Goal: Task Accomplishment & Management: Manage account settings

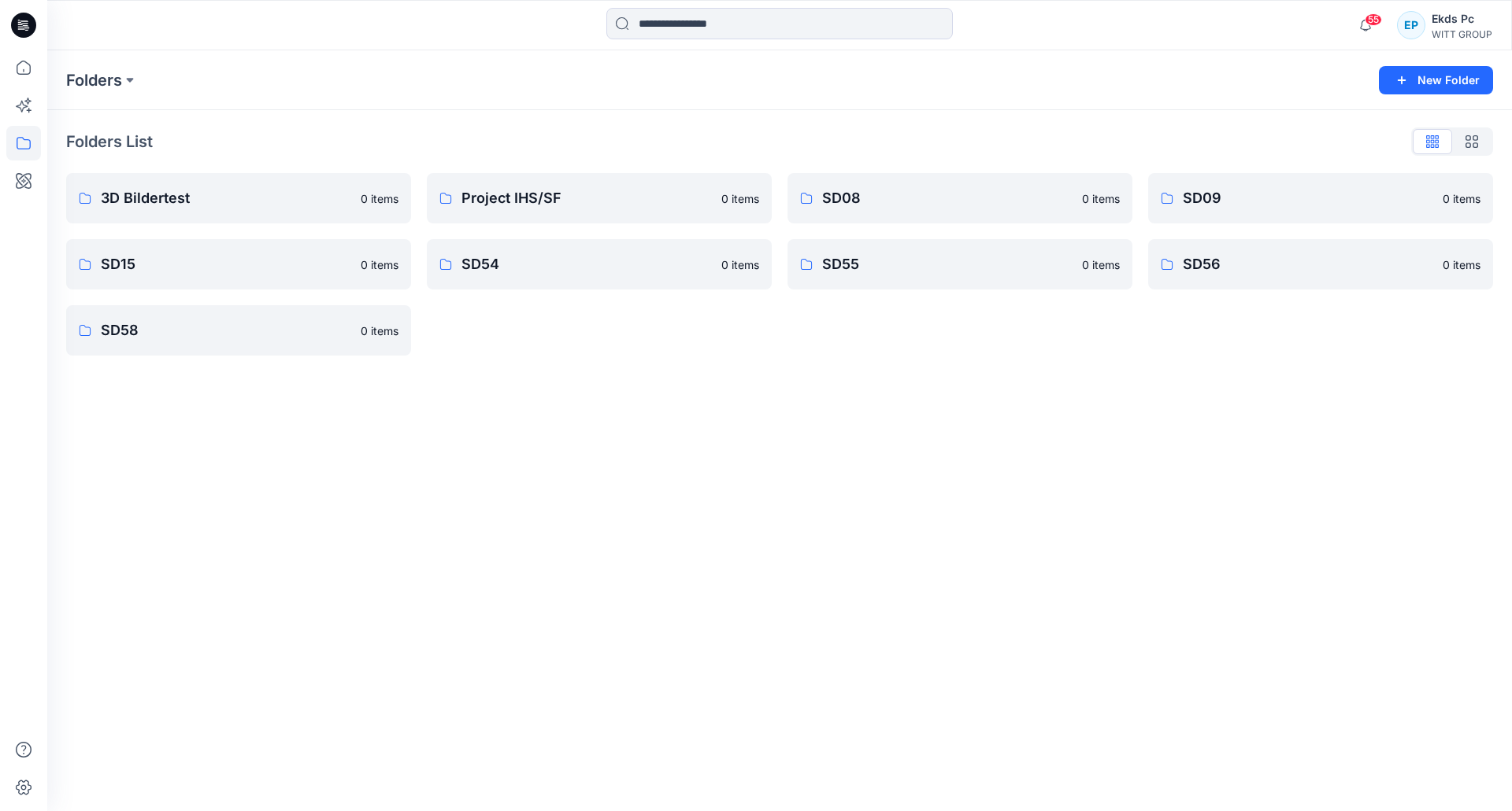
click at [1457, 43] on div "55 Notifications Mark all as read View all notifications EP Ekds Pc WITT GROUP" at bounding box center [780, 25] width 1464 height 51
click at [1458, 40] on div "WITT GROUP" at bounding box center [1461, 34] width 61 height 12
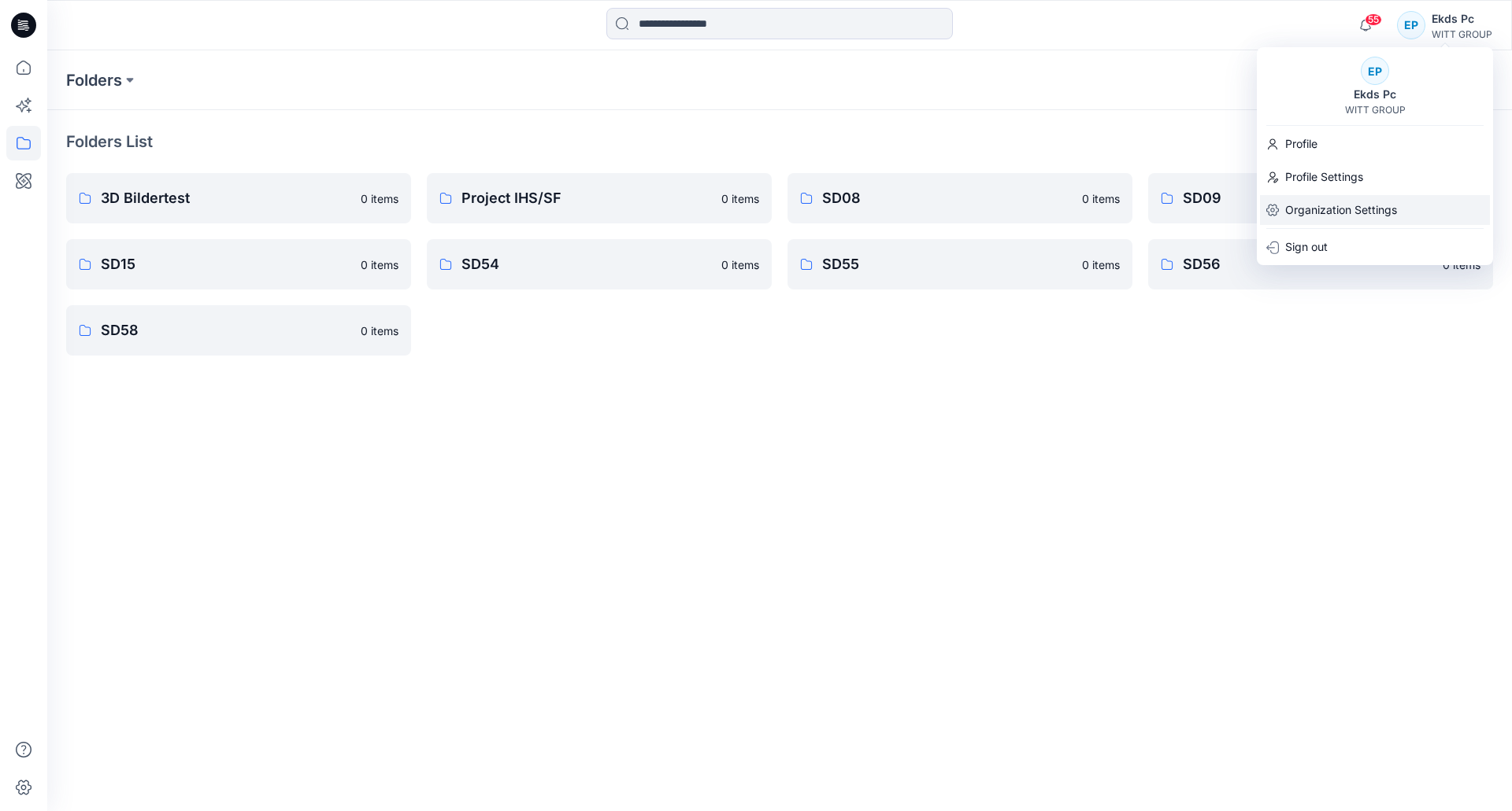
click at [1369, 208] on p "Organization Settings" at bounding box center [1341, 210] width 112 height 30
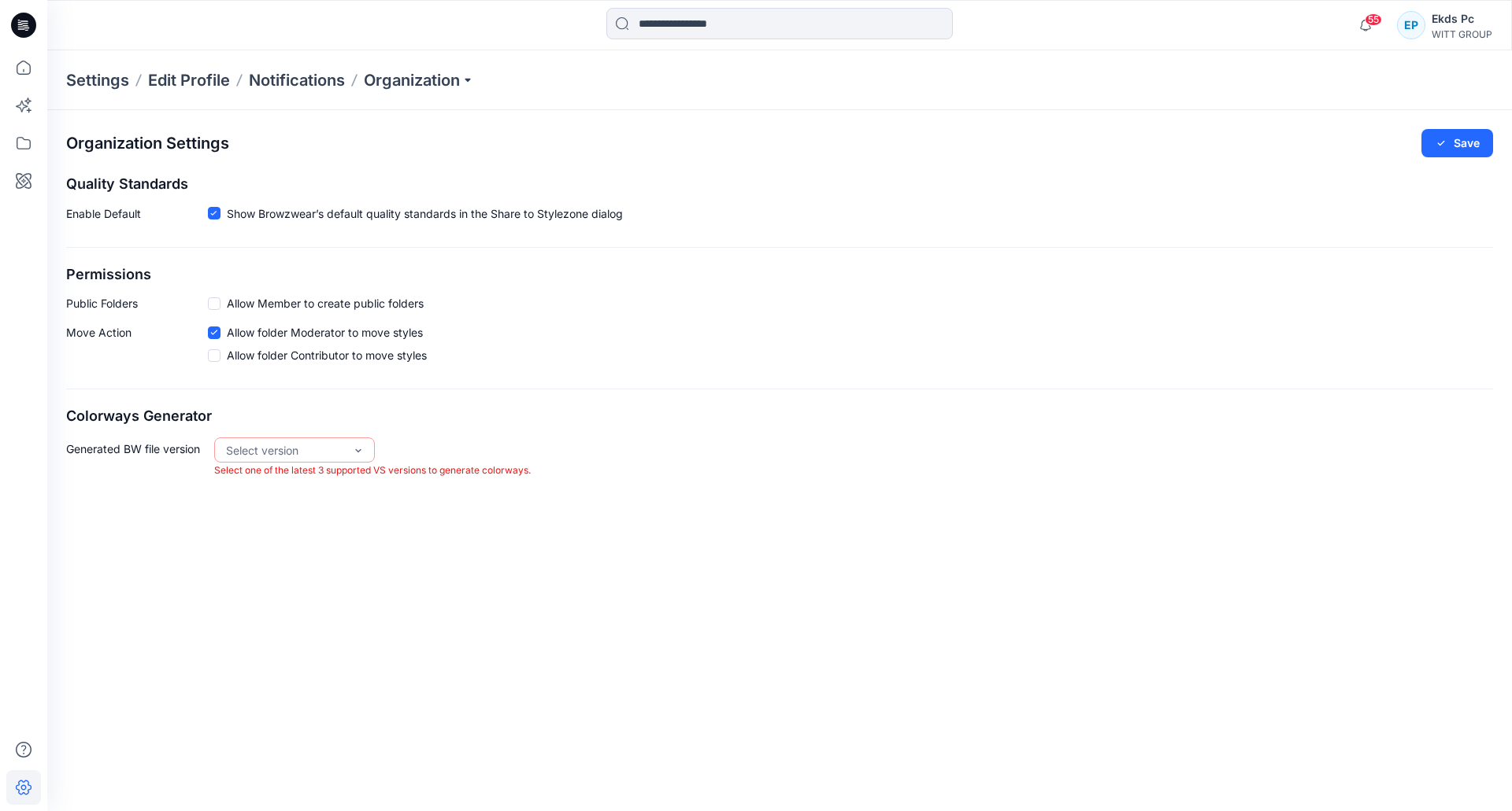
click at [303, 463] on p "Select one of the latest 3 supported VS versions to generate colorways." at bounding box center [372, 470] width 316 height 17
click at [303, 462] on div "Select version" at bounding box center [284, 451] width 134 height 25
click at [522, 535] on div "Organization Settings Save Quality Standards Enable Default Show Browzwear’s de…" at bounding box center [780, 460] width 1464 height 701
click at [339, 440] on div "Select version" at bounding box center [284, 451] width 134 height 25
click at [590, 559] on div "Organization Settings Save Quality Standards Enable Default Show Browzwear’s de…" at bounding box center [780, 460] width 1464 height 701
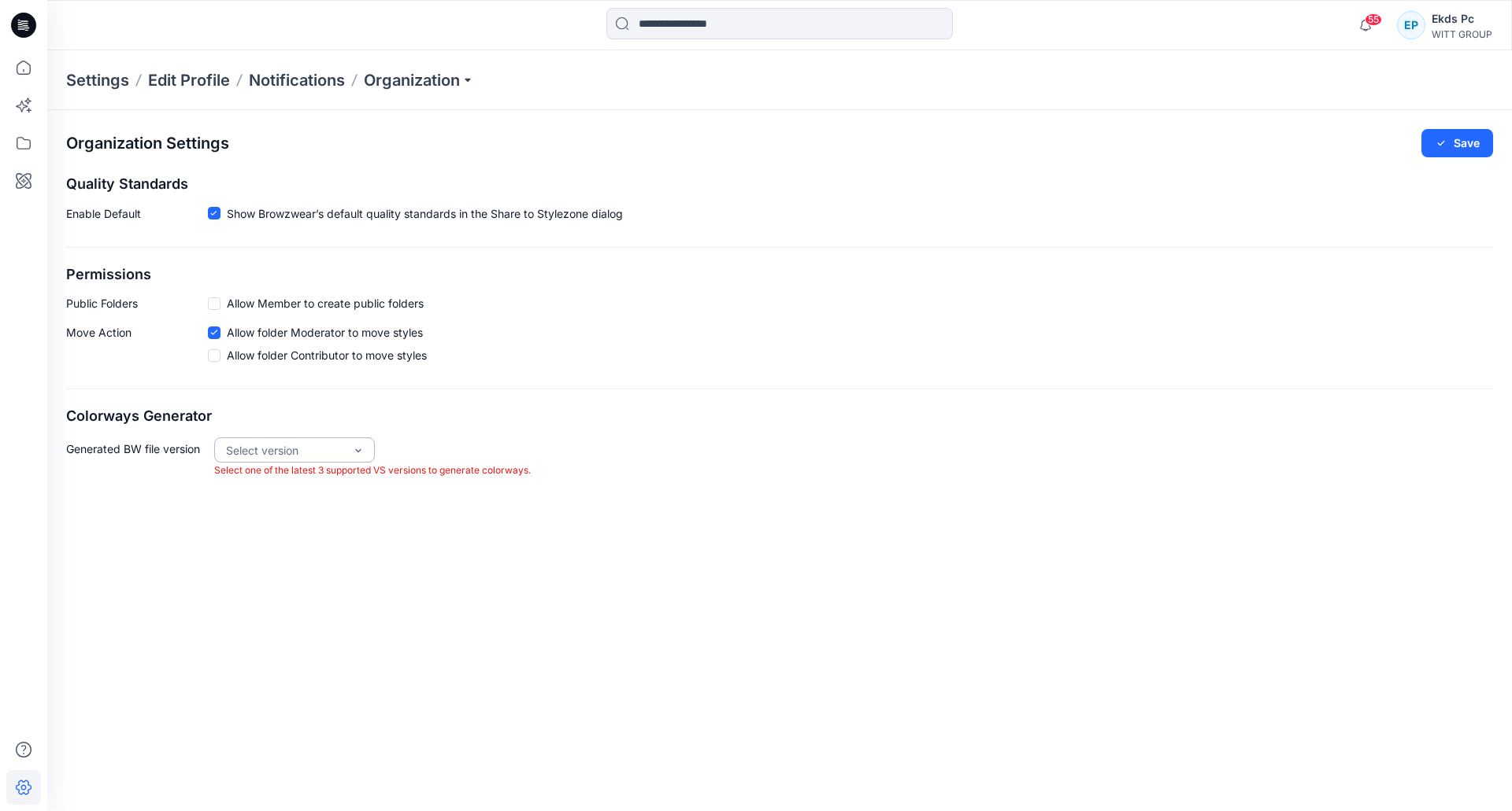
click at [343, 453] on div "Select version" at bounding box center [284, 450] width 118 height 17
click at [292, 474] on div "VS 2025.2" at bounding box center [294, 482] width 155 height 28
click at [305, 443] on div "VS 2025.2" at bounding box center [284, 450] width 118 height 17
click at [296, 487] on div "VS 2025.2" at bounding box center [294, 482] width 155 height 28
click at [575, 387] on div "Organization Settings Save Quality Standards Enable Default Show Browzwear’s de…" at bounding box center [780, 312] width 1464 height 404
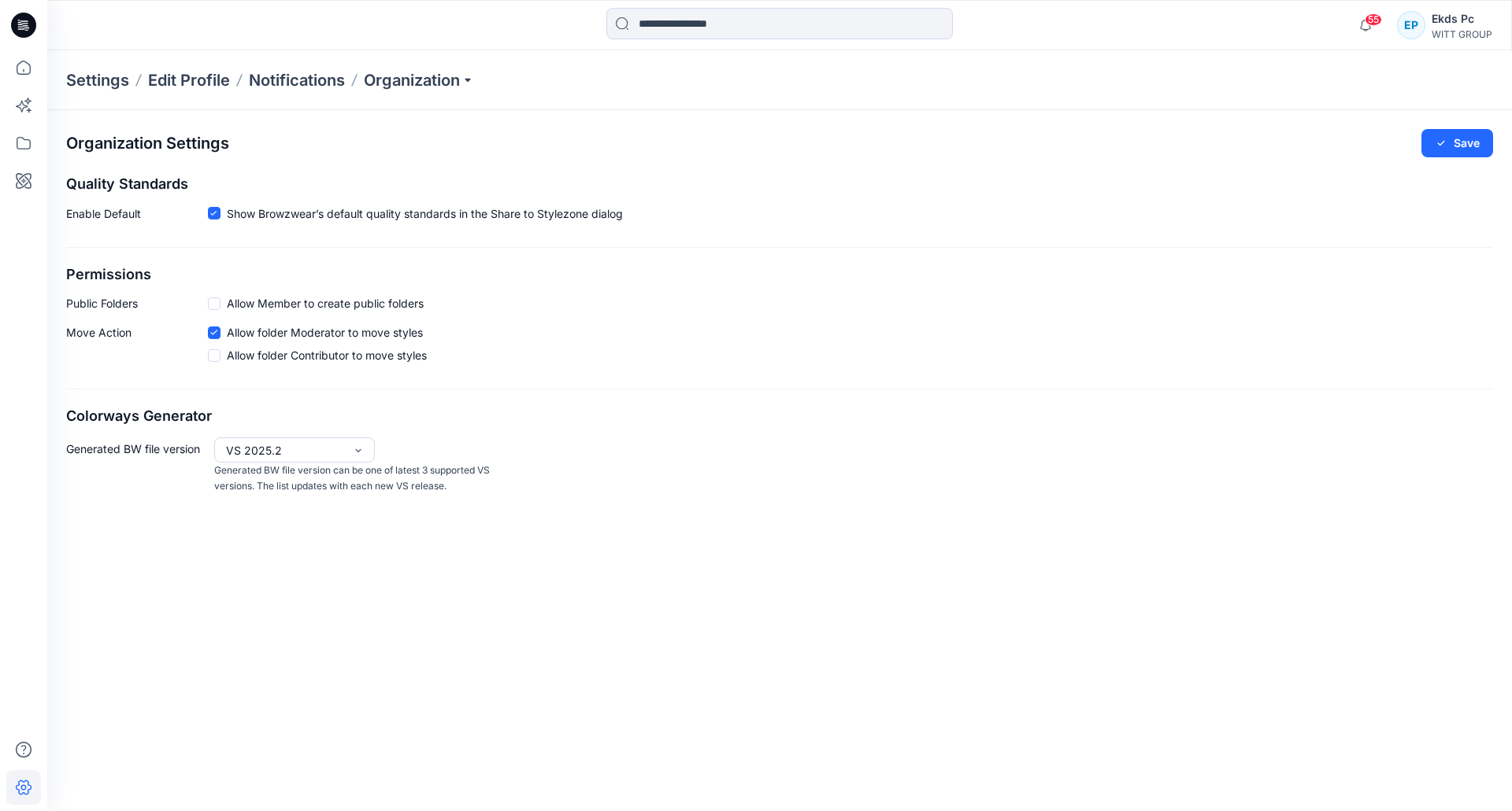
click at [1399, 136] on div "Organization Settings Save" at bounding box center [779, 143] width 1427 height 29
click at [1431, 143] on button "Save" at bounding box center [1457, 143] width 71 height 29
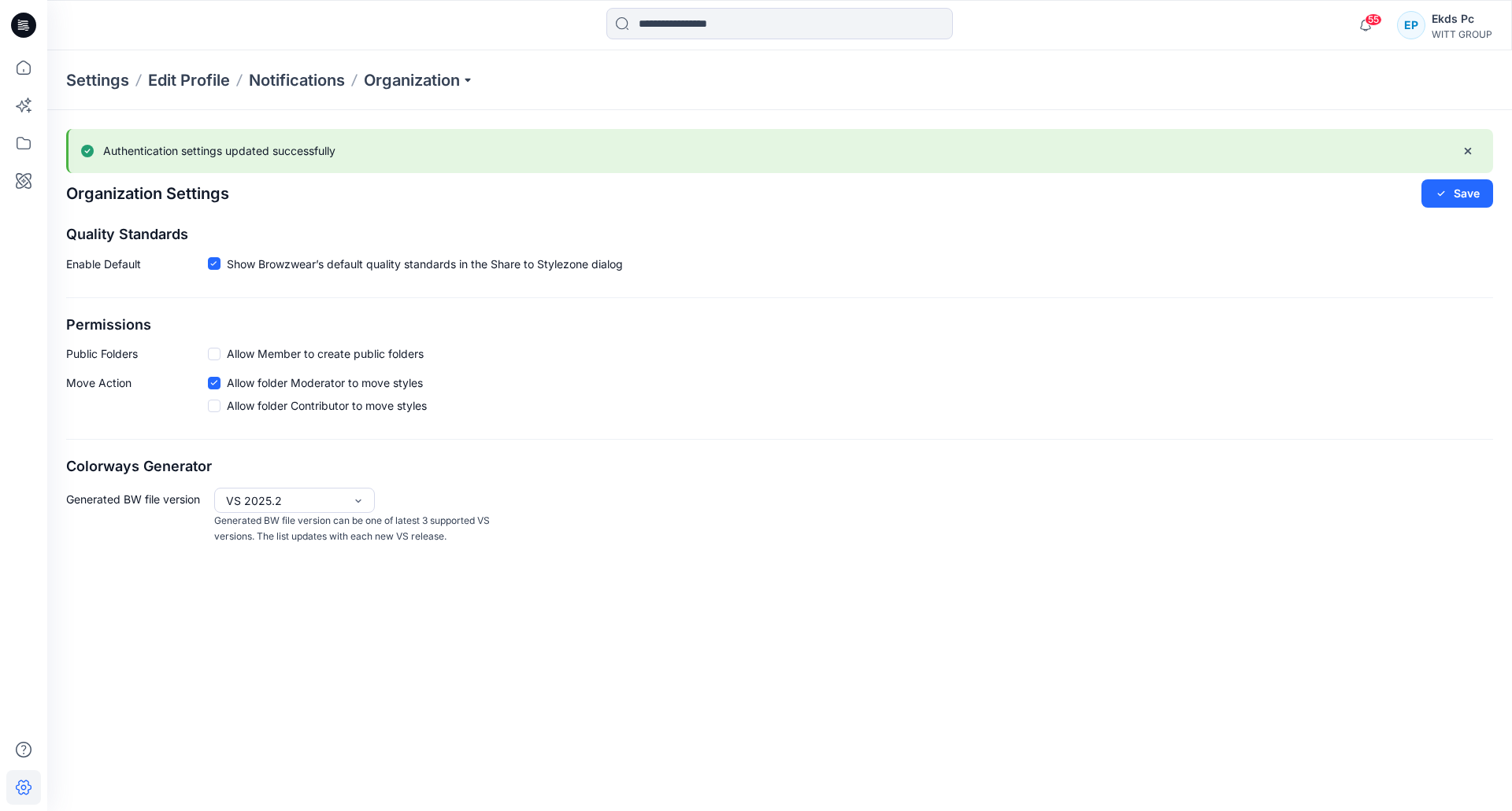
click at [464, 92] on div "Settings Edit Profile Notifications Organization" at bounding box center [780, 81] width 1464 height 60
click at [479, 74] on div "Settings Edit Profile Notifications Organization" at bounding box center [780, 81] width 1464 height 60
click at [479, 69] on div "Settings Edit Profile Notifications Organization" at bounding box center [780, 81] width 1464 height 60
click at [453, 60] on div "Settings Edit Profile Notifications Organization" at bounding box center [780, 81] width 1464 height 60
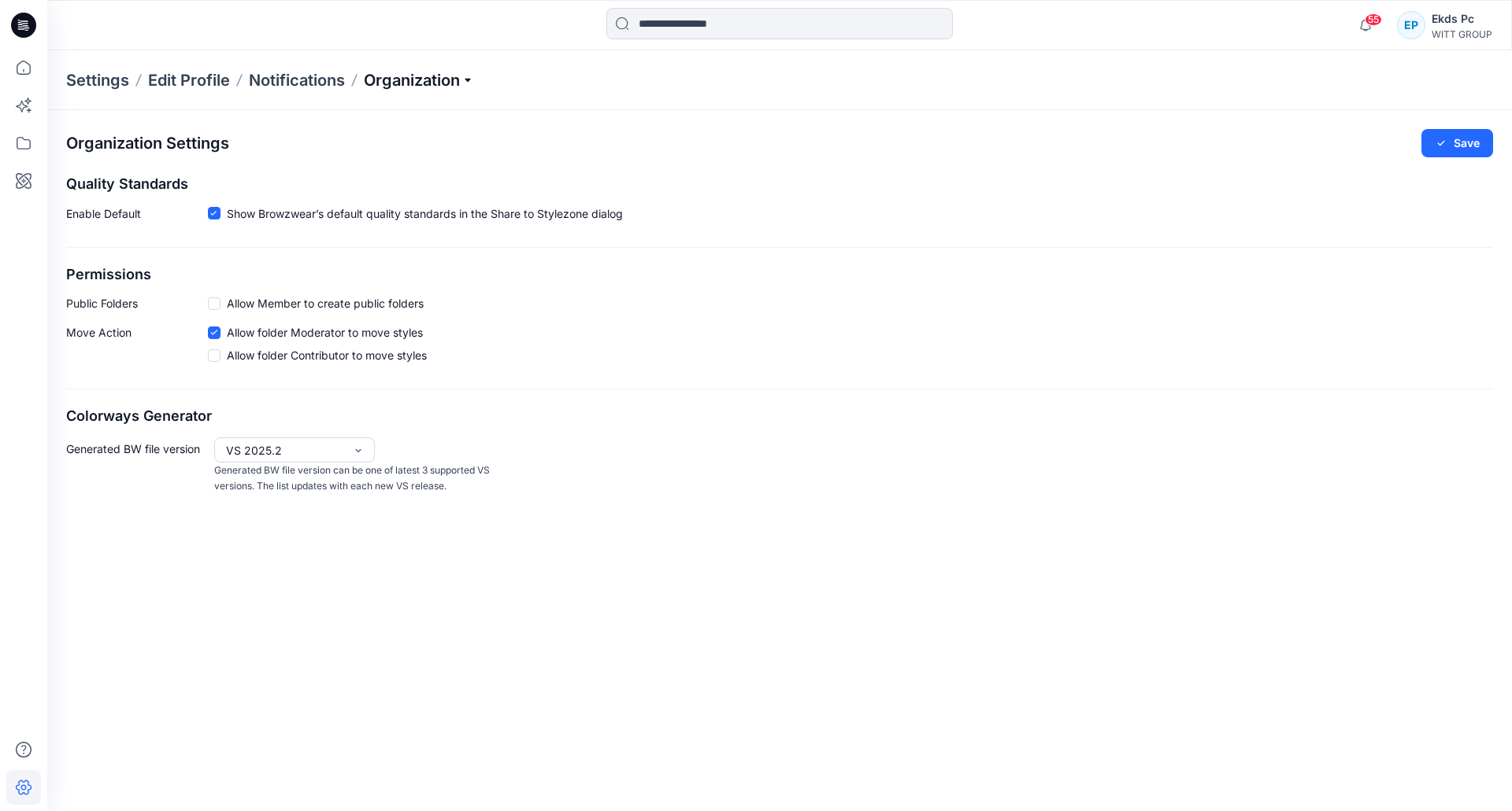
click at [445, 74] on p "Organization" at bounding box center [418, 80] width 110 height 22
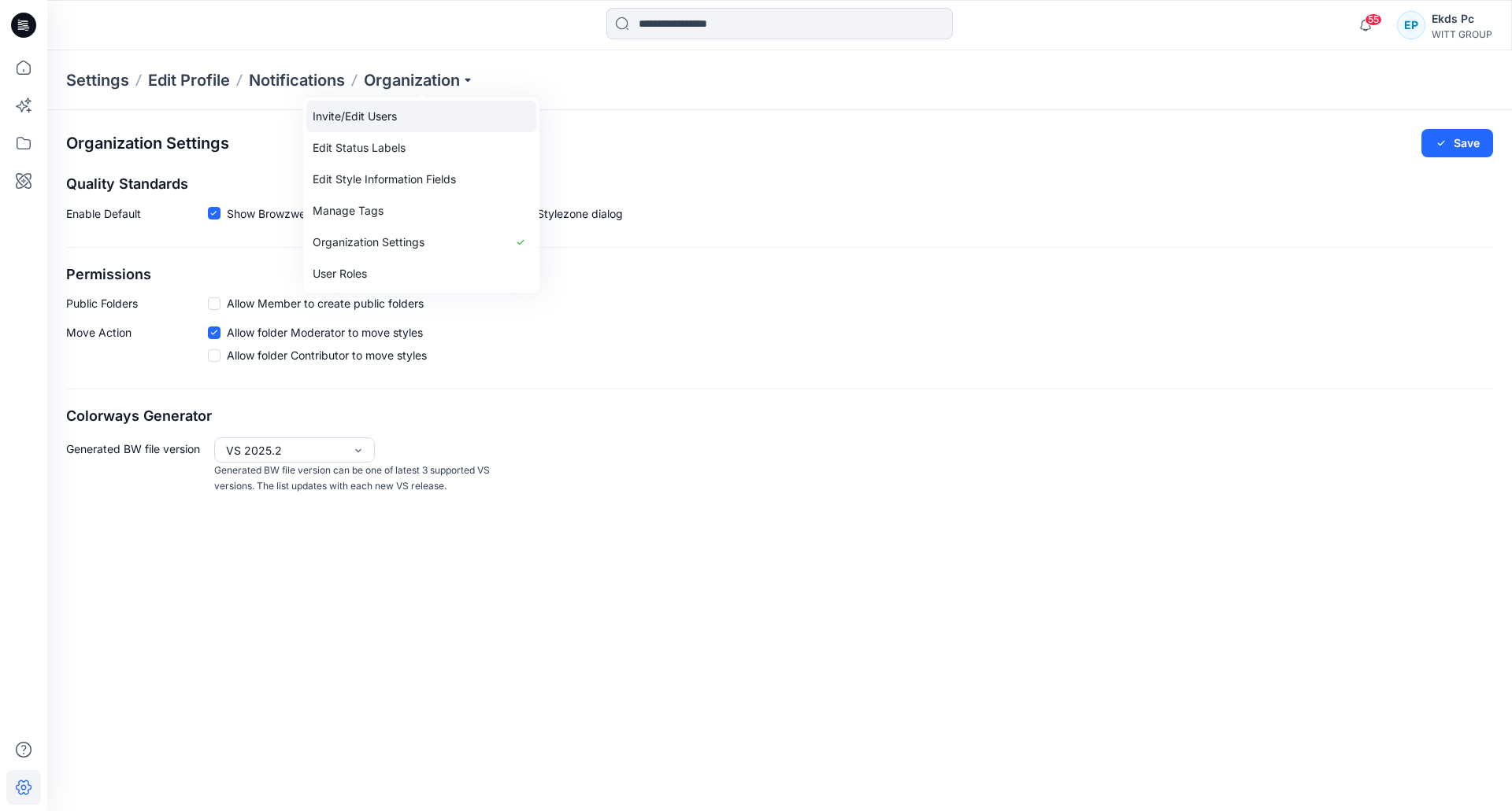
click at [415, 113] on link "Invite/Edit Users" at bounding box center [422, 116] width 230 height 32
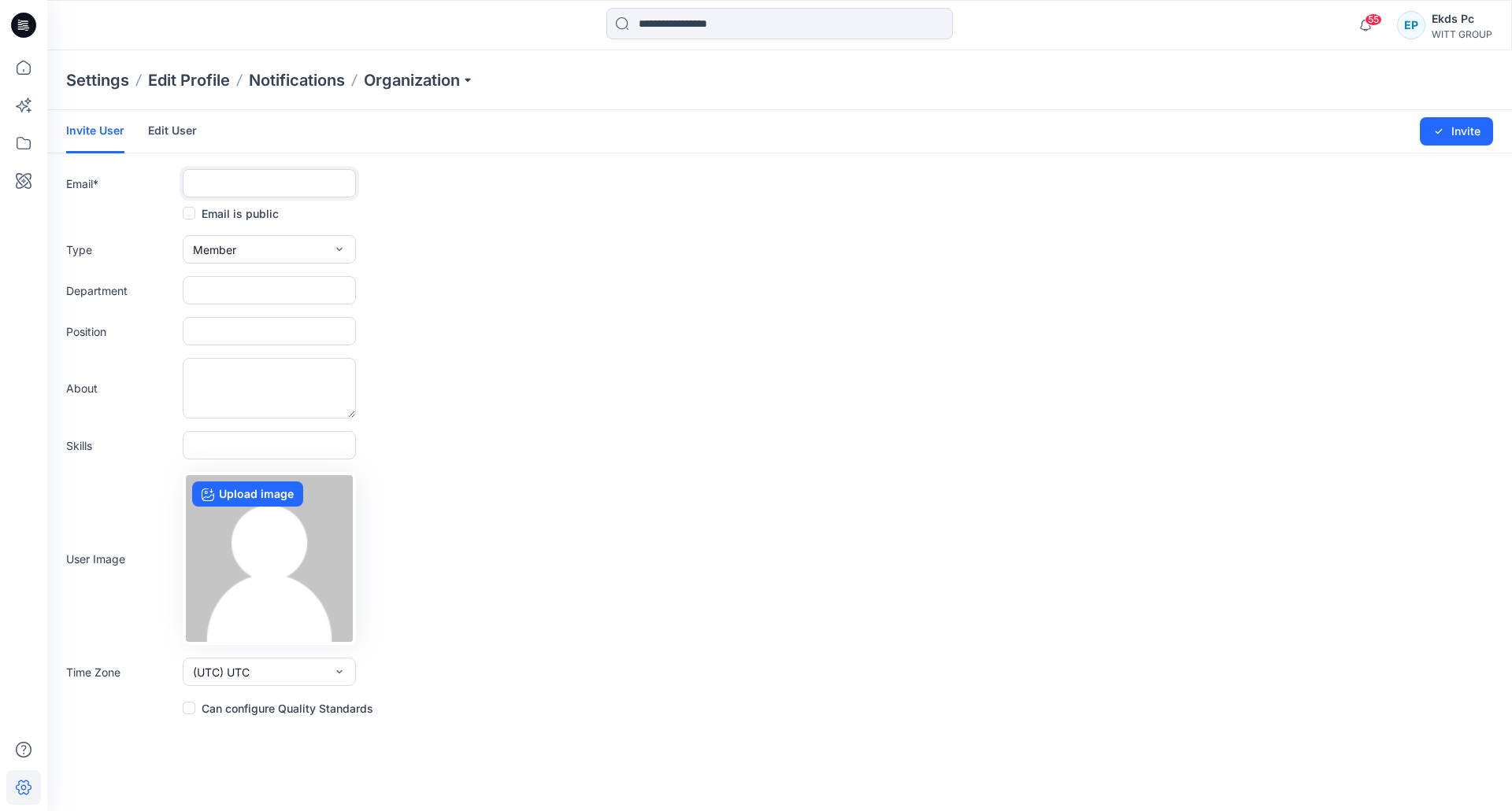
click at [231, 188] on input "text" at bounding box center [269, 184] width 174 height 29
paste input "**********"
type input "**********"
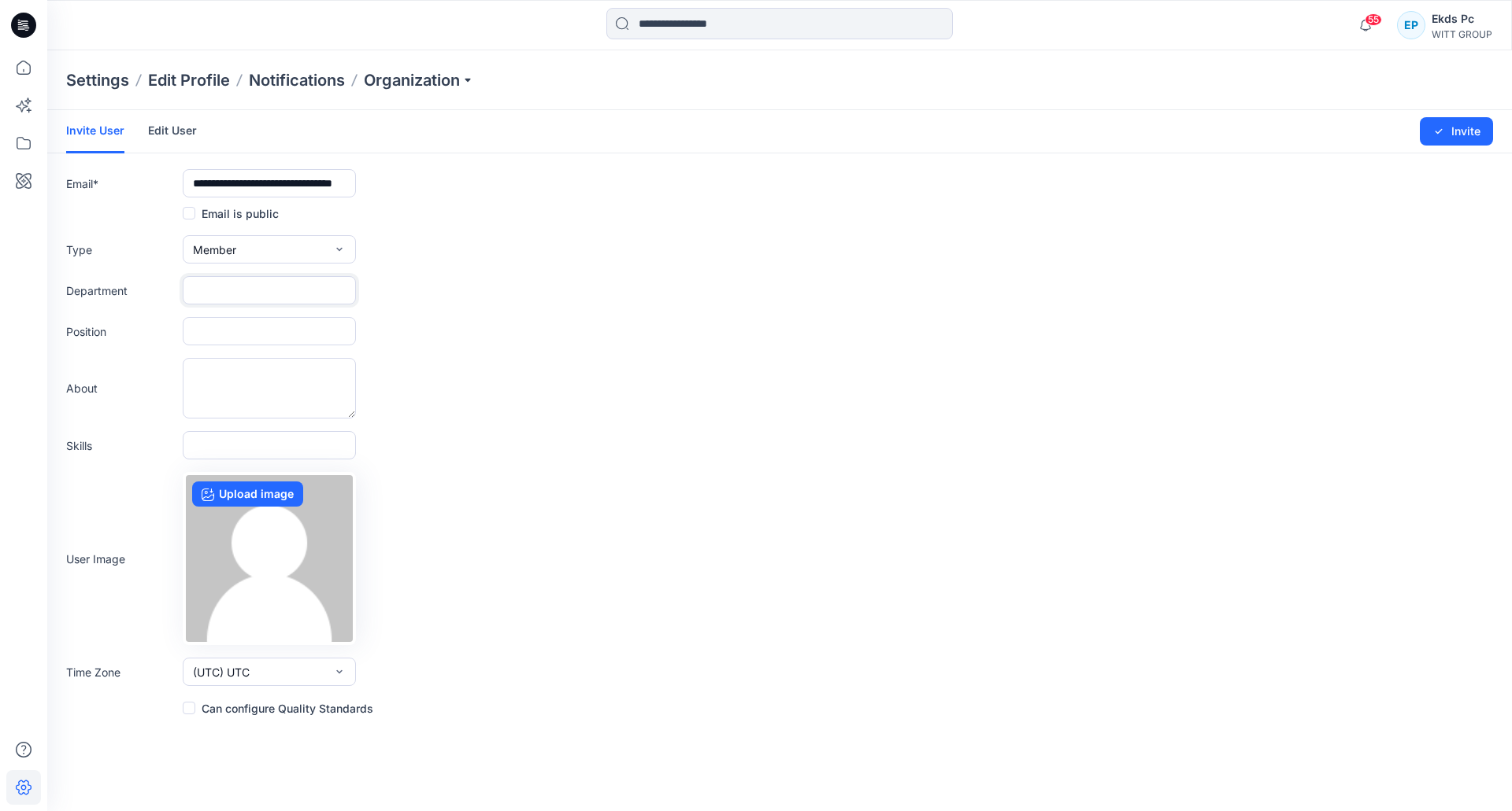
click at [276, 288] on input "text" at bounding box center [269, 291] width 174 height 29
click at [229, 333] on input "text" at bounding box center [269, 331] width 174 height 29
paste input "**********"
type input "**********"
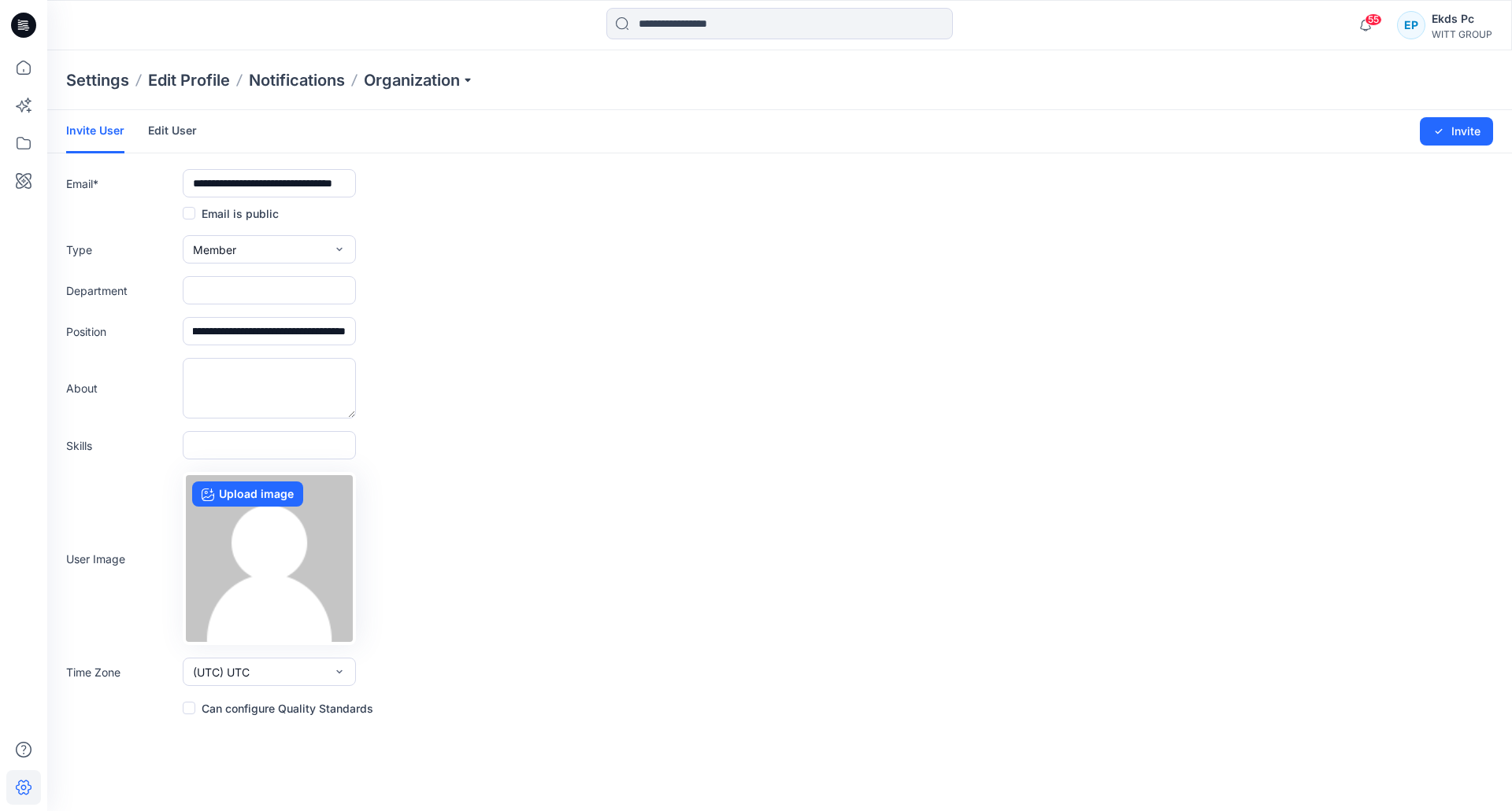
scroll to position [0, 0]
click at [193, 299] on input "text" at bounding box center [269, 291] width 174 height 29
paste input "**********"
type input "**********"
click at [1449, 135] on button "Invite" at bounding box center [1457, 131] width 73 height 29
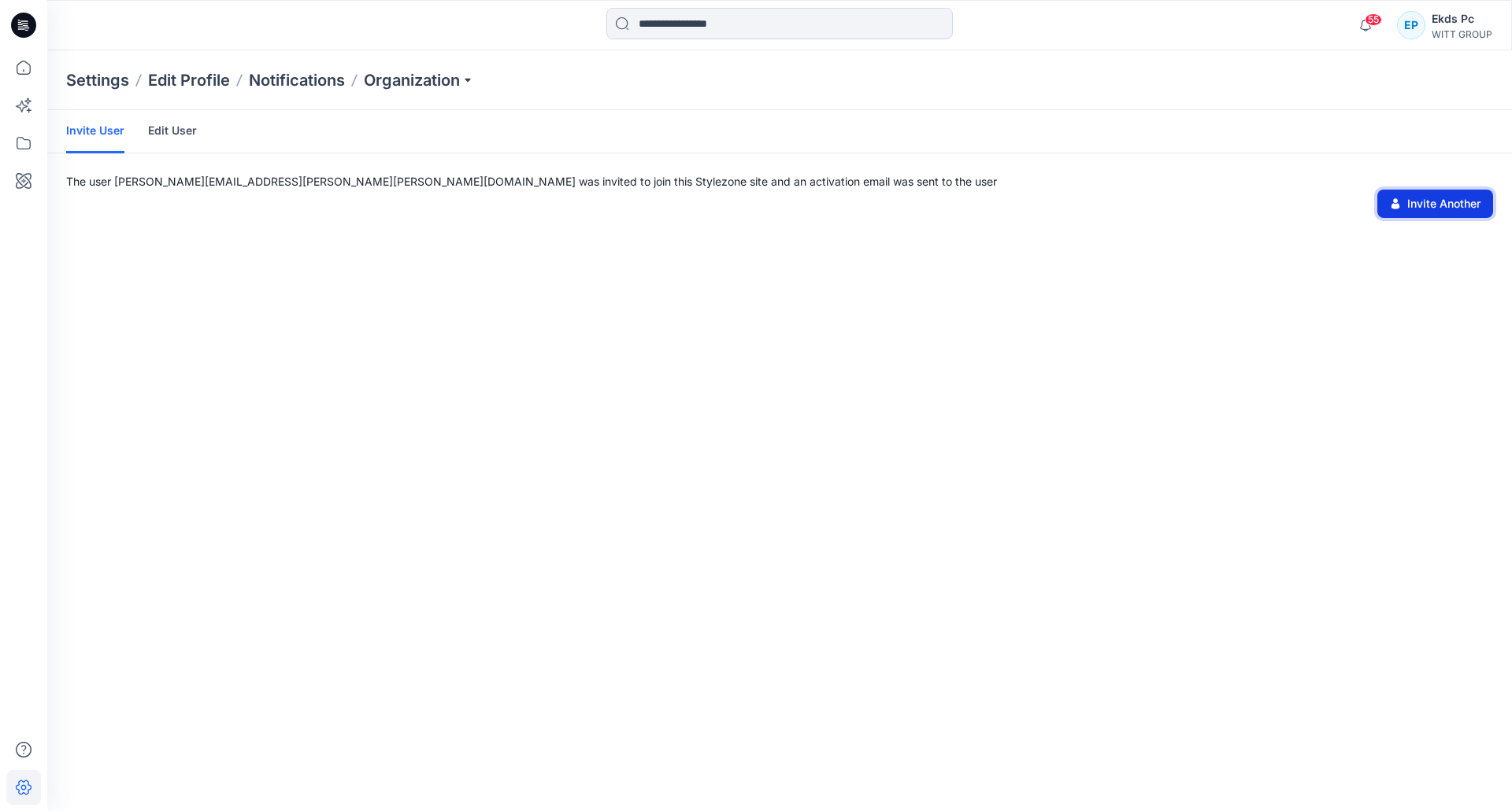
click at [1388, 211] on button "Invite Another" at bounding box center [1435, 204] width 116 height 29
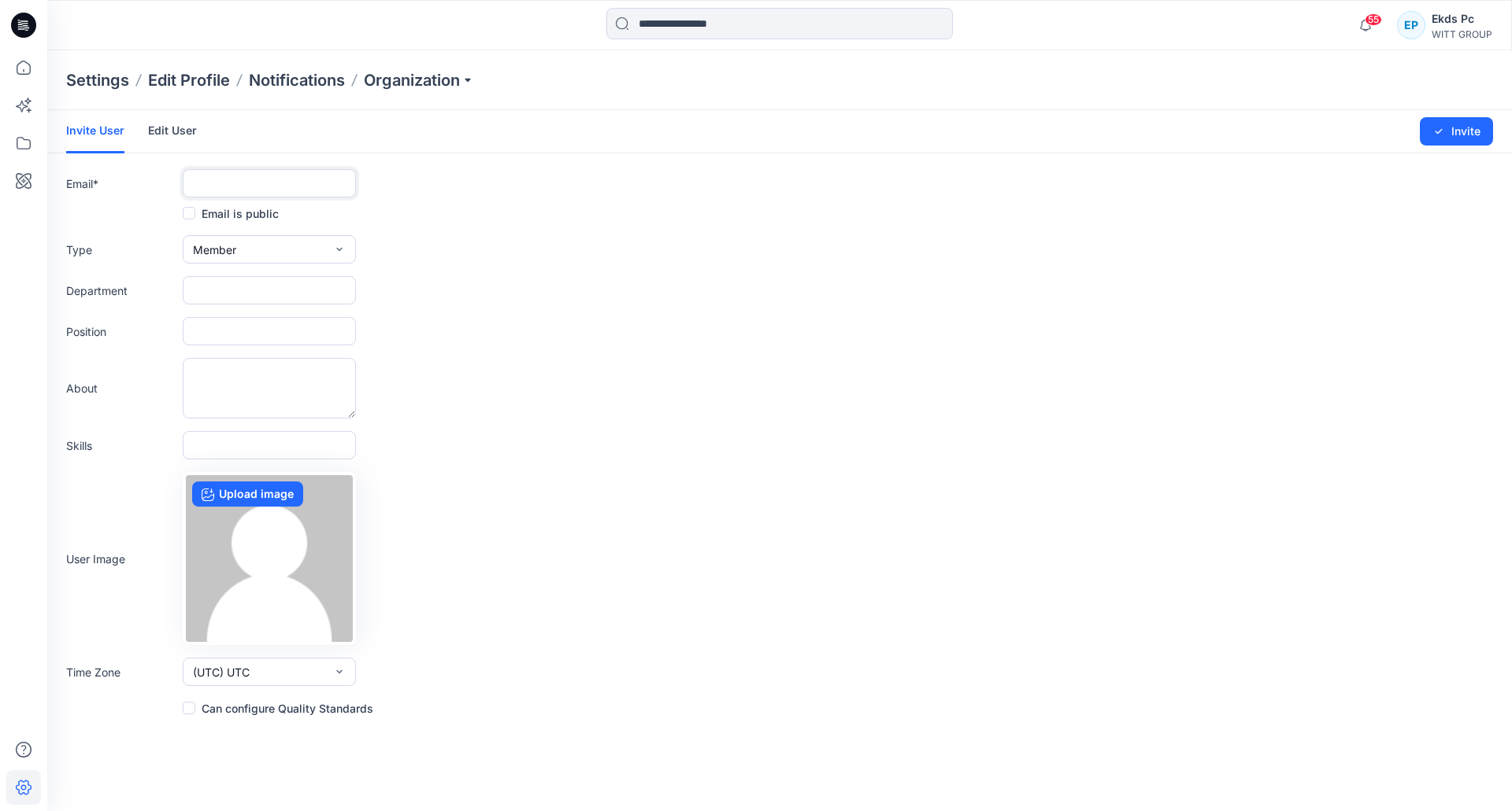
click at [260, 177] on input "text" at bounding box center [269, 184] width 174 height 29
paste input "**********"
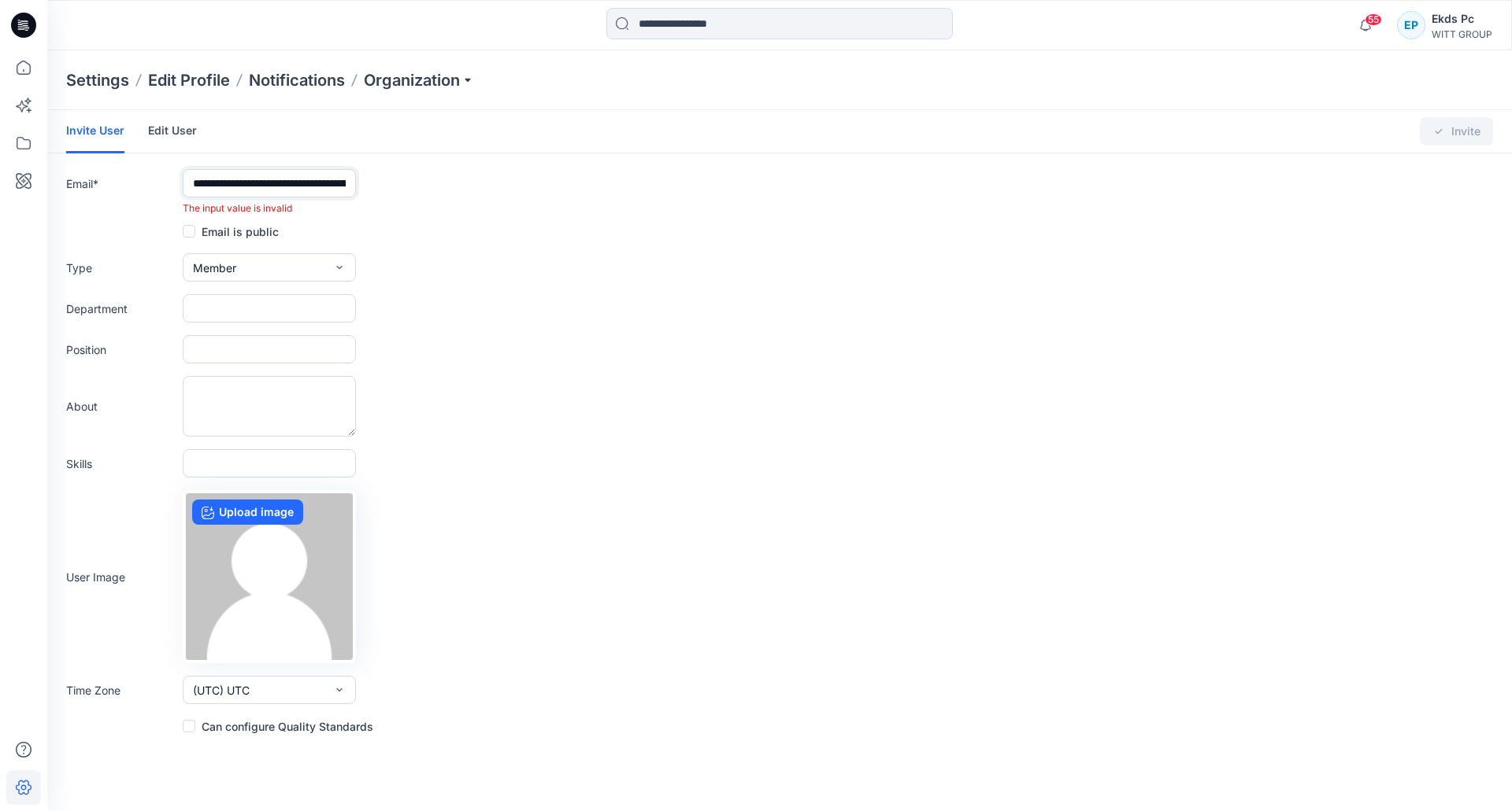
drag, startPoint x: 346, startPoint y: 181, endPoint x: 136, endPoint y: 185, distance: 210.0
click at [136, 185] on div "**********" at bounding box center [779, 192] width 1427 height 47
paste input "text"
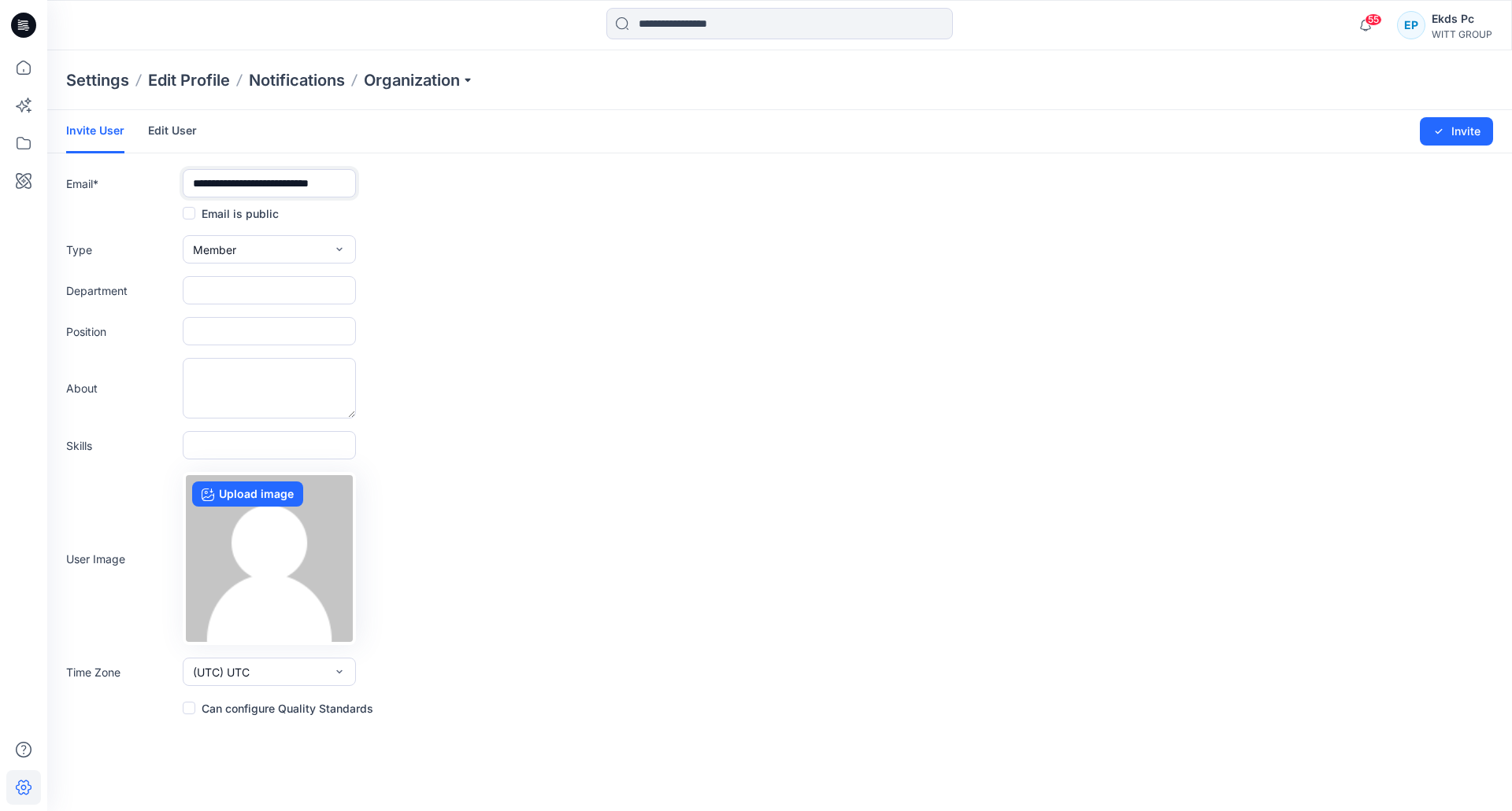
type input "**********"
click at [231, 287] on input "text" at bounding box center [269, 291] width 174 height 29
paste input "**********"
click at [203, 294] on input "**********" at bounding box center [269, 291] width 174 height 29
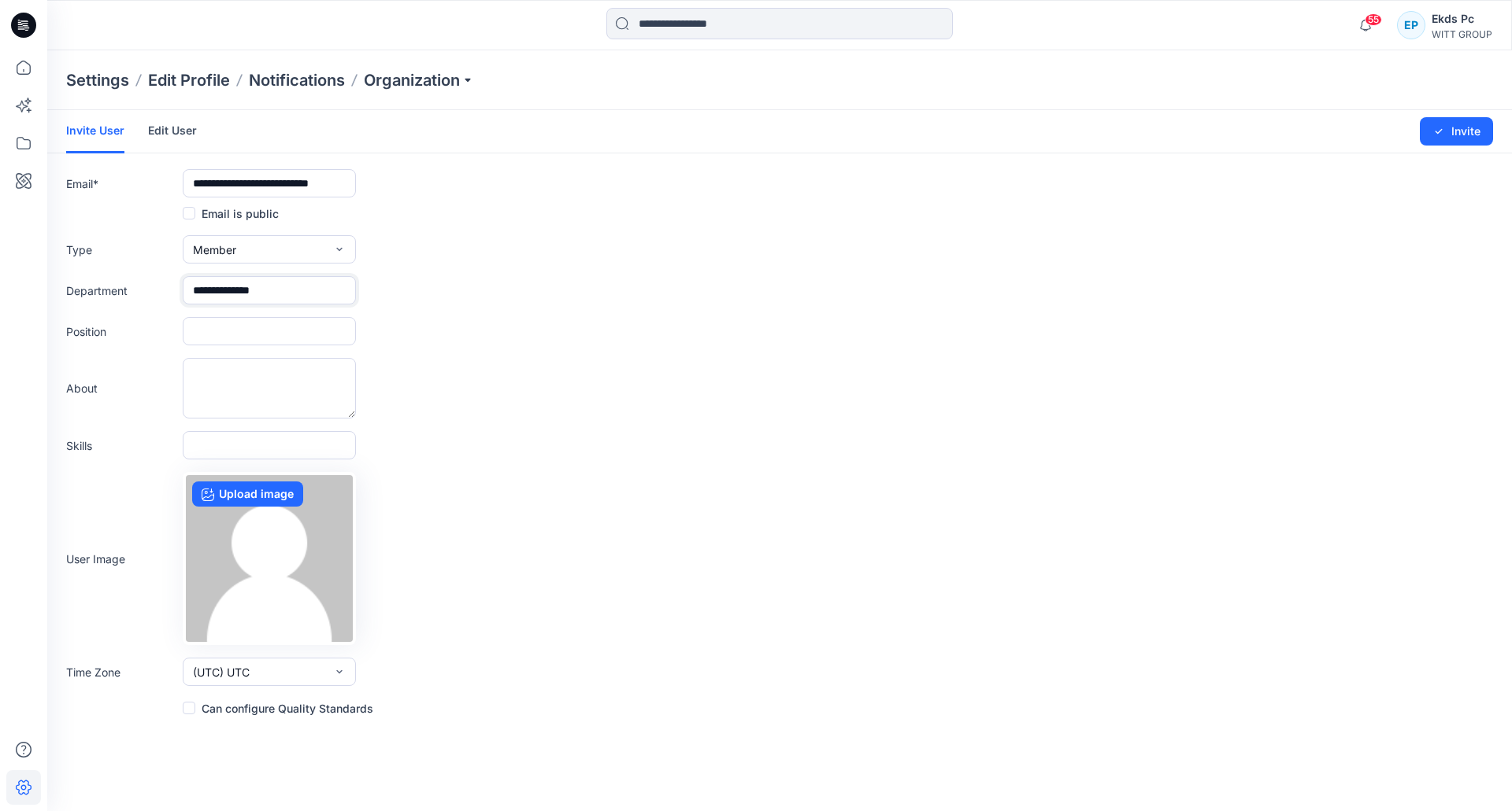
type input "**********"
click at [271, 322] on input "text" at bounding box center [269, 331] width 174 height 29
paste input "**********"
type input "**********"
click at [1422, 134] on button "Invite" at bounding box center [1457, 131] width 73 height 29
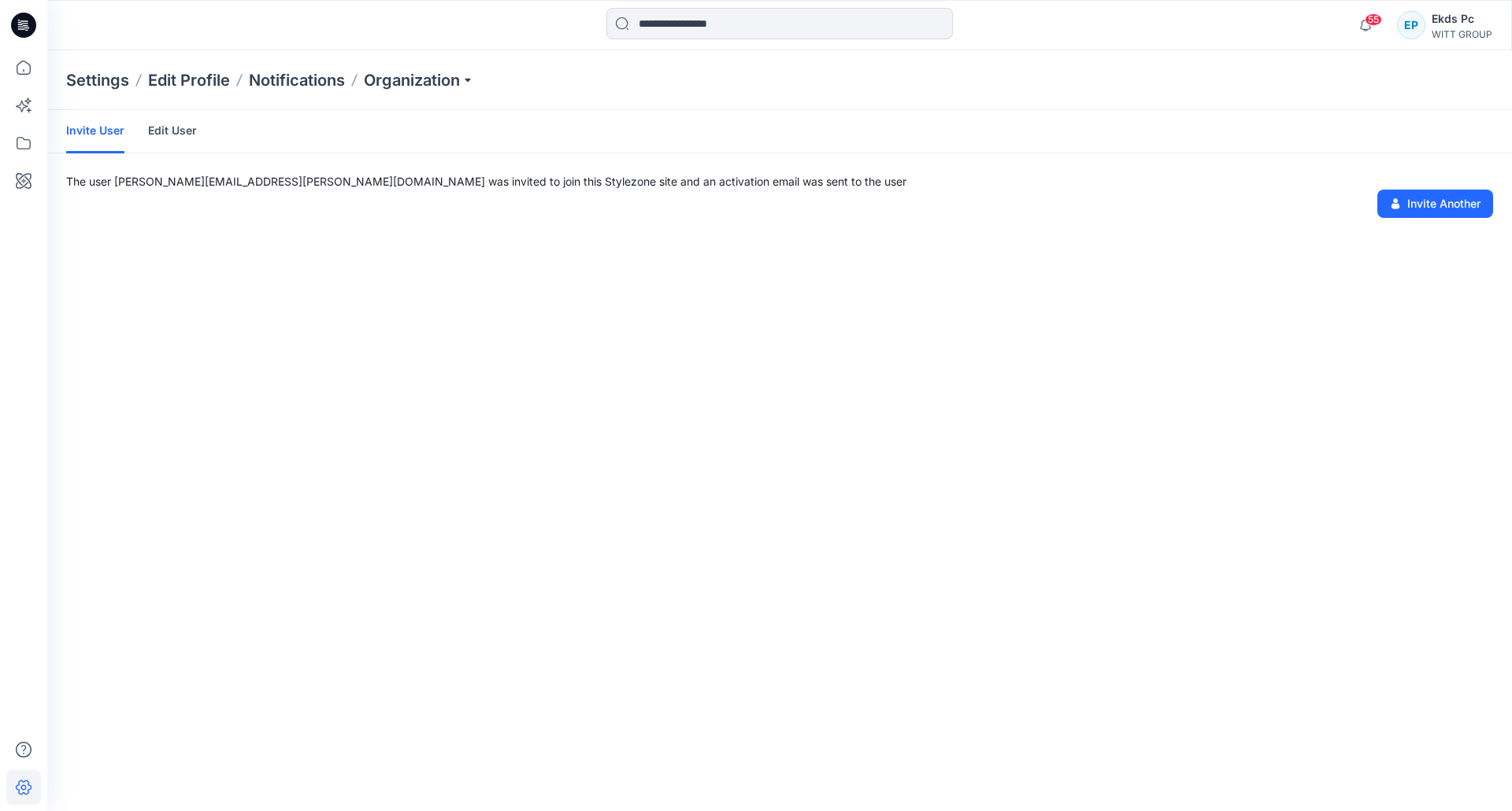
click at [1441, 186] on p "The user katja.ehrhardt@witt-gruppe.eu was invited to join this Stylezone site …" at bounding box center [779, 181] width 1427 height 17
click at [1441, 200] on button "Invite Another" at bounding box center [1435, 204] width 116 height 29
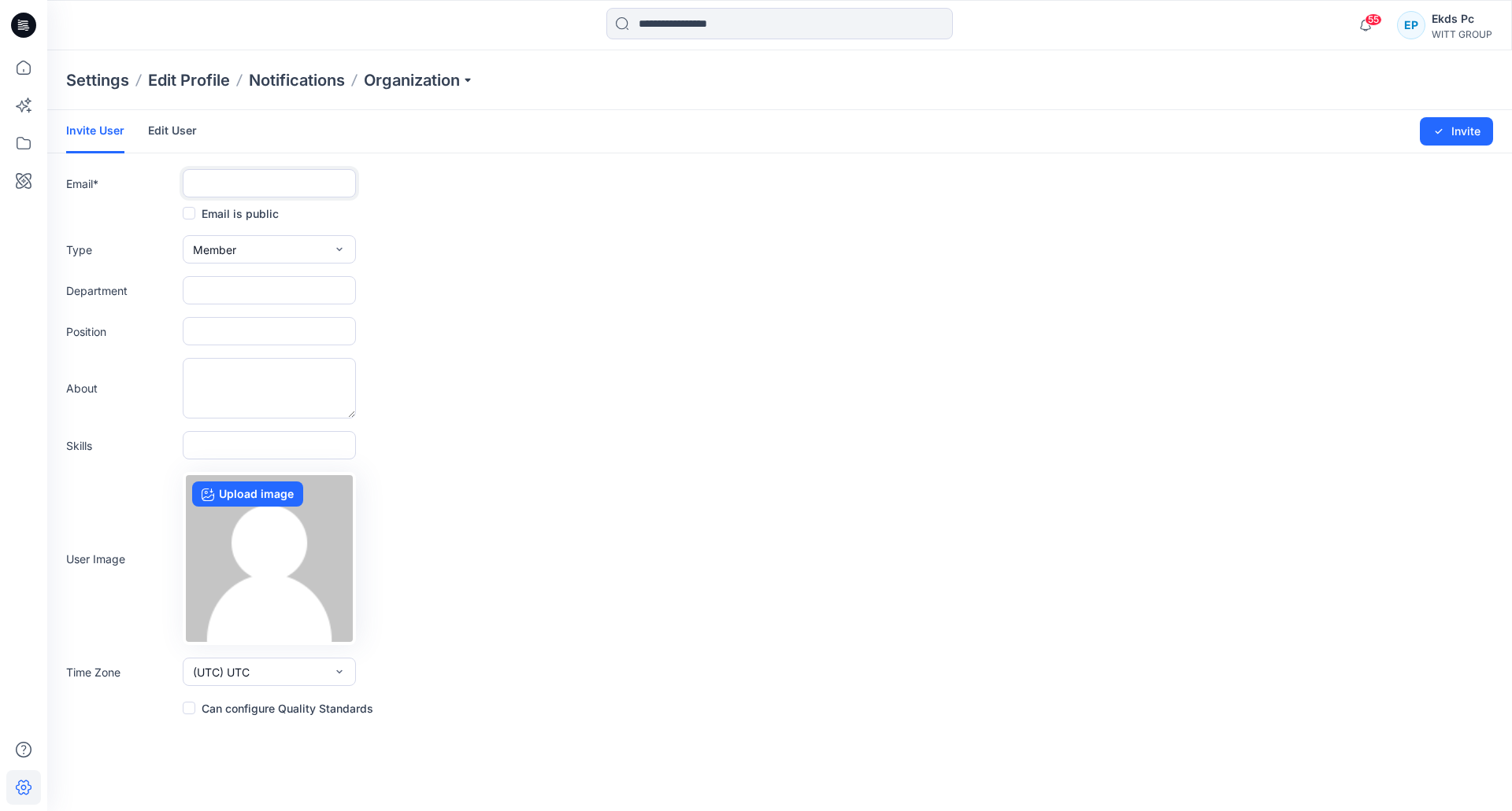
click at [233, 185] on input "text" at bounding box center [269, 184] width 174 height 29
paste input "**********"
type input "**********"
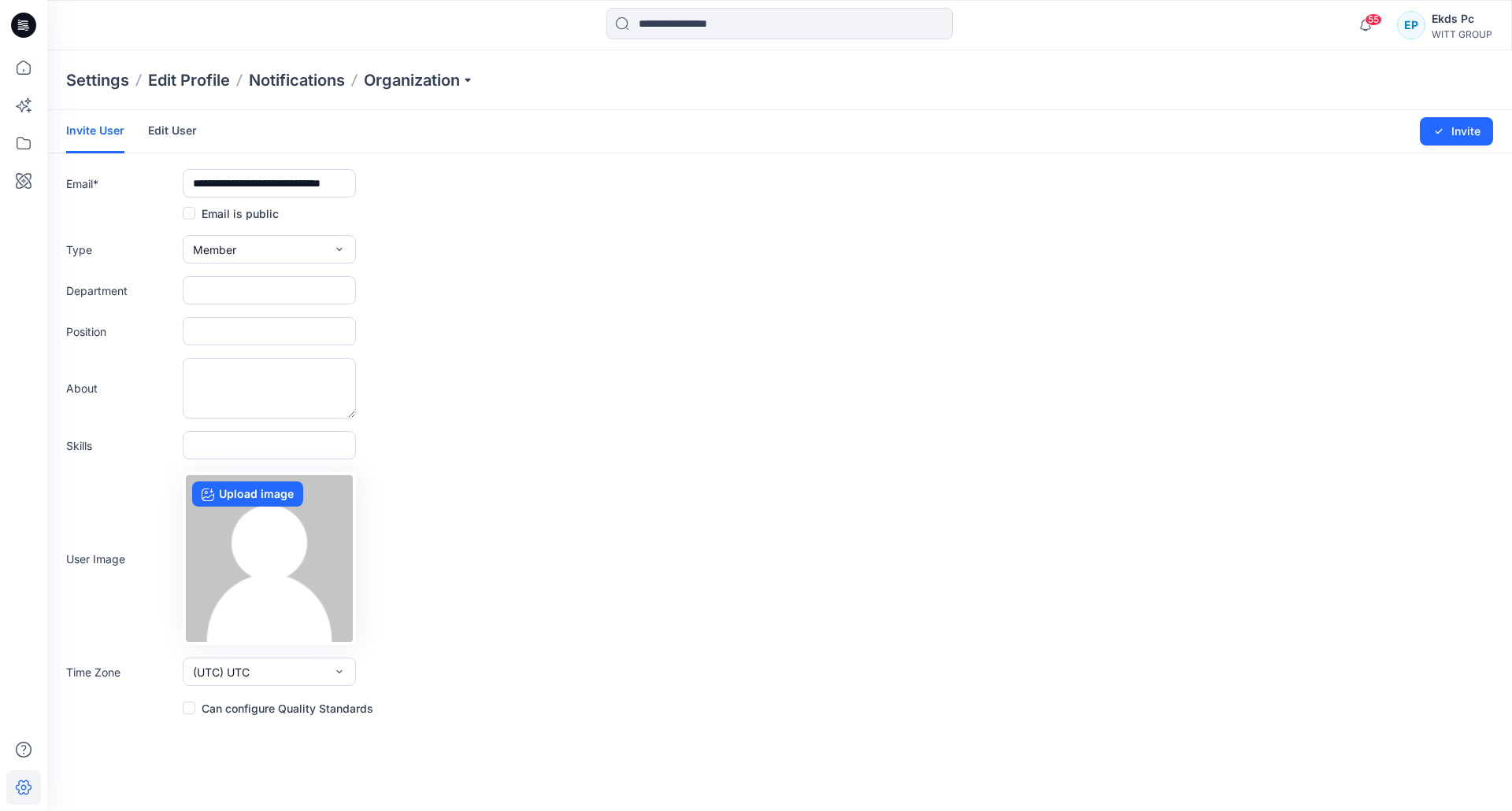
drag, startPoint x: 228, startPoint y: 309, endPoint x: 228, endPoint y: 318, distance: 9.0
click at [228, 309] on form "**********" at bounding box center [780, 413] width 1464 height 607
click at [227, 330] on input "text" at bounding box center [269, 331] width 174 height 29
paste input "**********"
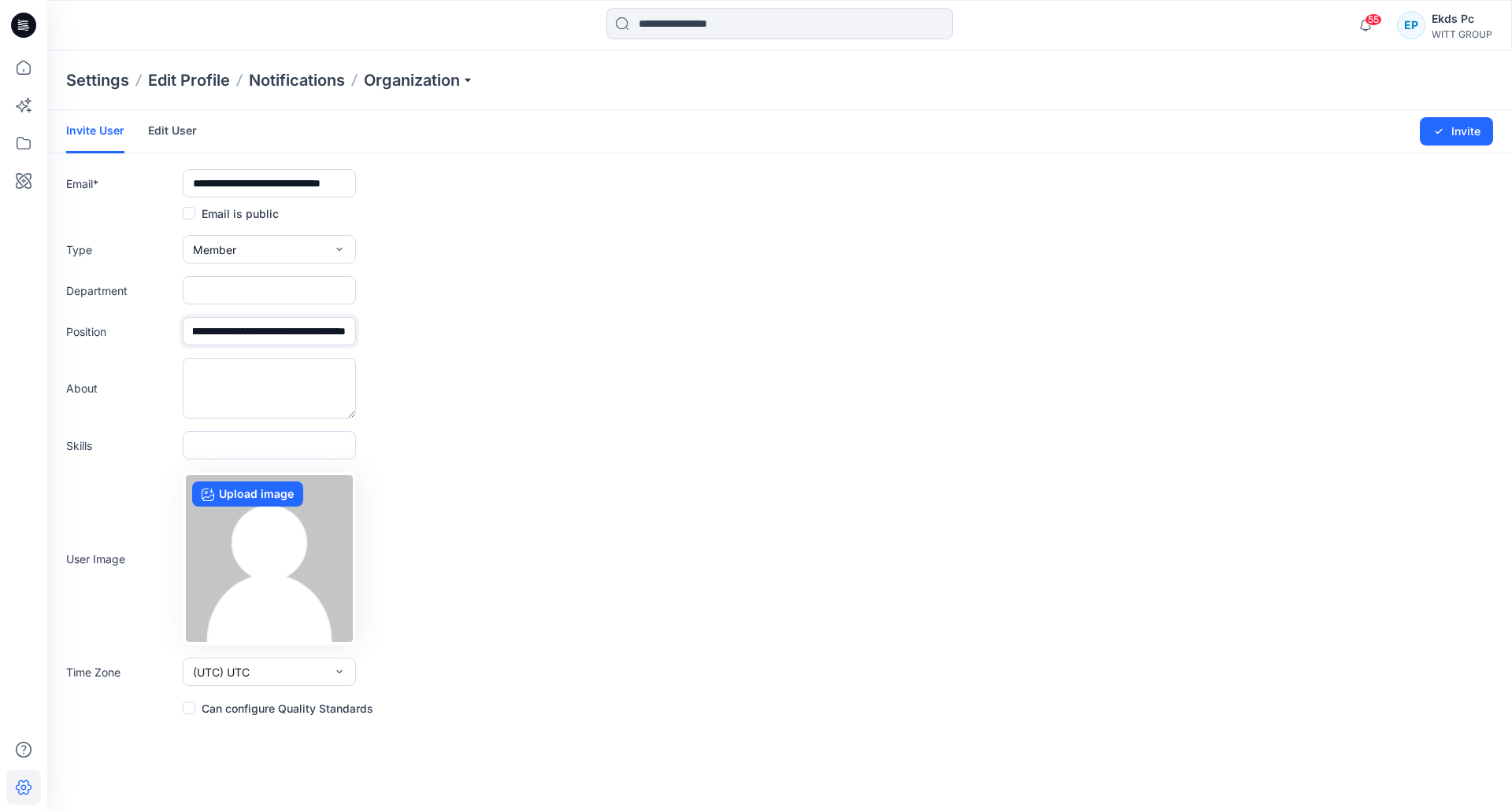
type input "**********"
click at [288, 284] on input "text" at bounding box center [269, 291] width 174 height 29
paste input "**********"
type input "**********"
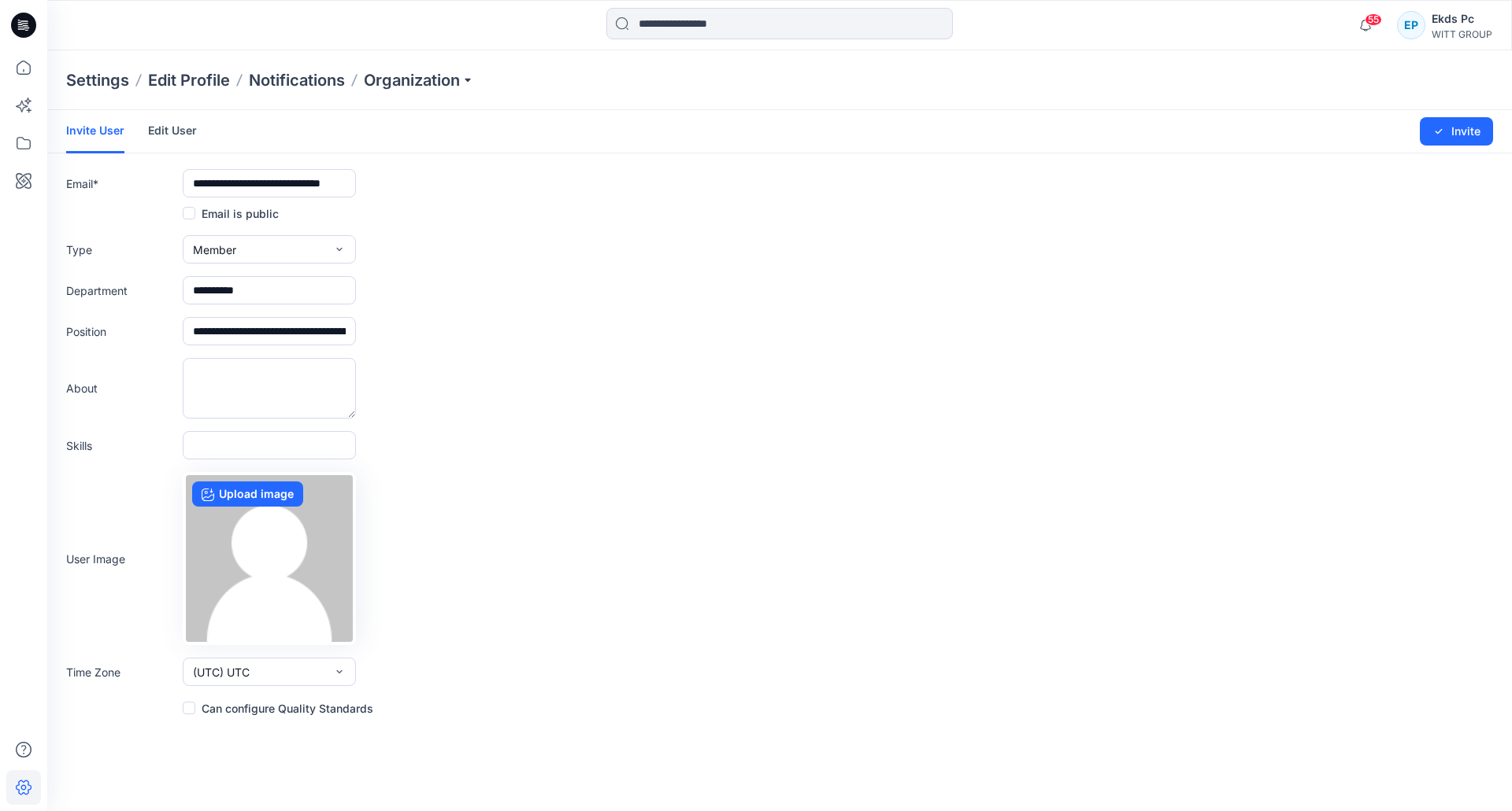
click at [1460, 147] on div "Changes Saved Invite" at bounding box center [1392, 131] width 201 height 43
click at [1460, 140] on button "Invite" at bounding box center [1457, 131] width 73 height 29
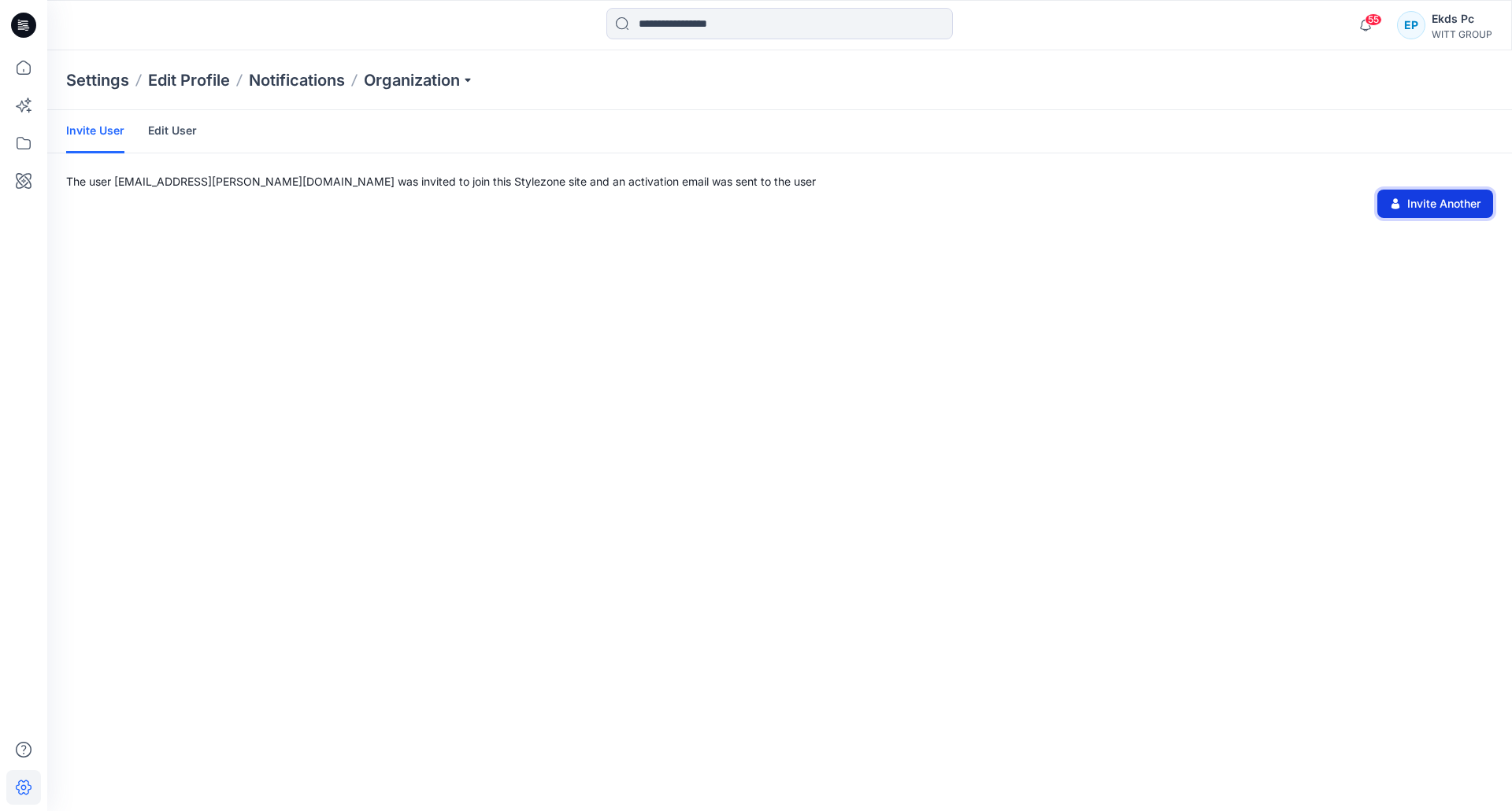
click at [1419, 208] on button "Invite Another" at bounding box center [1435, 204] width 116 height 29
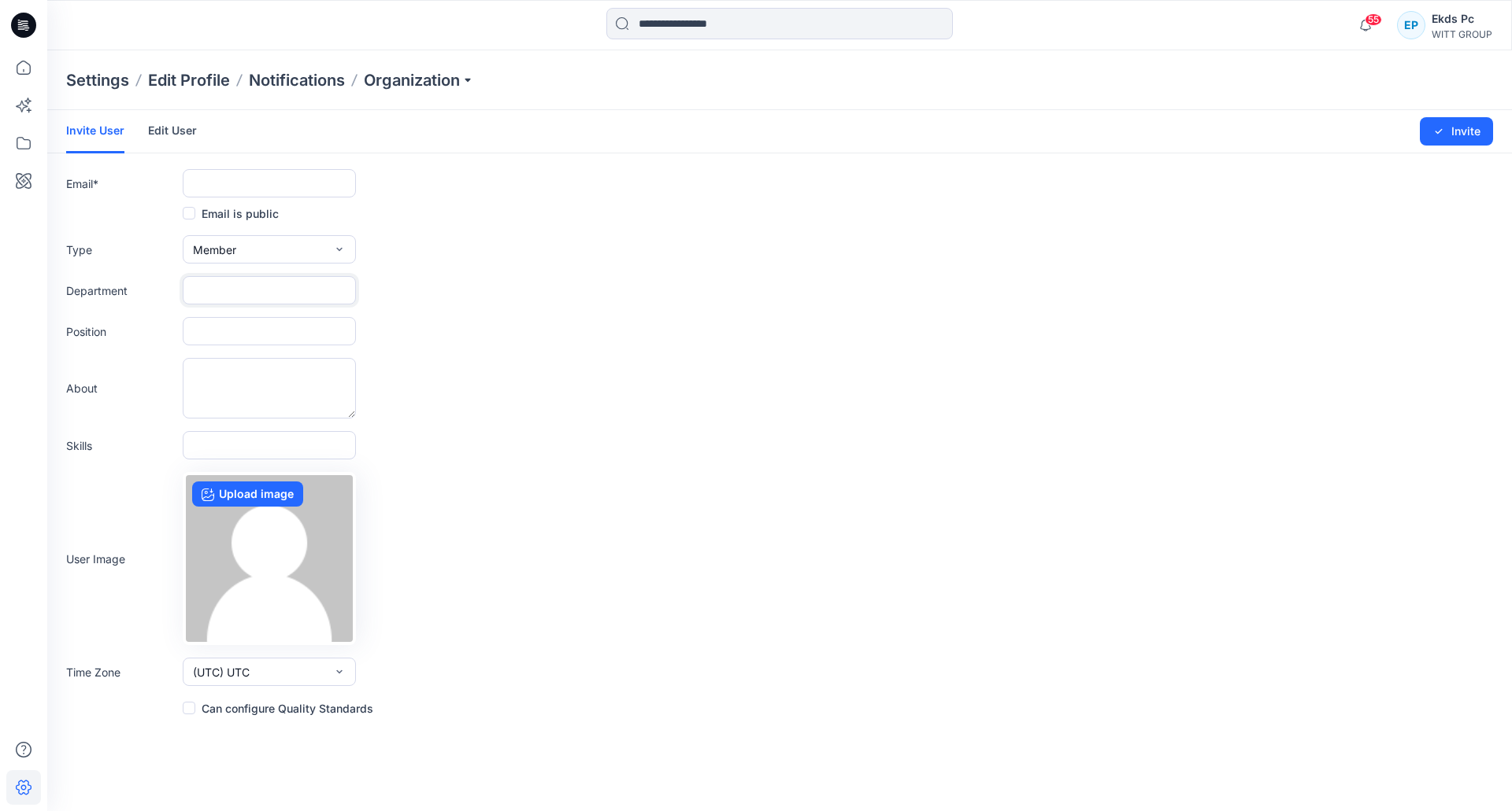
click at [299, 295] on input "text" at bounding box center [269, 291] width 174 height 29
click at [223, 331] on form "Invite User Edit User Changes Saved Invite Email * Email is public Type Member …" at bounding box center [780, 413] width 1464 height 607
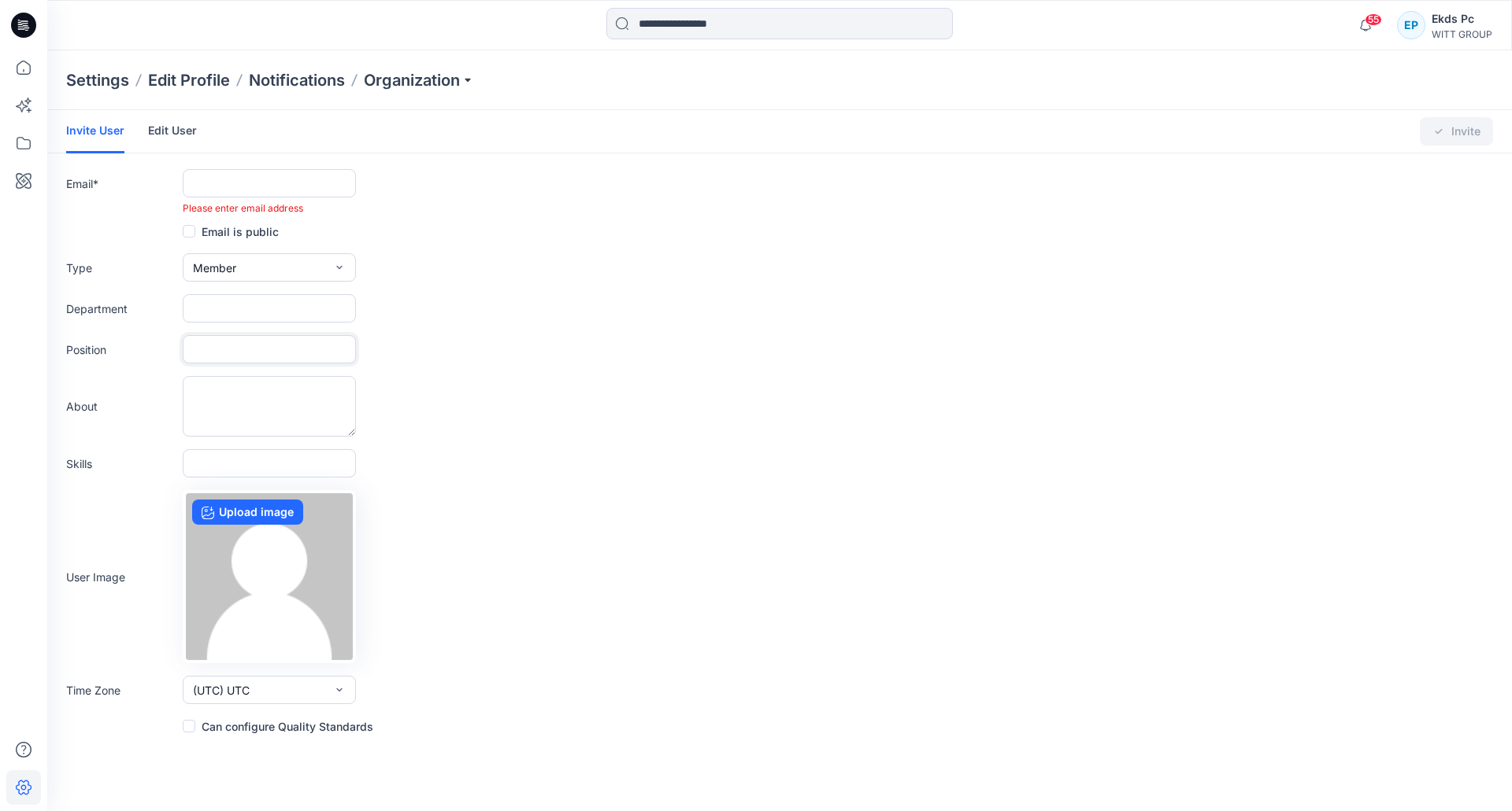
paste input "**********"
type input "**********"
click at [236, 184] on input "text" at bounding box center [269, 184] width 174 height 29
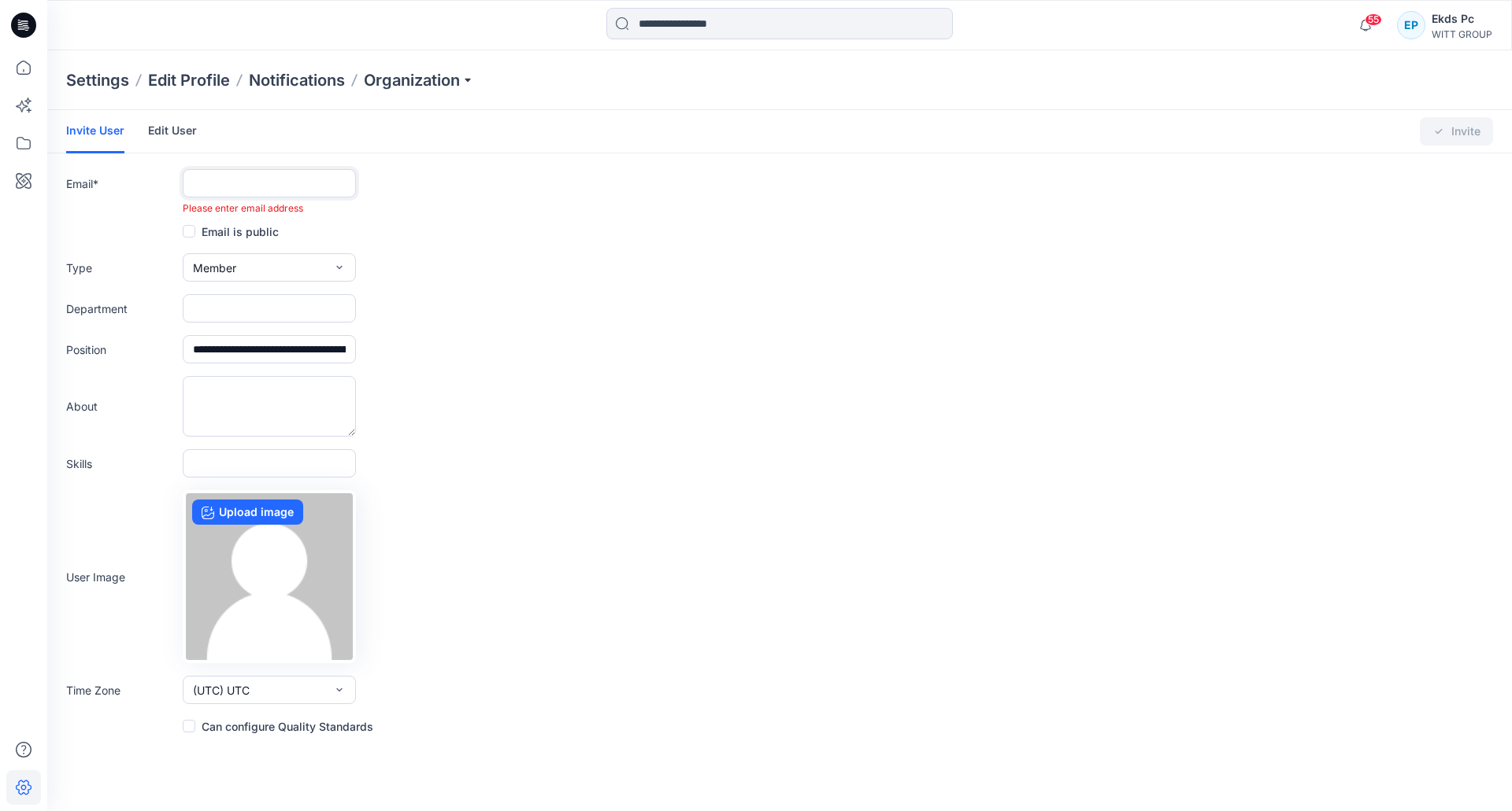
paste input "**********"
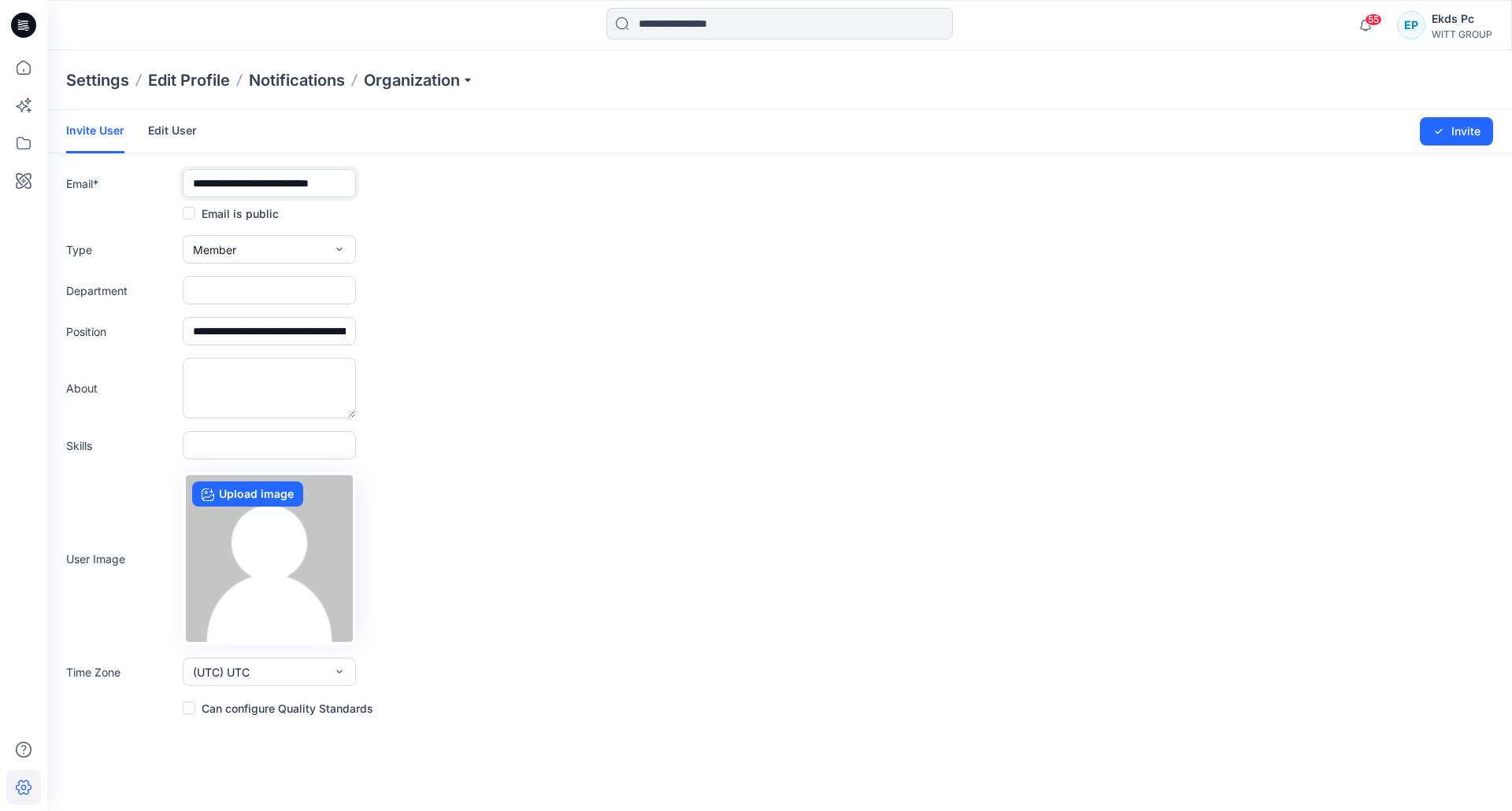
type input "**********"
click at [238, 298] on input "text" at bounding box center [269, 291] width 174 height 29
paste input "********"
drag, startPoint x: 236, startPoint y: 284, endPoint x: 154, endPoint y: 288, distance: 82.1
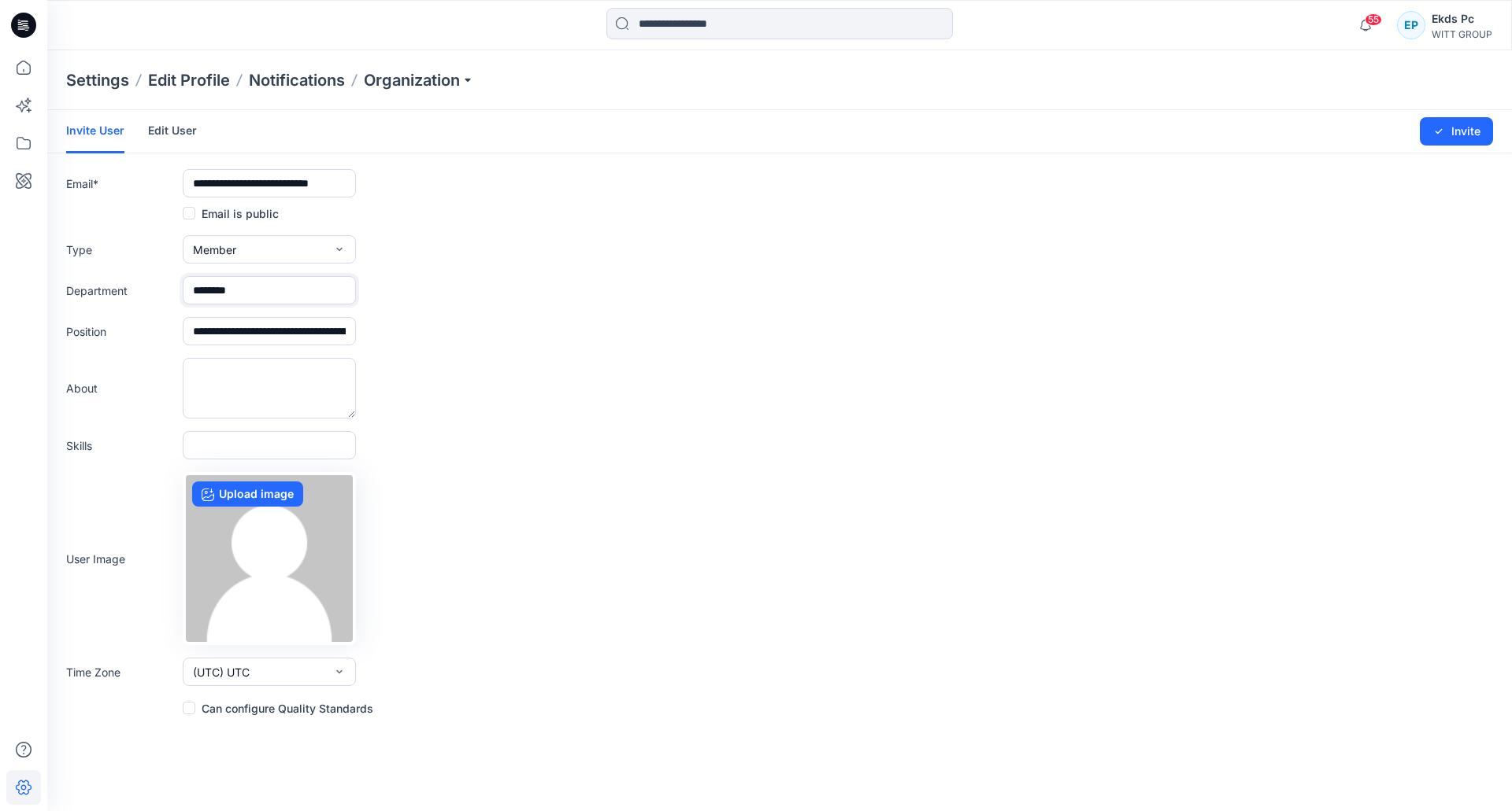
click at [154, 288] on div "Department ********" at bounding box center [779, 291] width 1427 height 29
paste input "***"
type input "**********"
click at [1483, 124] on button "Invite" at bounding box center [1457, 131] width 73 height 29
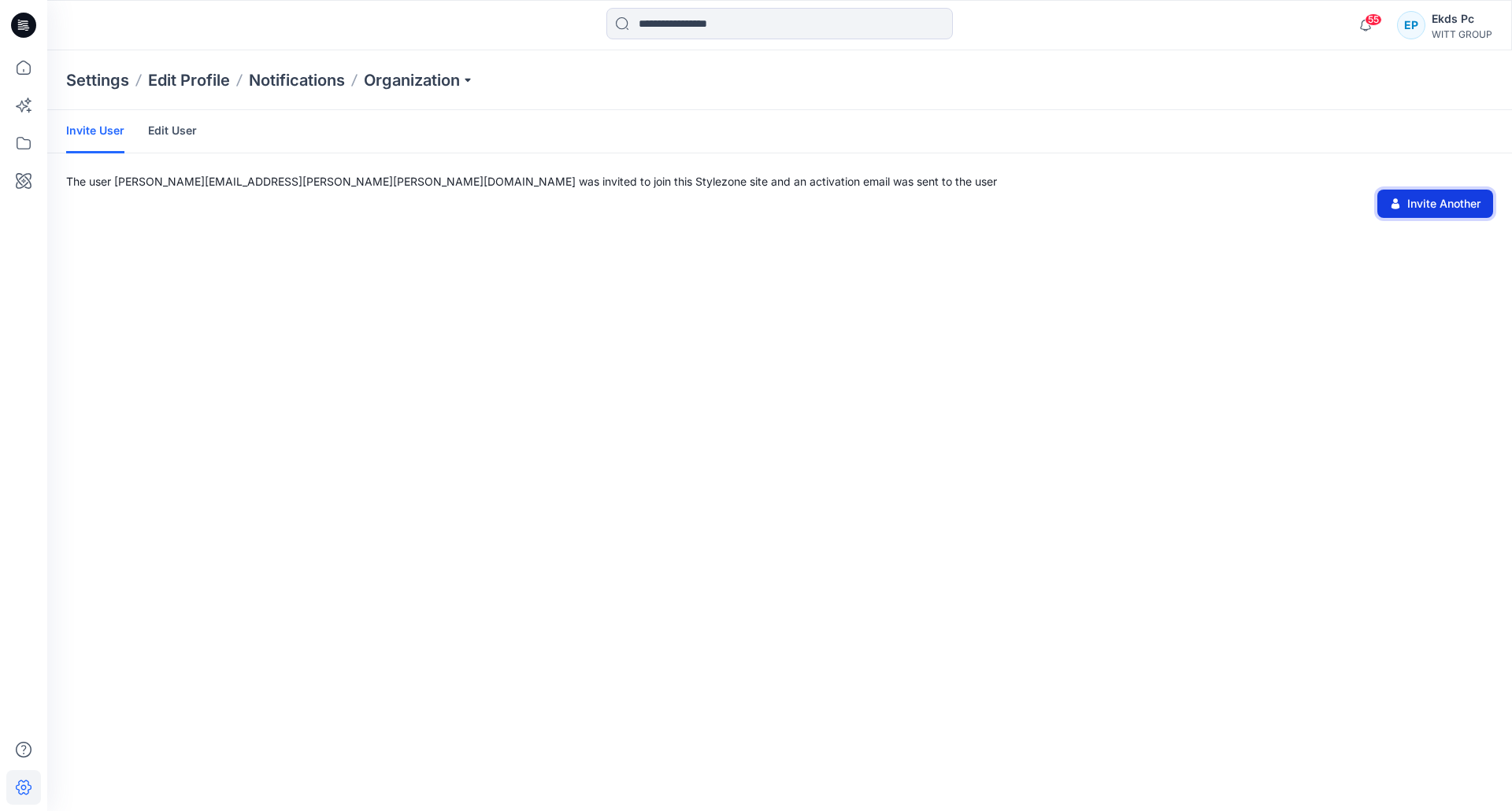
click at [1440, 196] on button "Invite Another" at bounding box center [1435, 204] width 116 height 29
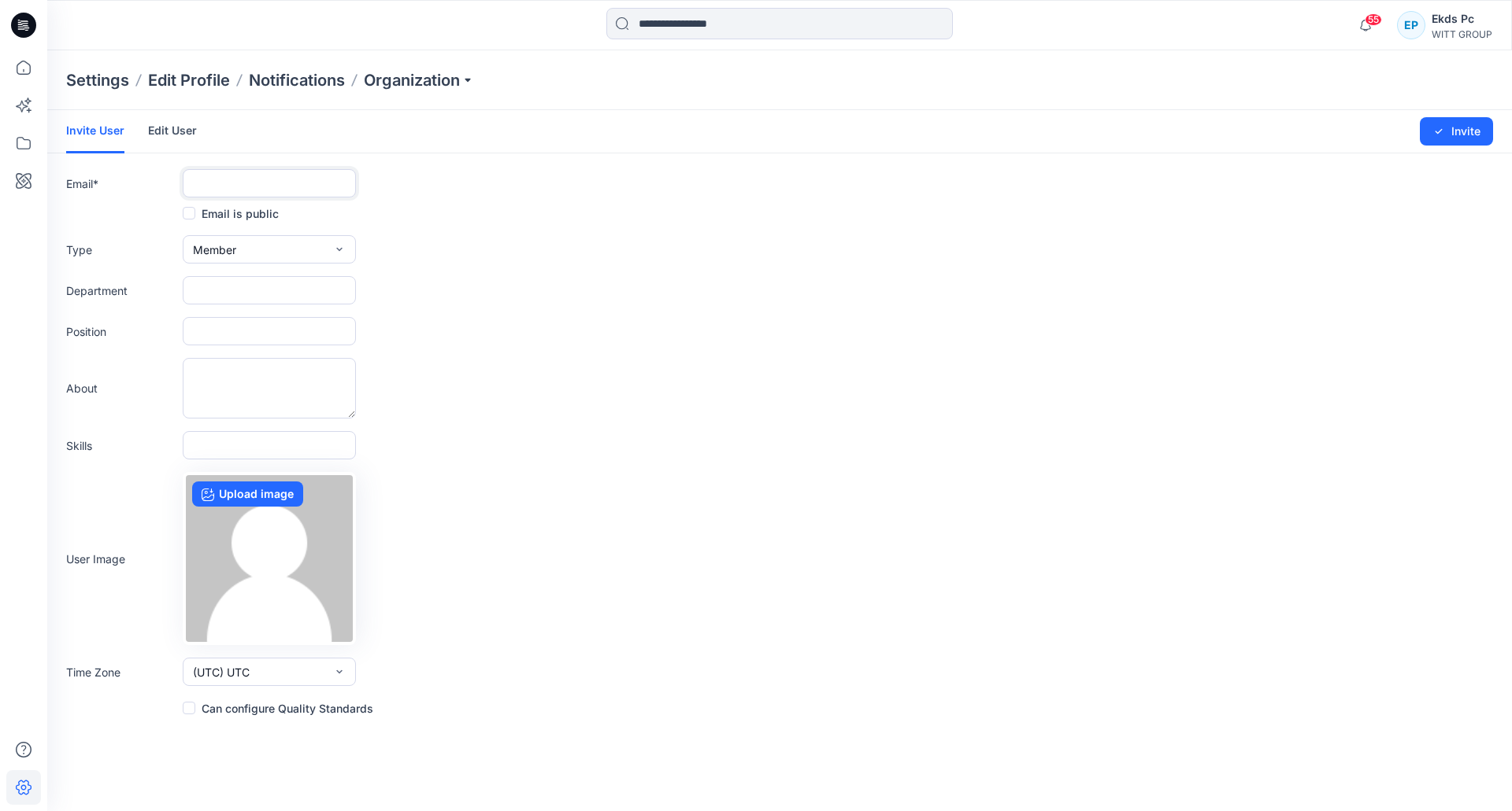
click at [235, 188] on input "text" at bounding box center [269, 184] width 174 height 29
paste input "**********"
type input "**********"
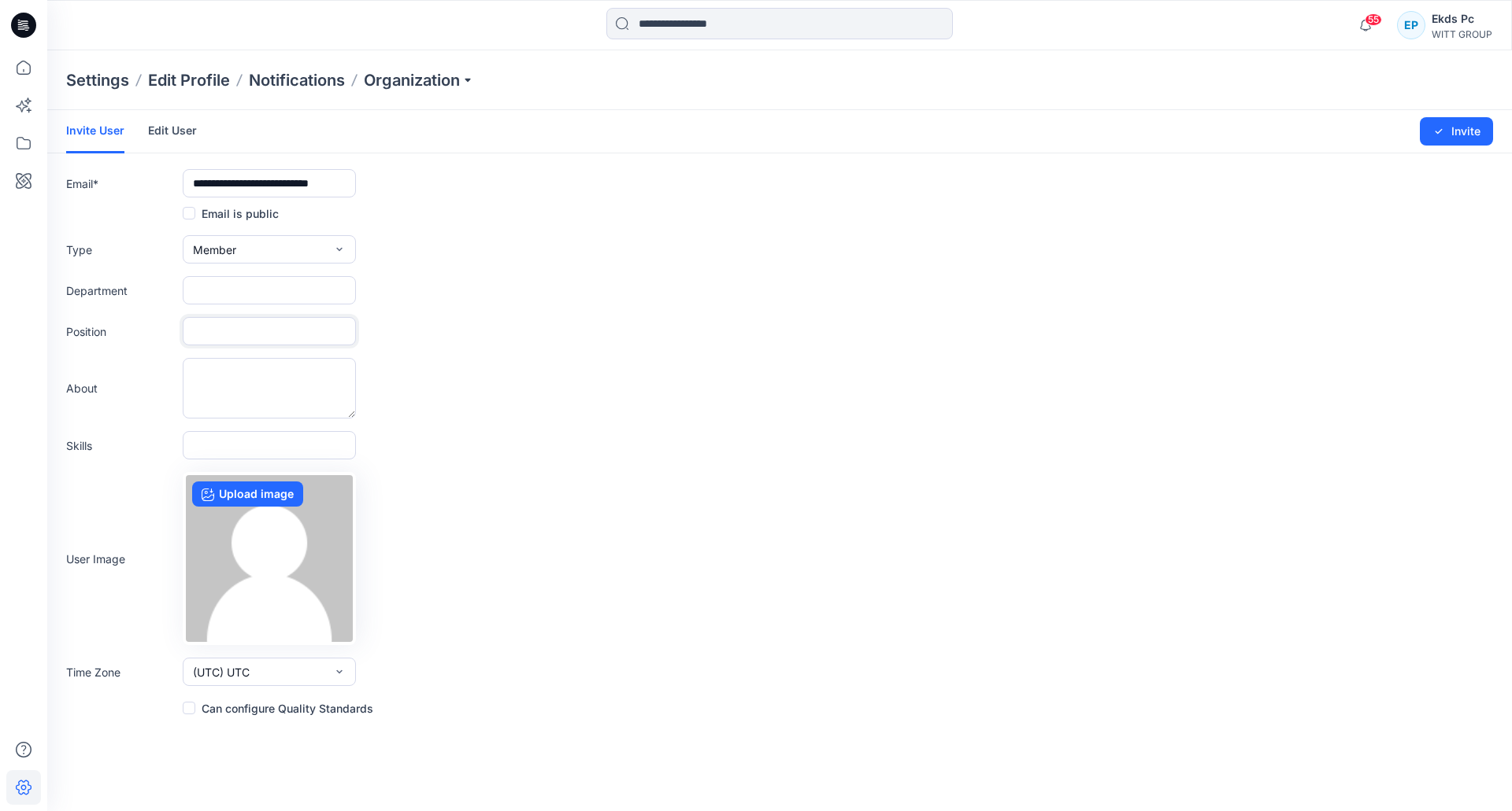
click at [201, 333] on input "text" at bounding box center [269, 331] width 174 height 29
click at [212, 287] on input "text" at bounding box center [269, 291] width 174 height 29
paste input "**********"
type input "**********"
click at [1469, 145] on button "Invite" at bounding box center [1457, 131] width 73 height 29
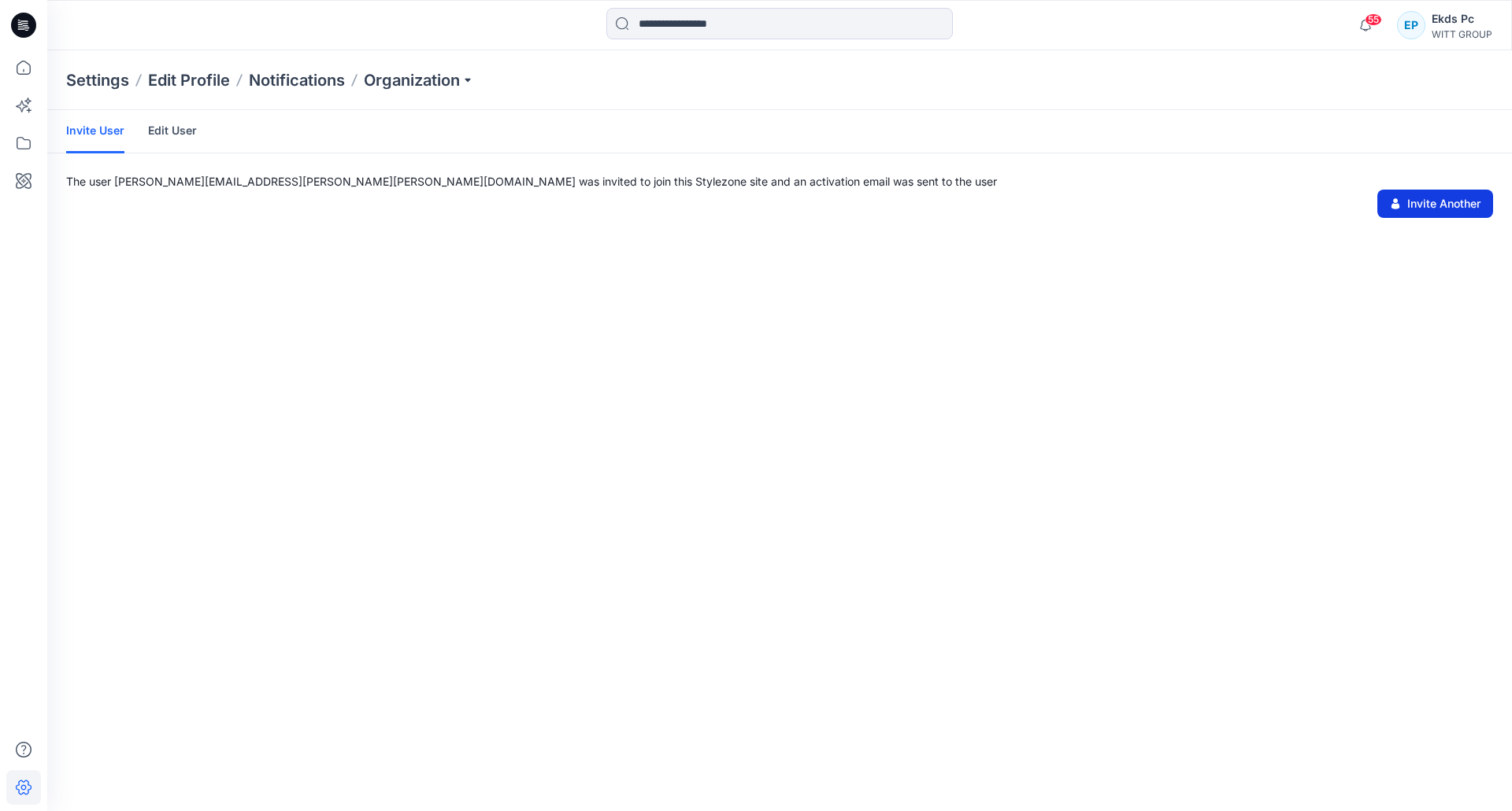
drag, startPoint x: 1357, startPoint y: 188, endPoint x: 1453, endPoint y: 201, distance: 96.9
click at [1357, 188] on p "The user Nicole.Karcher@witt-gruppe.eu was invited to join this Stylezone site …" at bounding box center [779, 181] width 1427 height 17
click at [1453, 205] on button "Invite Another" at bounding box center [1435, 204] width 116 height 29
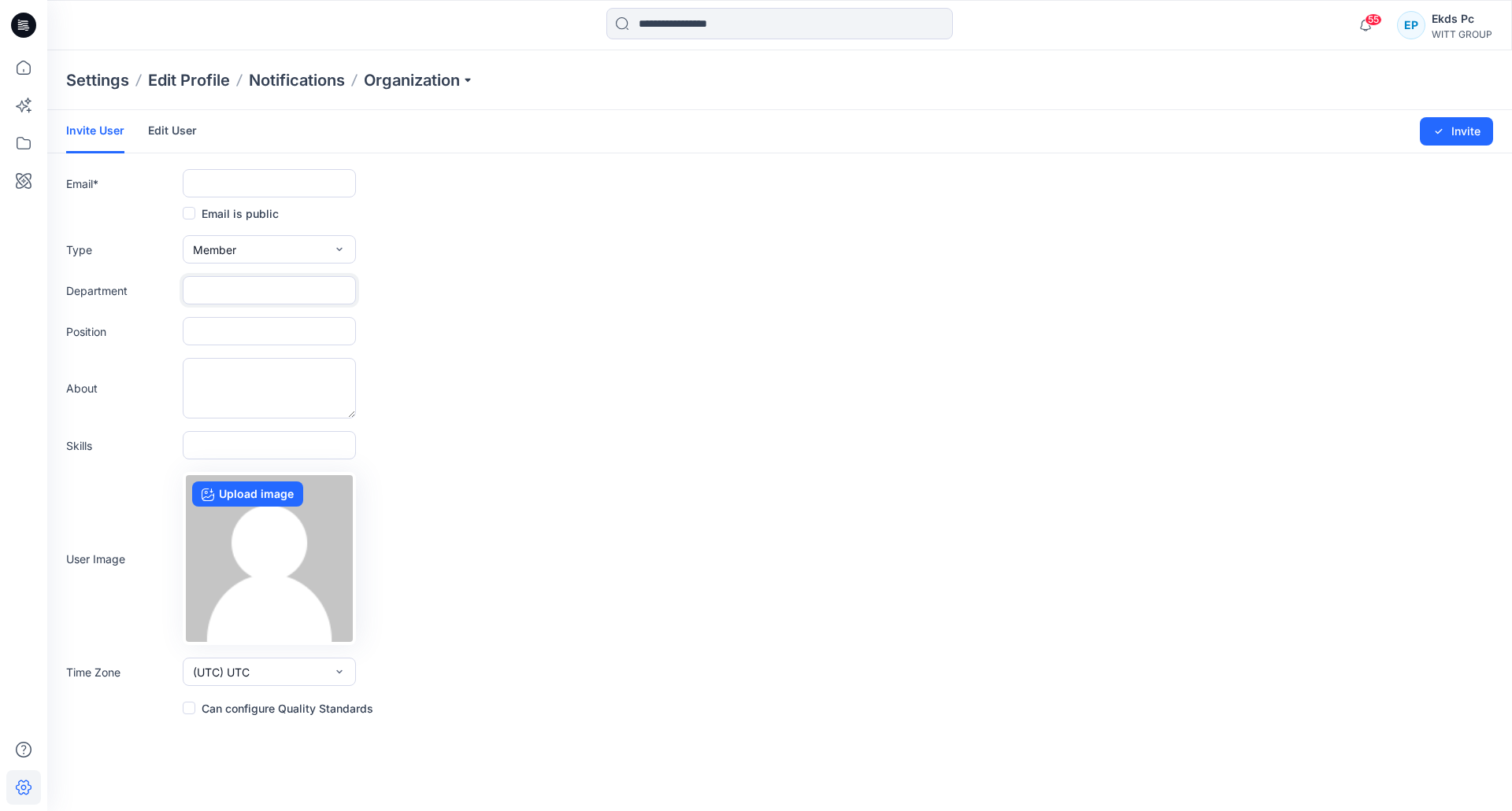
click at [241, 298] on input "text" at bounding box center [269, 291] width 174 height 29
paste input "**********"
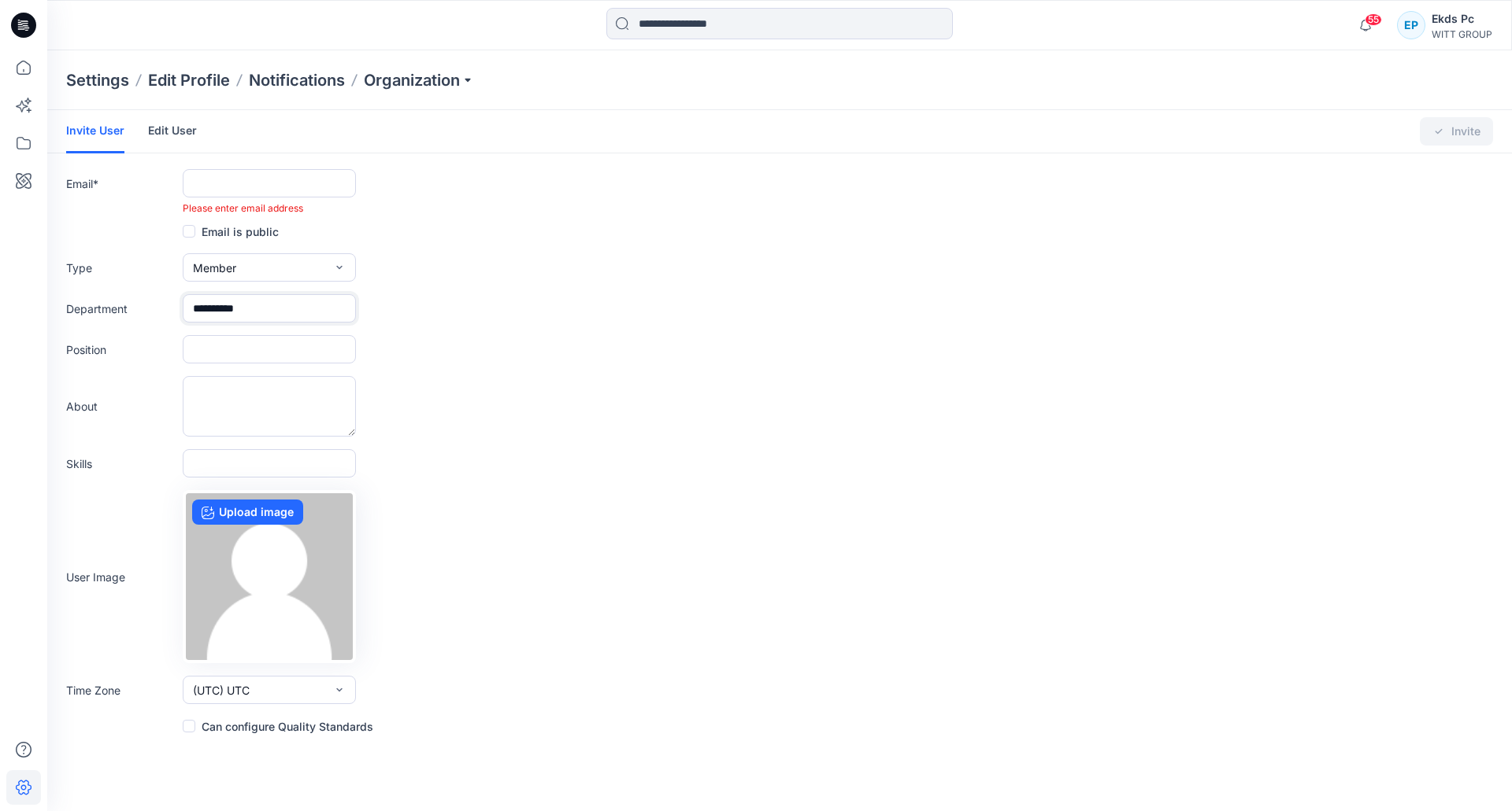
type input "**********"
click at [288, 188] on input "text" at bounding box center [269, 184] width 174 height 29
paste input "**********"
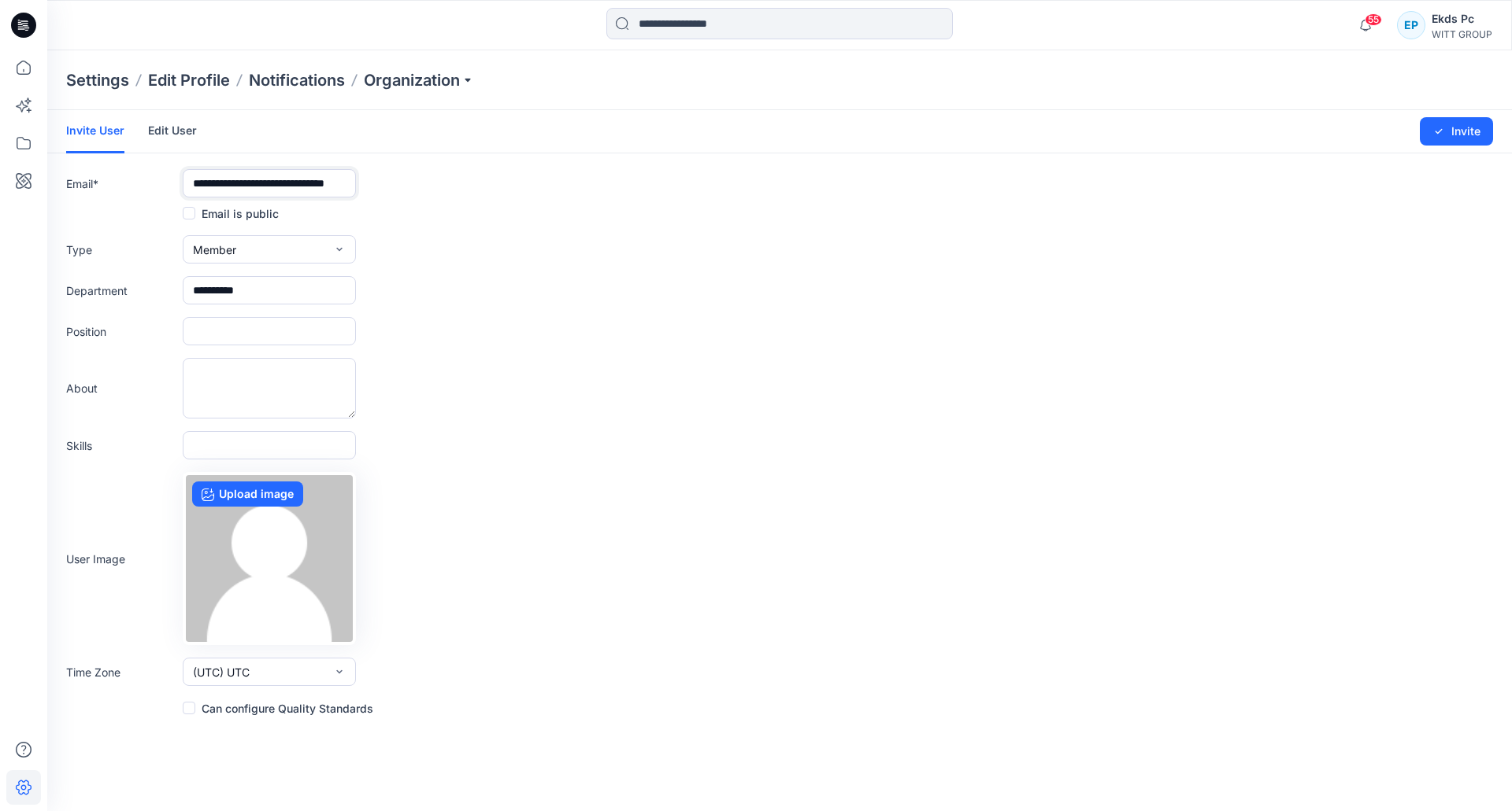
type input "**********"
click at [181, 135] on link "Edit User" at bounding box center [173, 131] width 49 height 41
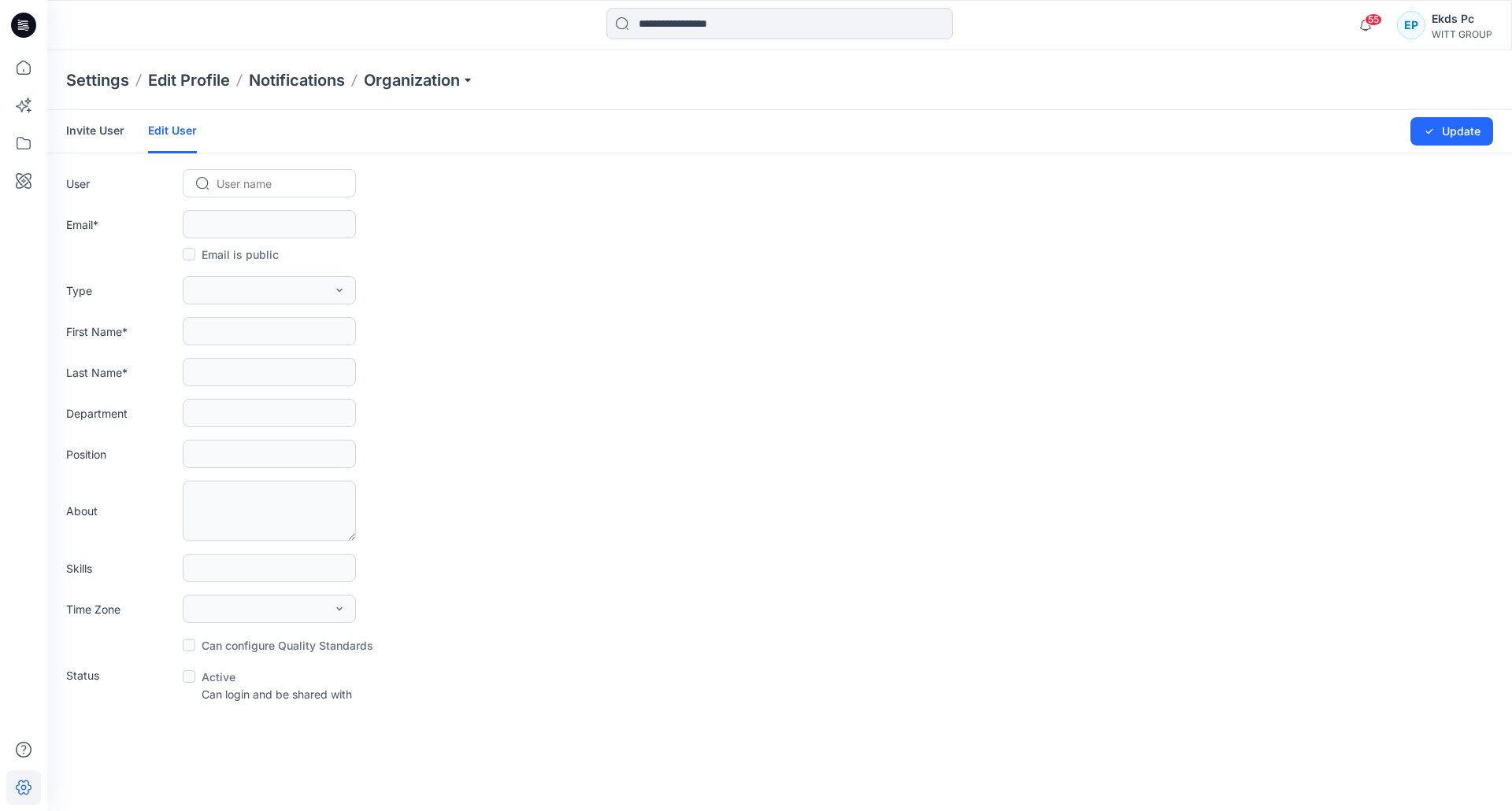
click at [101, 119] on link "Invite User" at bounding box center [95, 131] width 59 height 41
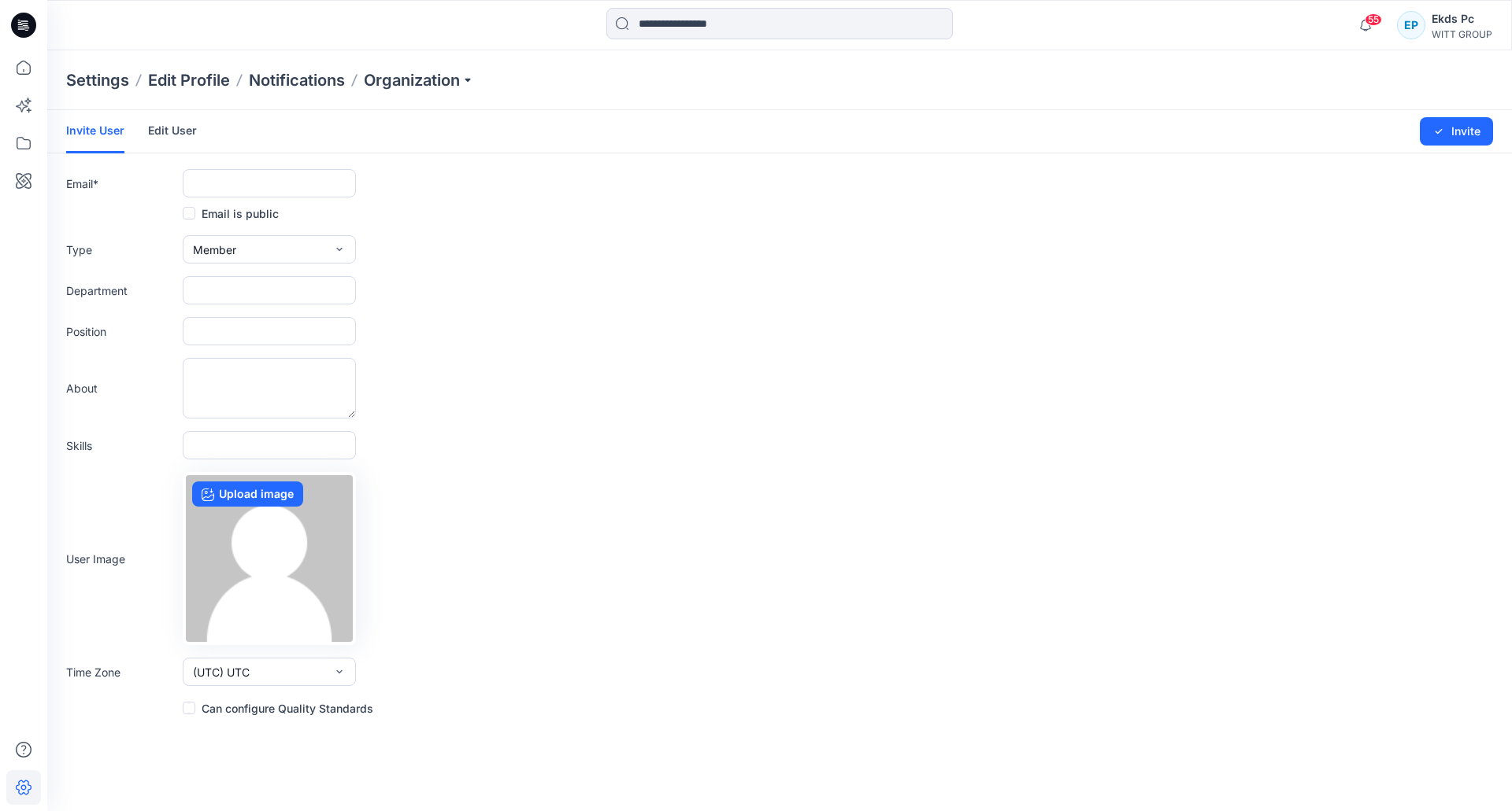
click at [97, 140] on link "Invite User" at bounding box center [95, 131] width 59 height 44
click at [287, 179] on input "text" at bounding box center [269, 184] width 174 height 29
paste input "**********"
type input "**********"
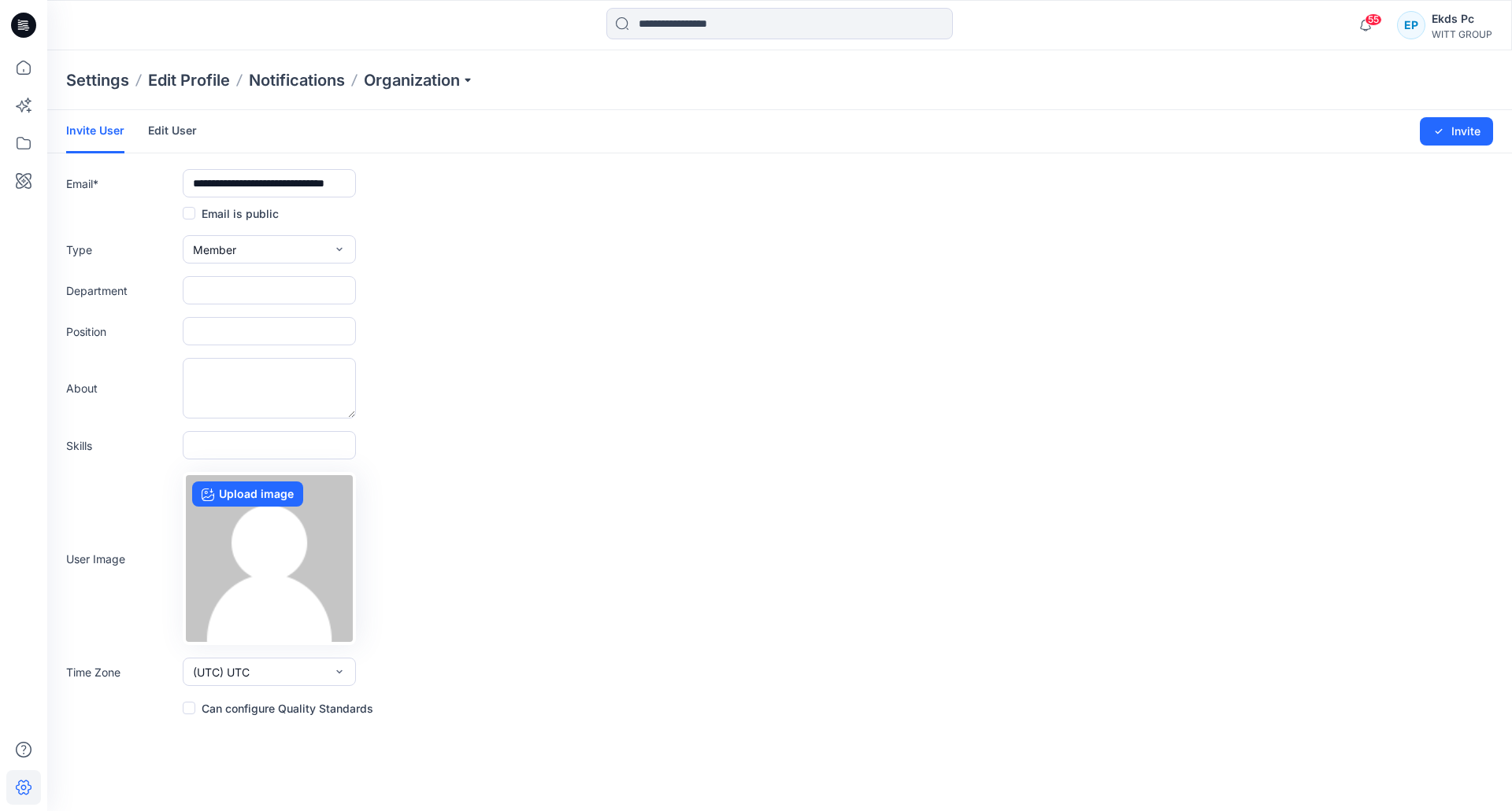
scroll to position [0, 0]
click at [290, 297] on input "text" at bounding box center [269, 291] width 174 height 29
click at [207, 329] on input "text" at bounding box center [269, 331] width 174 height 29
paste input "**********"
type input "**********"
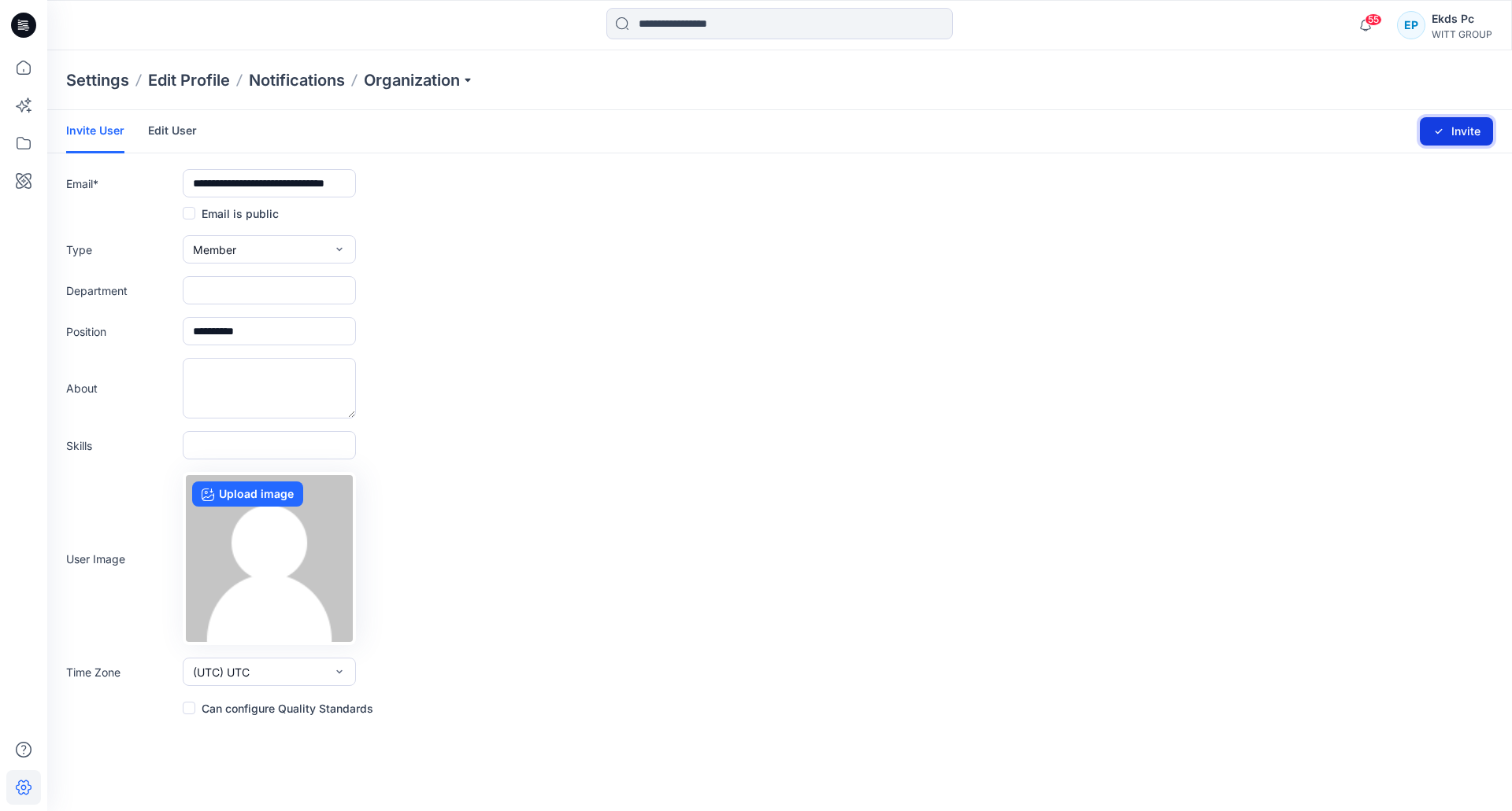
click at [1449, 131] on button "Invite" at bounding box center [1457, 131] width 73 height 29
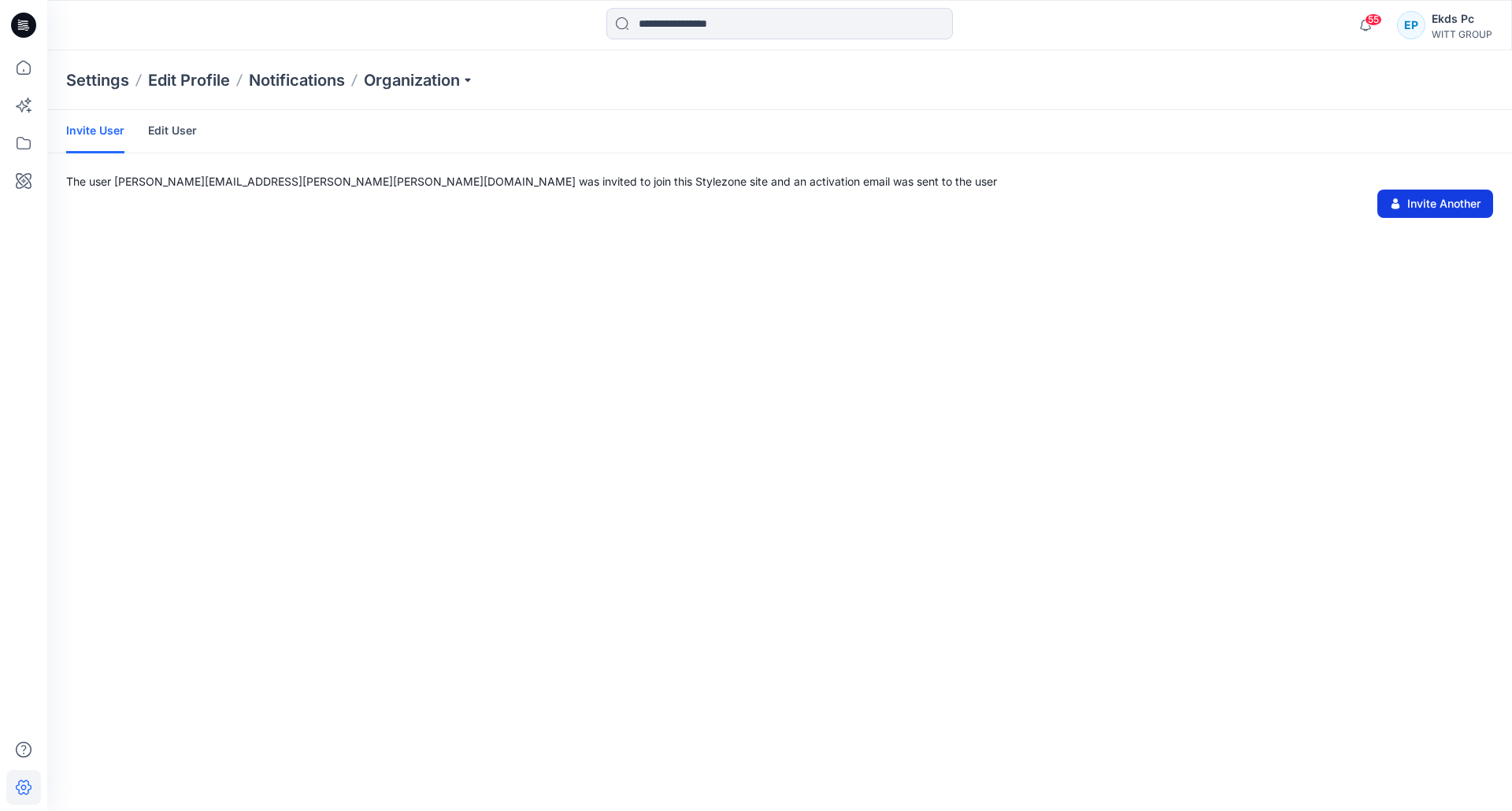
click at [1441, 188] on p "The user stephanie.krekeler@witt-gruppe.eu was invited to join this Stylezone s…" at bounding box center [779, 181] width 1427 height 17
click at [1445, 198] on button "Invite Another" at bounding box center [1435, 204] width 116 height 29
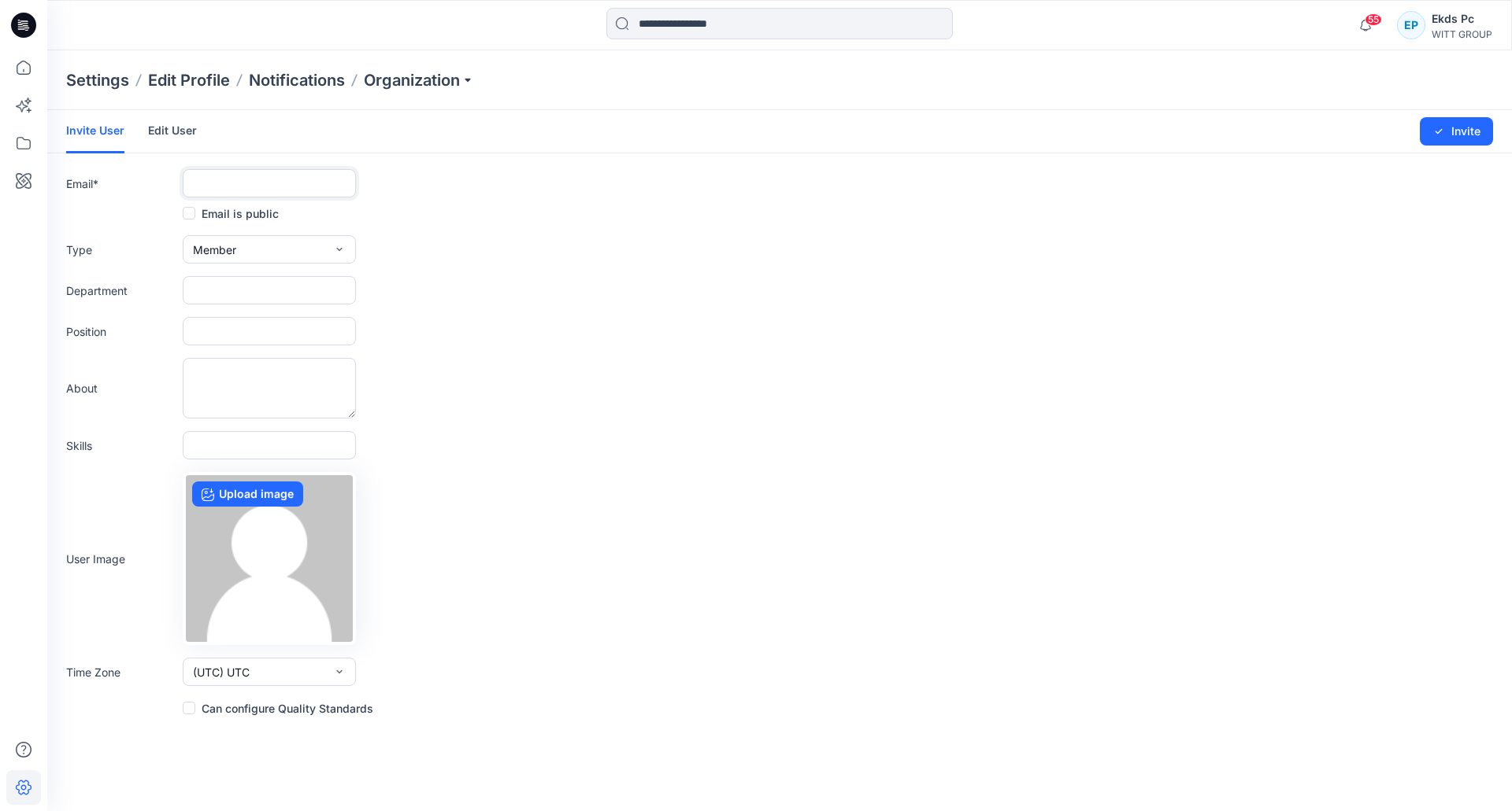
click at [321, 189] on input "text" at bounding box center [269, 184] width 174 height 29
paste input "**********"
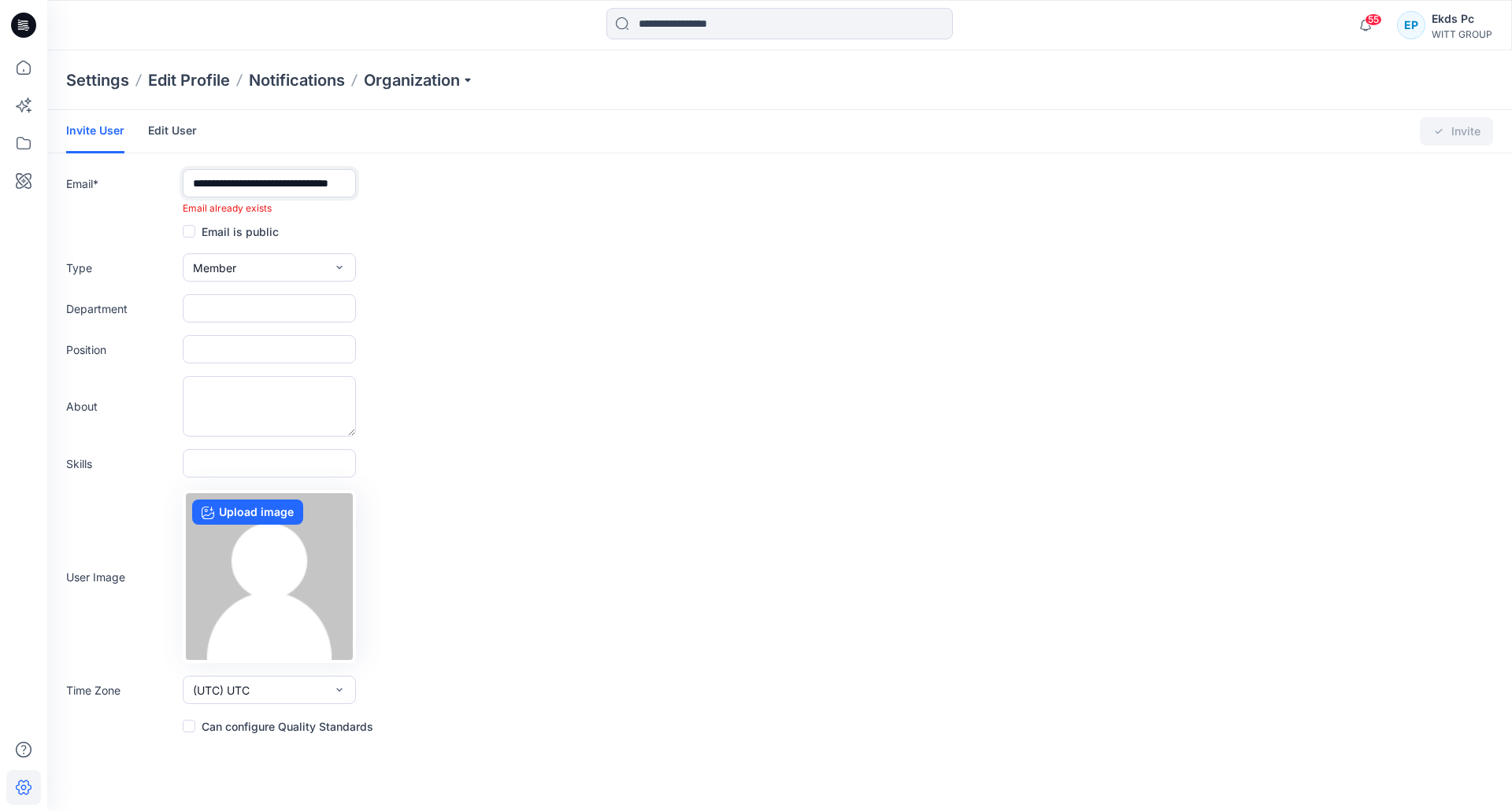
type input "**********"
click at [238, 322] on form "**********" at bounding box center [780, 423] width 1464 height 626
click at [244, 310] on input "text" at bounding box center [269, 309] width 174 height 29
paste input "**********"
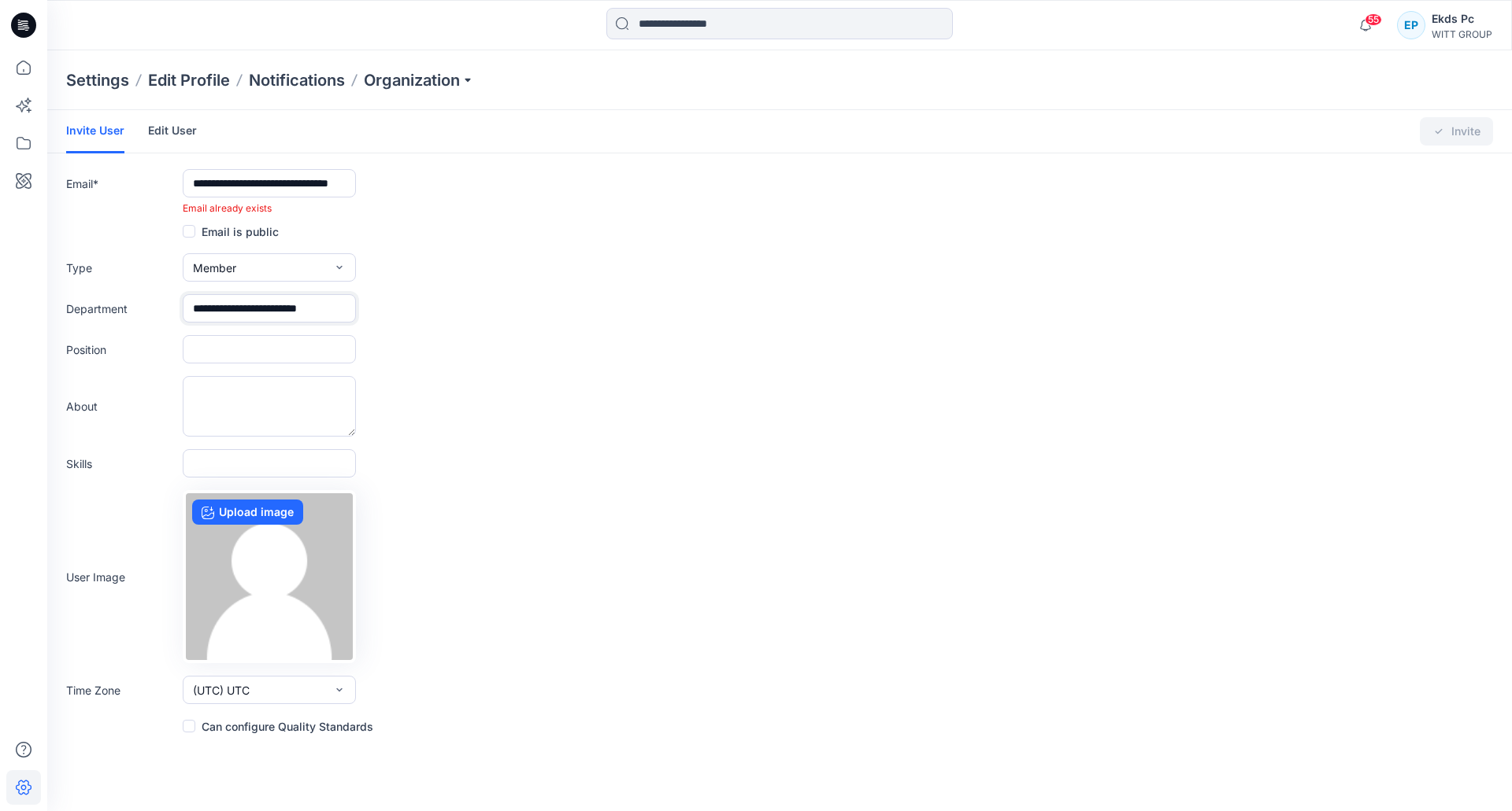
type input "**********"
drag, startPoint x: 287, startPoint y: 350, endPoint x: 256, endPoint y: 350, distance: 31.0
click at [287, 350] on input "text" at bounding box center [269, 349] width 174 height 29
paste input "**********"
type input "**********"
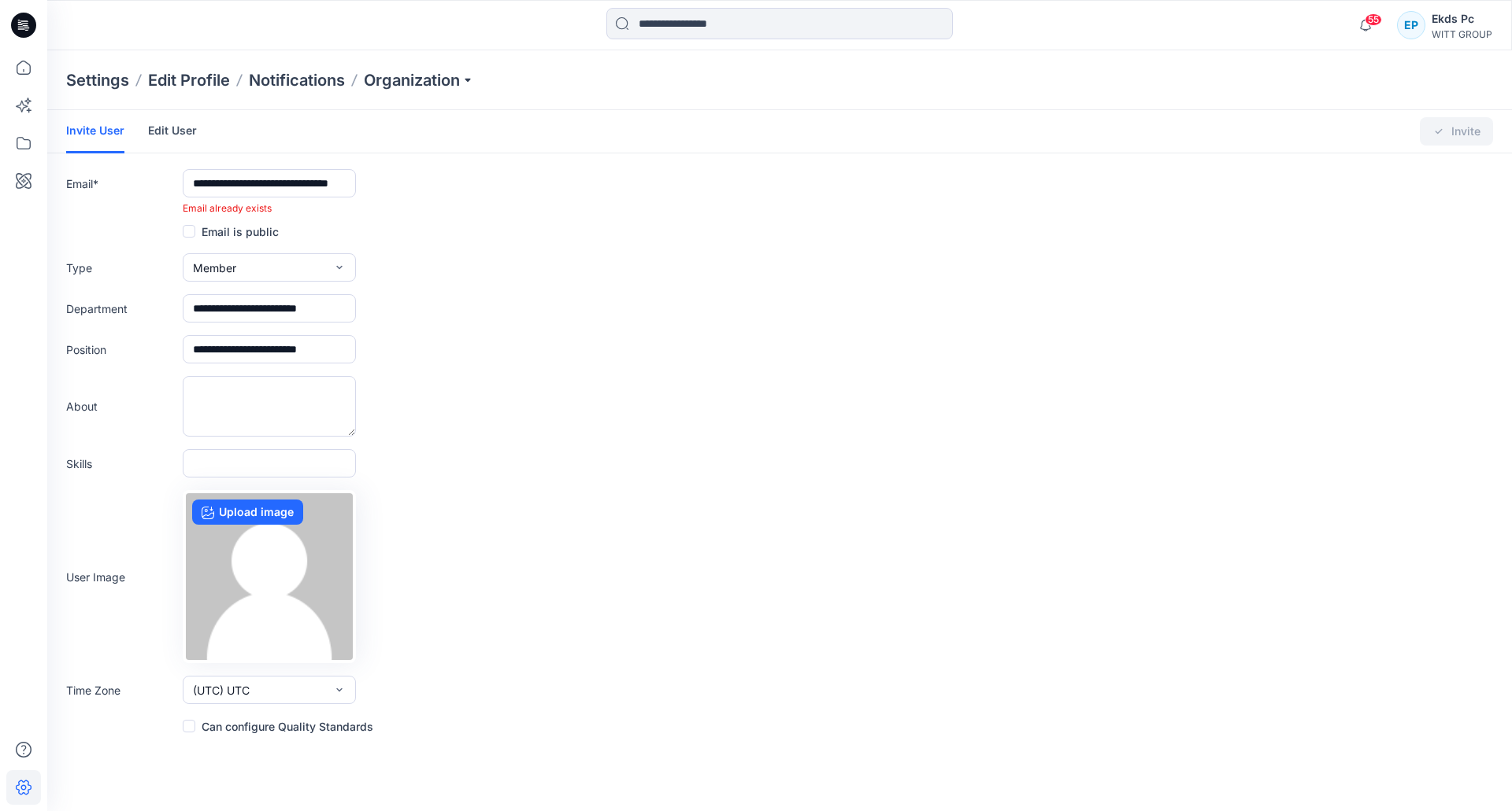
click at [284, 322] on form "**********" at bounding box center [780, 423] width 1464 height 626
click at [285, 319] on input "**********" at bounding box center [269, 309] width 174 height 29
click at [293, 318] on input "**********" at bounding box center [269, 309] width 174 height 29
click at [305, 316] on input "**********" at bounding box center [269, 309] width 174 height 29
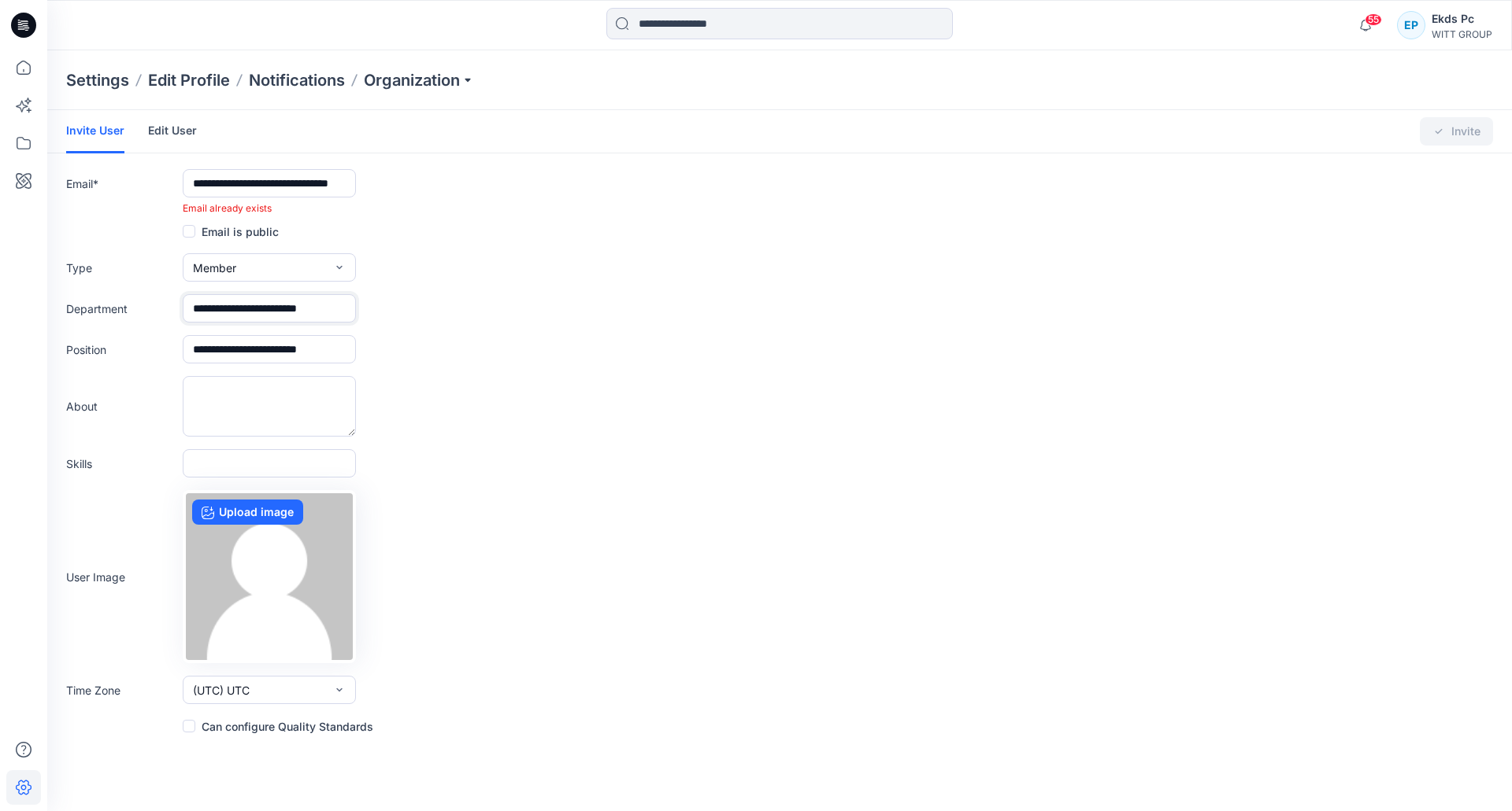
click at [305, 318] on input "**********" at bounding box center [269, 309] width 174 height 29
click at [310, 316] on input "**********" at bounding box center [269, 309] width 174 height 29
paste input "text"
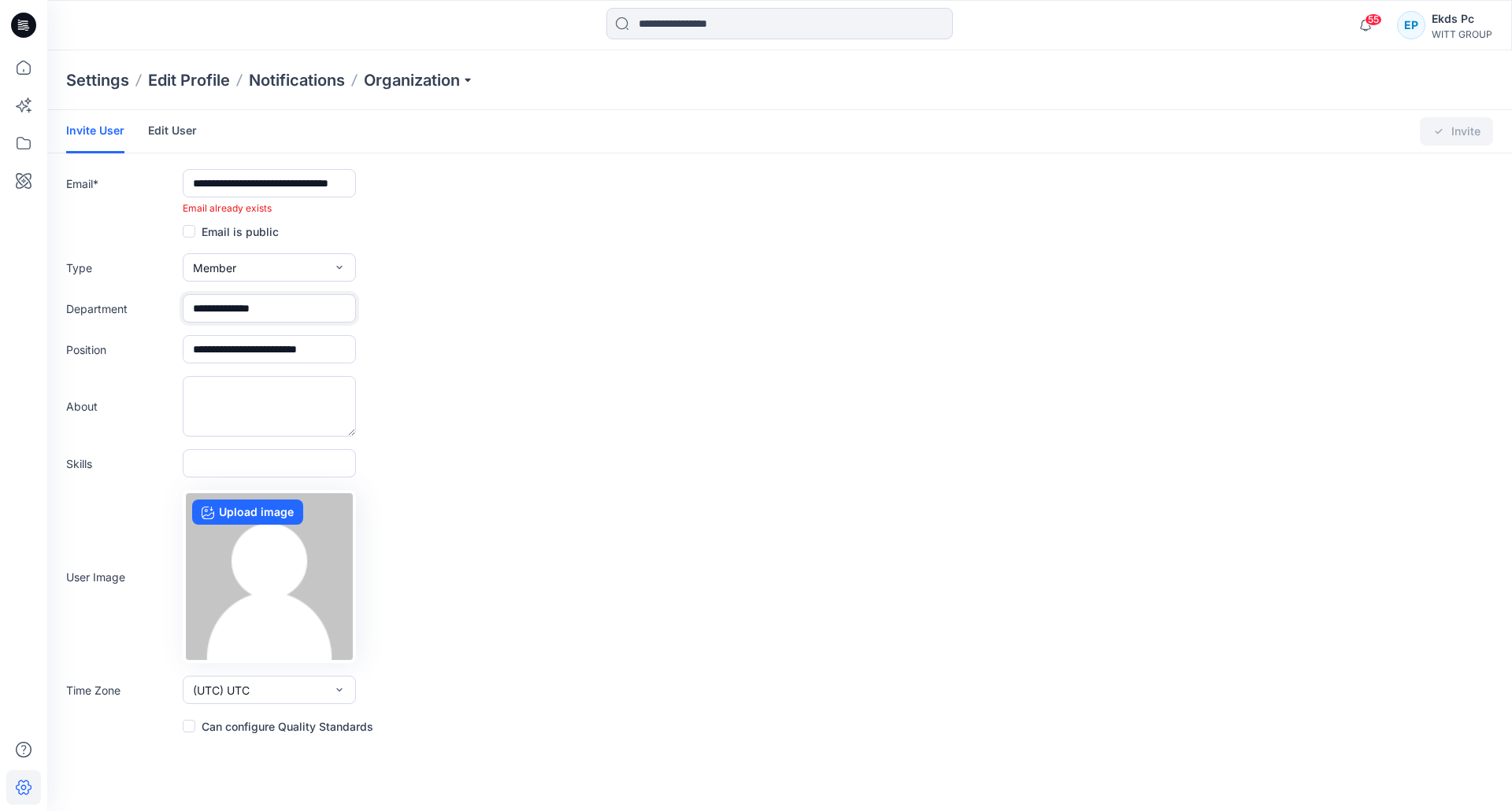
type input "**********"
click at [268, 405] on textarea at bounding box center [269, 406] width 174 height 61
click at [249, 177] on input "**********" at bounding box center [269, 184] width 174 height 29
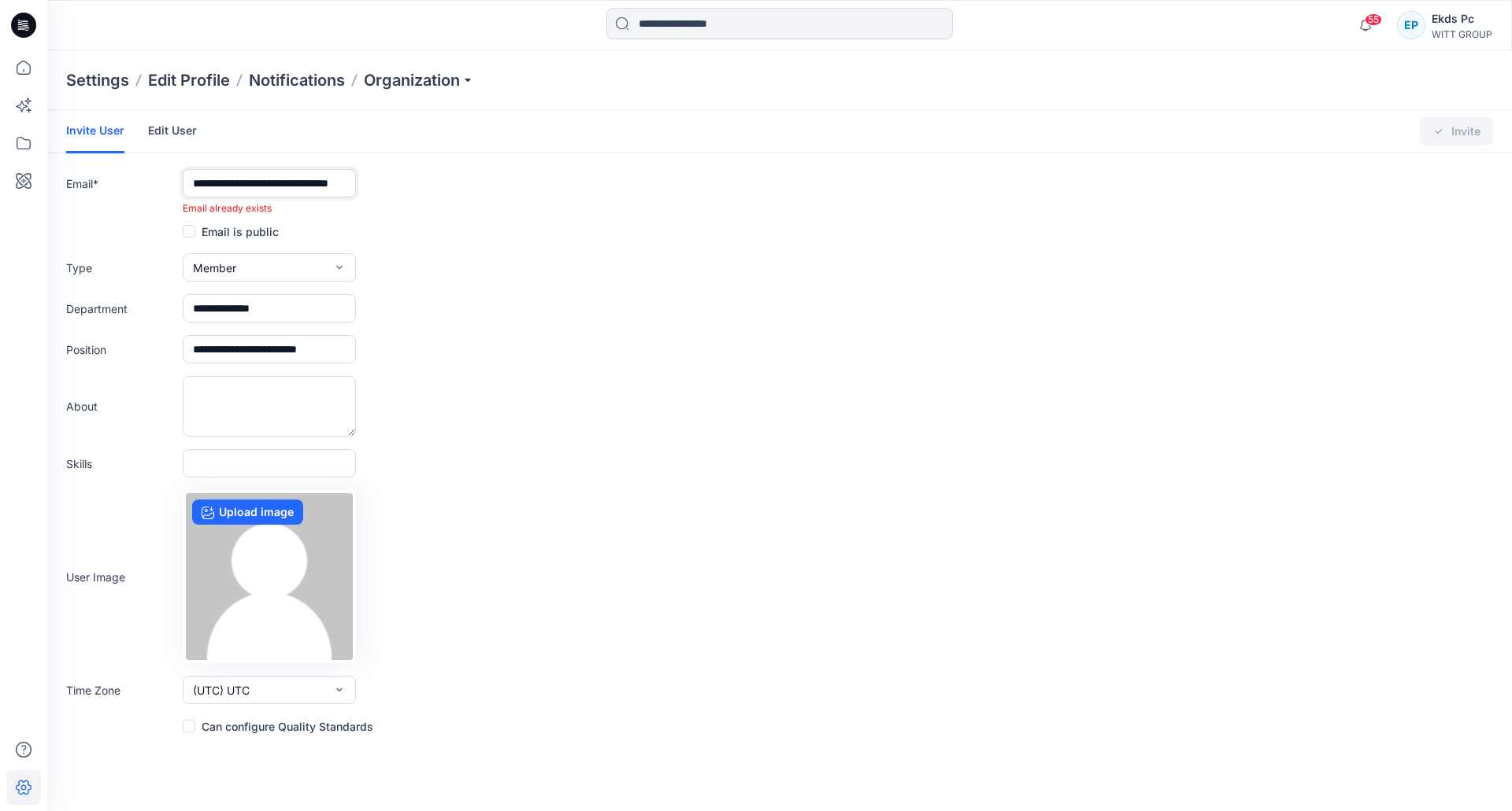
click at [249, 177] on input "**********" at bounding box center [269, 184] width 174 height 29
click at [256, 169] on form "**********" at bounding box center [780, 423] width 1464 height 626
click at [258, 178] on input "text" at bounding box center [269, 184] width 174 height 29
paste input "**********"
click at [219, 175] on input "**********" at bounding box center [269, 184] width 174 height 29
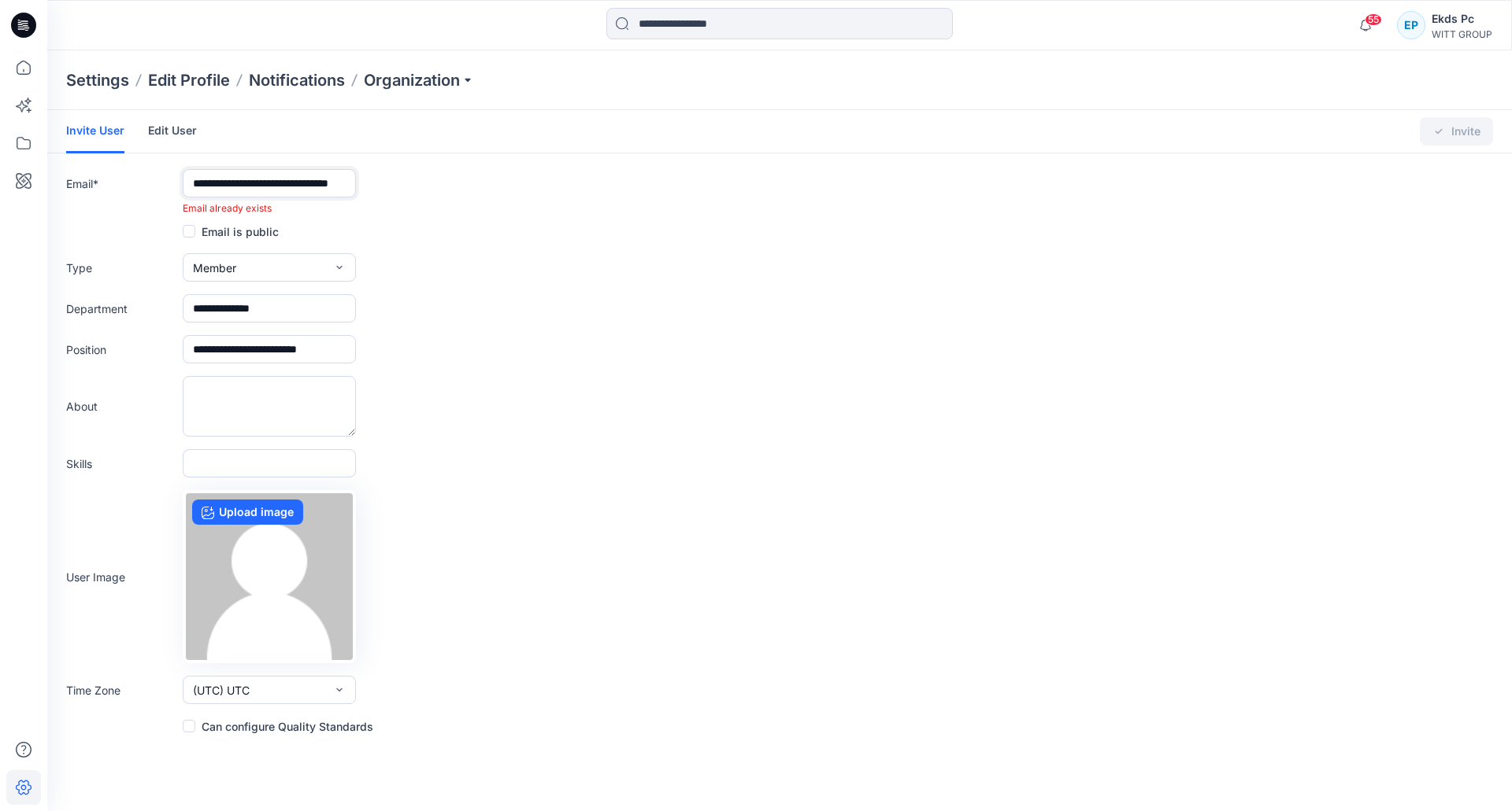
click at [220, 177] on input "**********" at bounding box center [269, 184] width 174 height 29
paste input "text"
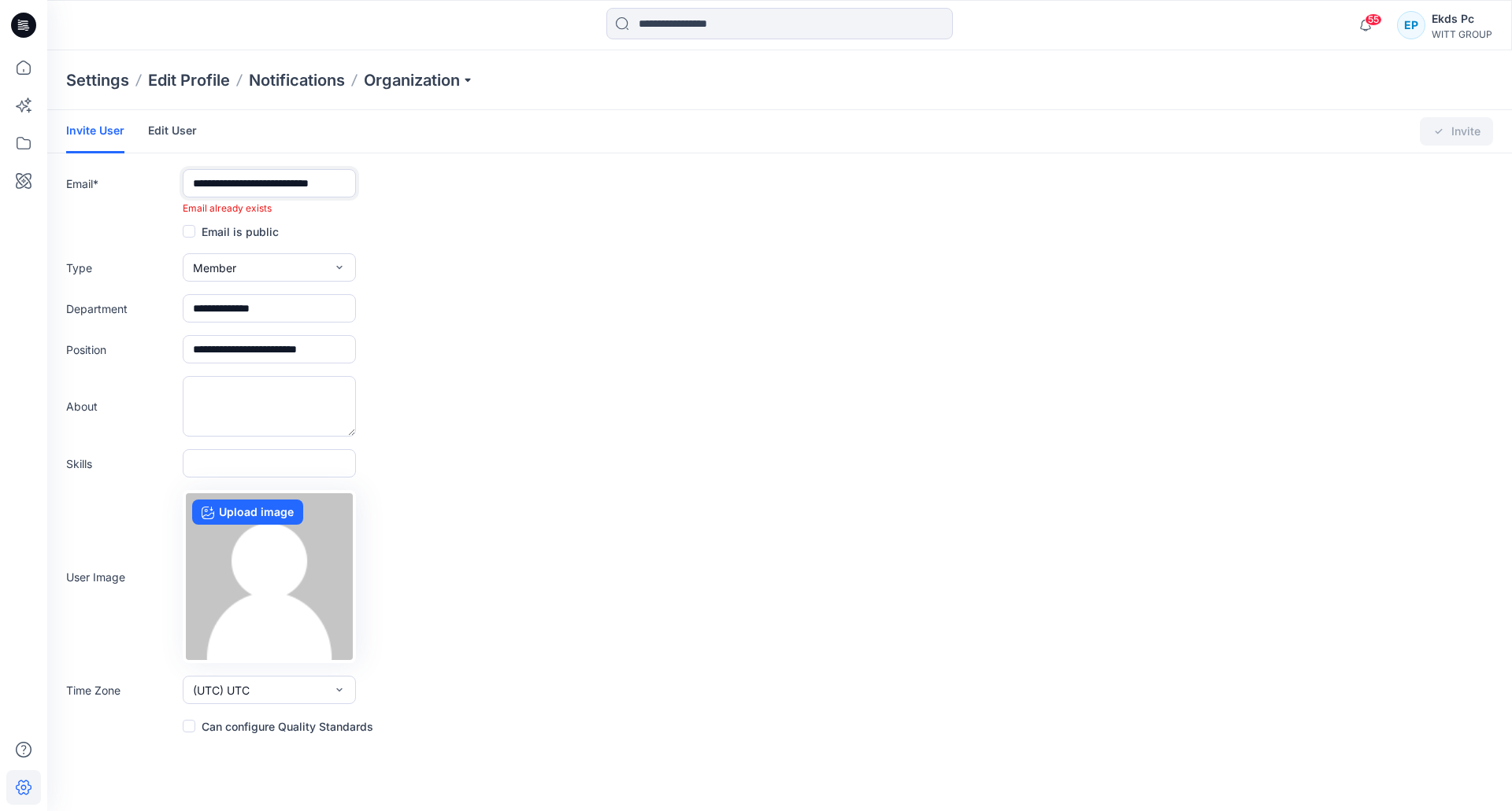
scroll to position [0, 6]
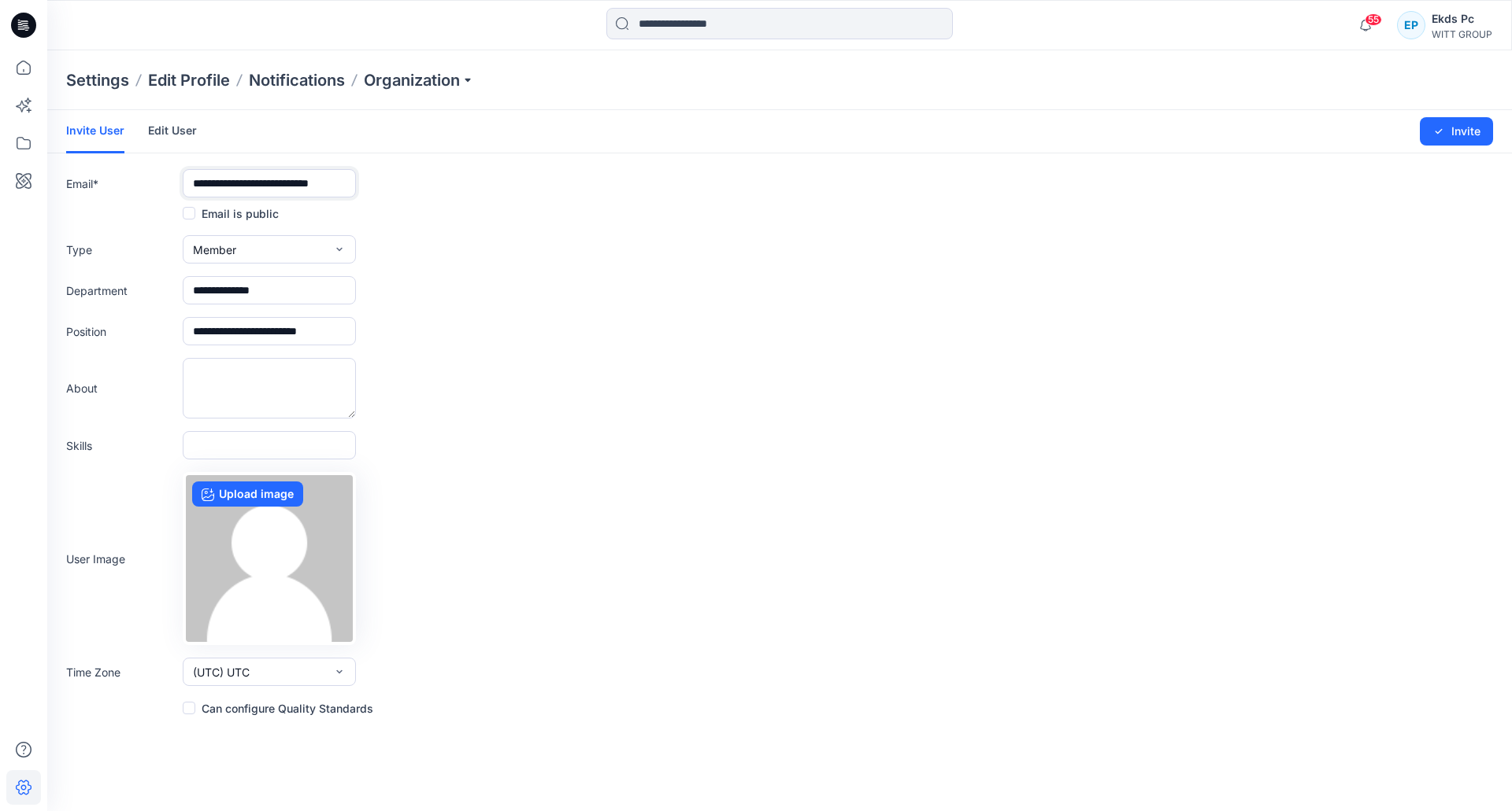
type input "**********"
drag, startPoint x: 301, startPoint y: 287, endPoint x: 255, endPoint y: 286, distance: 46.0
click at [255, 286] on input "**********" at bounding box center [269, 291] width 174 height 29
type input "**********"
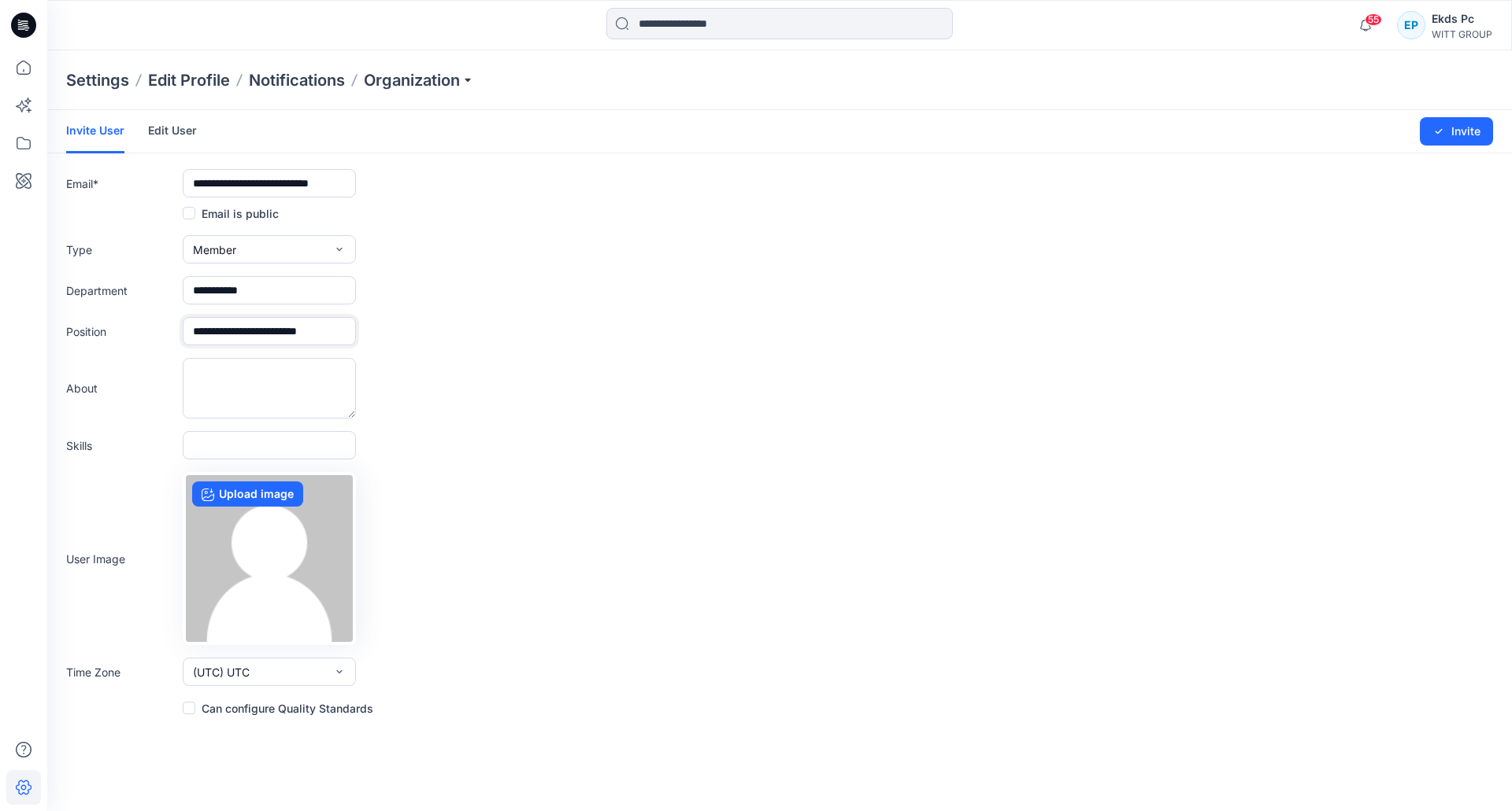
drag, startPoint x: 231, startPoint y: 330, endPoint x: 158, endPoint y: 332, distance: 73.0
click at [158, 332] on div "**********" at bounding box center [779, 331] width 1427 height 29
type input "**********"
click at [1408, 140] on div "Changes Saved" at bounding box center [1356, 131] width 128 height 24
click at [1423, 137] on button "Invite" at bounding box center [1457, 131] width 73 height 29
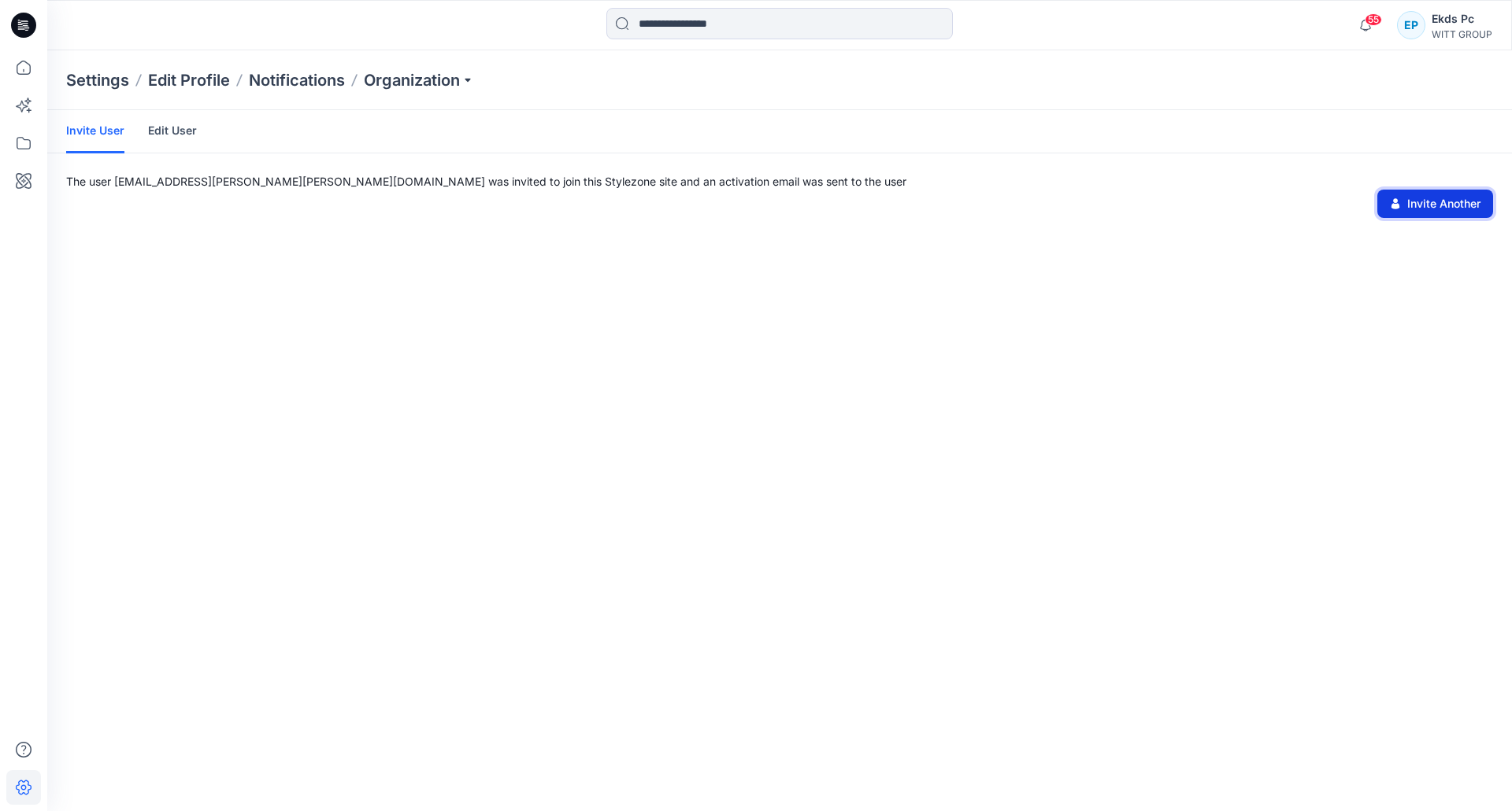
click at [1455, 192] on button "Invite Another" at bounding box center [1435, 204] width 116 height 29
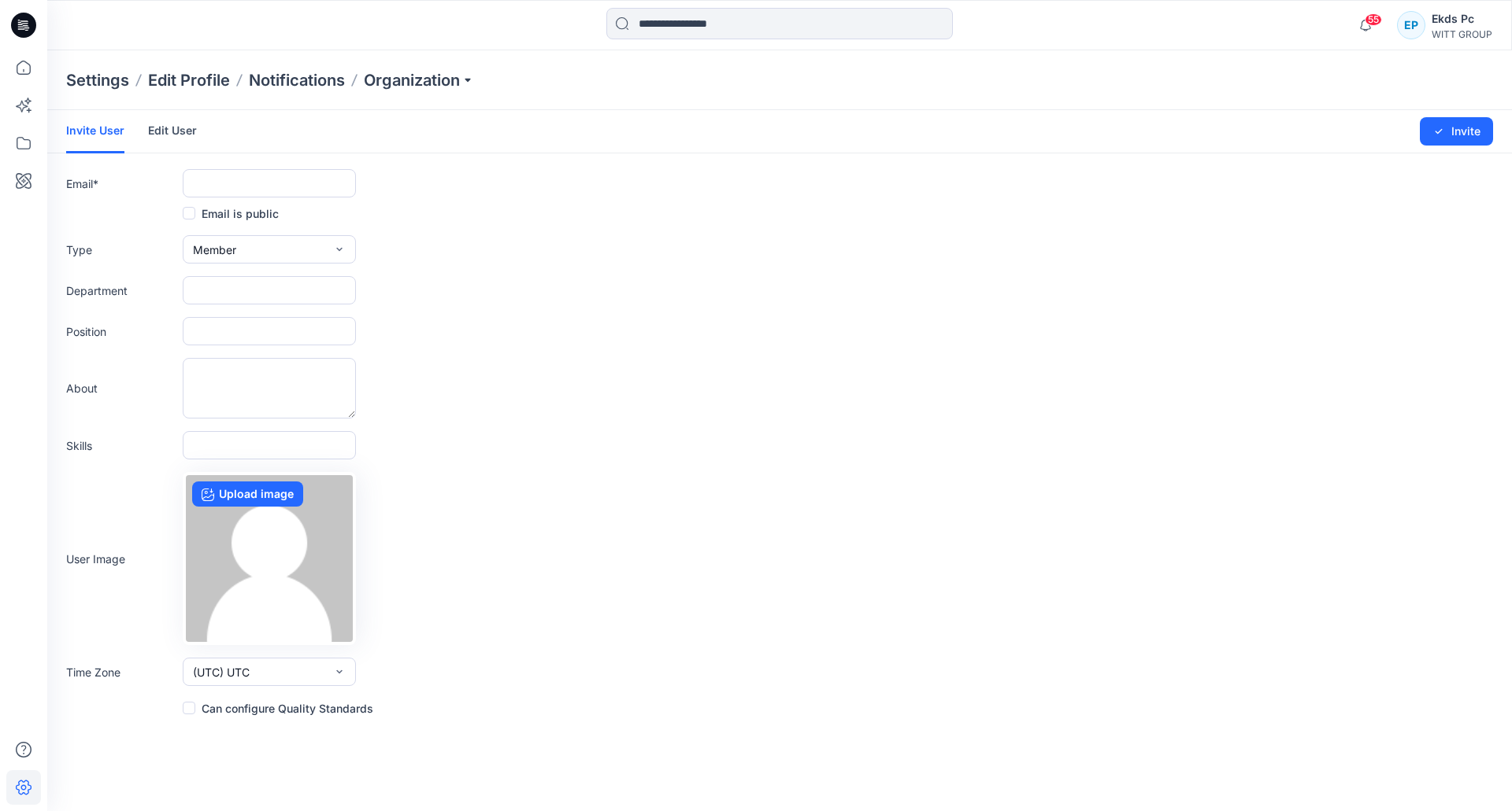
click at [314, 198] on form "Invite User Edit User Changes Saved Invite Email * Email is public Type Member …" at bounding box center [780, 413] width 1464 height 607
click at [317, 192] on input "text" at bounding box center [269, 184] width 174 height 29
paste input "**********"
type input "**********"
click at [272, 326] on input "text" at bounding box center [269, 331] width 174 height 29
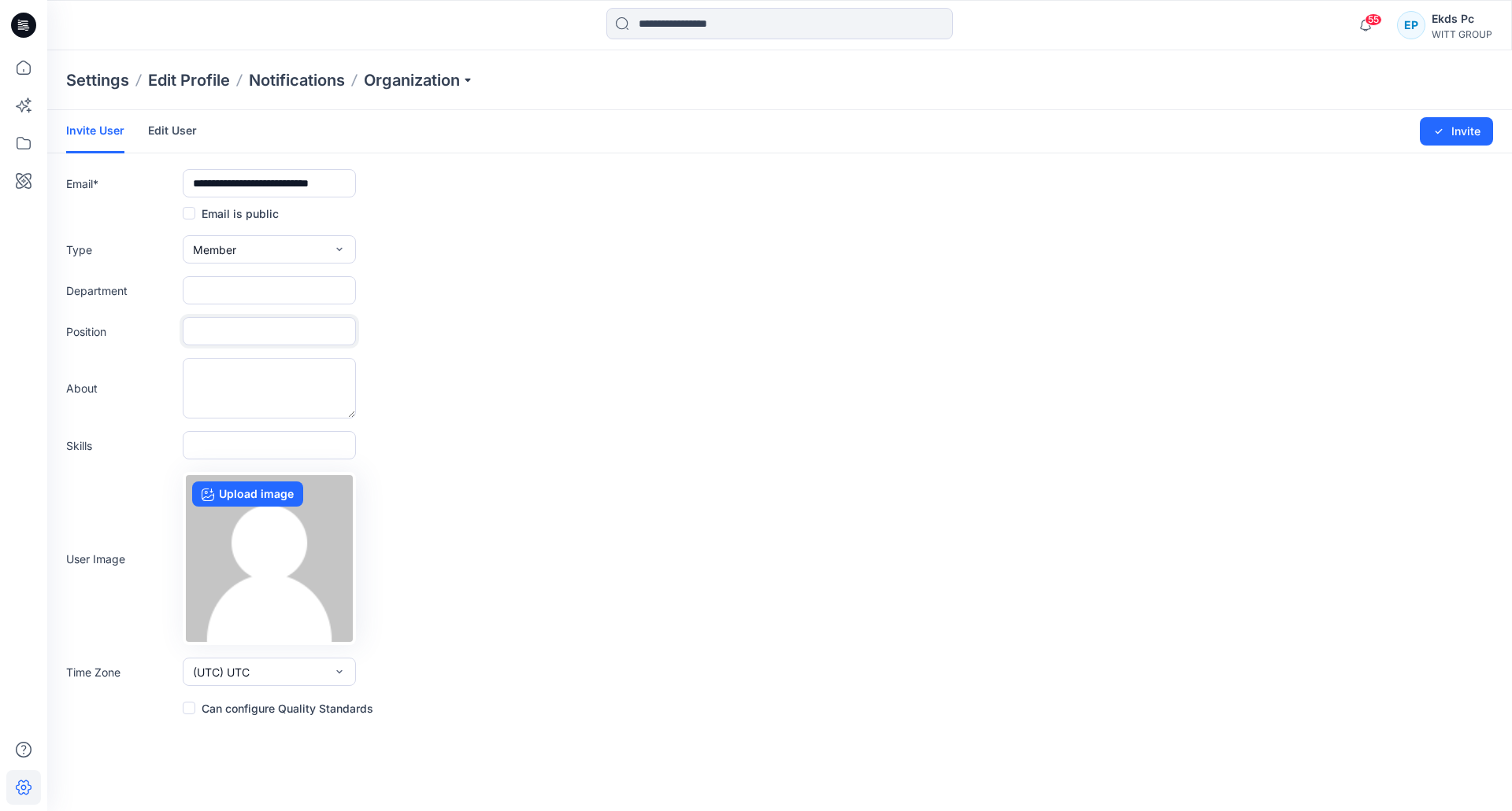
paste input "**********"
type input "**********"
click at [231, 294] on input "text" at bounding box center [269, 291] width 174 height 29
paste input "**********"
type input "**********"
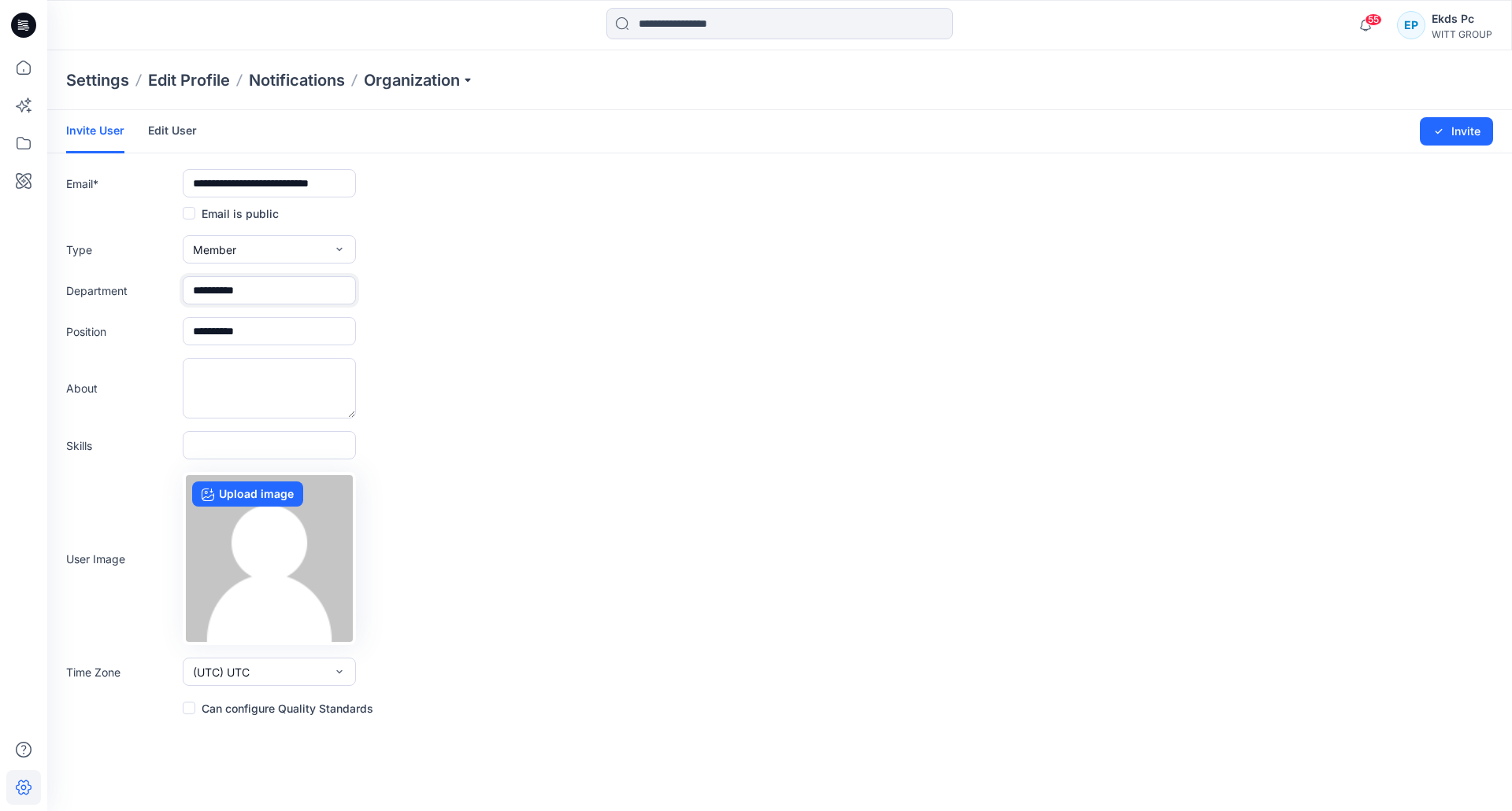
drag, startPoint x: 300, startPoint y: 291, endPoint x: 170, endPoint y: 291, distance: 130.0
click at [170, 291] on div "**********" at bounding box center [779, 291] width 1427 height 29
drag, startPoint x: 309, startPoint y: 329, endPoint x: 108, endPoint y: 327, distance: 201.0
click at [108, 327] on div "**********" at bounding box center [779, 331] width 1427 height 29
paste input "**********"
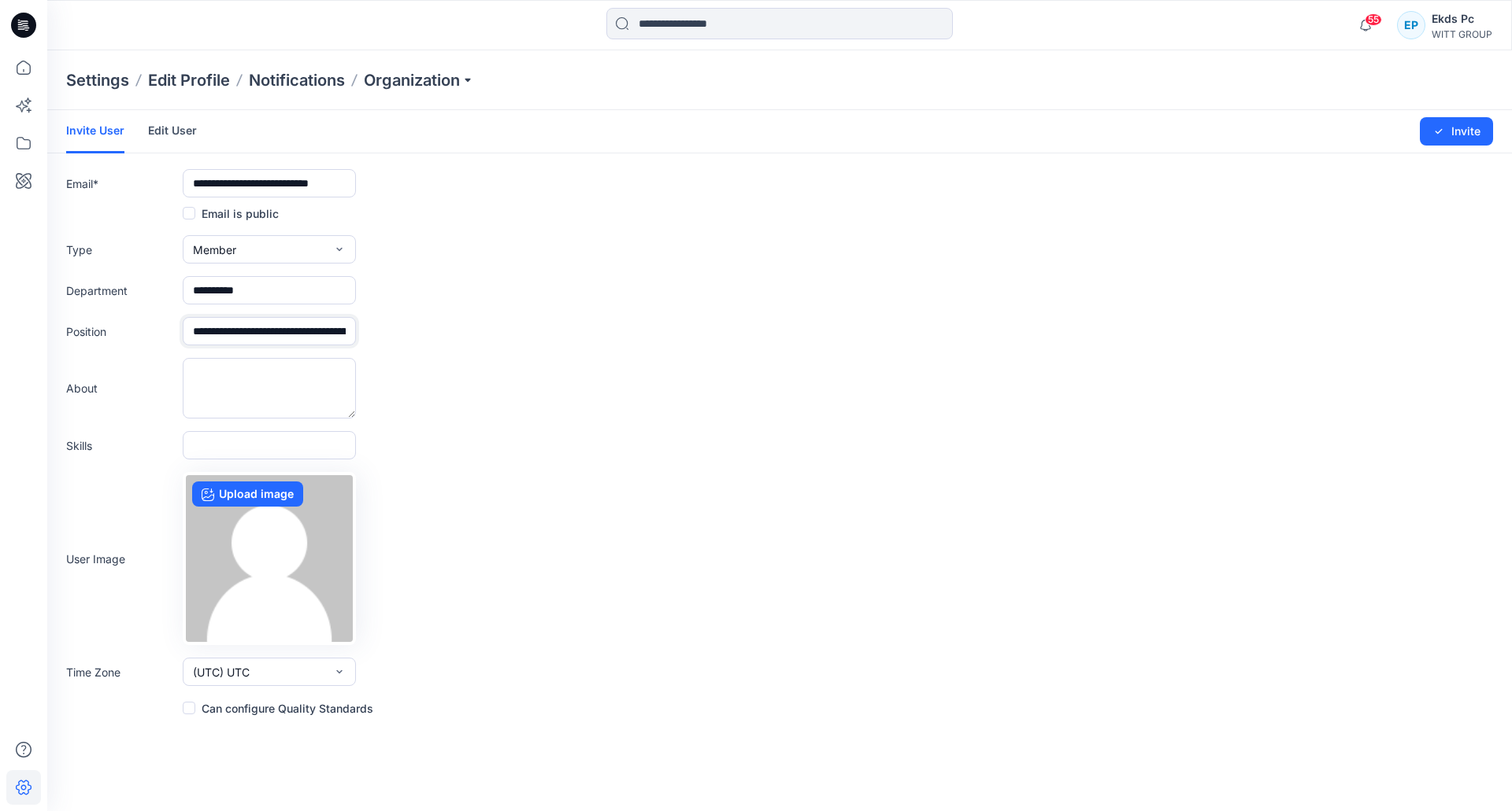
scroll to position [0, 61]
type input "**********"
click at [1464, 136] on button "Invite" at bounding box center [1457, 131] width 73 height 29
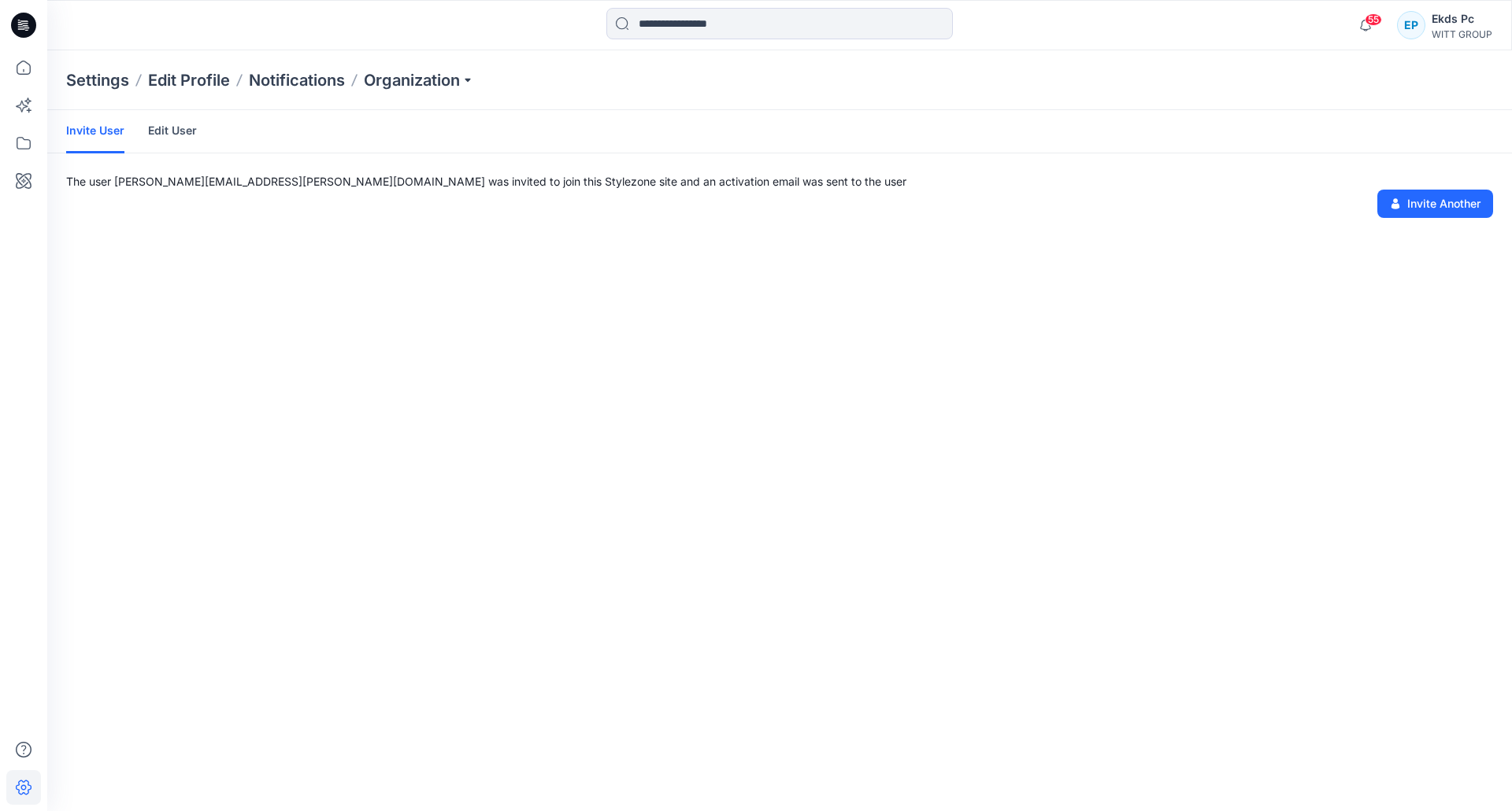
click at [1448, 218] on div "Invite User Edit User The user jana.lifschits@witt-gruppe.eu was invited to joi…" at bounding box center [780, 460] width 1464 height 701
click at [1449, 210] on button "Invite Another" at bounding box center [1435, 204] width 116 height 29
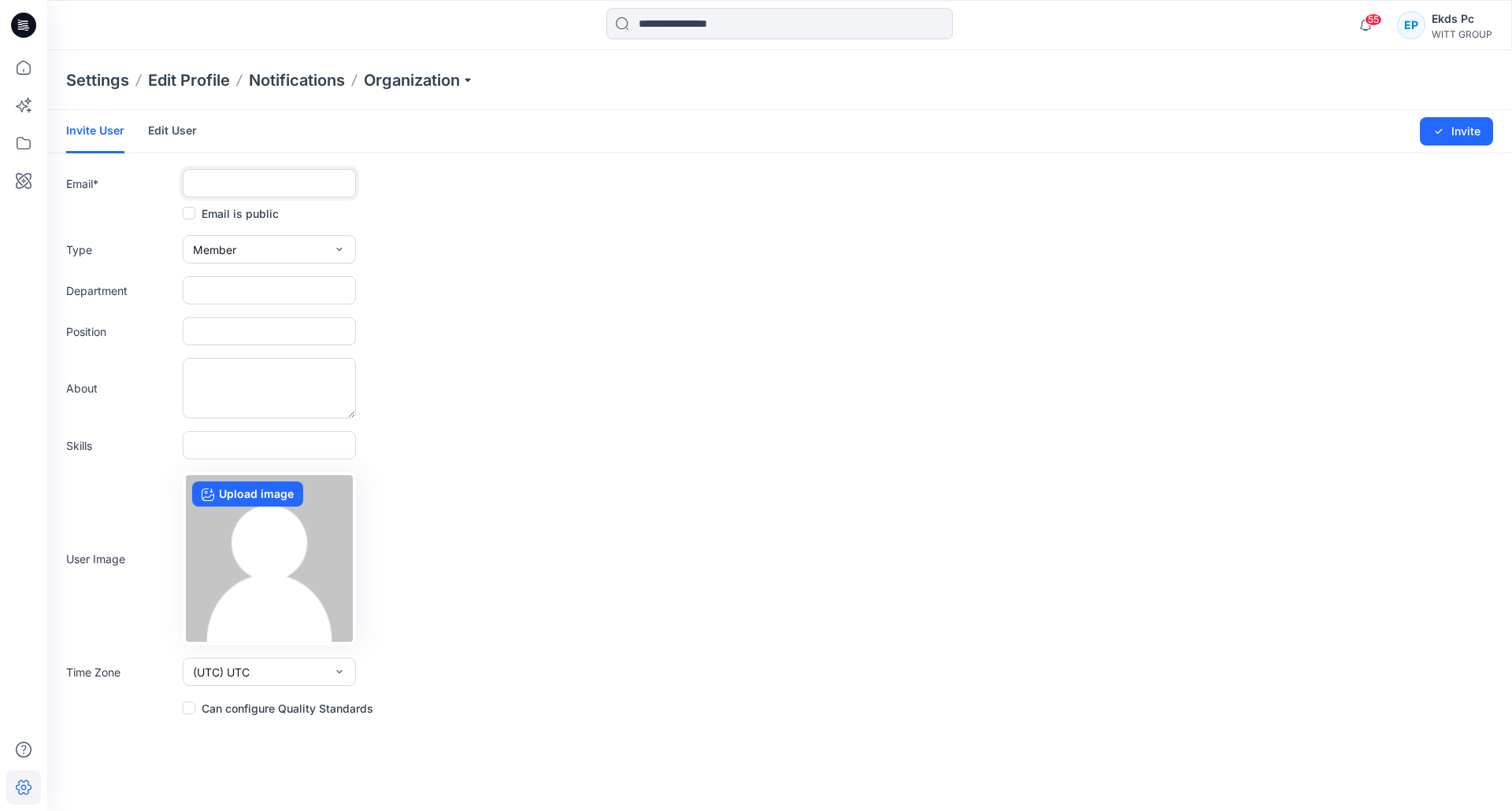
click at [254, 189] on input "text" at bounding box center [269, 184] width 174 height 29
paste input "**********"
type input "**********"
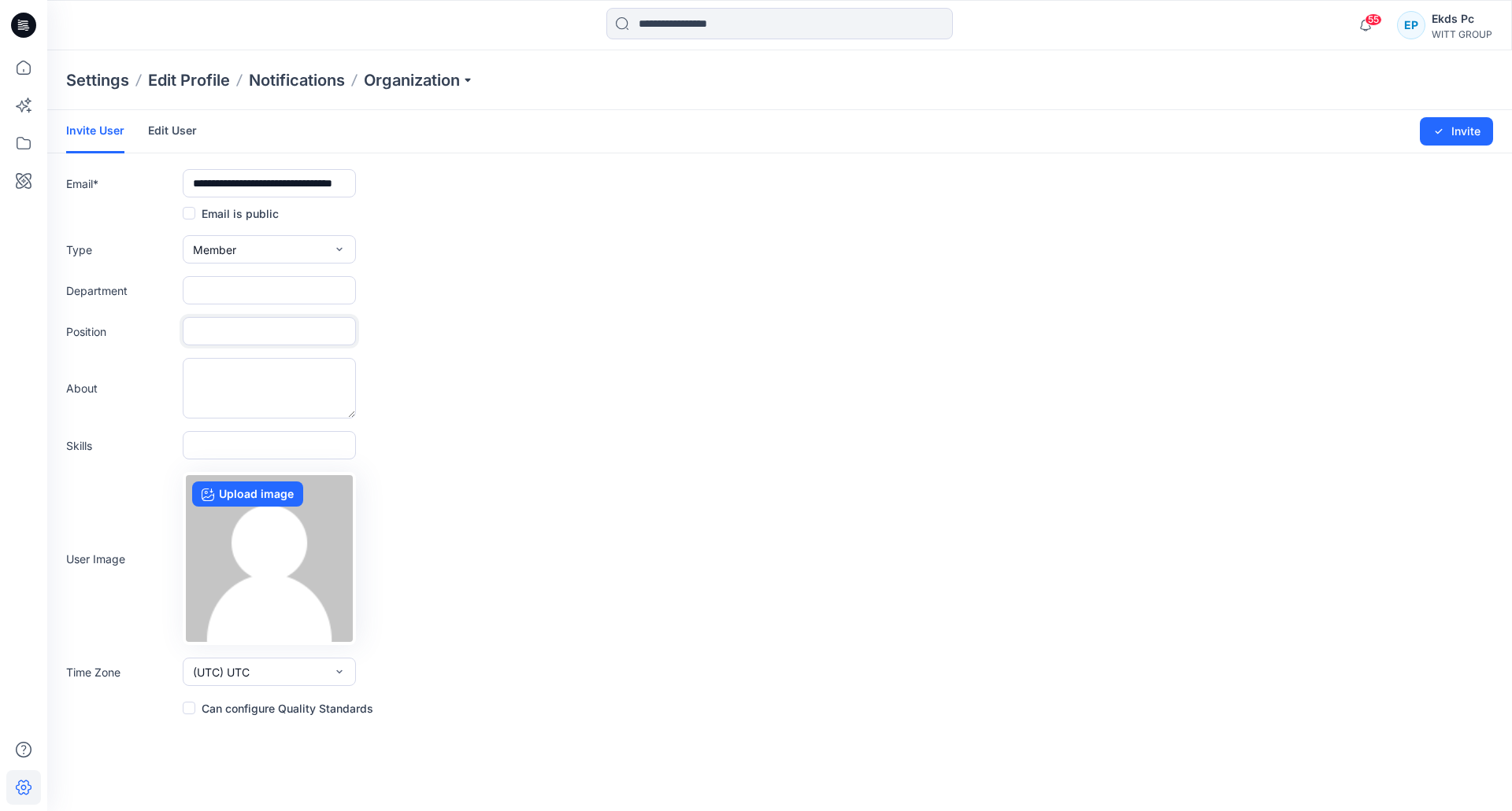
click at [229, 329] on input "text" at bounding box center [269, 331] width 174 height 29
click at [234, 294] on input "text" at bounding box center [269, 291] width 174 height 29
paste input "**********"
type input "**********"
click at [219, 340] on input "text" at bounding box center [269, 331] width 174 height 29
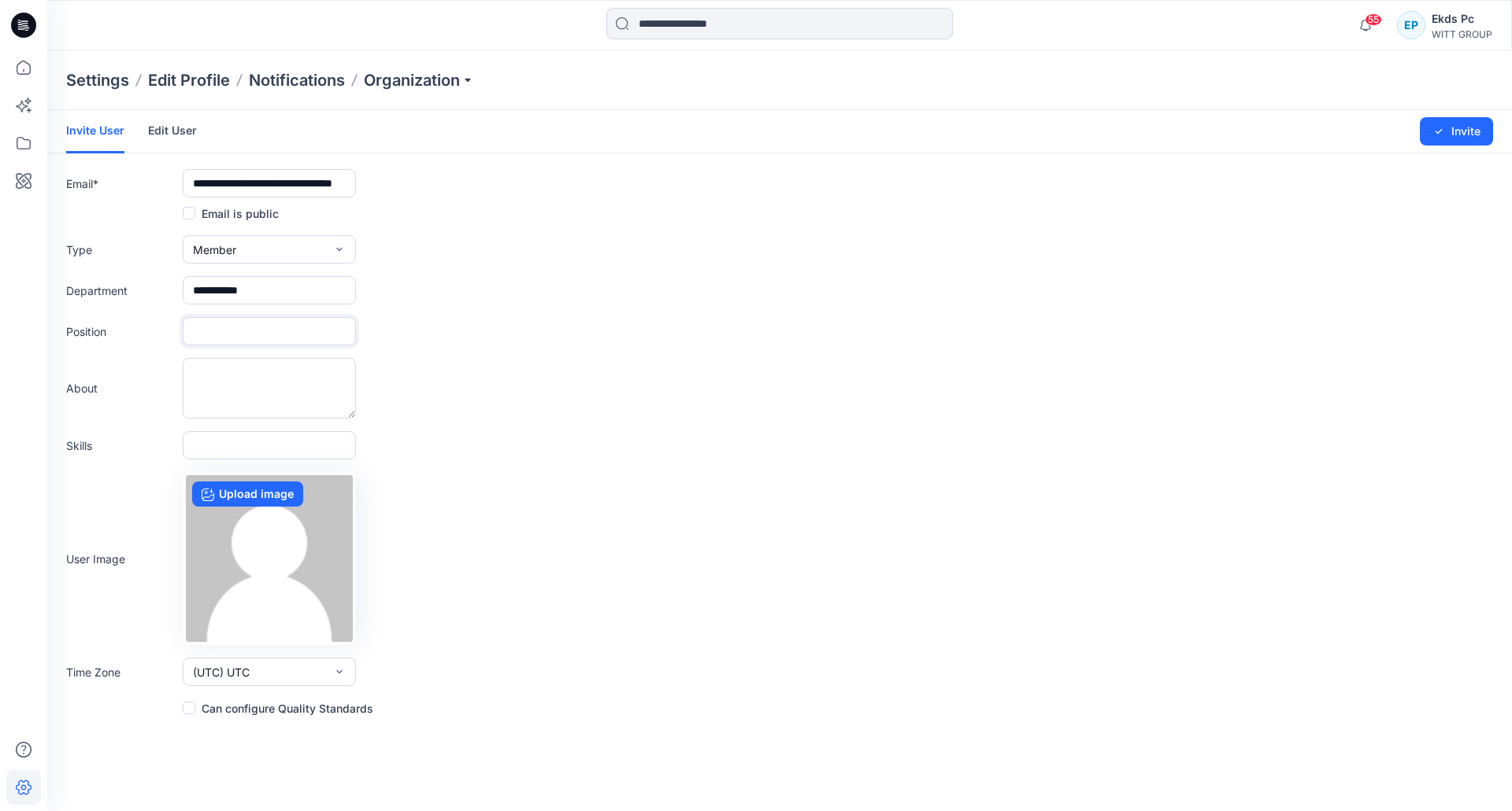
paste input "**********"
type input "**********"
click at [1453, 130] on button "Invite" at bounding box center [1457, 131] width 73 height 29
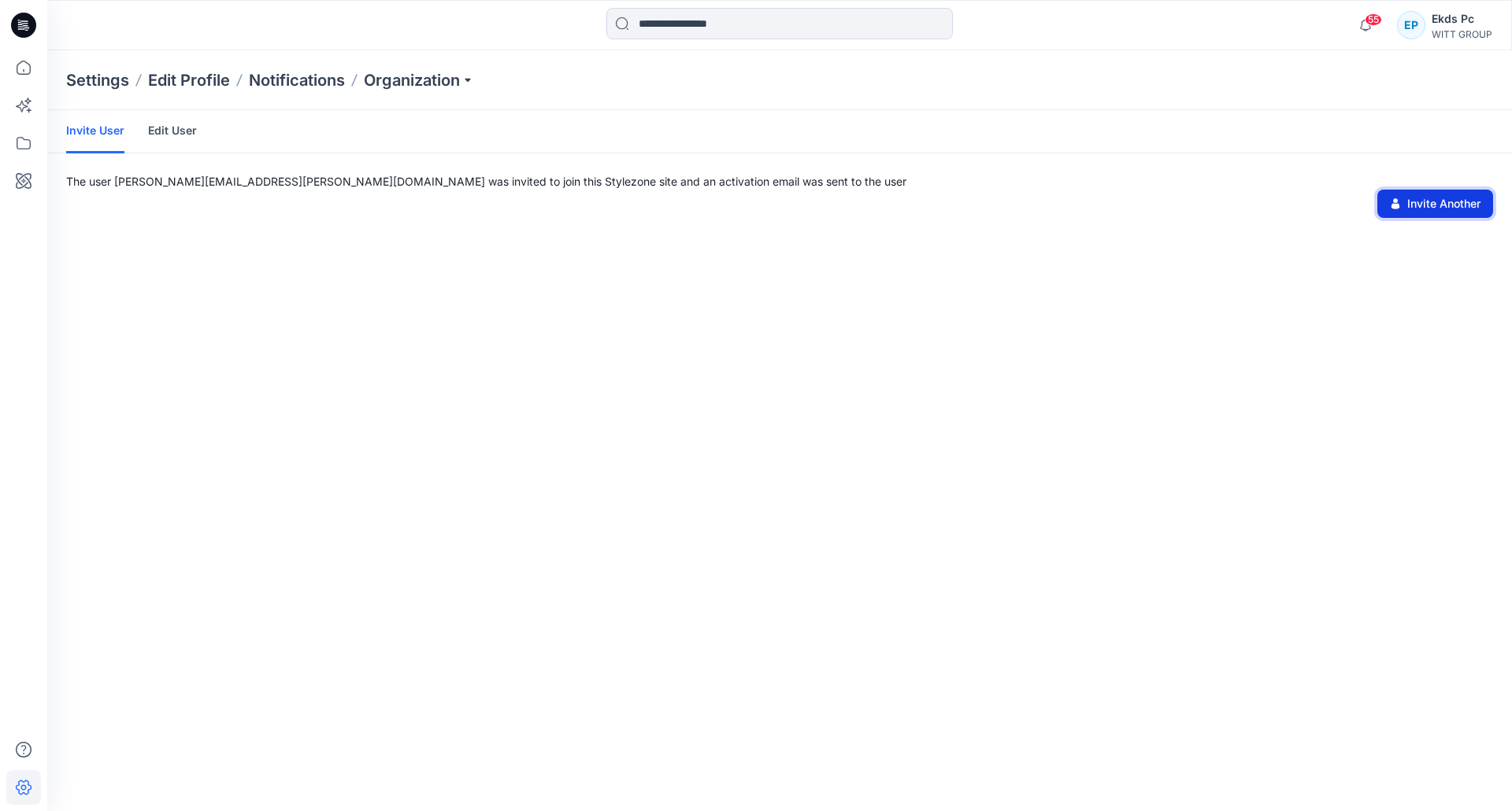
click at [1441, 196] on button "Invite Another" at bounding box center [1435, 204] width 116 height 29
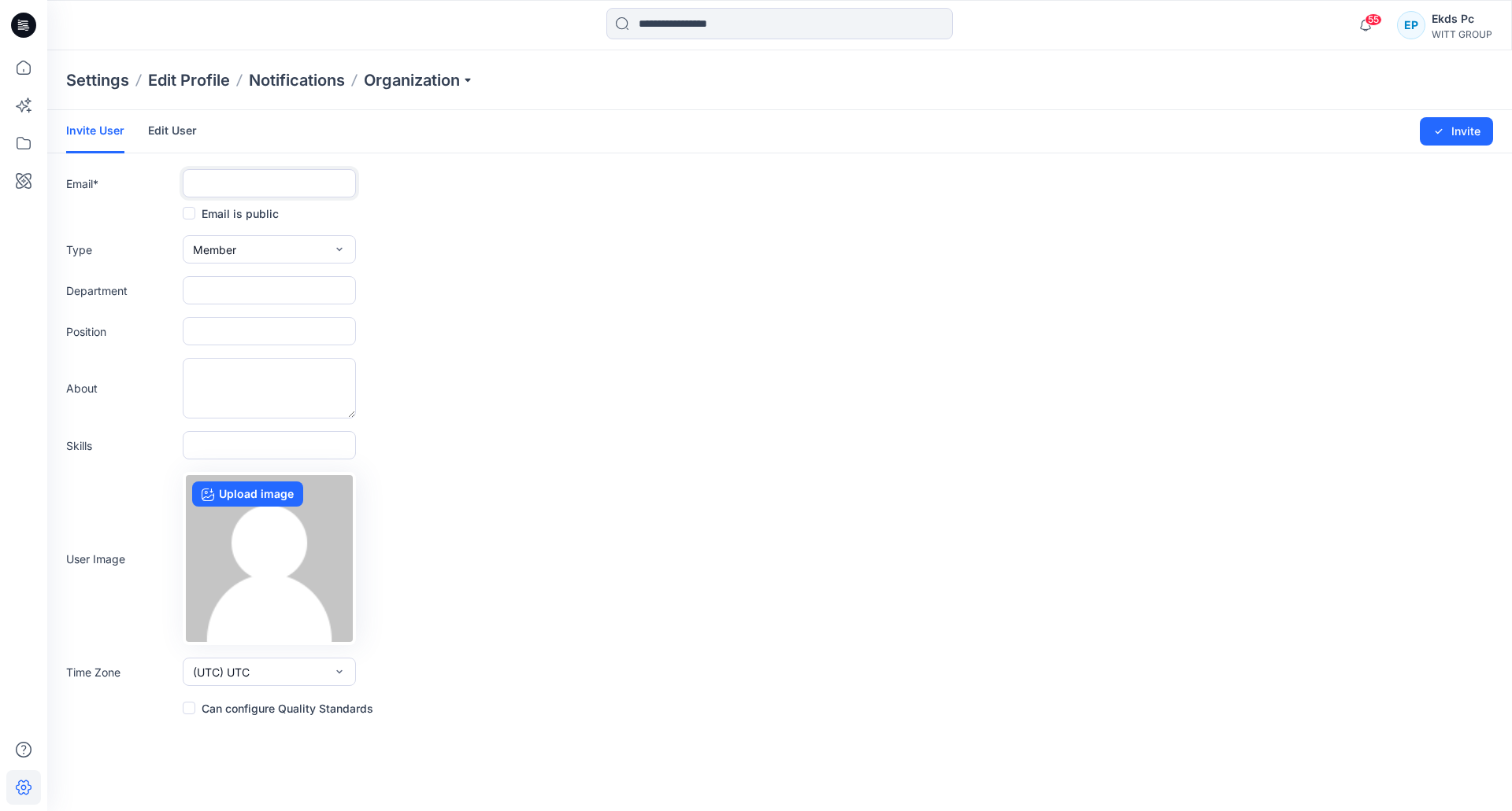
click at [263, 181] on input "text" at bounding box center [269, 184] width 174 height 29
paste input "**********"
type input "**********"
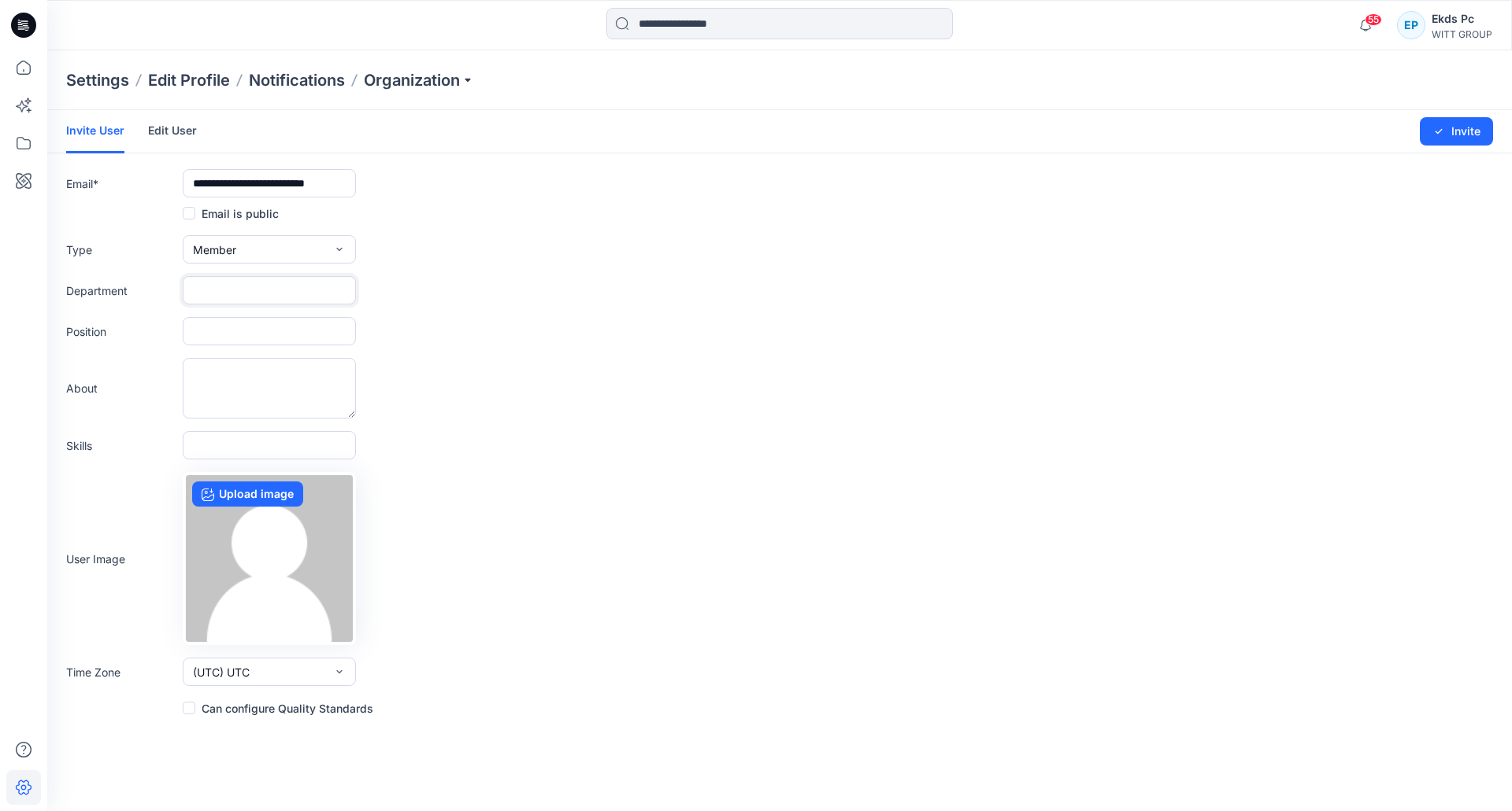
click at [254, 280] on input "text" at bounding box center [269, 291] width 174 height 29
paste input "**********"
type input "**********"
click at [1453, 125] on button "Invite" at bounding box center [1457, 131] width 73 height 29
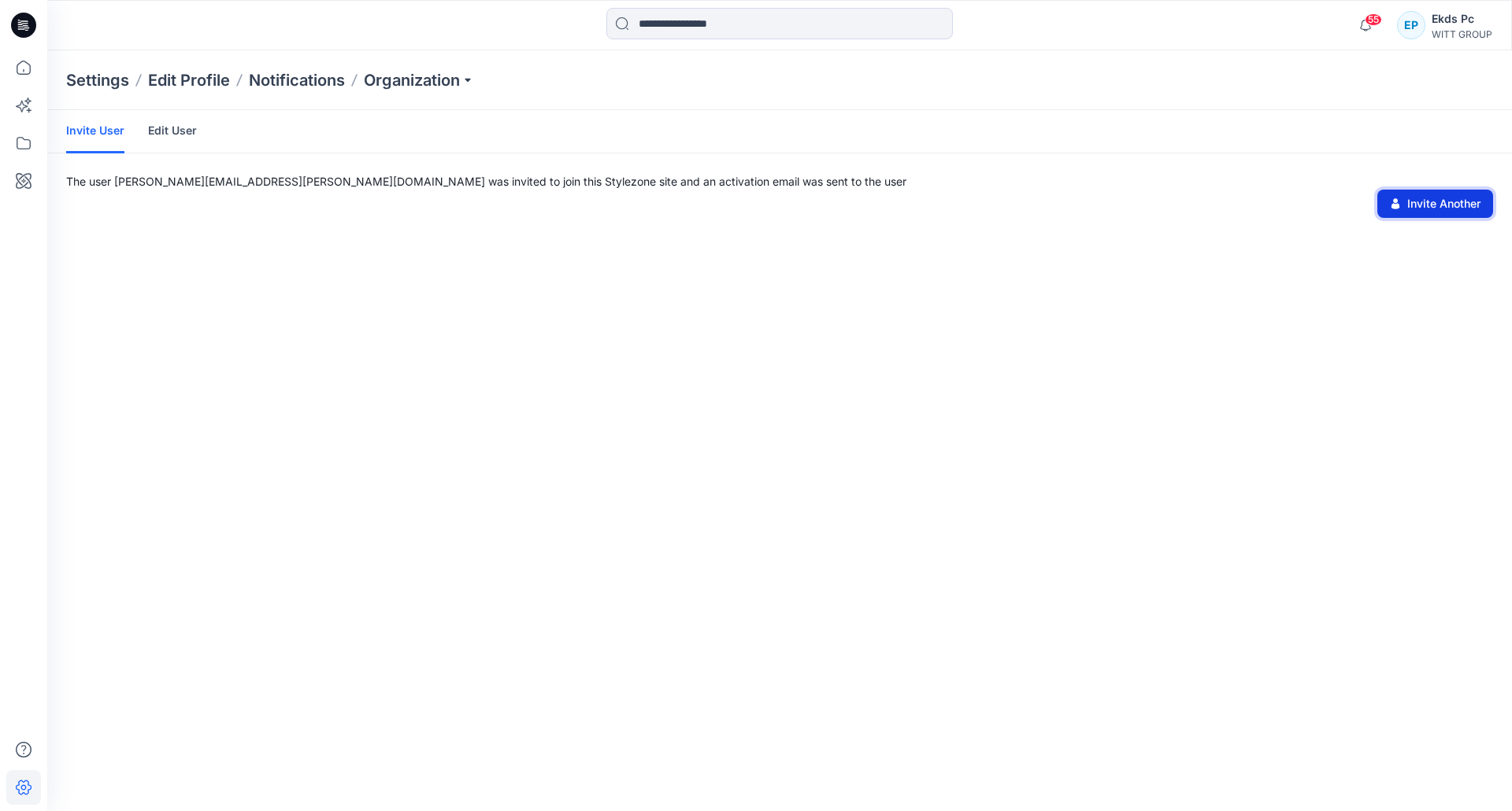
click at [1422, 215] on button "Invite Another" at bounding box center [1435, 204] width 116 height 29
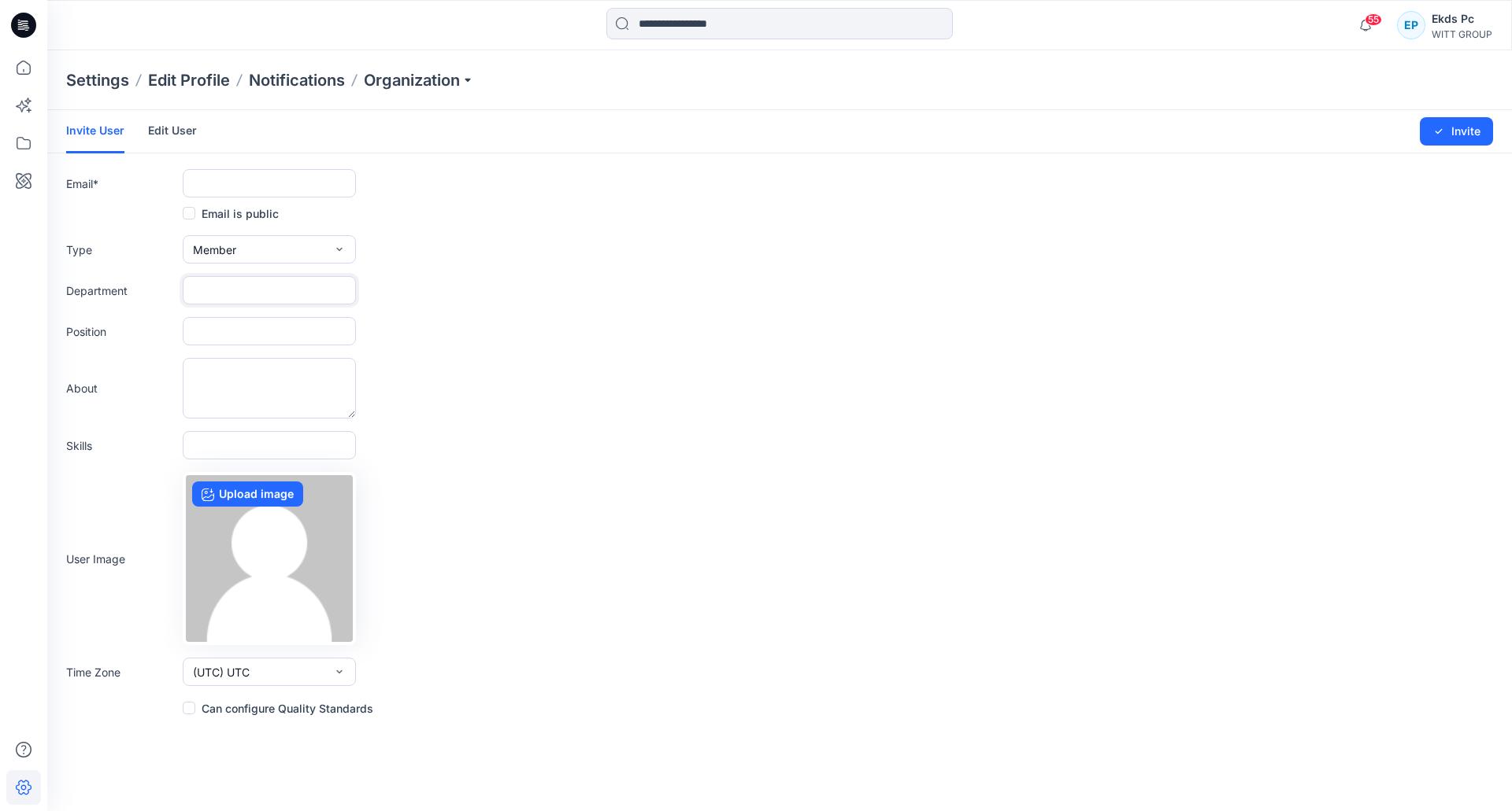
click at [283, 287] on input "text" at bounding box center [269, 291] width 174 height 29
paste input "**********"
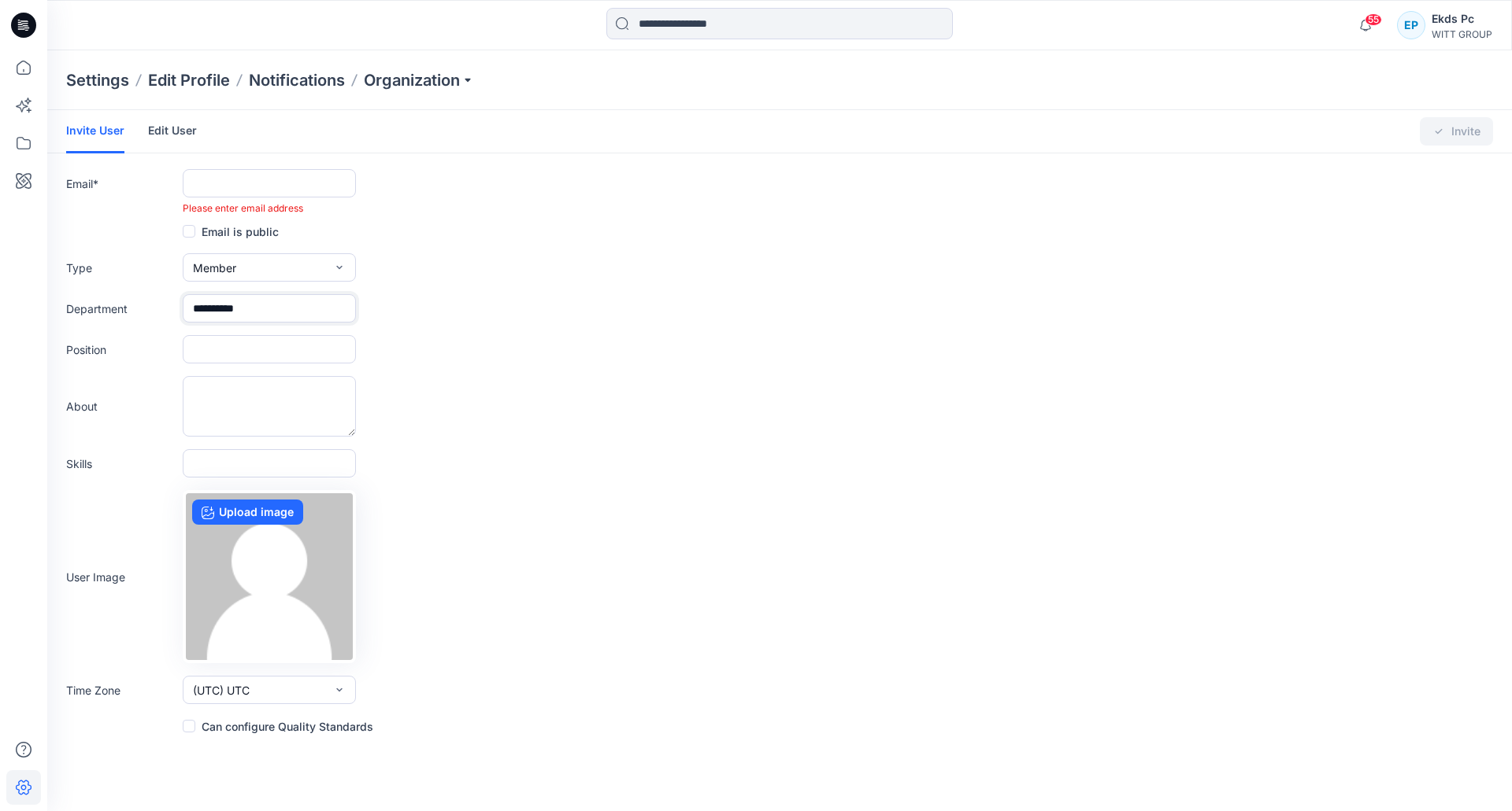
type input "**********"
click at [353, 191] on input "text" at bounding box center [269, 184] width 174 height 29
paste input "**********"
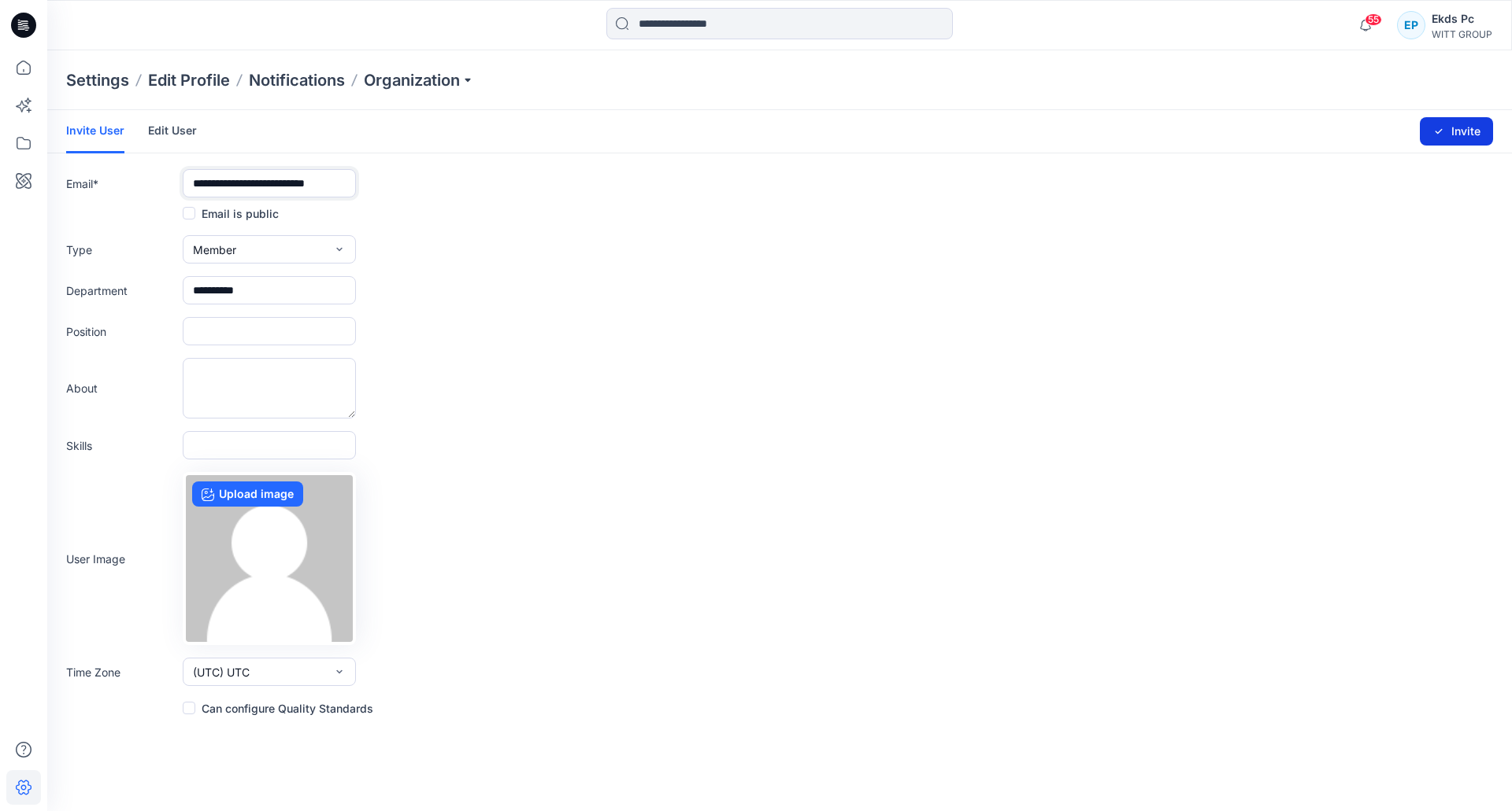
type input "**********"
click at [1458, 130] on button "Invite" at bounding box center [1457, 131] width 73 height 29
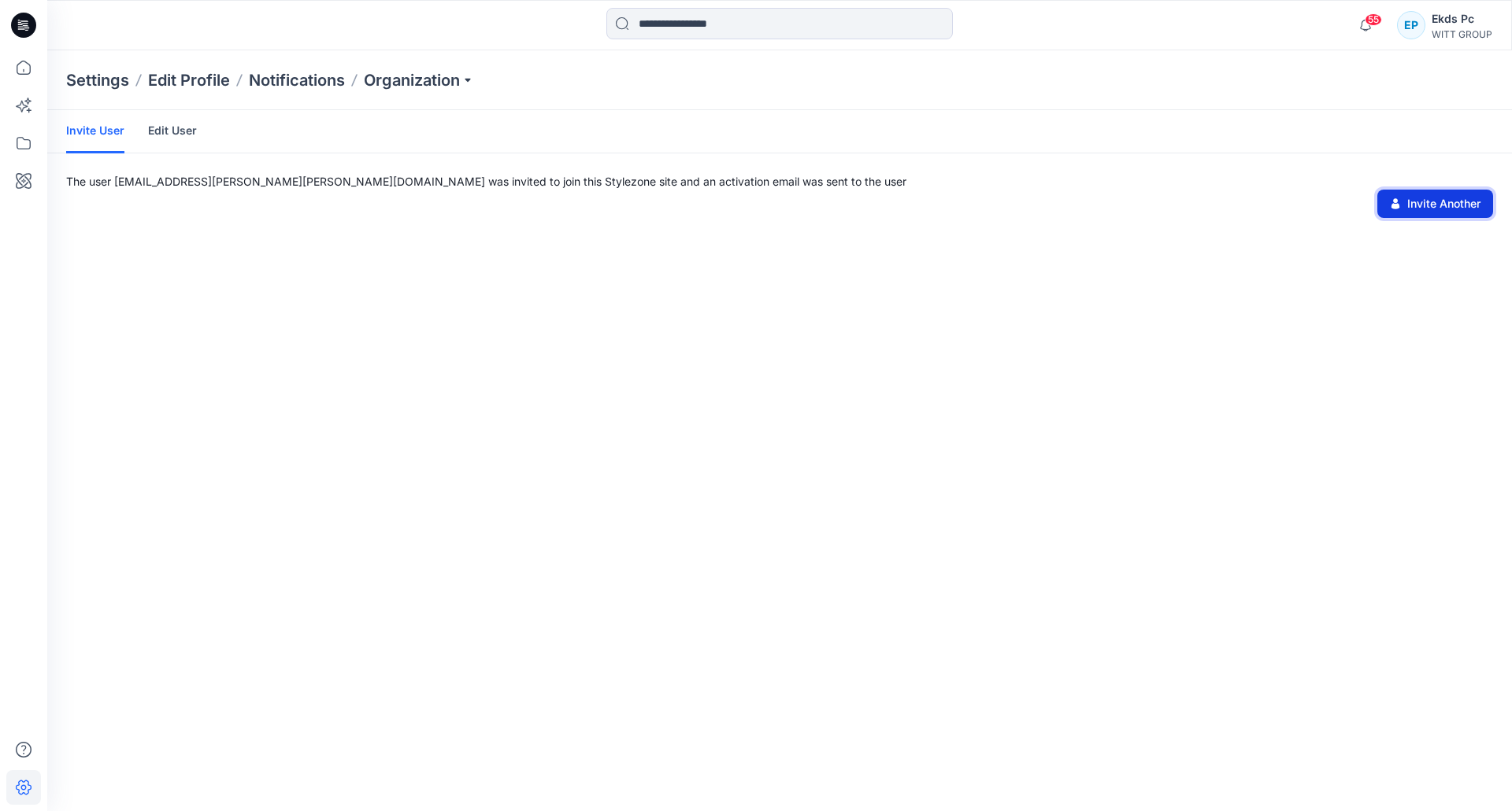
click at [1452, 201] on button "Invite Another" at bounding box center [1435, 204] width 116 height 29
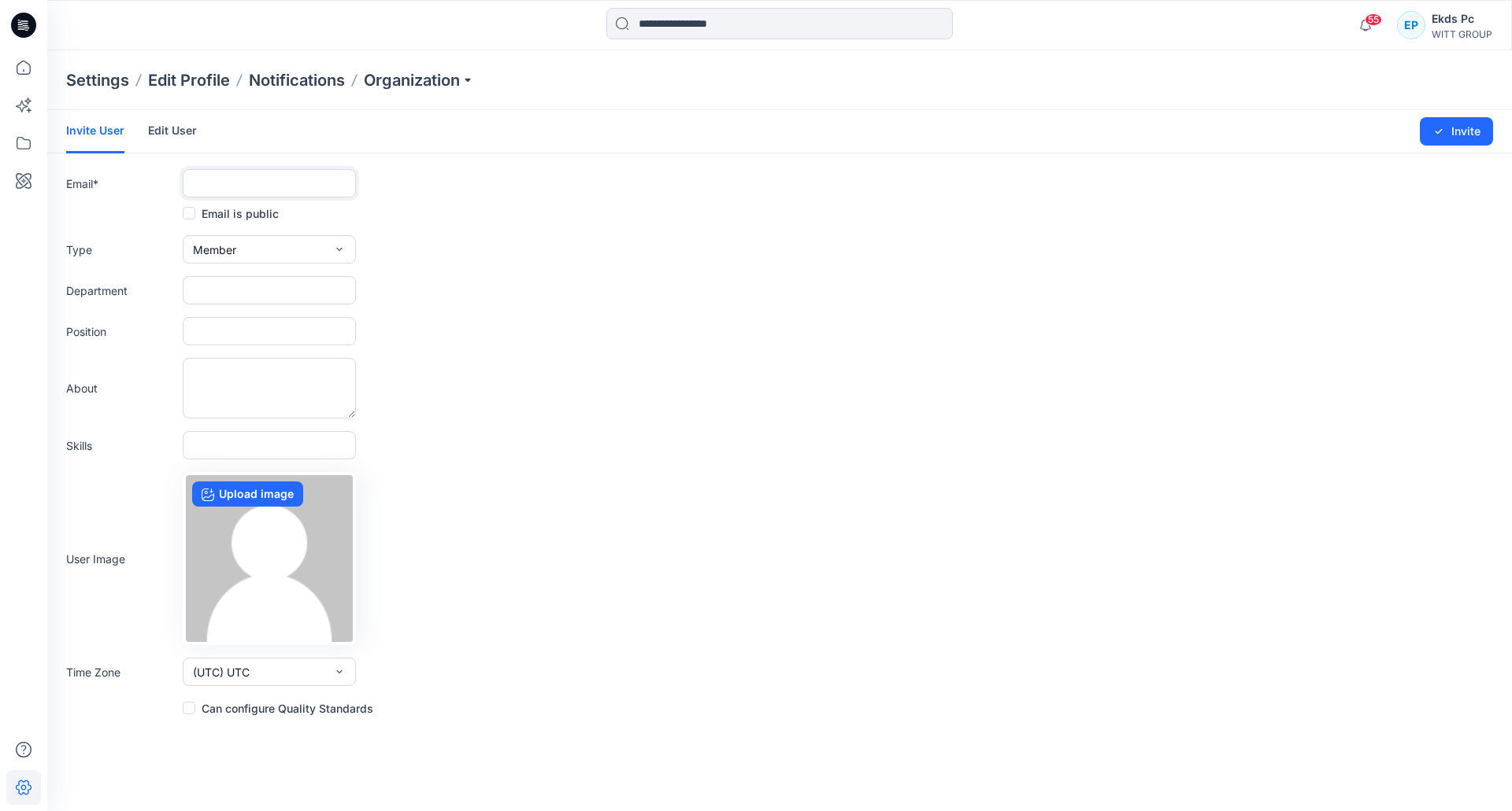
click at [267, 191] on input "text" at bounding box center [269, 184] width 174 height 29
paste input "**********"
type input "**********"
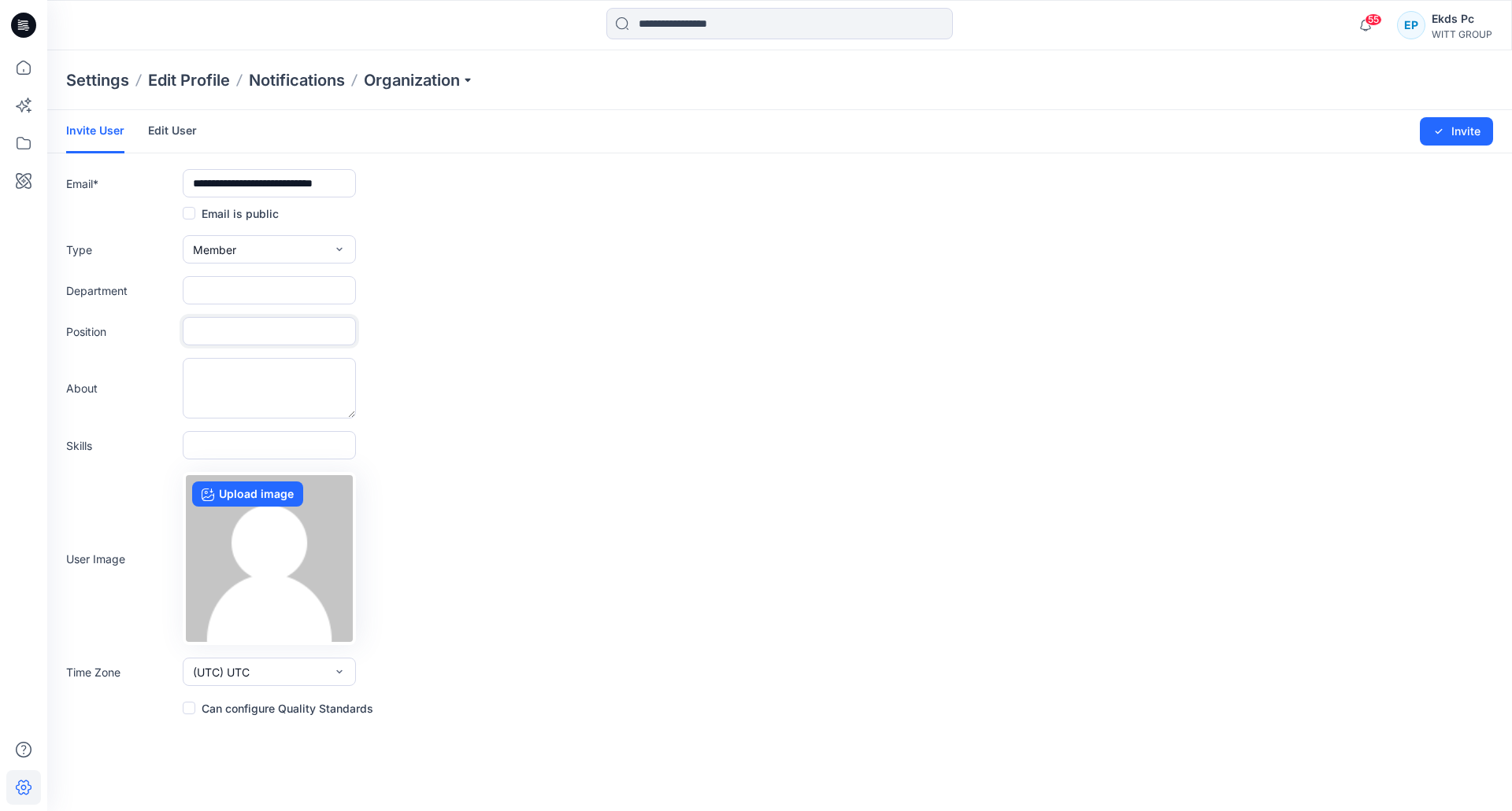
drag, startPoint x: 284, startPoint y: 328, endPoint x: 290, endPoint y: 309, distance: 19.9
click at [284, 329] on input "text" at bounding box center [269, 331] width 174 height 29
click at [297, 295] on input "text" at bounding box center [269, 291] width 174 height 29
paste input "**********"
type input "**********"
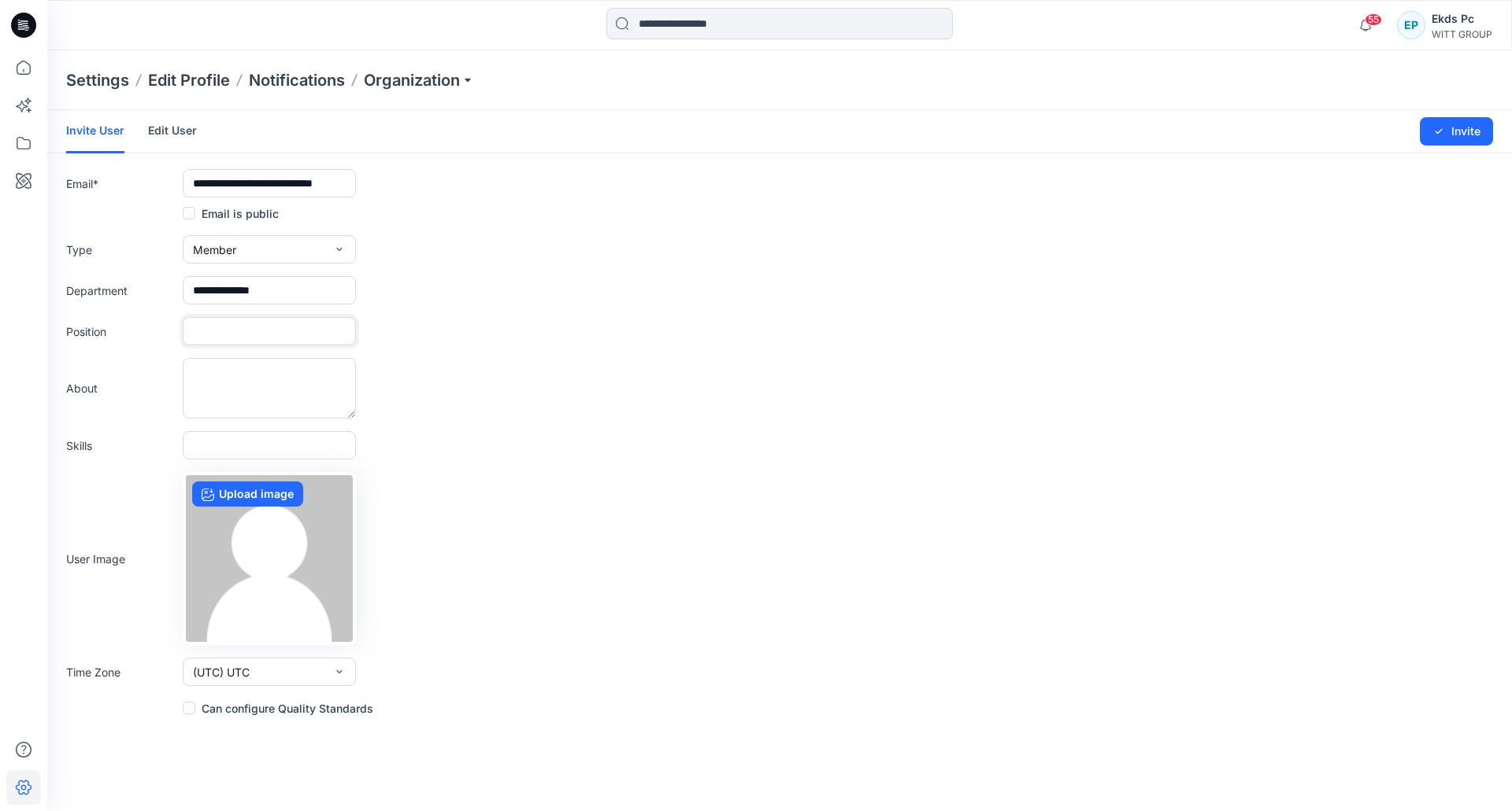
drag, startPoint x: 273, startPoint y: 339, endPoint x: 353, endPoint y: 341, distance: 80.0
click at [273, 340] on input "text" at bounding box center [269, 331] width 174 height 29
paste input "**********"
type input "**********"
click at [1472, 129] on button "Invite" at bounding box center [1457, 131] width 73 height 29
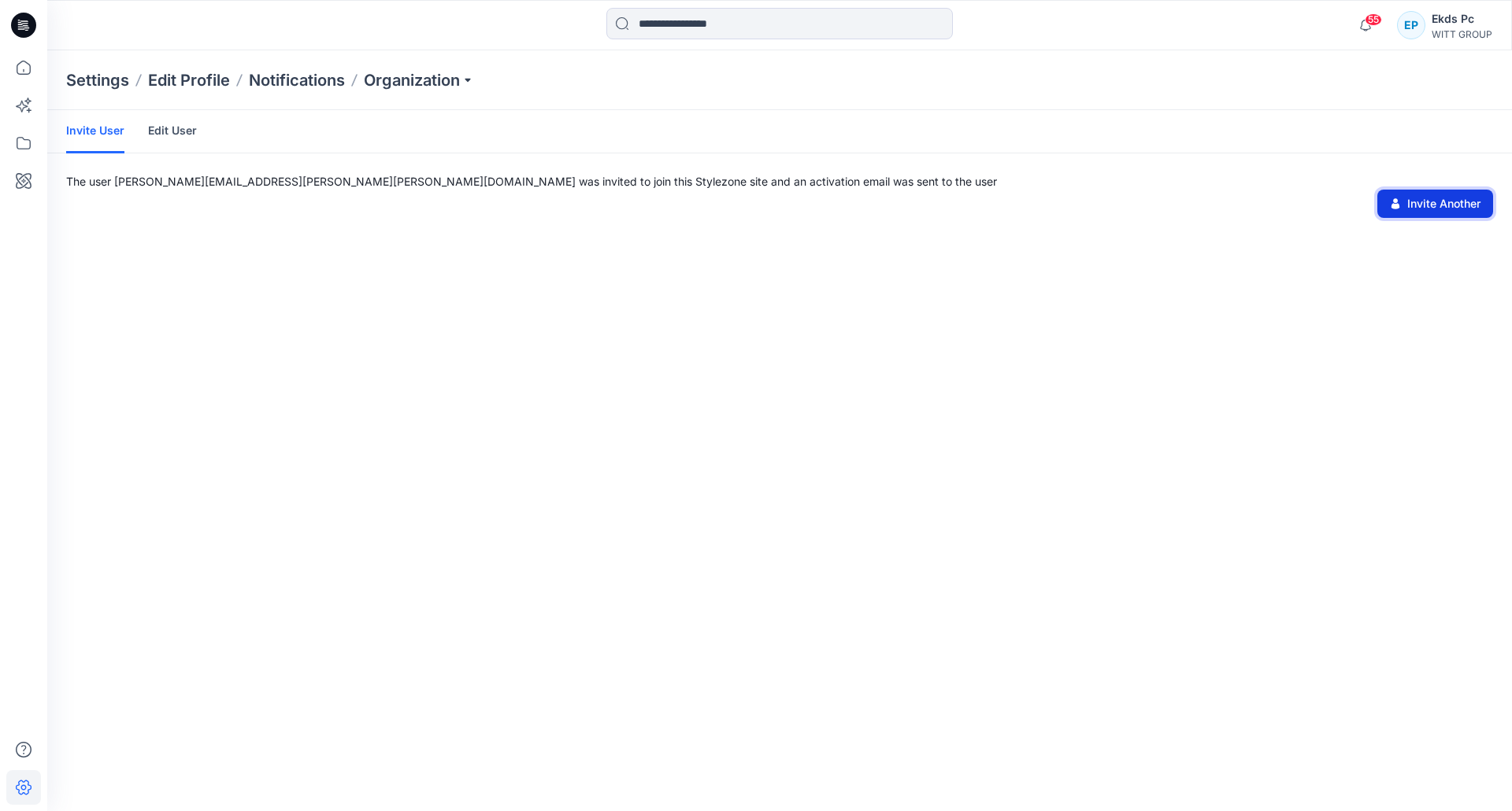
click at [1471, 199] on button "Invite Another" at bounding box center [1435, 204] width 116 height 29
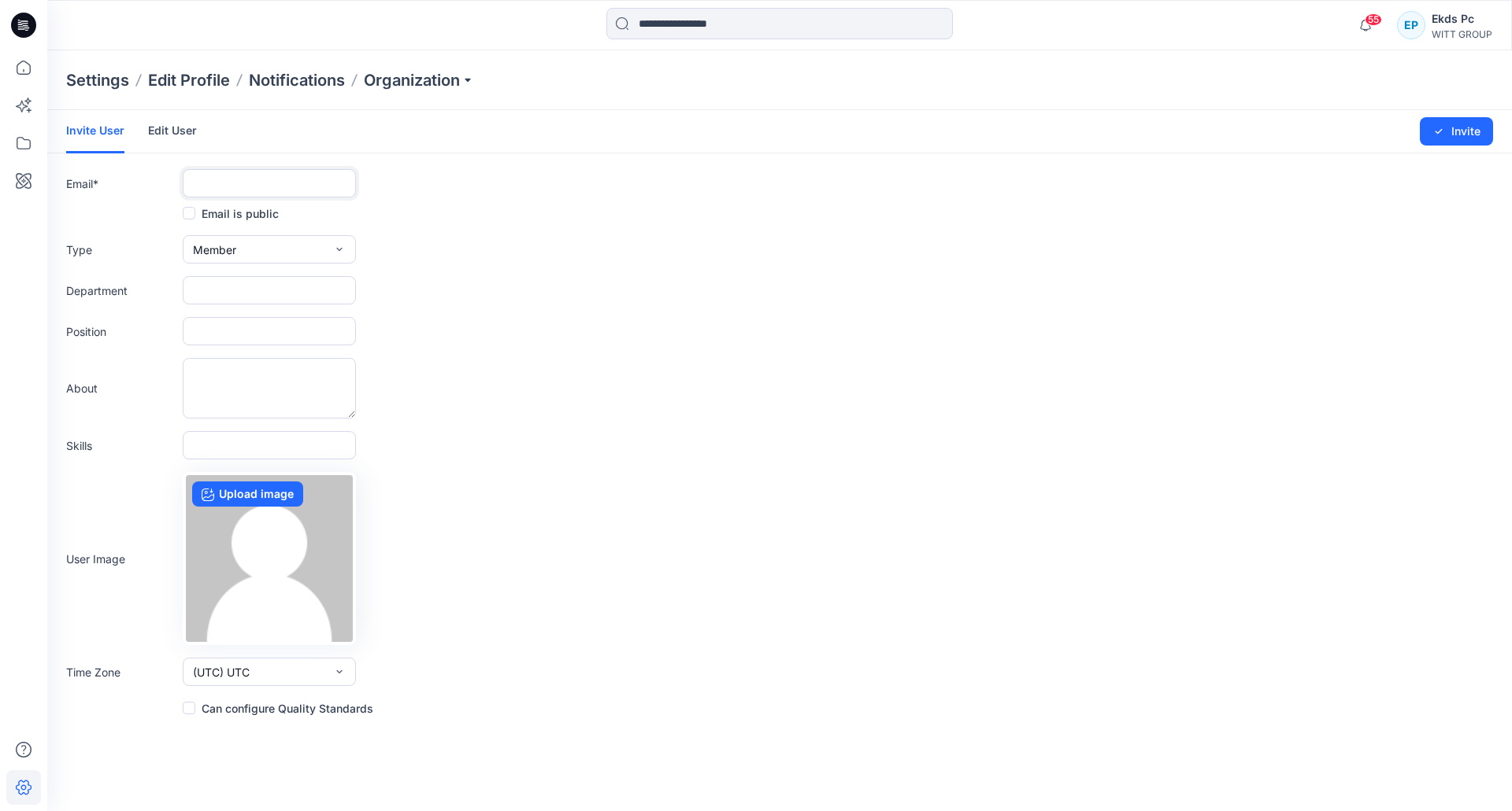
click at [295, 179] on input "text" at bounding box center [269, 184] width 174 height 29
paste input "**********"
type input "**********"
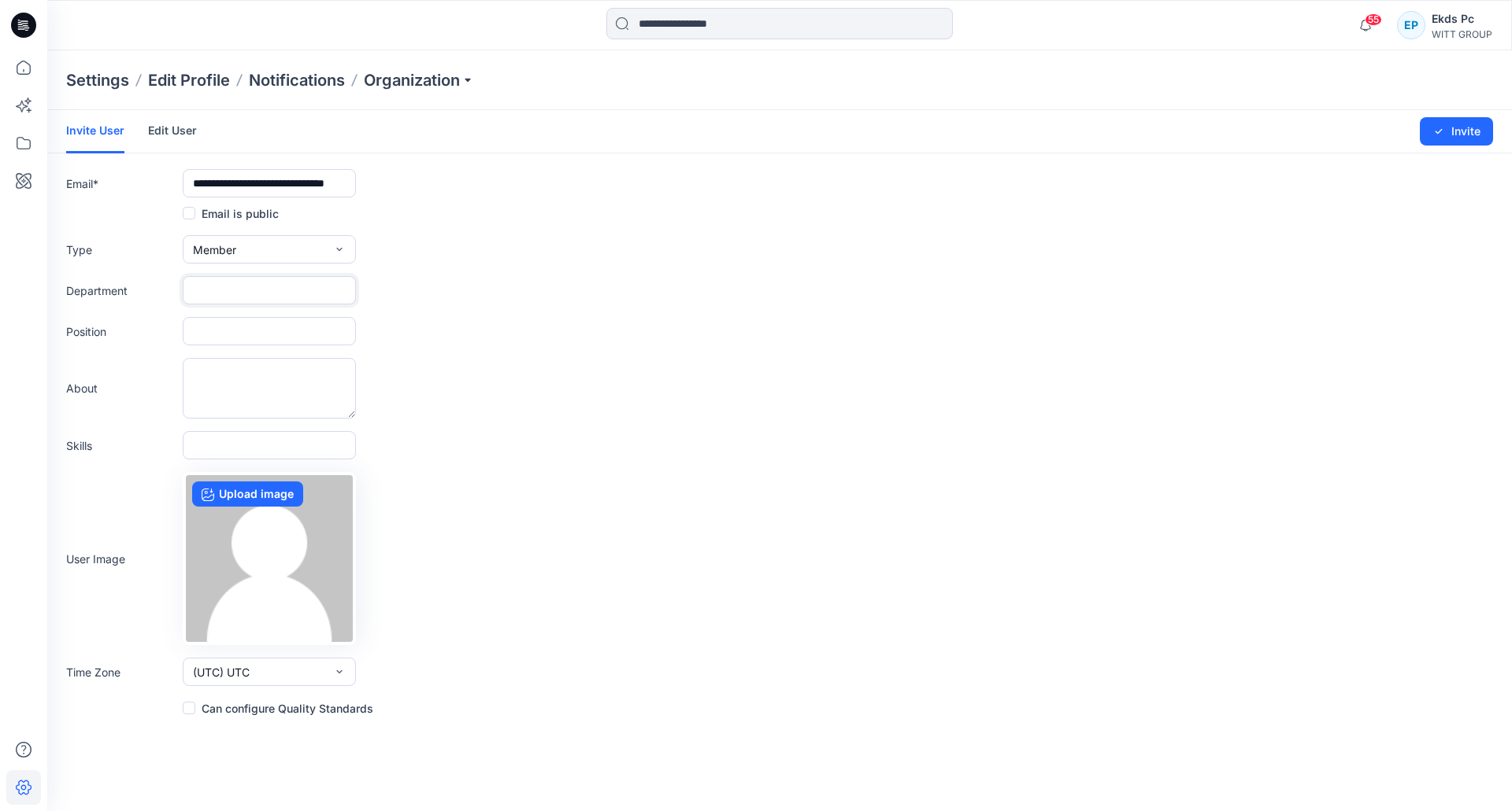
click at [331, 302] on input "text" at bounding box center [269, 291] width 174 height 29
paste input "**********"
type input "**********"
click at [1446, 131] on button "Invite" at bounding box center [1457, 131] width 73 height 29
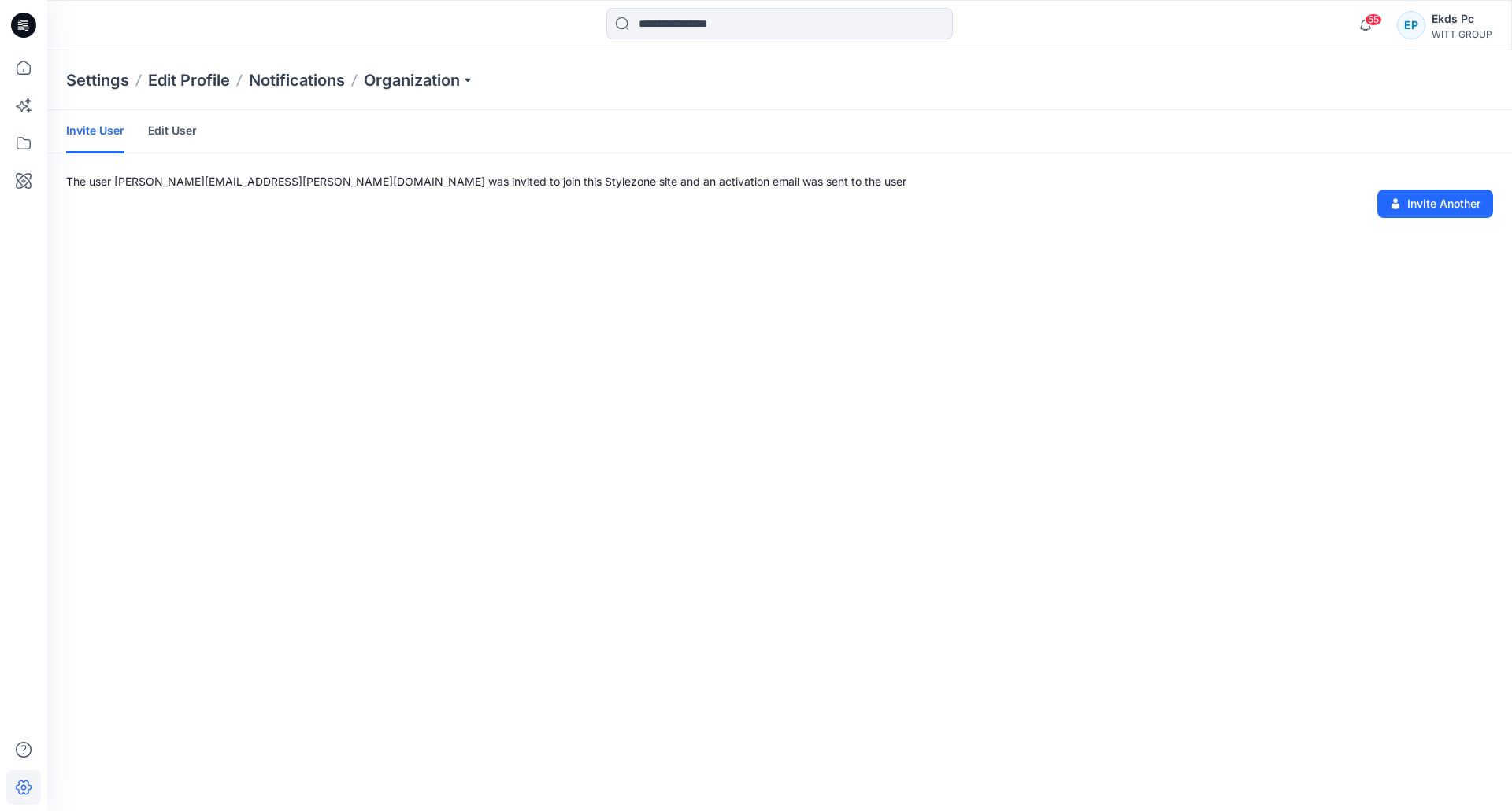
click at [1449, 133] on div "Invite User Edit User" at bounding box center [780, 131] width 1464 height 44
click at [1441, 198] on button "Invite Another" at bounding box center [1435, 204] width 116 height 29
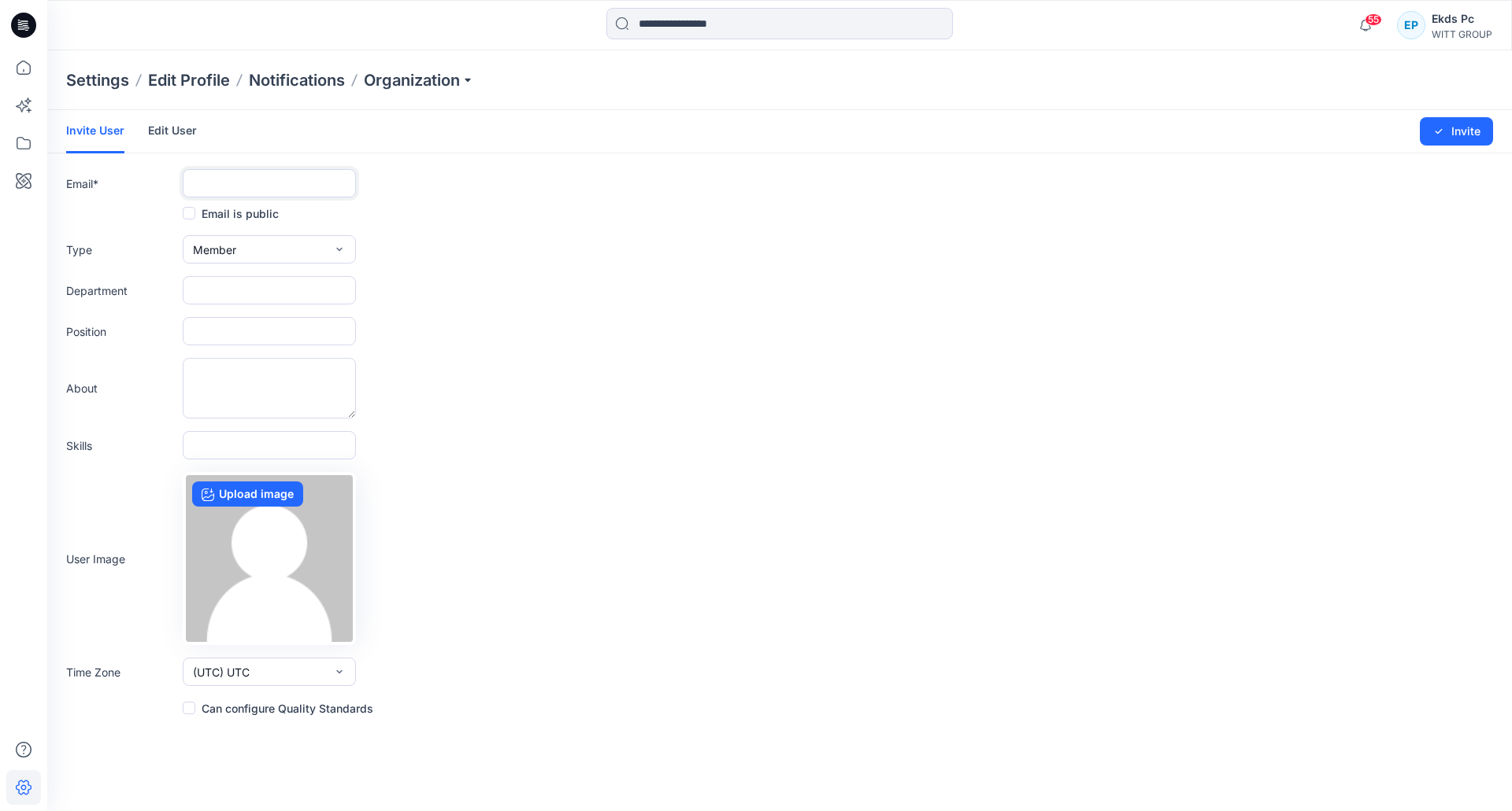
click at [258, 191] on input "text" at bounding box center [269, 184] width 174 height 29
paste input "**********"
type input "**********"
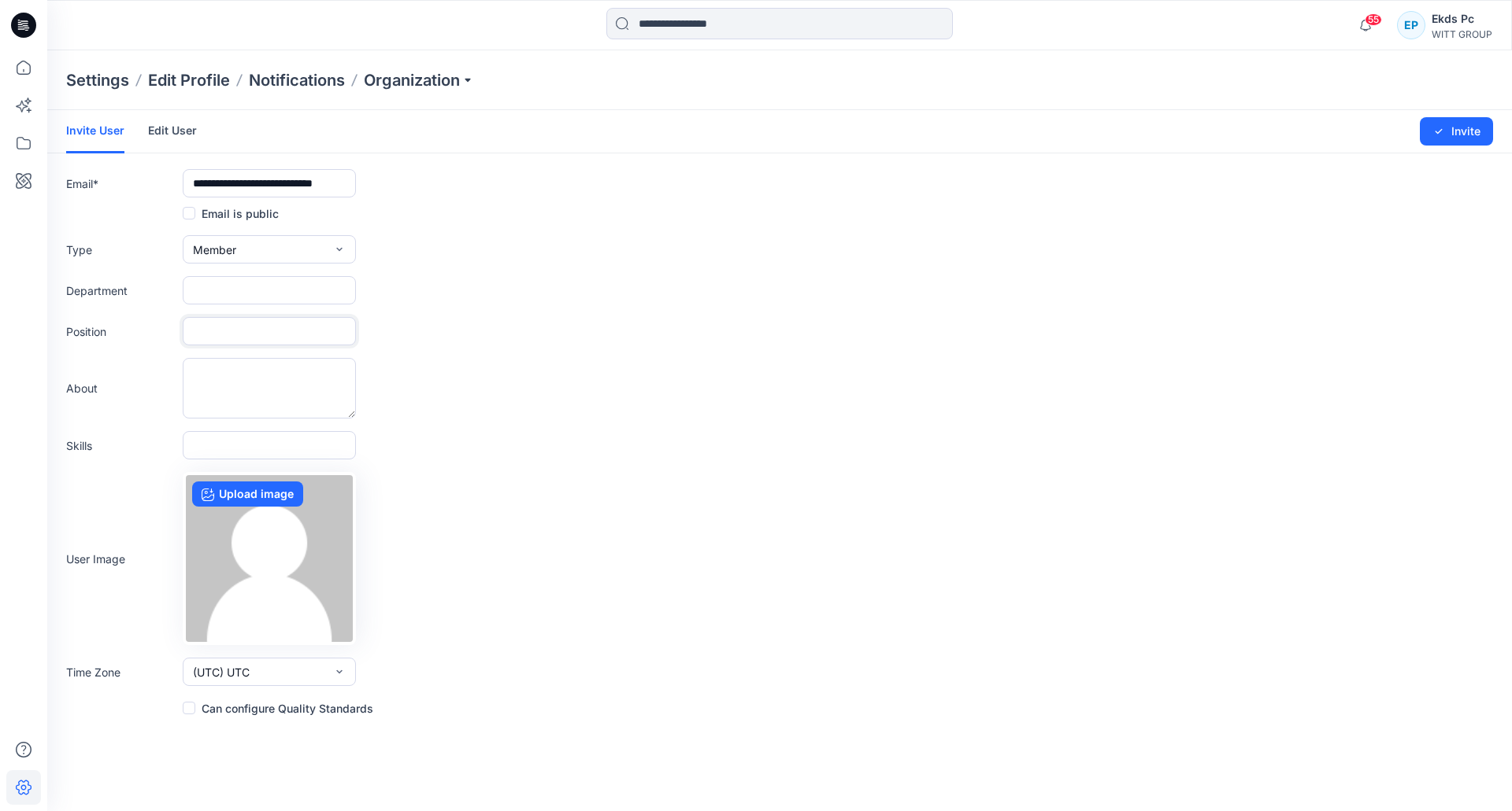
click at [258, 326] on input "text" at bounding box center [269, 331] width 174 height 29
paste input "**********"
type input "**********"
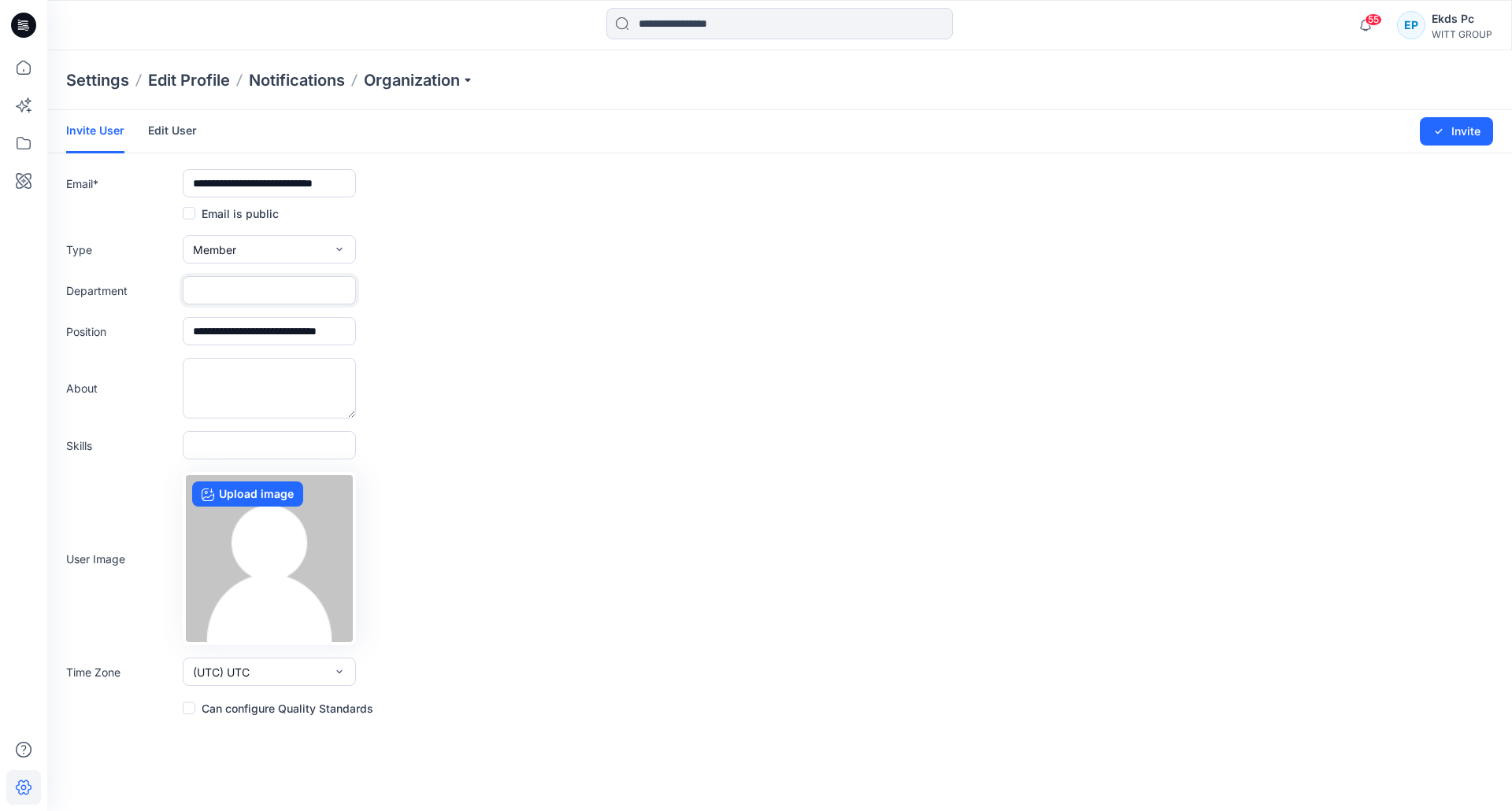
click at [225, 282] on input "text" at bounding box center [269, 291] width 174 height 29
paste input "**********"
type input "**********"
click at [1430, 139] on button "Invite" at bounding box center [1457, 131] width 73 height 29
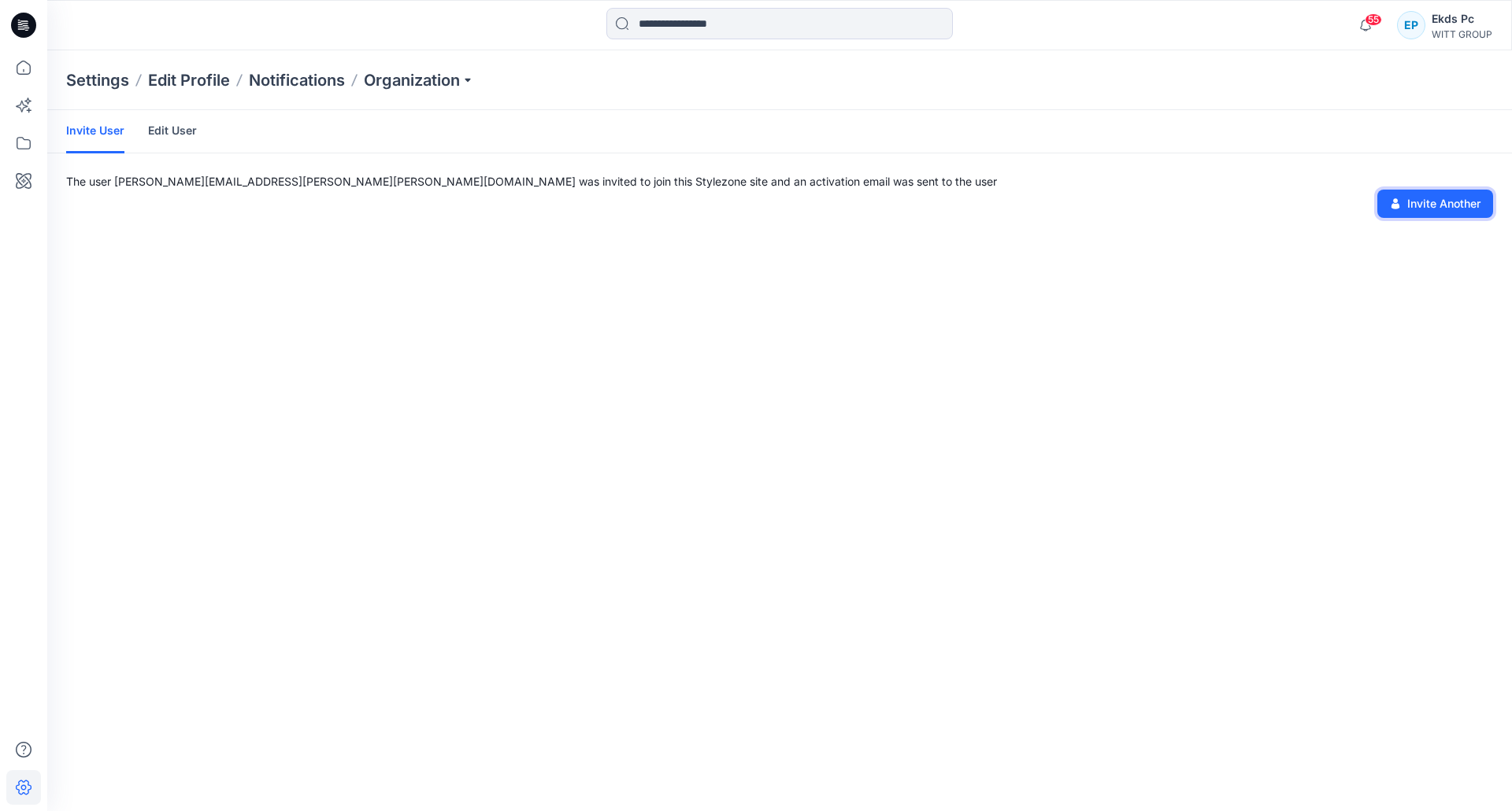
drag, startPoint x: 1429, startPoint y: 208, endPoint x: 1417, endPoint y: 200, distance: 14.4
click at [1429, 206] on button "Invite Another" at bounding box center [1435, 204] width 116 height 29
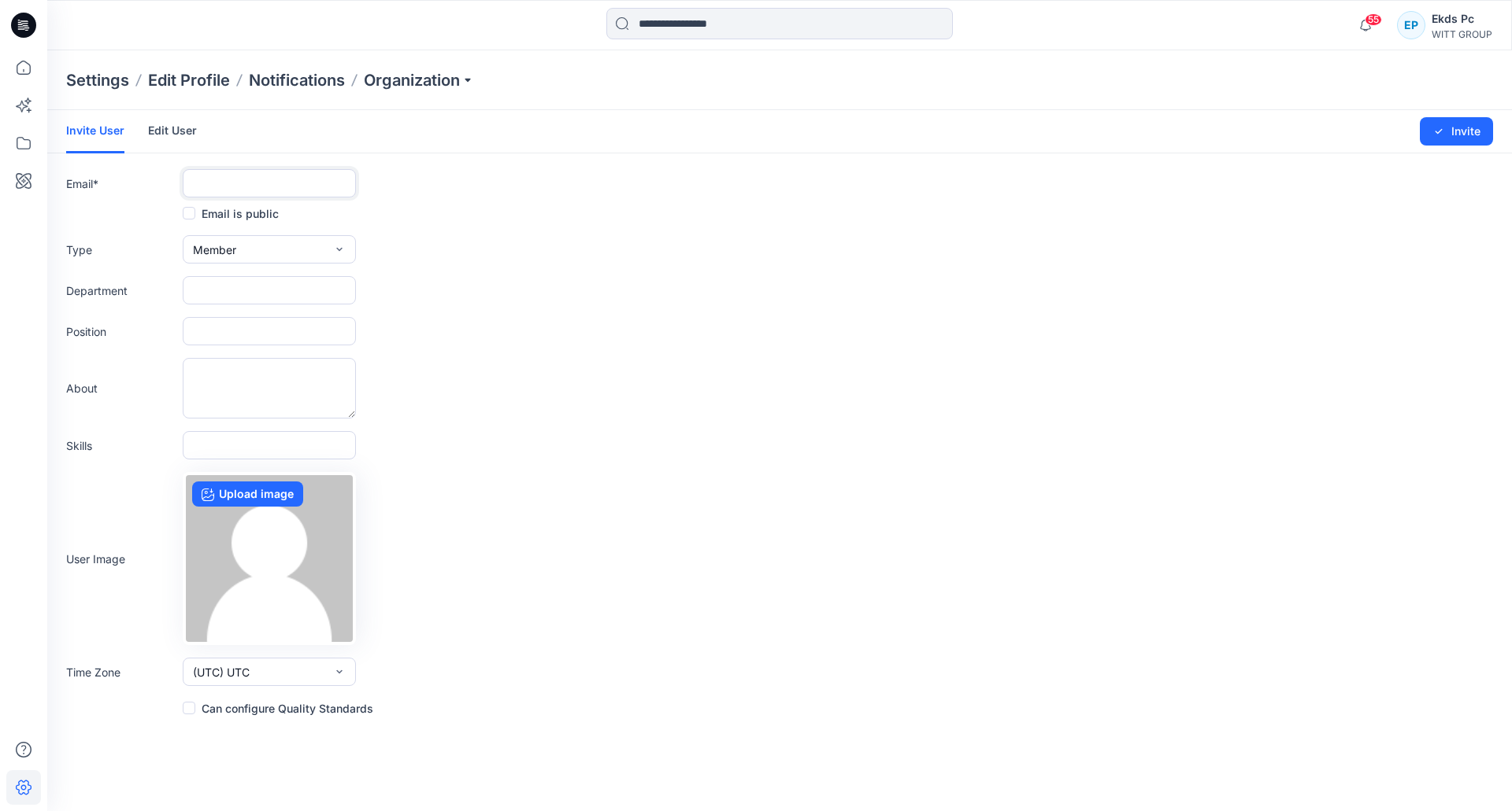
click at [201, 177] on input "text" at bounding box center [269, 184] width 174 height 29
paste input "**********"
type input "**********"
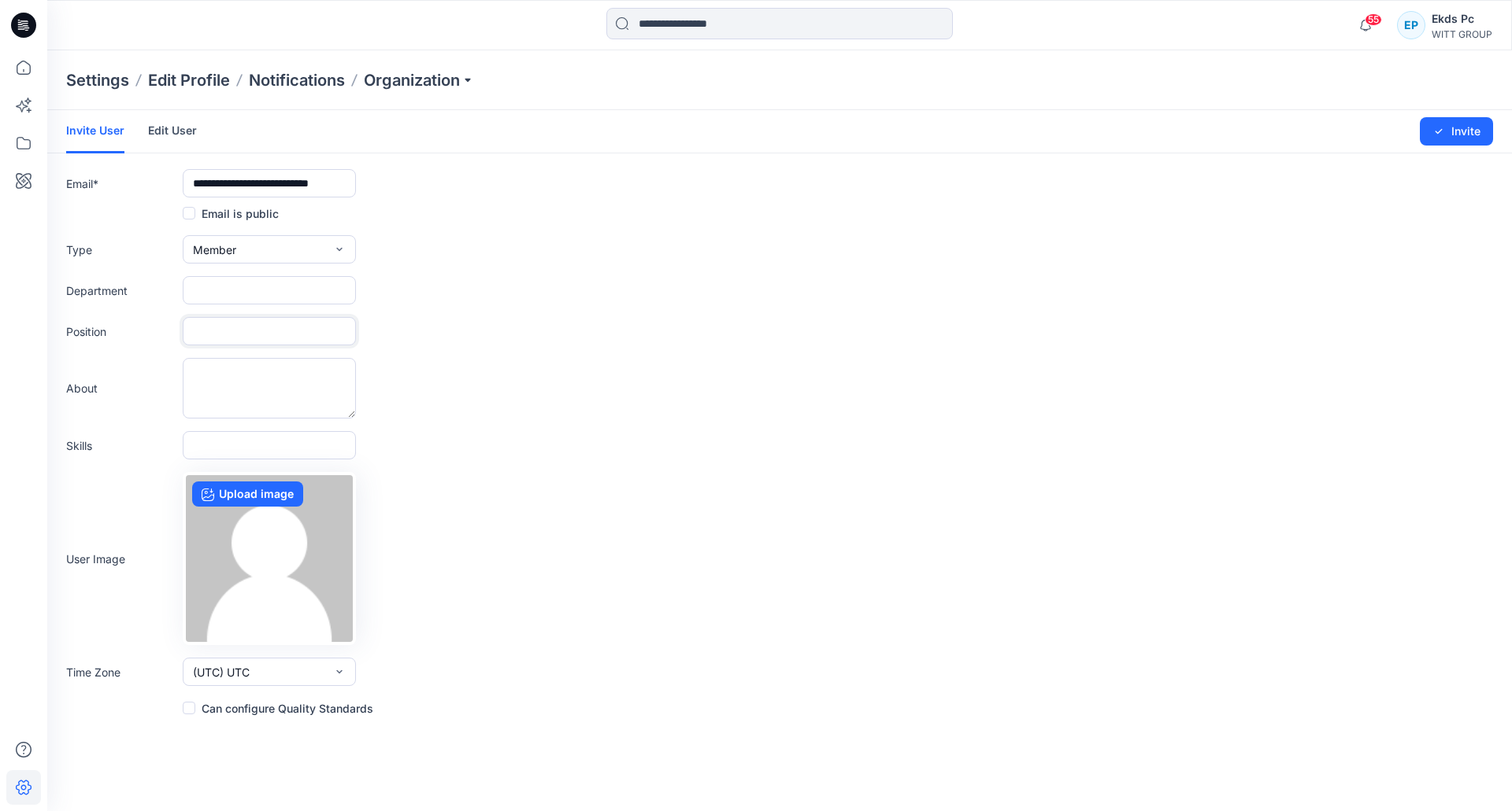
click at [232, 330] on input "text" at bounding box center [269, 331] width 174 height 29
paste input "**********"
type input "**********"
click at [284, 286] on input "text" at bounding box center [269, 291] width 174 height 29
paste input "**********"
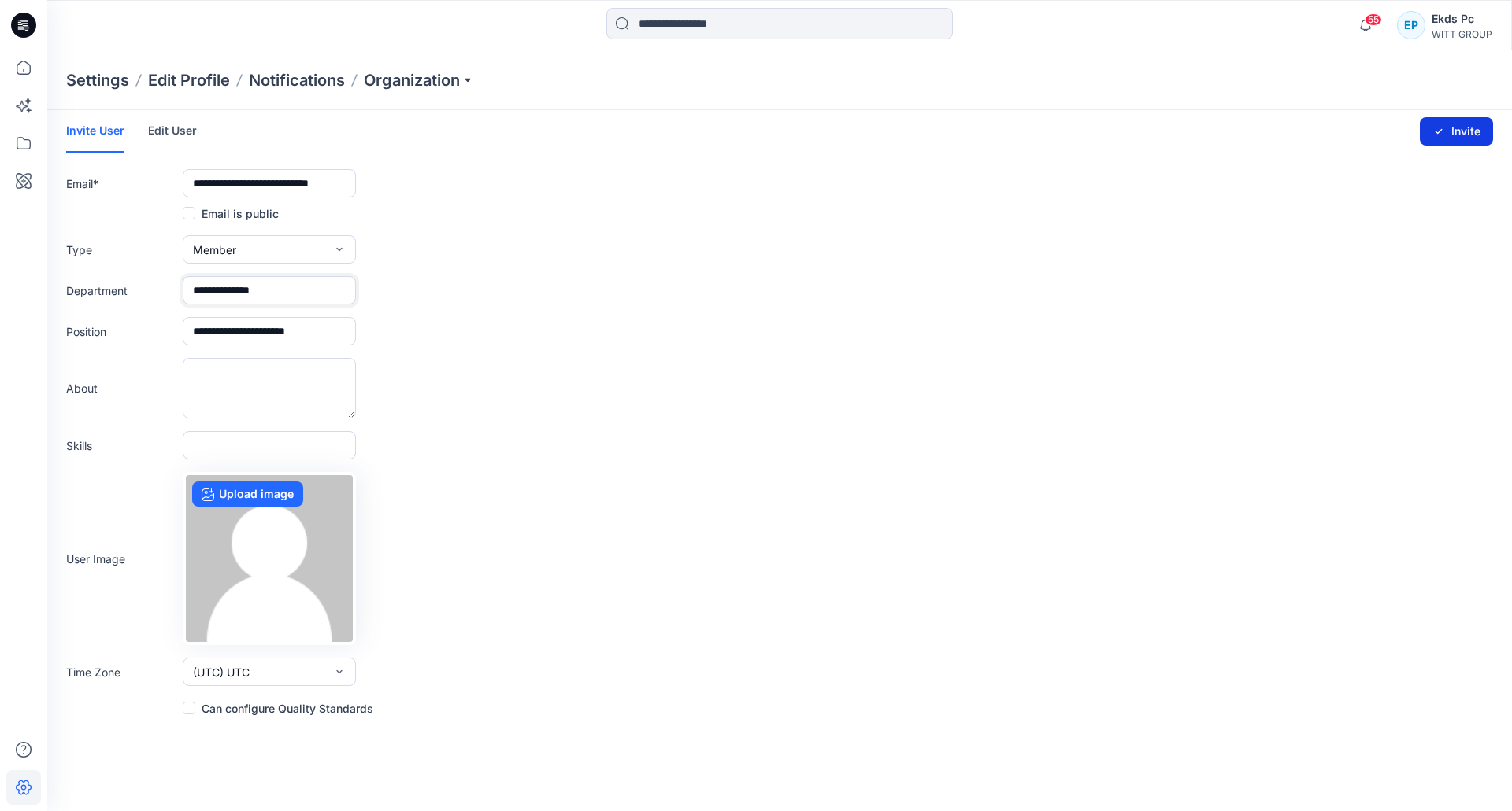
type input "**********"
click at [1455, 138] on button "Invite" at bounding box center [1457, 131] width 73 height 29
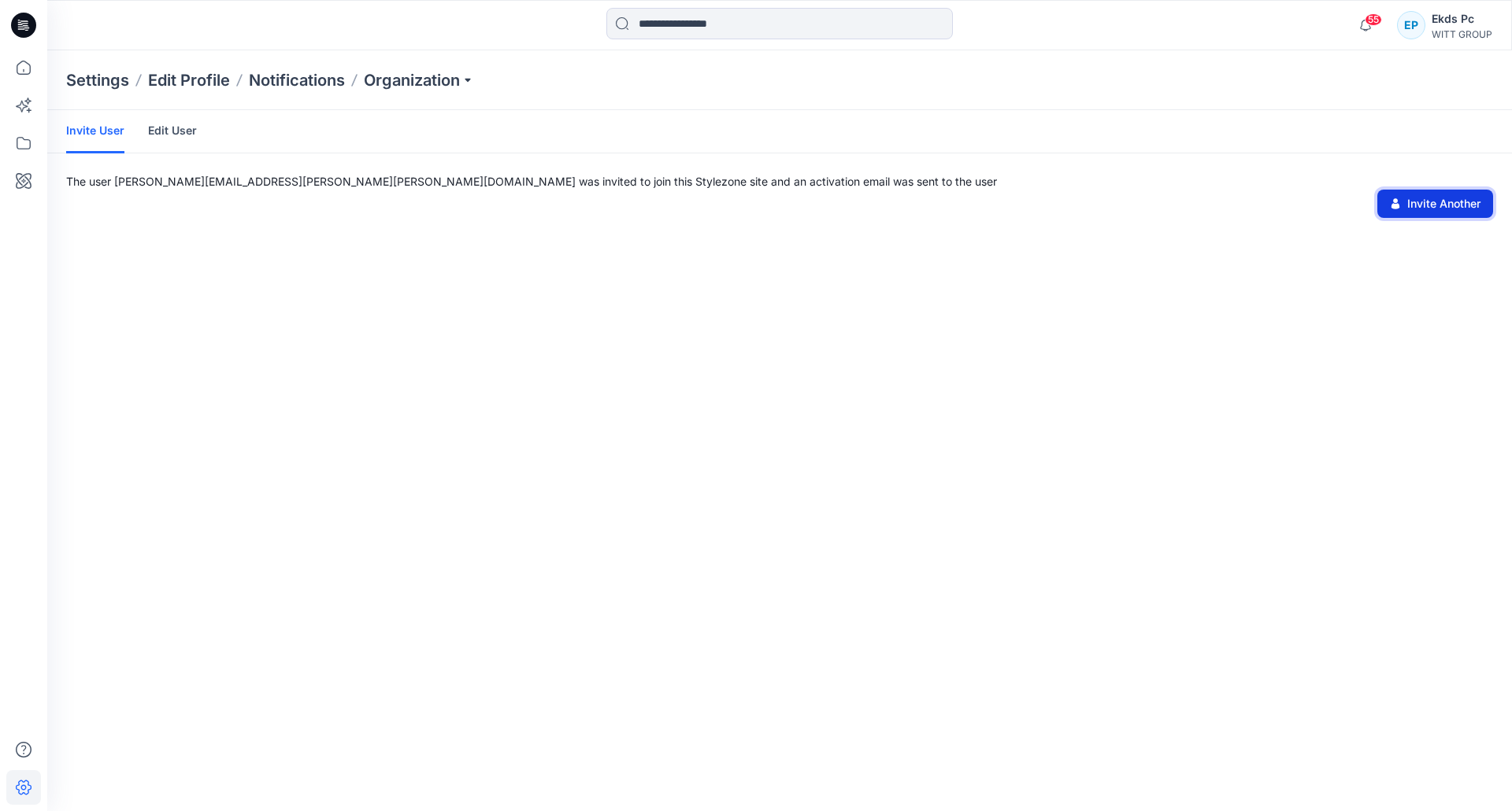
click at [1426, 201] on button "Invite Another" at bounding box center [1435, 204] width 116 height 29
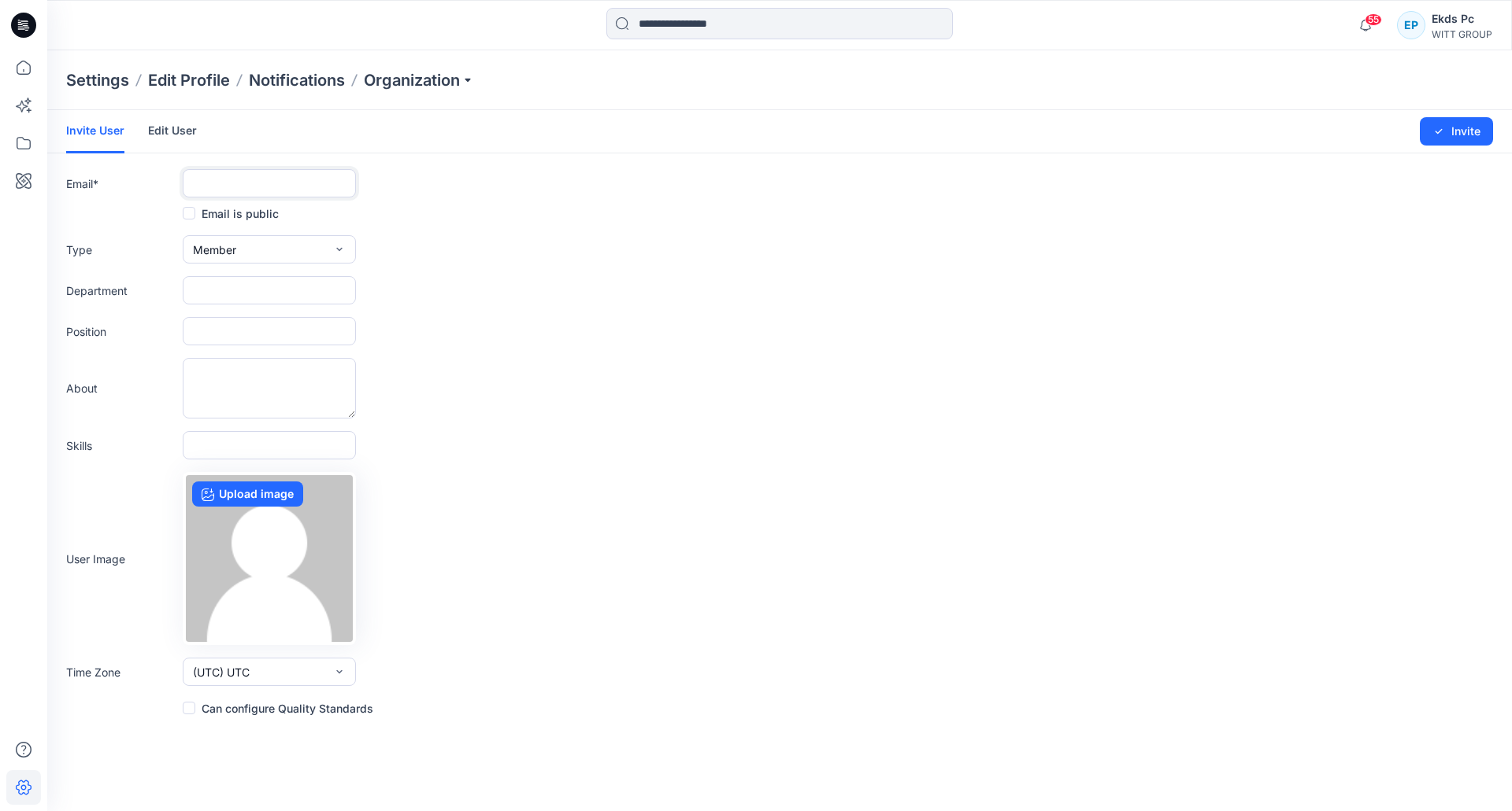
click at [281, 183] on input "text" at bounding box center [269, 184] width 174 height 29
paste input "**********"
type input "**********"
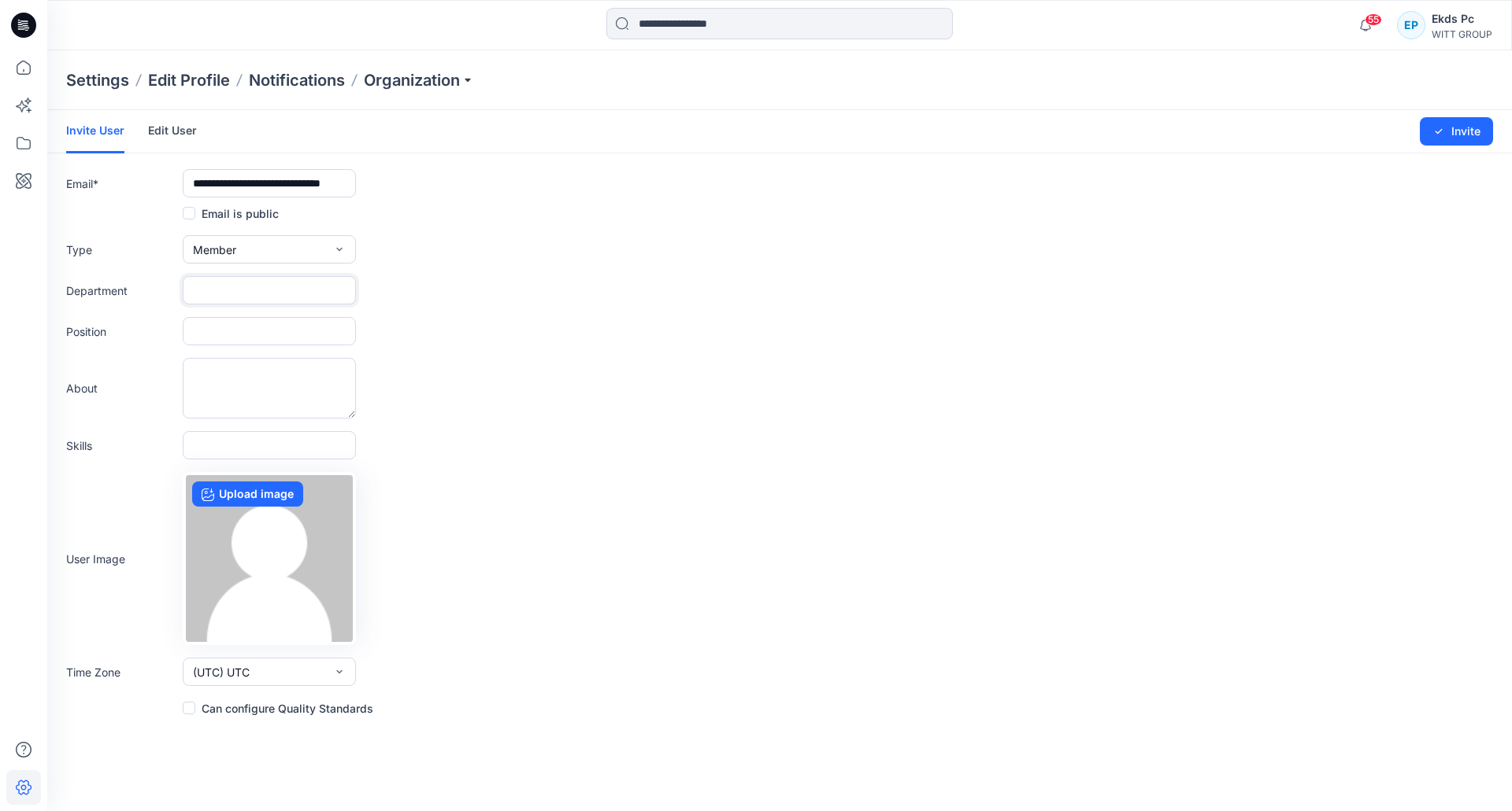
click at [287, 291] on input "text" at bounding box center [269, 291] width 174 height 29
paste input "**********"
type input "**********"
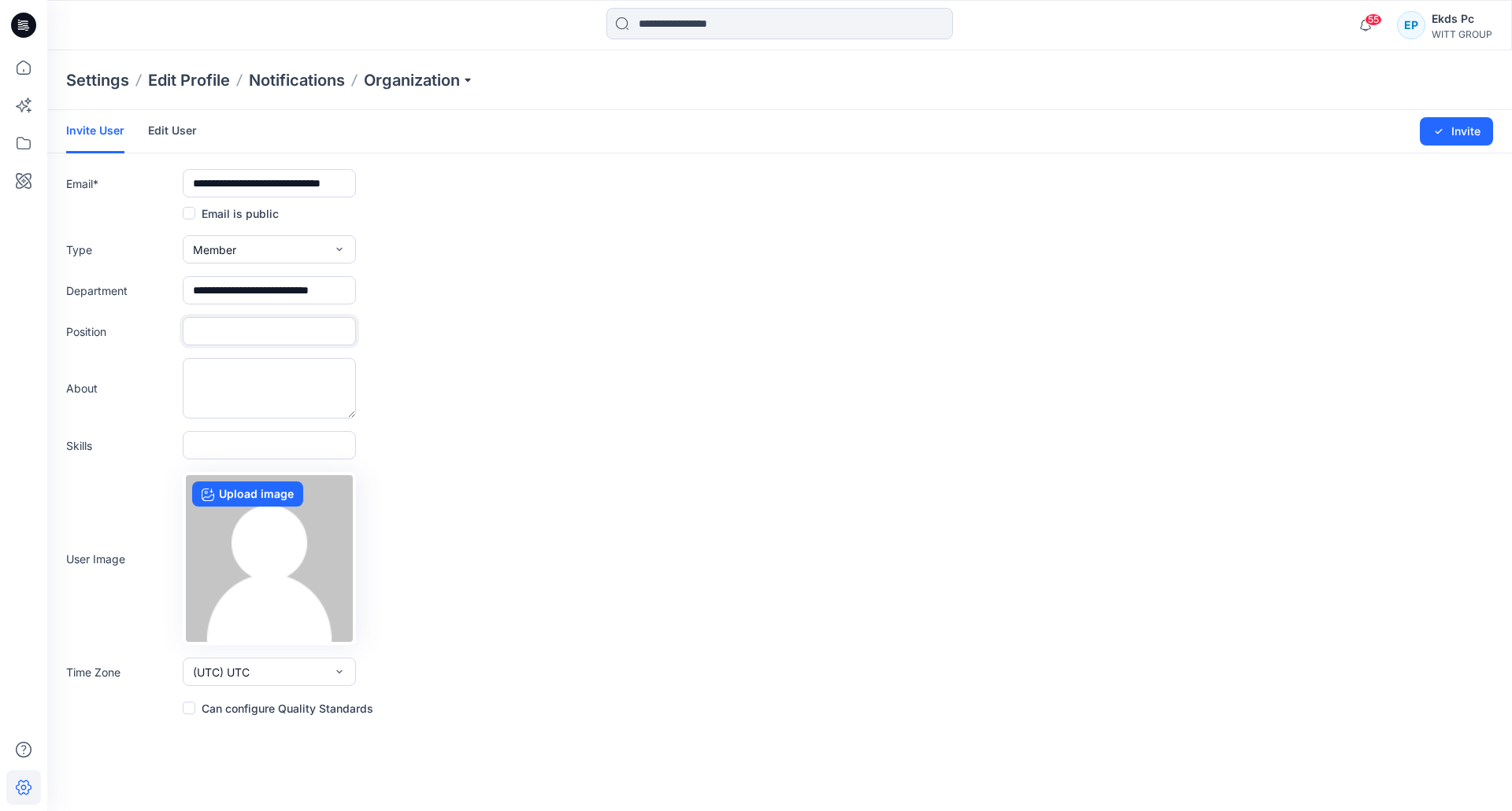
click at [266, 339] on input "text" at bounding box center [269, 331] width 174 height 29
paste input "**********"
type input "**********"
click at [288, 368] on textarea at bounding box center [269, 388] width 174 height 61
paste textarea "**********"
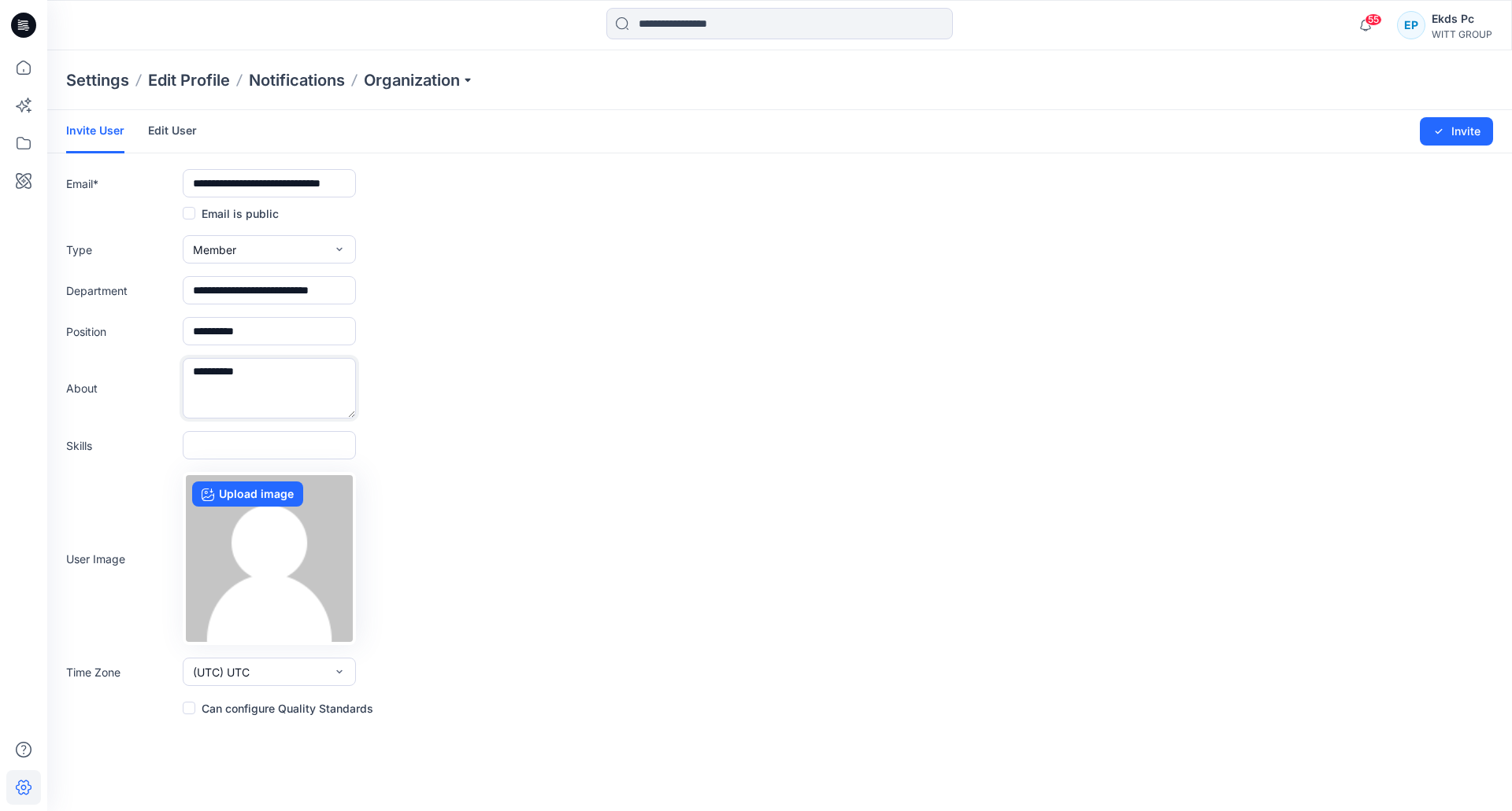
type textarea "**********"
click at [297, 292] on input "**********" at bounding box center [269, 291] width 174 height 29
click at [295, 337] on input "**********" at bounding box center [269, 331] width 174 height 29
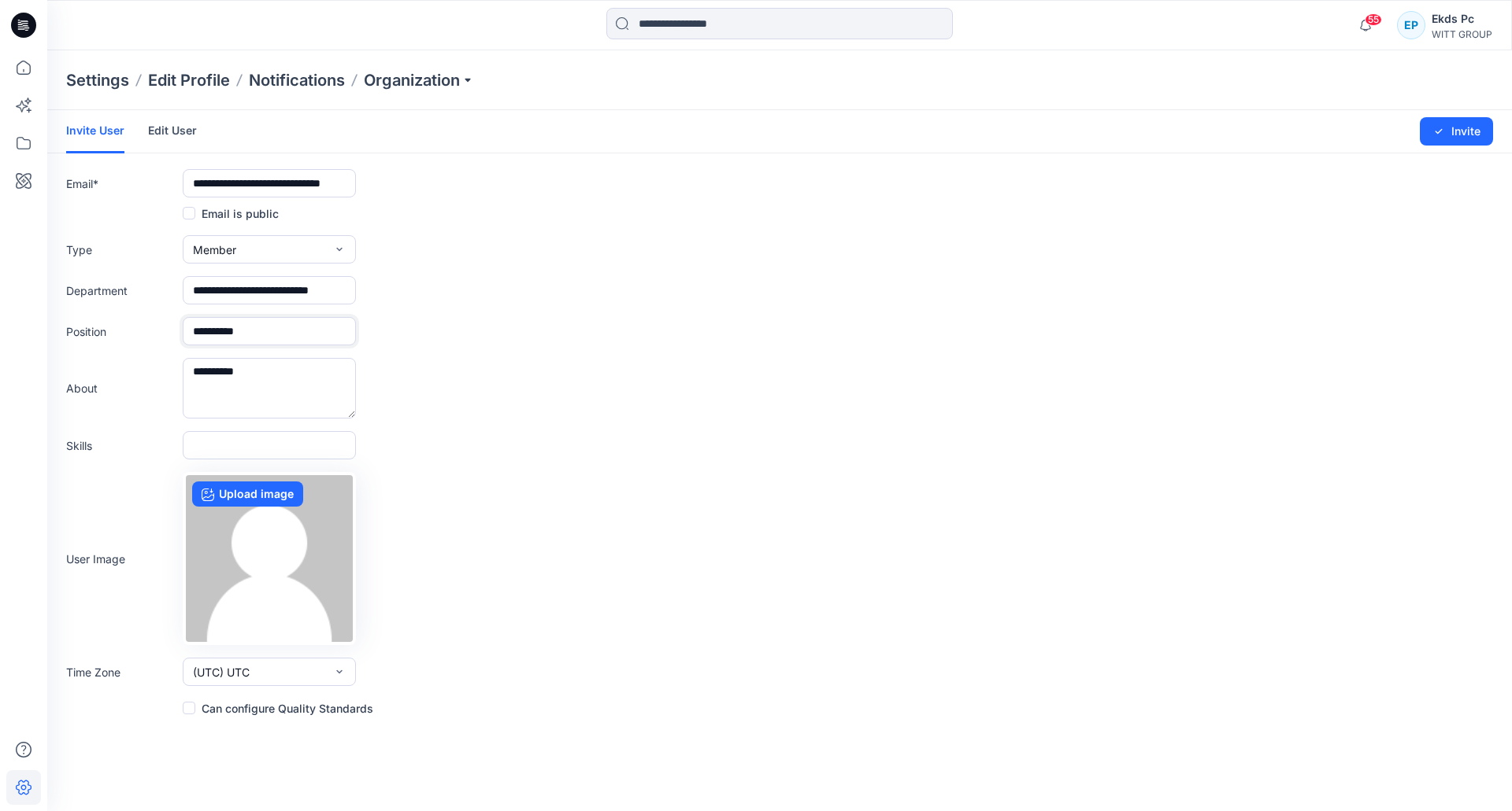
click at [295, 336] on input "**********" at bounding box center [269, 331] width 174 height 29
paste input "**********"
type input "**********"
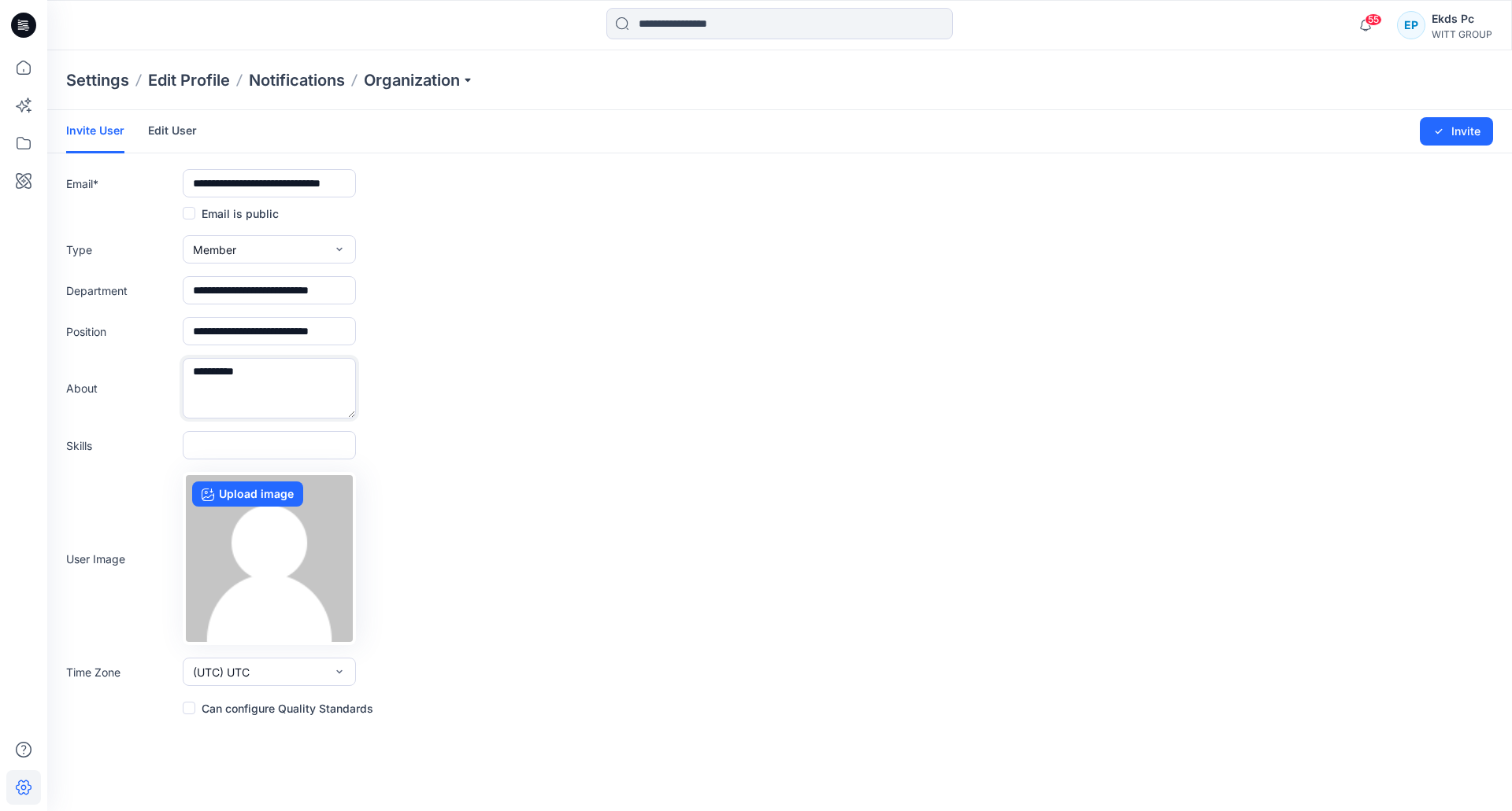
click at [285, 360] on textarea "**********" at bounding box center [269, 388] width 174 height 61
click at [309, 292] on input "**********" at bounding box center [269, 291] width 174 height 29
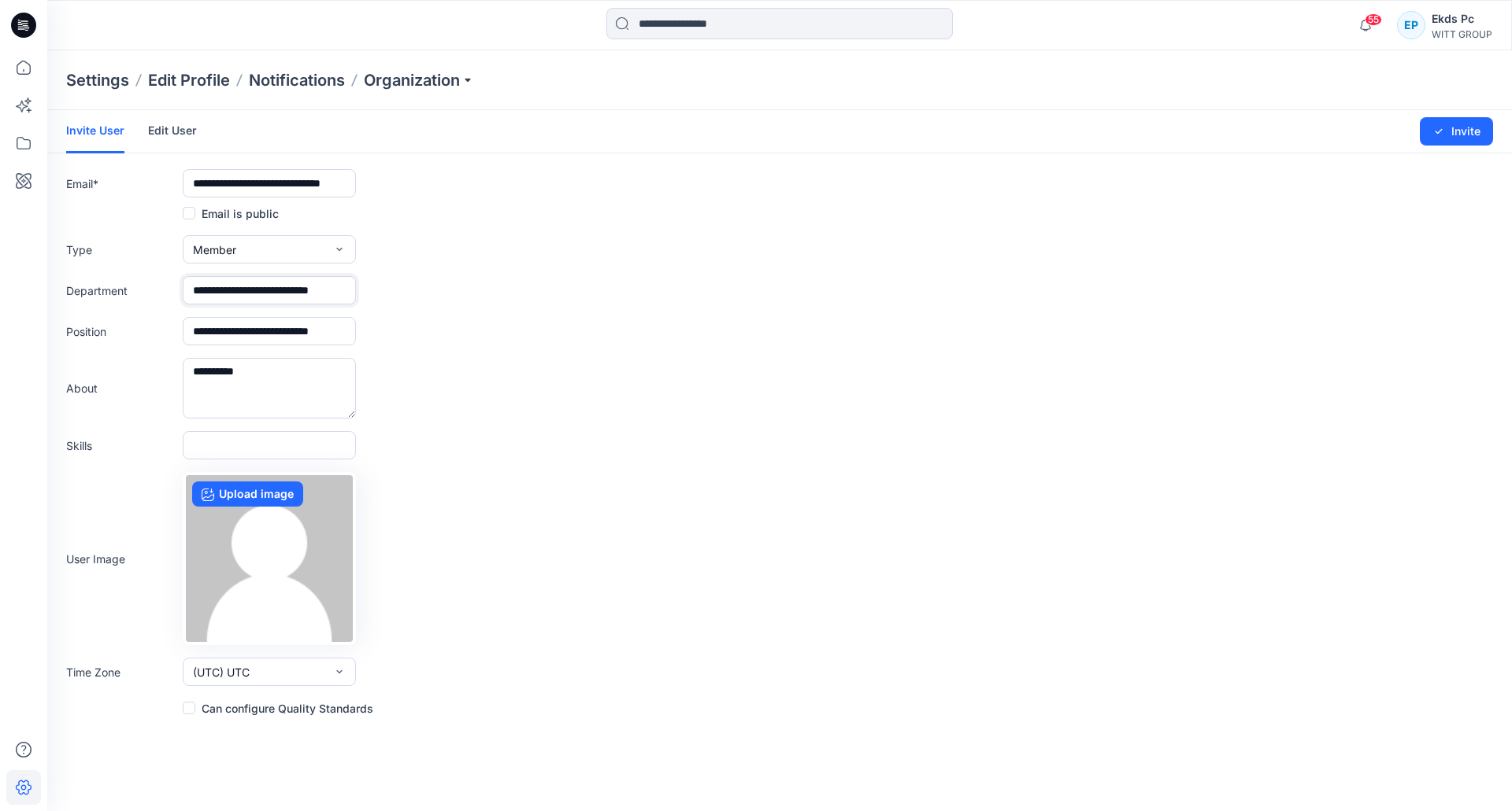
click at [309, 295] on input "**********" at bounding box center [269, 291] width 174 height 29
paste input "text"
type input "**********"
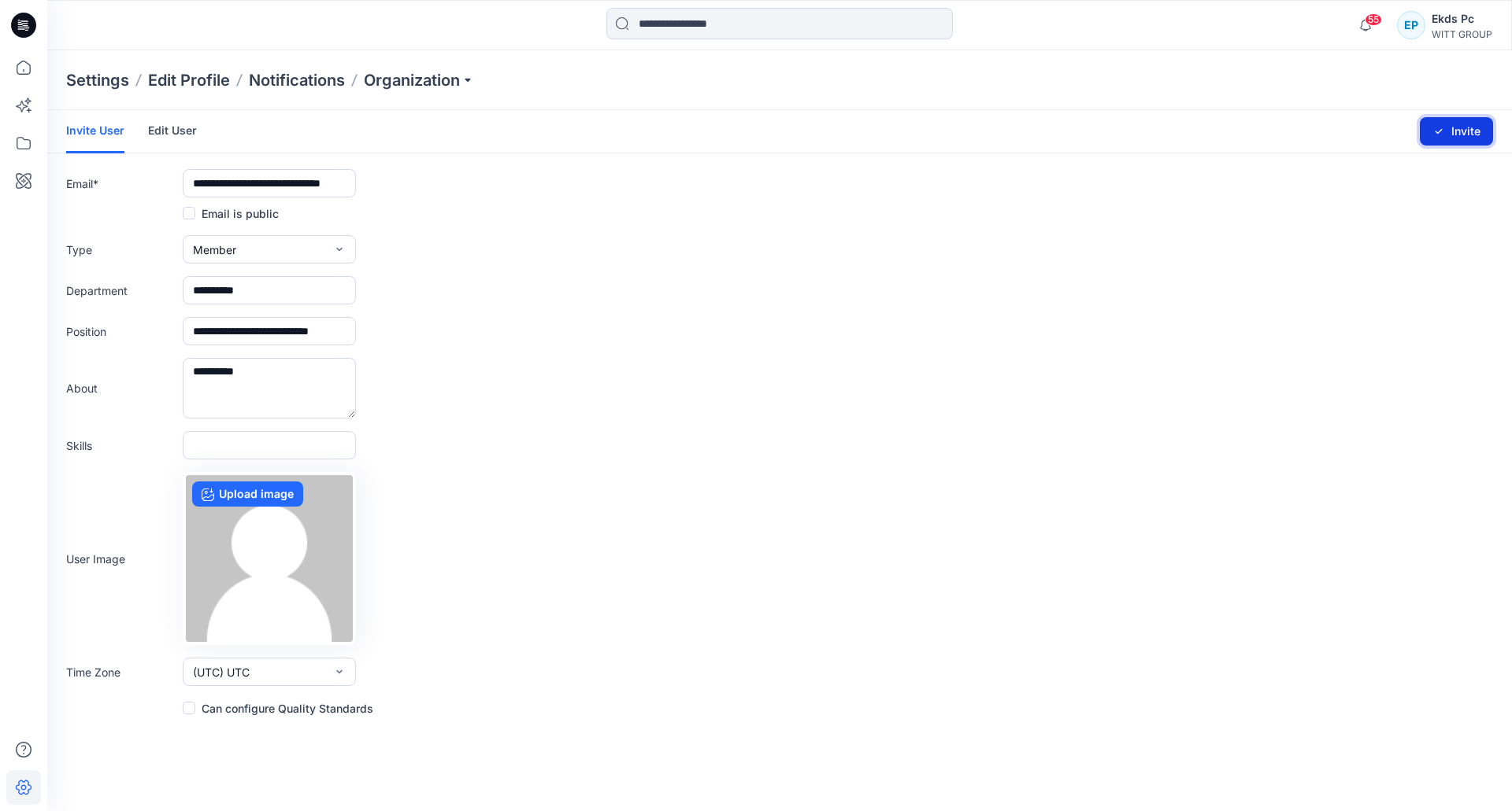
click at [1464, 143] on button "Invite" at bounding box center [1457, 131] width 73 height 29
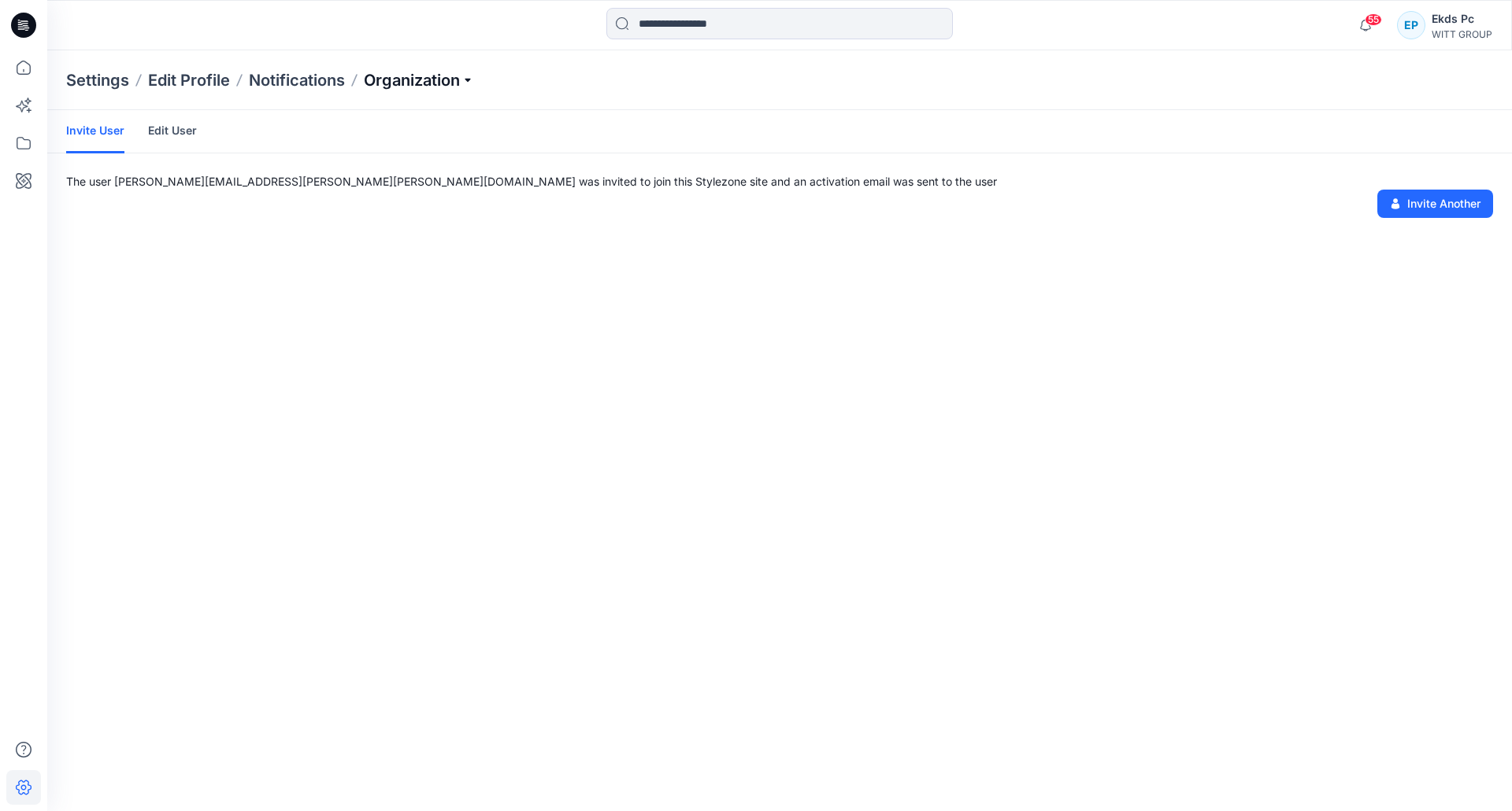
click at [379, 85] on p "Organization" at bounding box center [418, 80] width 110 height 22
click at [389, 266] on link "User Roles" at bounding box center [422, 274] width 230 height 32
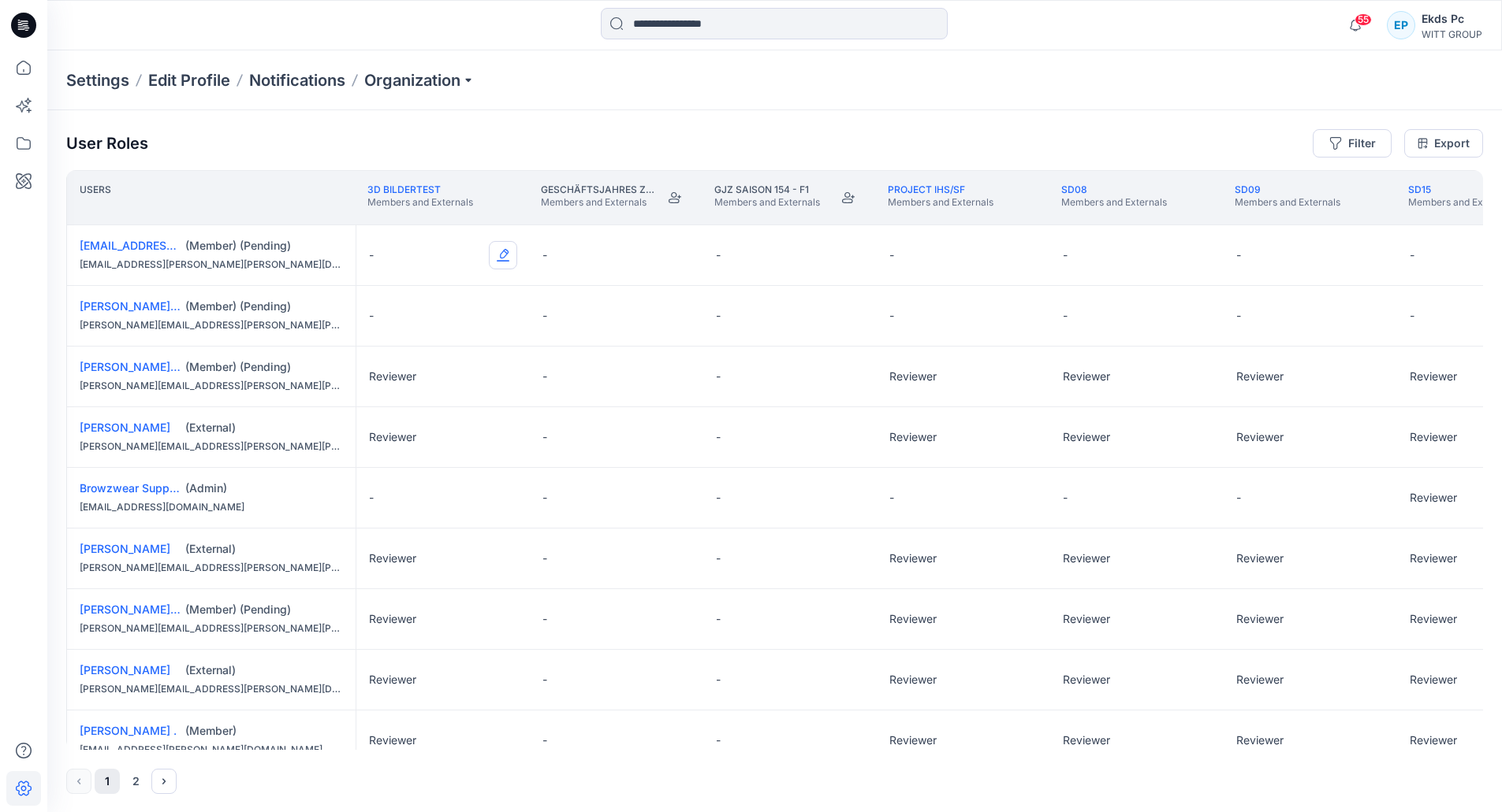
click at [497, 265] on button "Edit Role" at bounding box center [503, 255] width 29 height 29
click at [504, 259] on button "Edit Role" at bounding box center [503, 255] width 29 height 29
click at [436, 317] on button "Reviewer" at bounding box center [428, 322] width 171 height 29
click at [505, 311] on button "Edit Role" at bounding box center [503, 316] width 29 height 29
click at [413, 375] on button "Reviewer" at bounding box center [428, 382] width 171 height 29
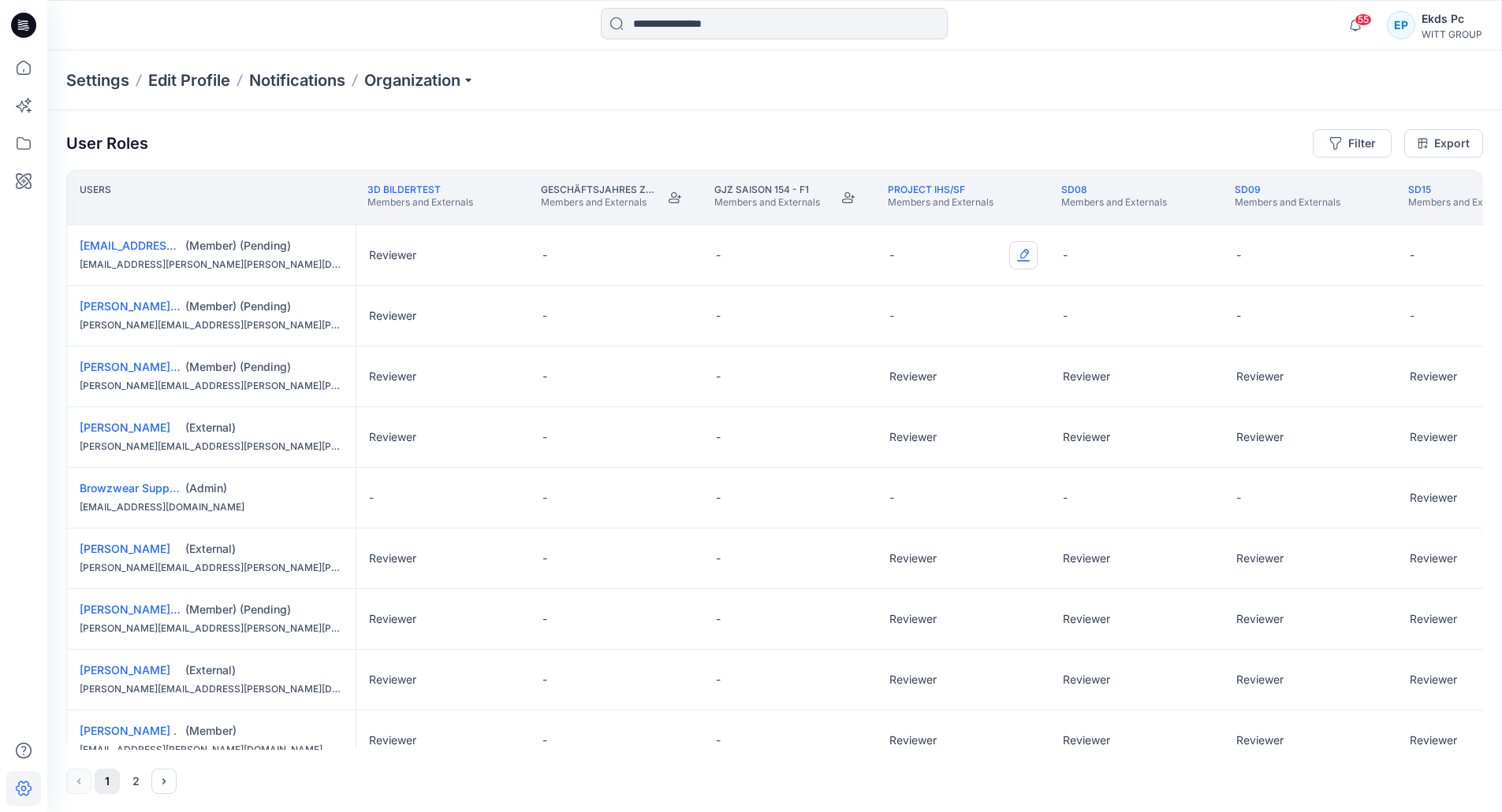
click at [1020, 258] on button "Edit Role" at bounding box center [1024, 255] width 29 height 29
click at [974, 318] on button "Reviewer" at bounding box center [949, 322] width 171 height 29
click at [1046, 310] on div "-" at bounding box center [963, 316] width 174 height 60
click at [1041, 311] on div "-" at bounding box center [963, 316] width 174 height 60
click at [1024, 317] on button "Edit Role" at bounding box center [1024, 316] width 29 height 29
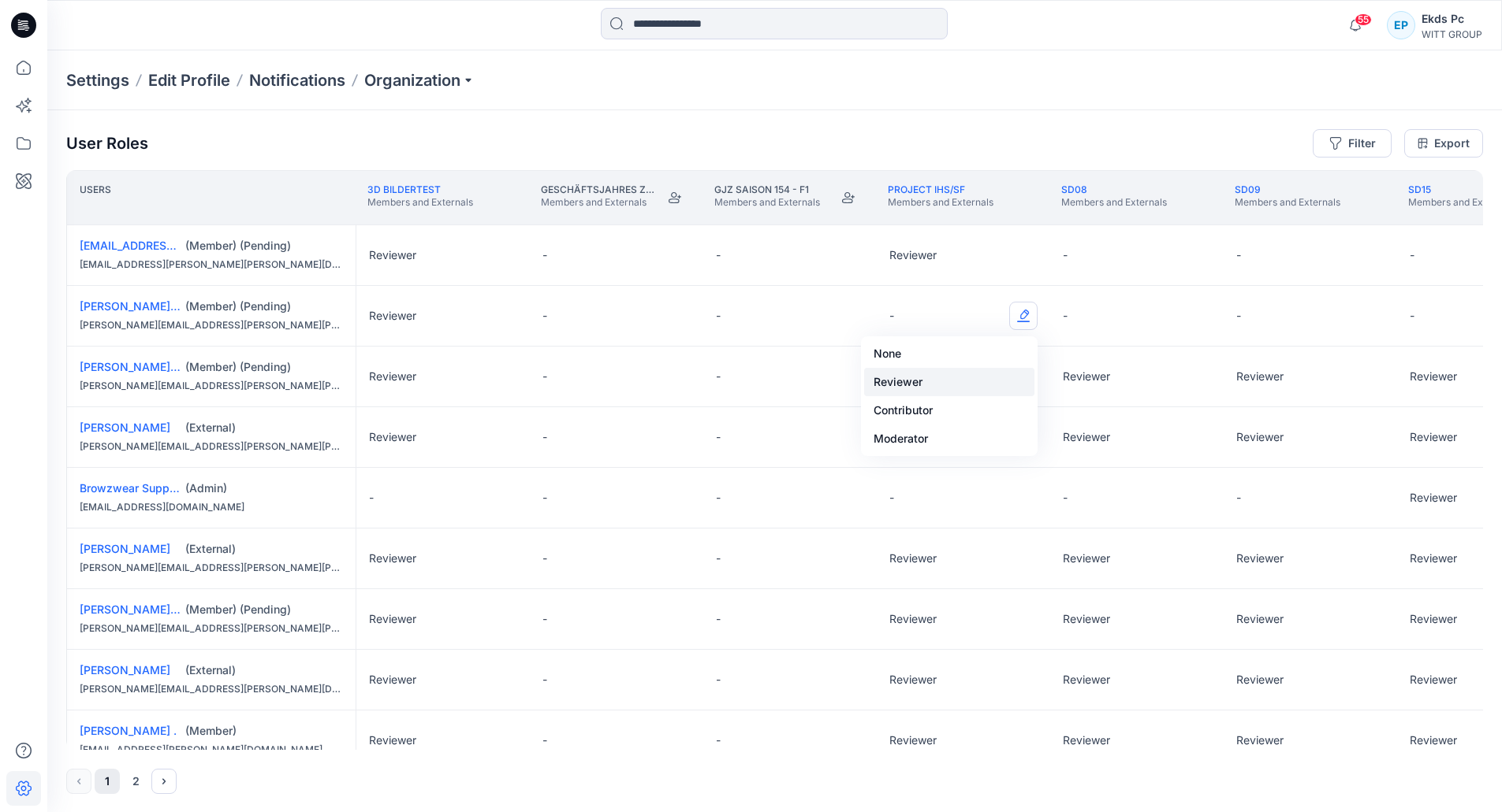
drag, startPoint x: 960, startPoint y: 367, endPoint x: 962, endPoint y: 384, distance: 17.1
click at [962, 384] on div "None Reviewer Contributor Moderator" at bounding box center [949, 396] width 177 height 120
click at [963, 371] on button "Reviewer" at bounding box center [949, 382] width 171 height 29
click at [1185, 255] on button "Edit Role" at bounding box center [1197, 255] width 29 height 29
click at [1103, 332] on button "Reviewer" at bounding box center [1123, 322] width 171 height 29
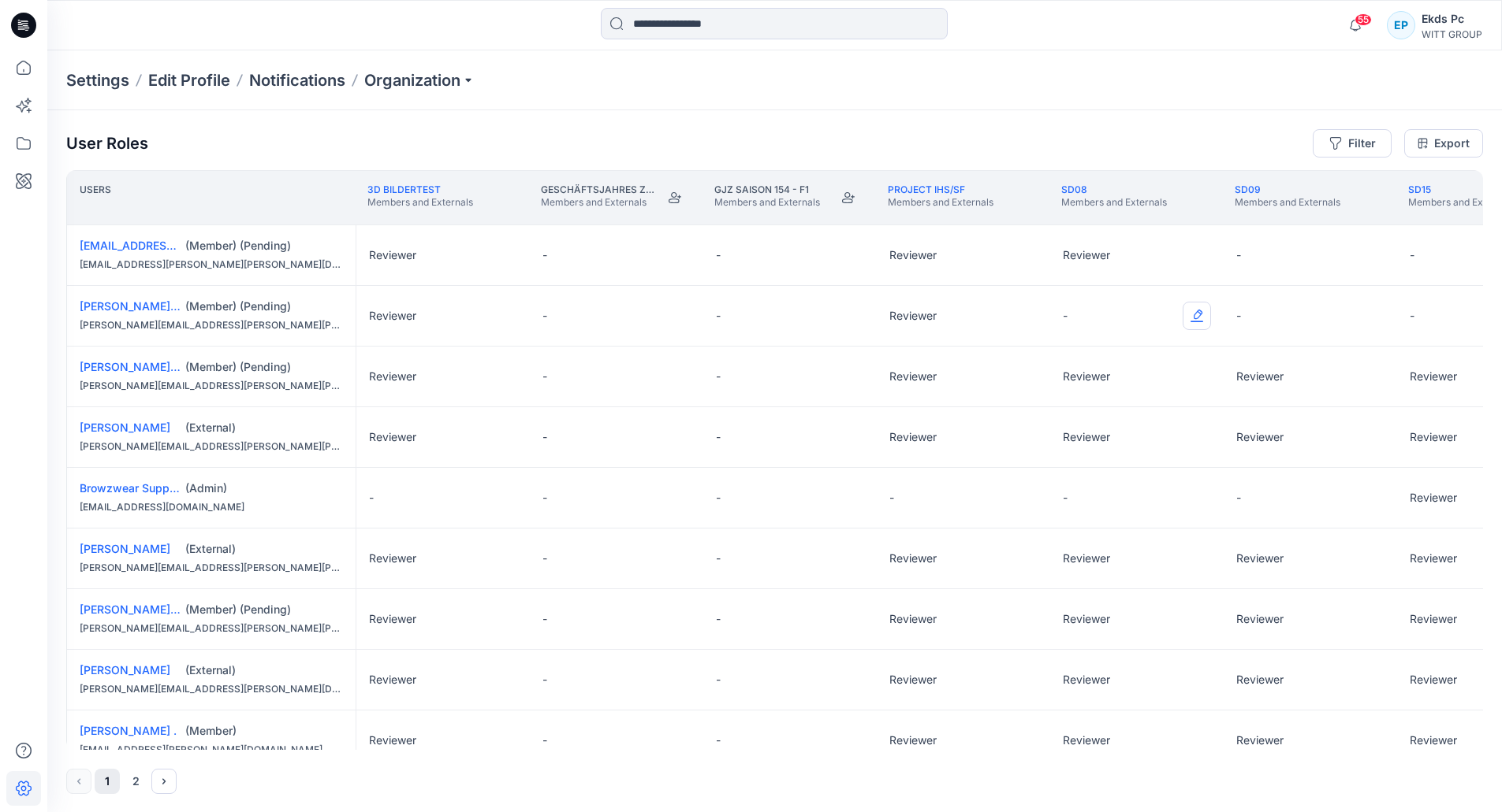
click at [1188, 324] on button "Edit Role" at bounding box center [1197, 316] width 29 height 29
click at [1109, 382] on button "Reviewer" at bounding box center [1123, 382] width 171 height 29
click at [1379, 252] on button "Edit Role" at bounding box center [1370, 255] width 29 height 29
click at [1277, 324] on button "Reviewer" at bounding box center [1296, 322] width 171 height 29
click at [1373, 322] on button "Edit Role" at bounding box center [1370, 316] width 29 height 29
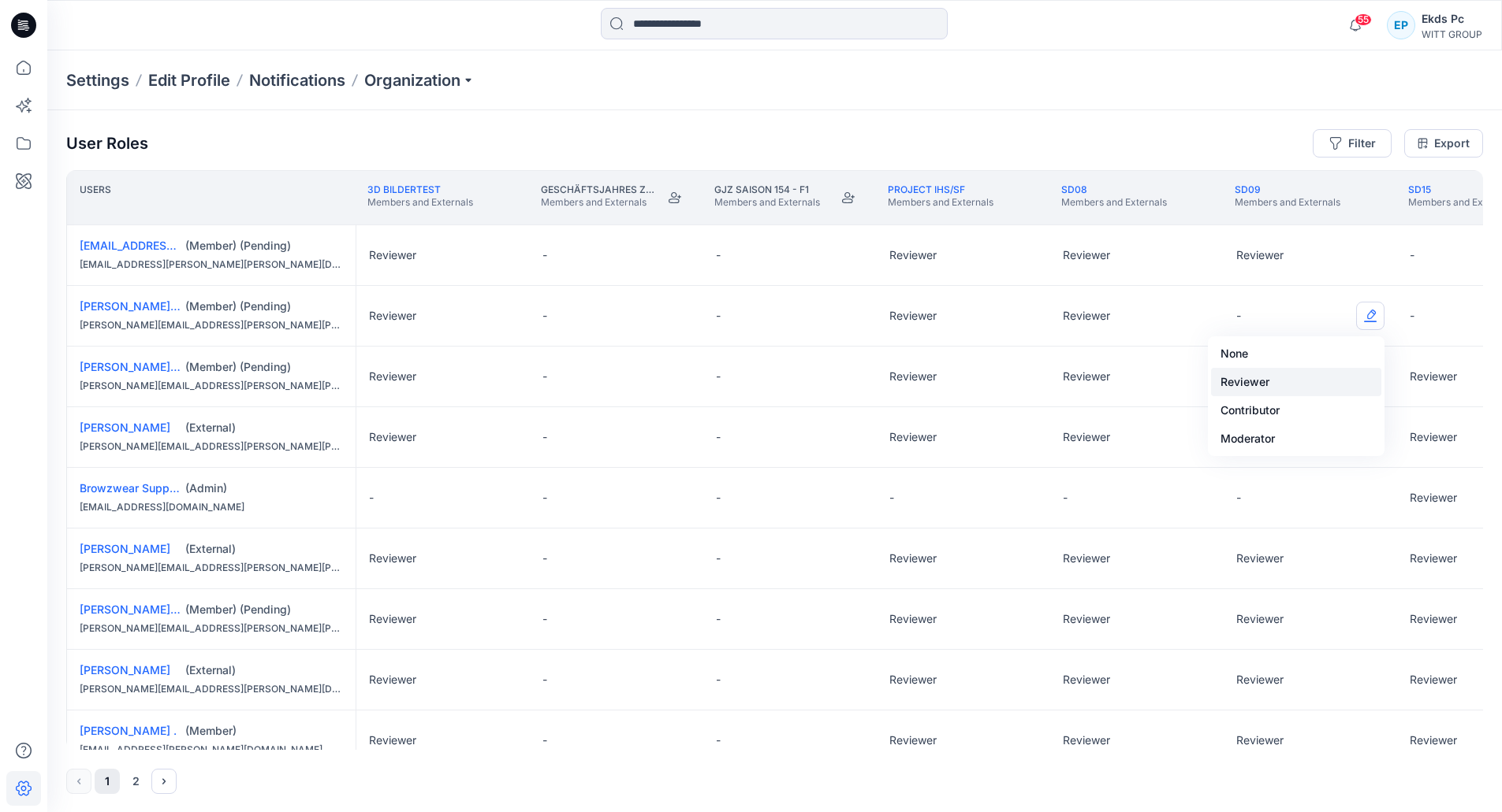
click at [1260, 381] on button "Reviewer" at bounding box center [1296, 382] width 171 height 29
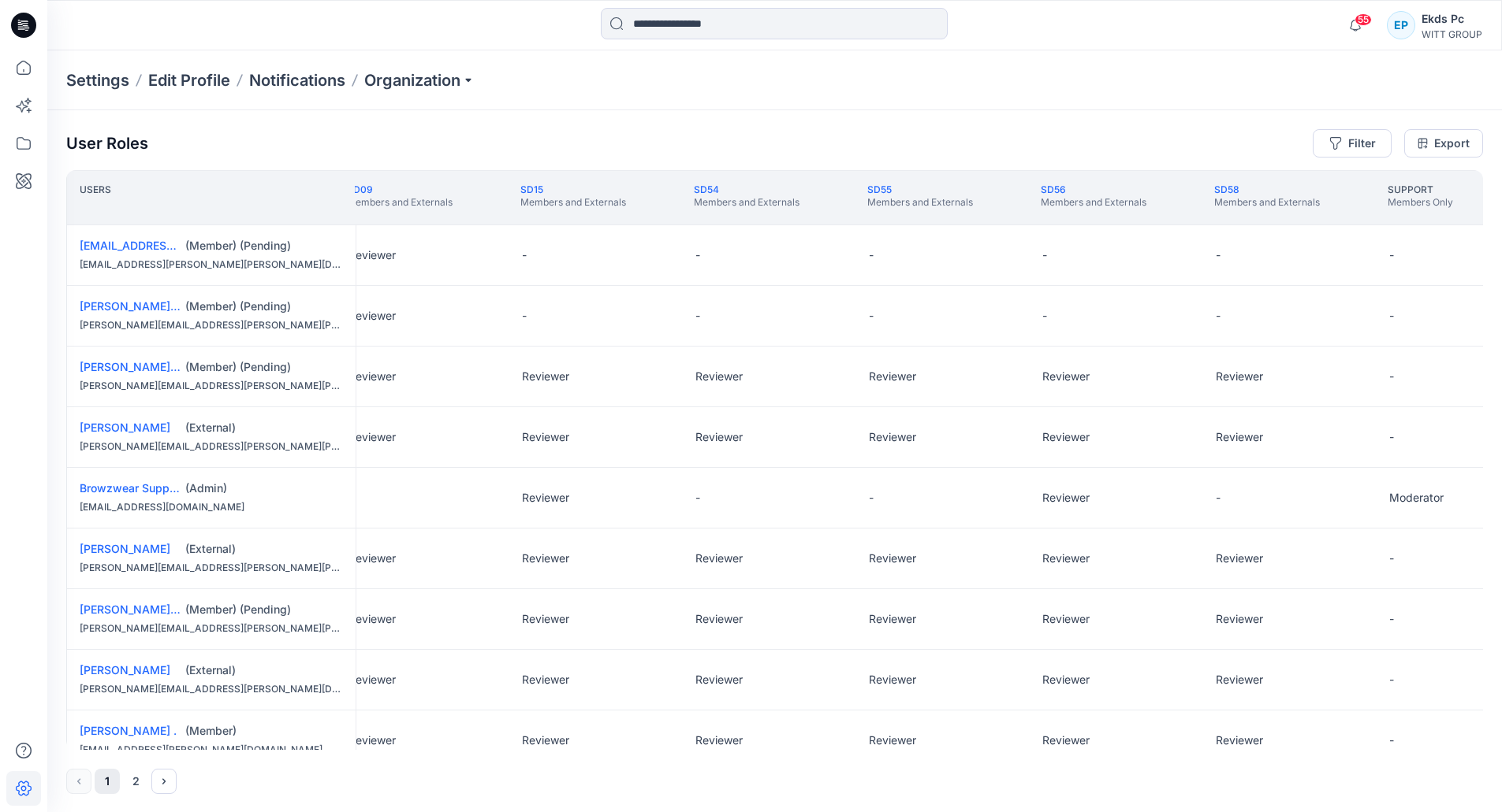
scroll to position [0, 1132]
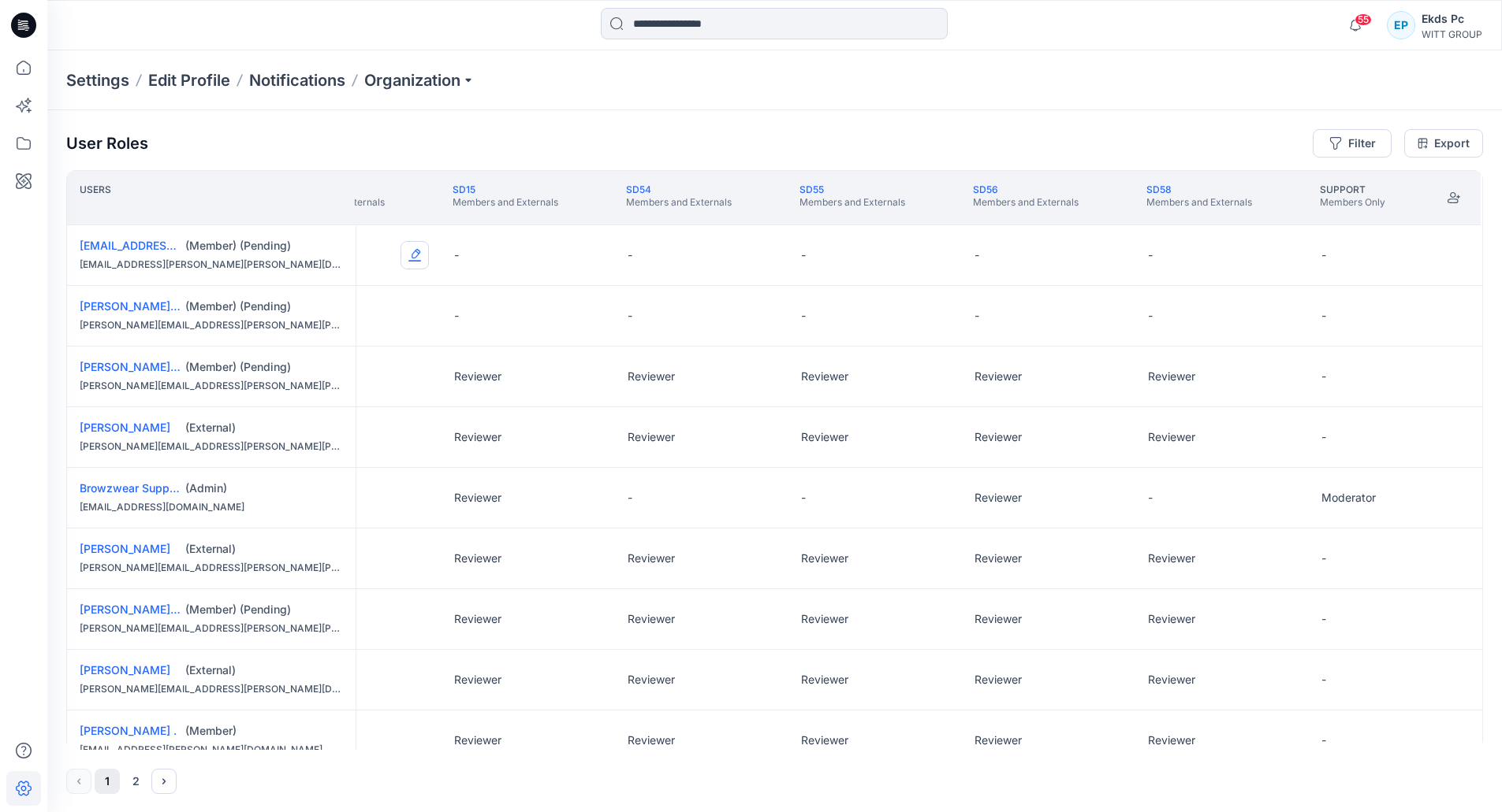
click at [423, 260] on button "Edit Role" at bounding box center [415, 255] width 29 height 29
click at [586, 252] on button "Edit Role" at bounding box center [588, 255] width 29 height 29
click at [493, 326] on button "Reviewer" at bounding box center [511, 322] width 171 height 29
click at [587, 319] on button "Edit Role" at bounding box center [588, 316] width 29 height 29
drag, startPoint x: 523, startPoint y: 381, endPoint x: 541, endPoint y: 377, distance: 18.4
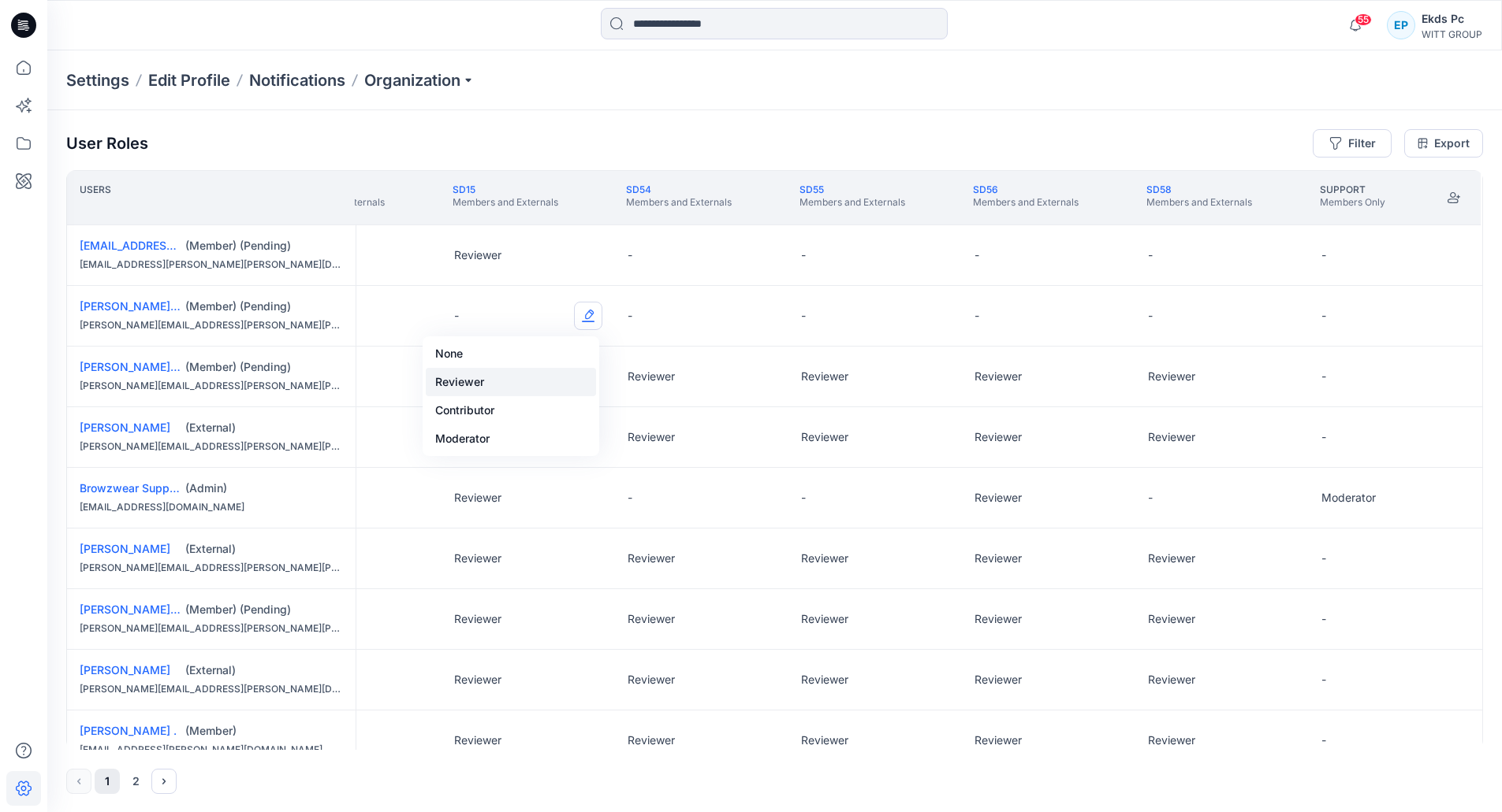
click at [523, 382] on button "Reviewer" at bounding box center [511, 382] width 171 height 29
click at [743, 258] on div "-" at bounding box center [701, 255] width 174 height 60
click at [747, 261] on button "Edit Role" at bounding box center [762, 255] width 29 height 29
click at [716, 319] on button "Reviewer" at bounding box center [684, 322] width 171 height 29
click at [911, 258] on div "-" at bounding box center [875, 255] width 174 height 60
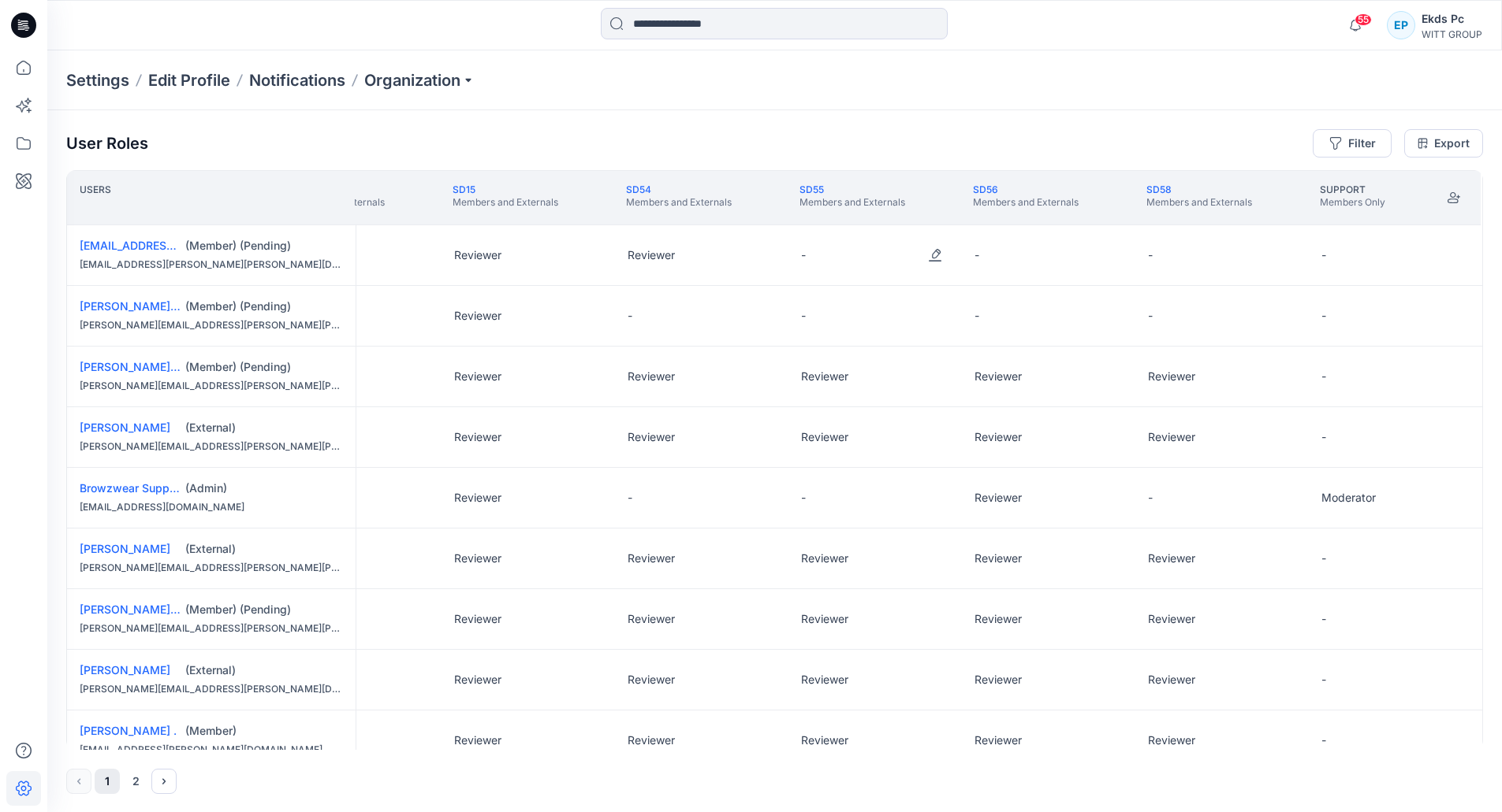
drag, startPoint x: 926, startPoint y: 258, endPoint x: 905, endPoint y: 277, distance: 28.3
click at [927, 258] on button "Edit Role" at bounding box center [935, 255] width 29 height 29
click at [808, 329] on button "Reviewer" at bounding box center [858, 322] width 171 height 29
click at [1101, 262] on button "Edit Role" at bounding box center [1108, 255] width 29 height 29
click at [1113, 247] on button "Edit Role" at bounding box center [1108, 255] width 29 height 29
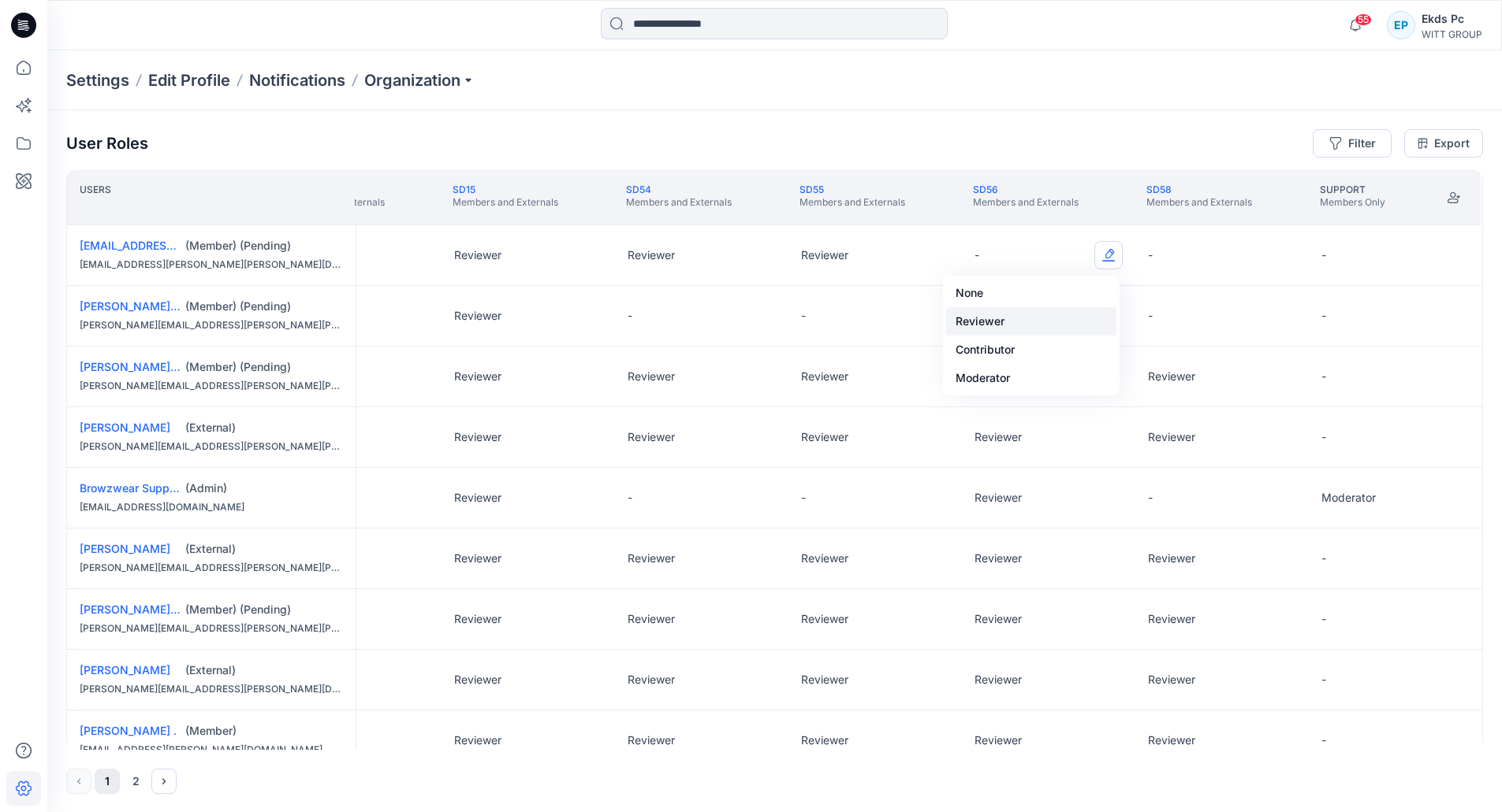
click at [1028, 313] on button "Reviewer" at bounding box center [1031, 322] width 171 height 29
click at [1259, 258] on div "-" at bounding box center [1222, 255] width 174 height 60
click at [1268, 255] on button "Edit Role" at bounding box center [1282, 255] width 29 height 29
click at [1170, 310] on button "Reviewer" at bounding box center [1204, 322] width 171 height 29
click at [1281, 316] on button "Edit Role" at bounding box center [1282, 316] width 29 height 29
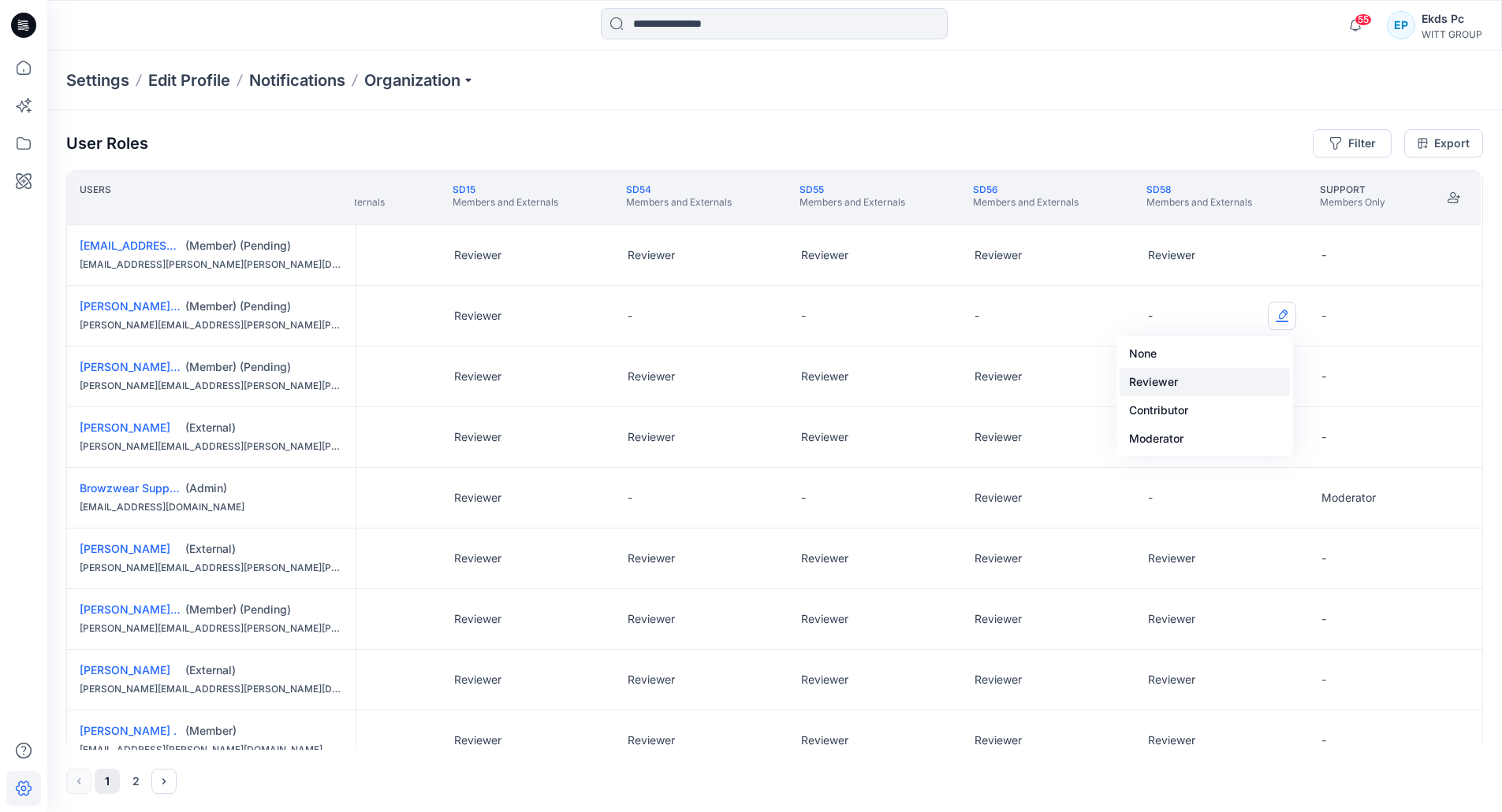
click at [1156, 375] on button "Reviewer" at bounding box center [1204, 382] width 171 height 29
click at [1110, 316] on button "Edit Role" at bounding box center [1108, 316] width 29 height 29
click at [1038, 370] on button "Reviewer" at bounding box center [1031, 382] width 171 height 29
click at [939, 316] on button "Edit Role" at bounding box center [935, 316] width 29 height 29
click at [878, 383] on button "Reviewer" at bounding box center [858, 382] width 171 height 29
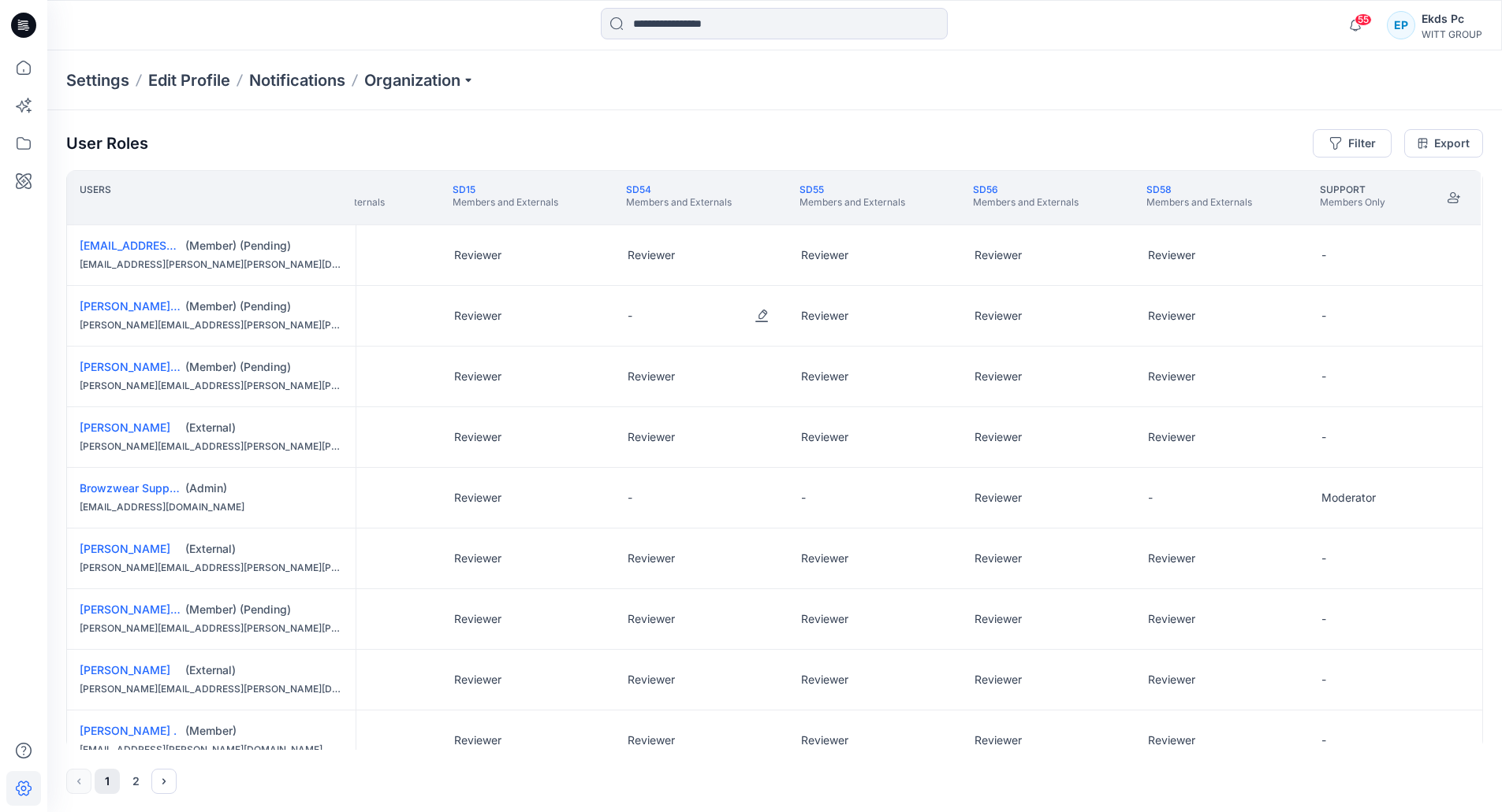
click at [778, 316] on div "-" at bounding box center [701, 316] width 174 height 60
click at [772, 322] on div "-" at bounding box center [701, 316] width 174 height 60
click at [771, 322] on button "Edit Role" at bounding box center [762, 316] width 29 height 29
drag, startPoint x: 758, startPoint y: 310, endPoint x: 742, endPoint y: 328, distance: 24.1
click at [758, 313] on button "Edit Role" at bounding box center [762, 316] width 29 height 29
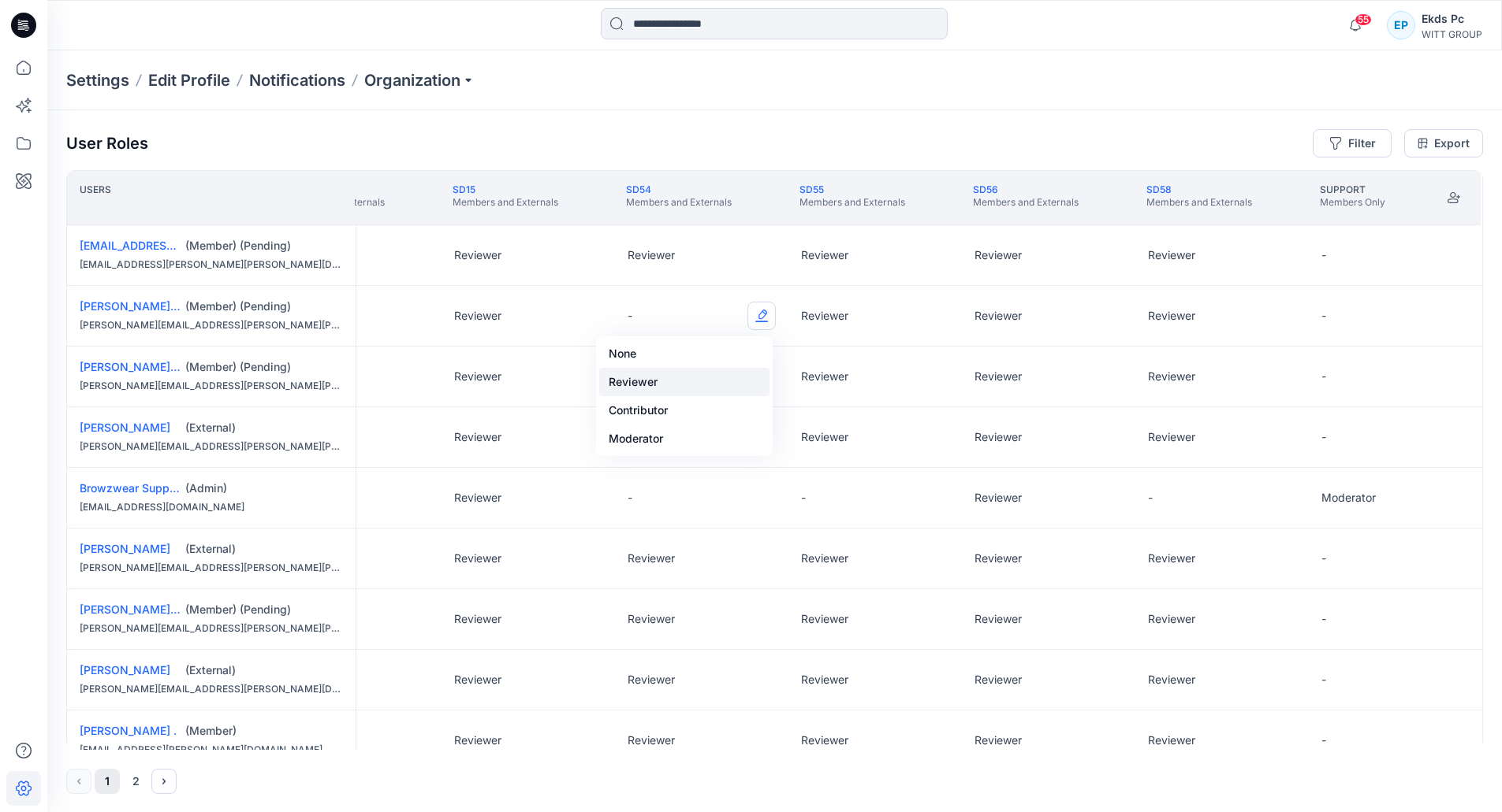
click at [674, 377] on button "Reviewer" at bounding box center [684, 382] width 171 height 29
drag, startPoint x: 889, startPoint y: 751, endPoint x: 849, endPoint y: 760, distance: 41.0
click at [849, 762] on div "User Roles Filter Export Users SD08 Members and Externals SD09 Members and Exte…" at bounding box center [774, 462] width 1454 height 703
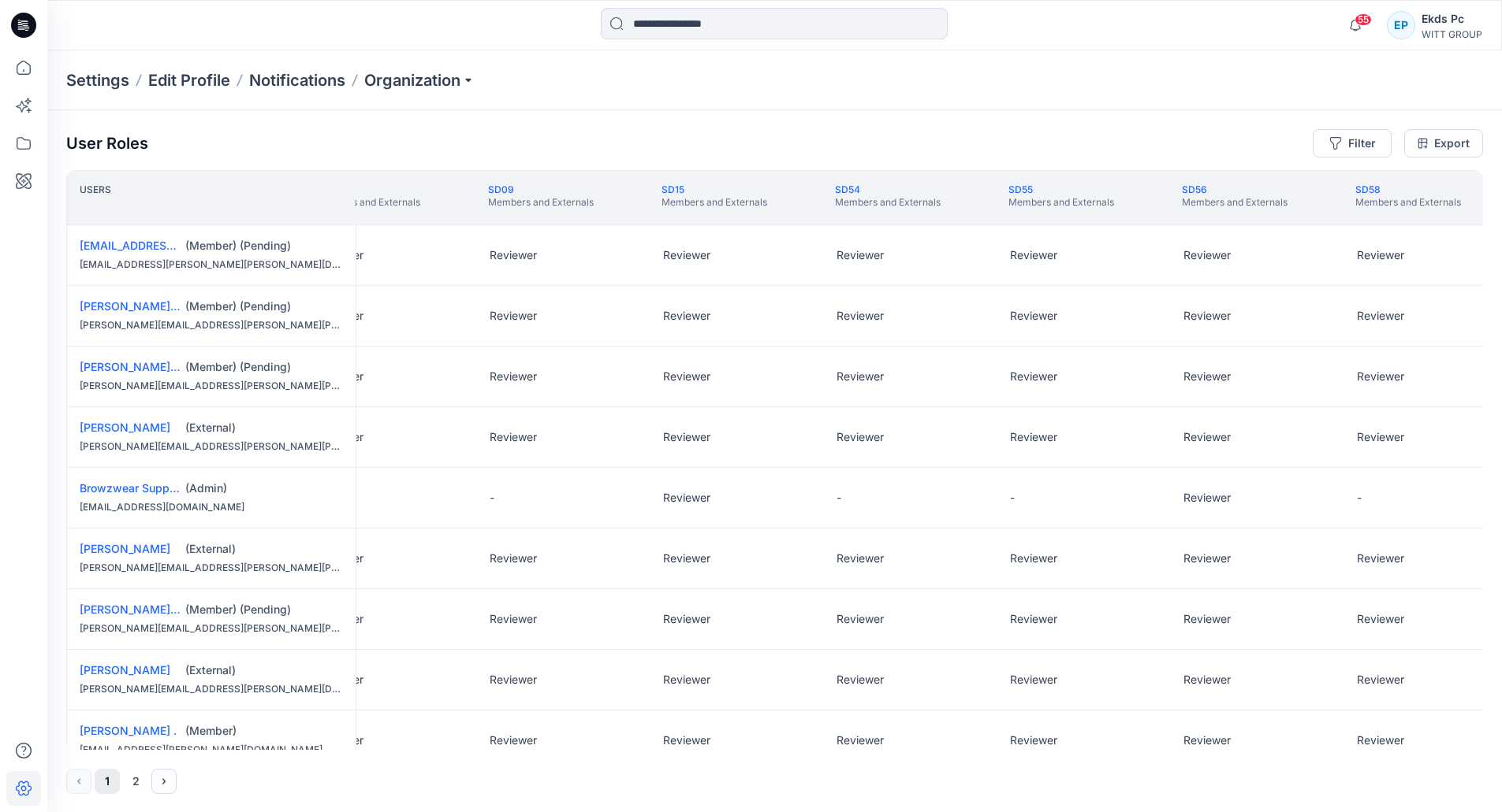
scroll to position [0, 916]
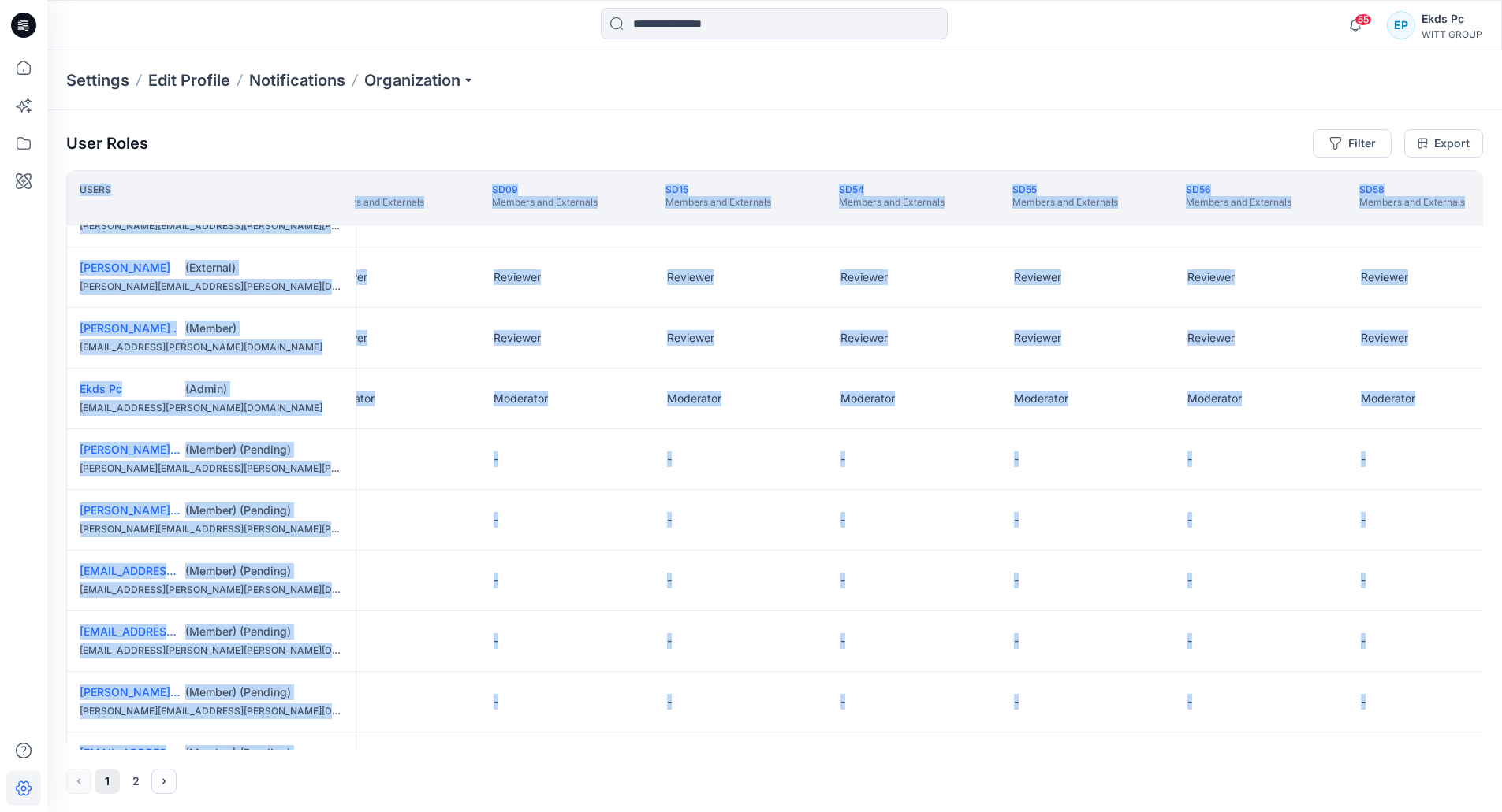
drag, startPoint x: 728, startPoint y: 751, endPoint x: 636, endPoint y: 749, distance: 92.0
click at [637, 749] on div "User Roles Filter Export Users Project IHS/SF Members and Externals SD08 Member…" at bounding box center [774, 462] width 1454 height 703
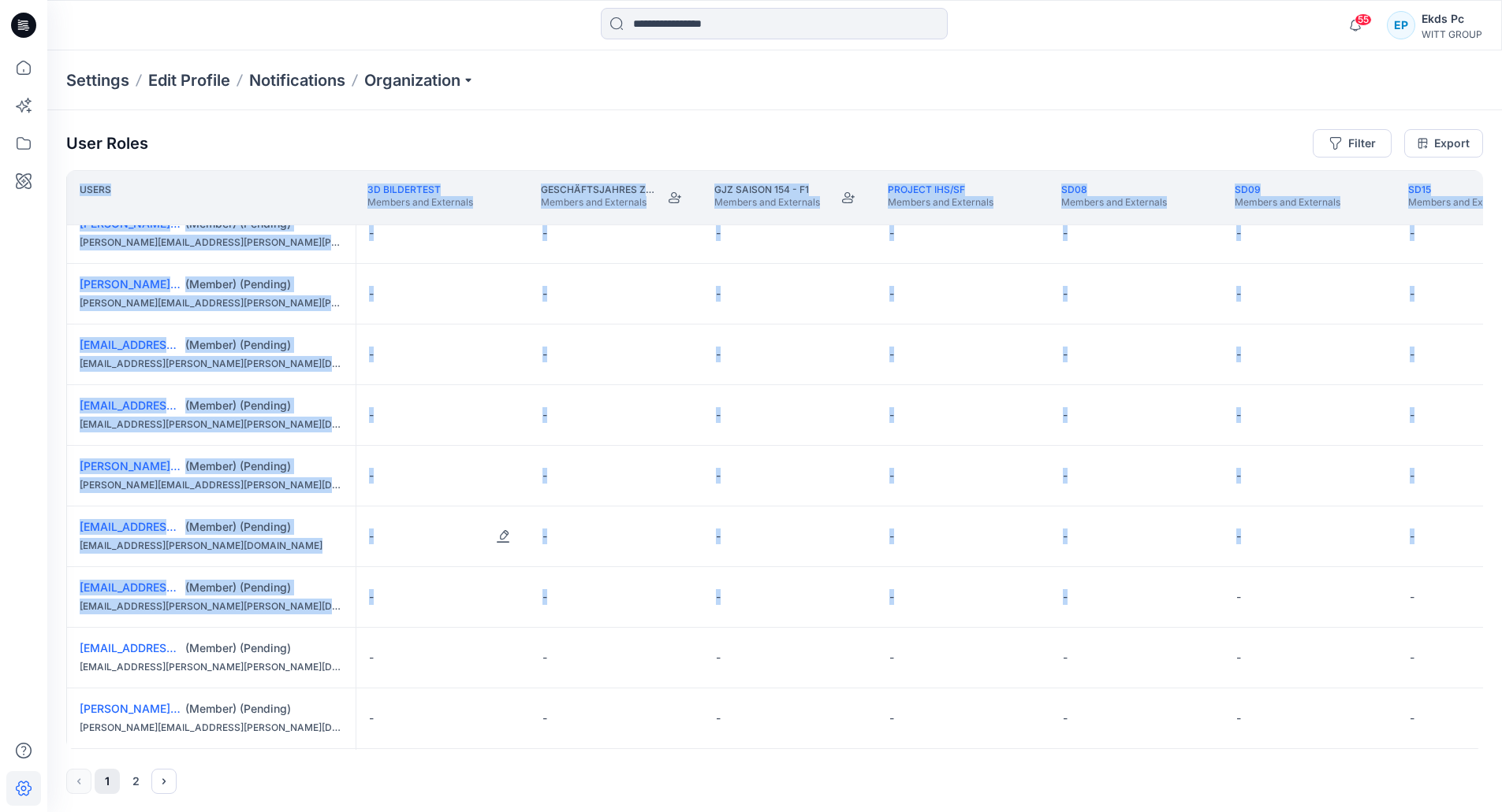
scroll to position [550, 0]
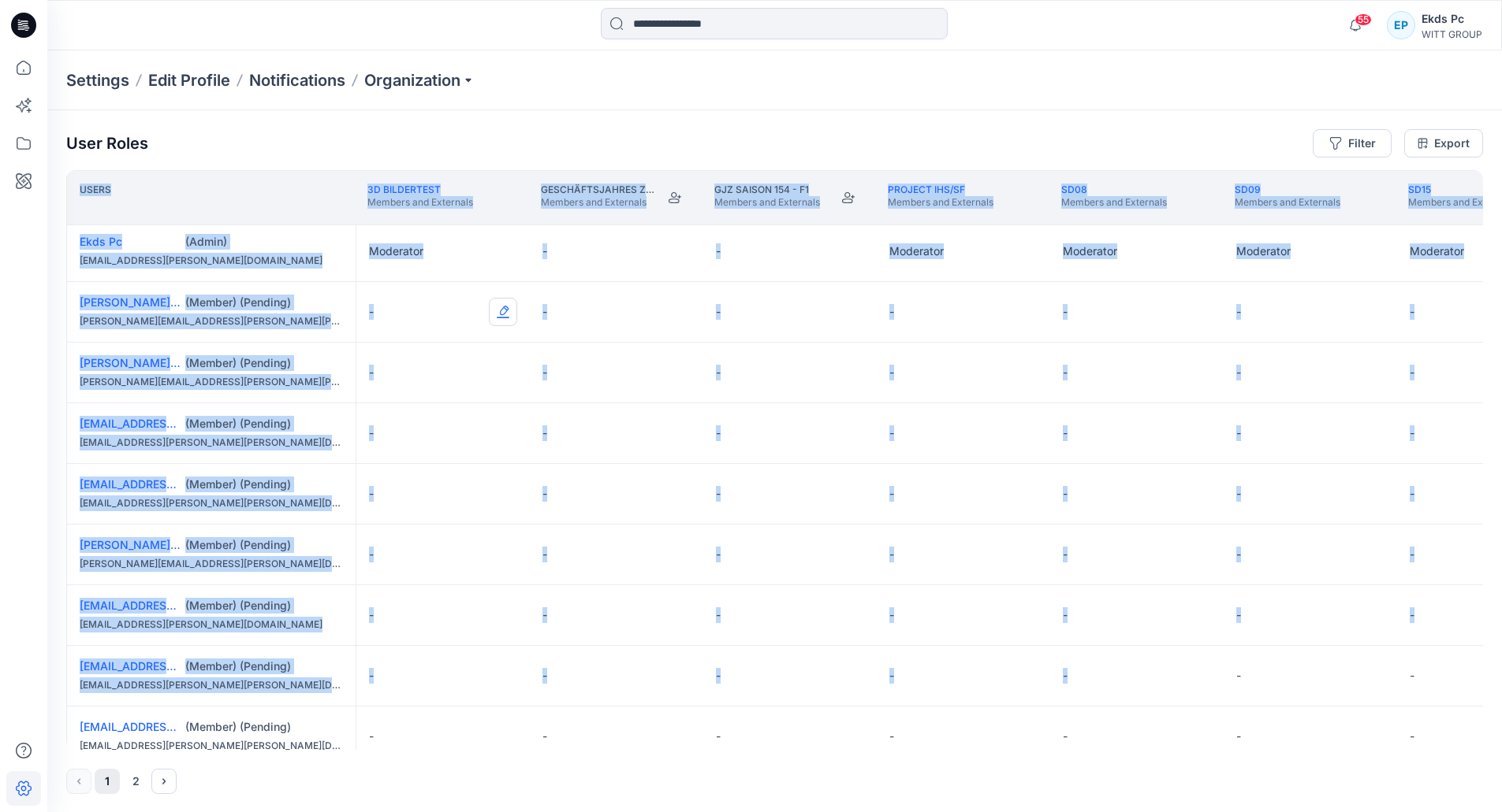
click at [510, 318] on button "Edit Role" at bounding box center [503, 312] width 29 height 29
click at [471, 371] on button "Reviewer" at bounding box center [428, 378] width 171 height 29
click at [490, 372] on button "Edit Role" at bounding box center [503, 373] width 29 height 29
click at [455, 451] on button "Reviewer" at bounding box center [428, 439] width 171 height 29
click at [1028, 317] on button "Edit Role" at bounding box center [1024, 312] width 29 height 29
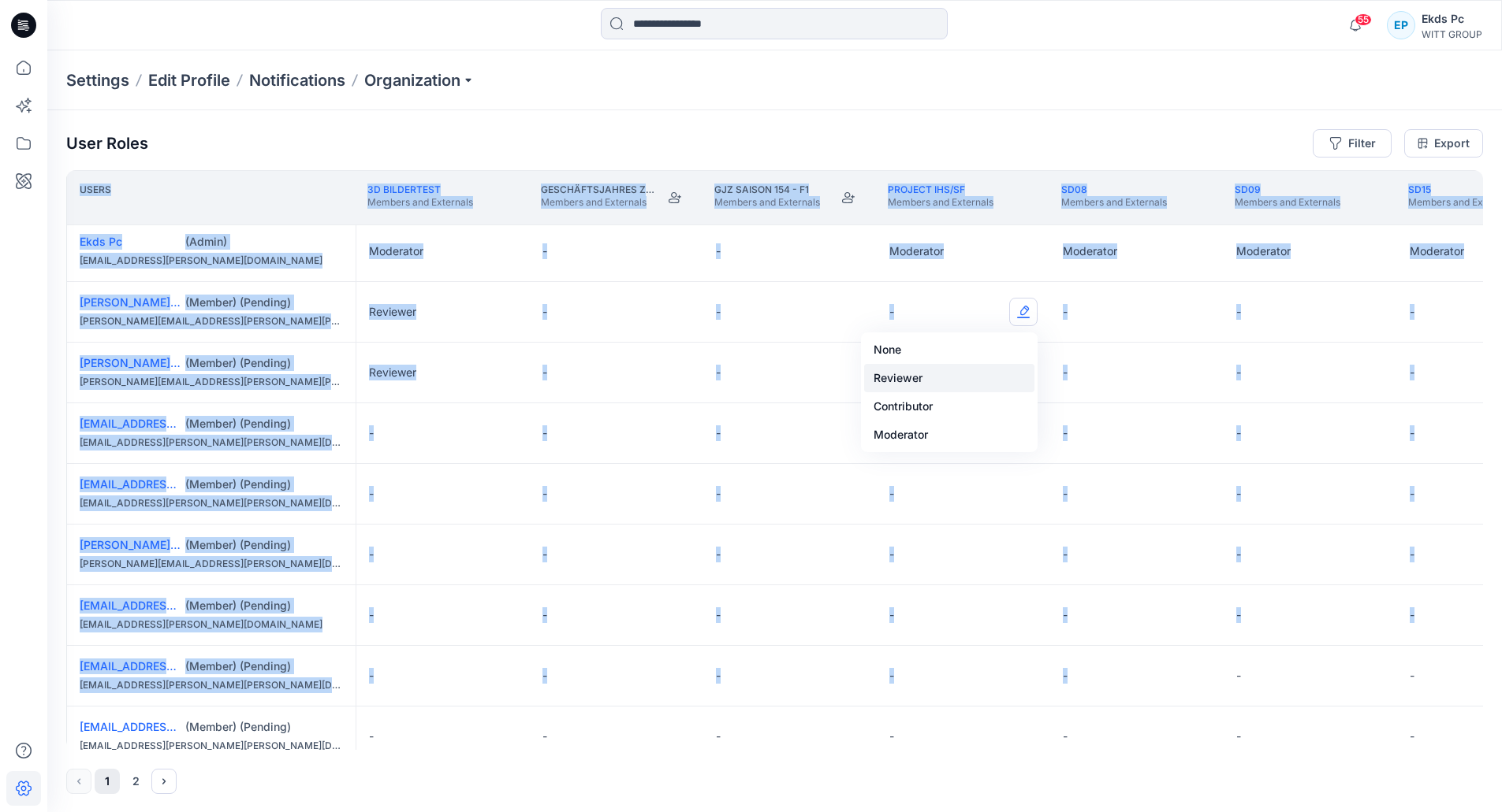
click at [950, 374] on button "Reviewer" at bounding box center [949, 378] width 171 height 29
click at [512, 435] on button "Edit Role" at bounding box center [503, 434] width 29 height 29
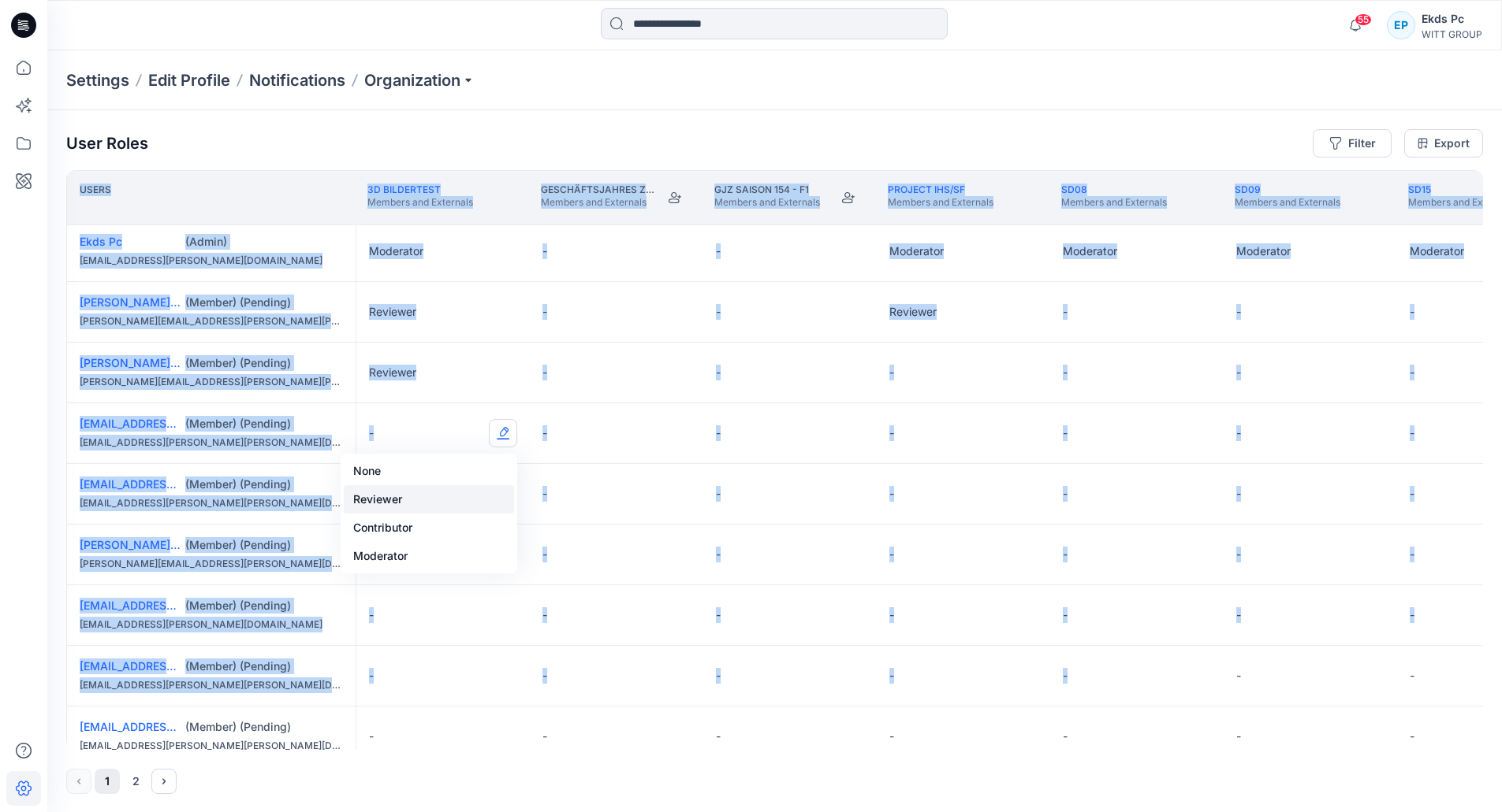
click at [434, 512] on button "Reviewer" at bounding box center [428, 500] width 171 height 29
click at [495, 504] on button "Edit Role" at bounding box center [503, 494] width 29 height 29
click at [455, 562] on button "Reviewer" at bounding box center [428, 561] width 171 height 29
click at [508, 559] on button "Edit Role" at bounding box center [503, 555] width 29 height 29
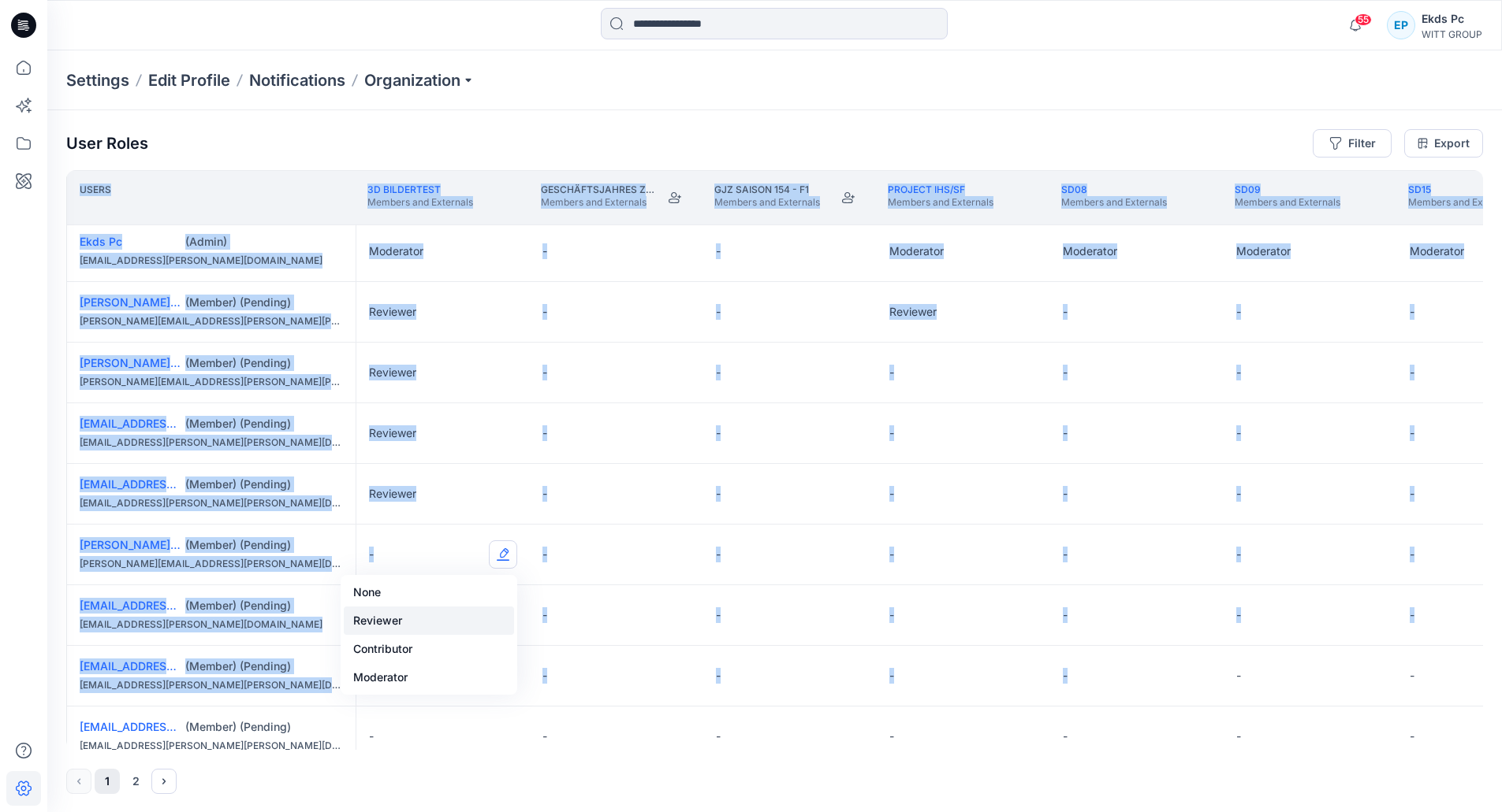
click at [463, 624] on button "Reviewer" at bounding box center [428, 621] width 171 height 29
click at [490, 619] on button "Edit Role" at bounding box center [503, 615] width 29 height 29
drag, startPoint x: 448, startPoint y: 683, endPoint x: 464, endPoint y: 684, distance: 16.0
click at [448, 684] on button "Reviewer" at bounding box center [428, 682] width 171 height 29
click at [513, 676] on button "Edit Role" at bounding box center [503, 676] width 29 height 29
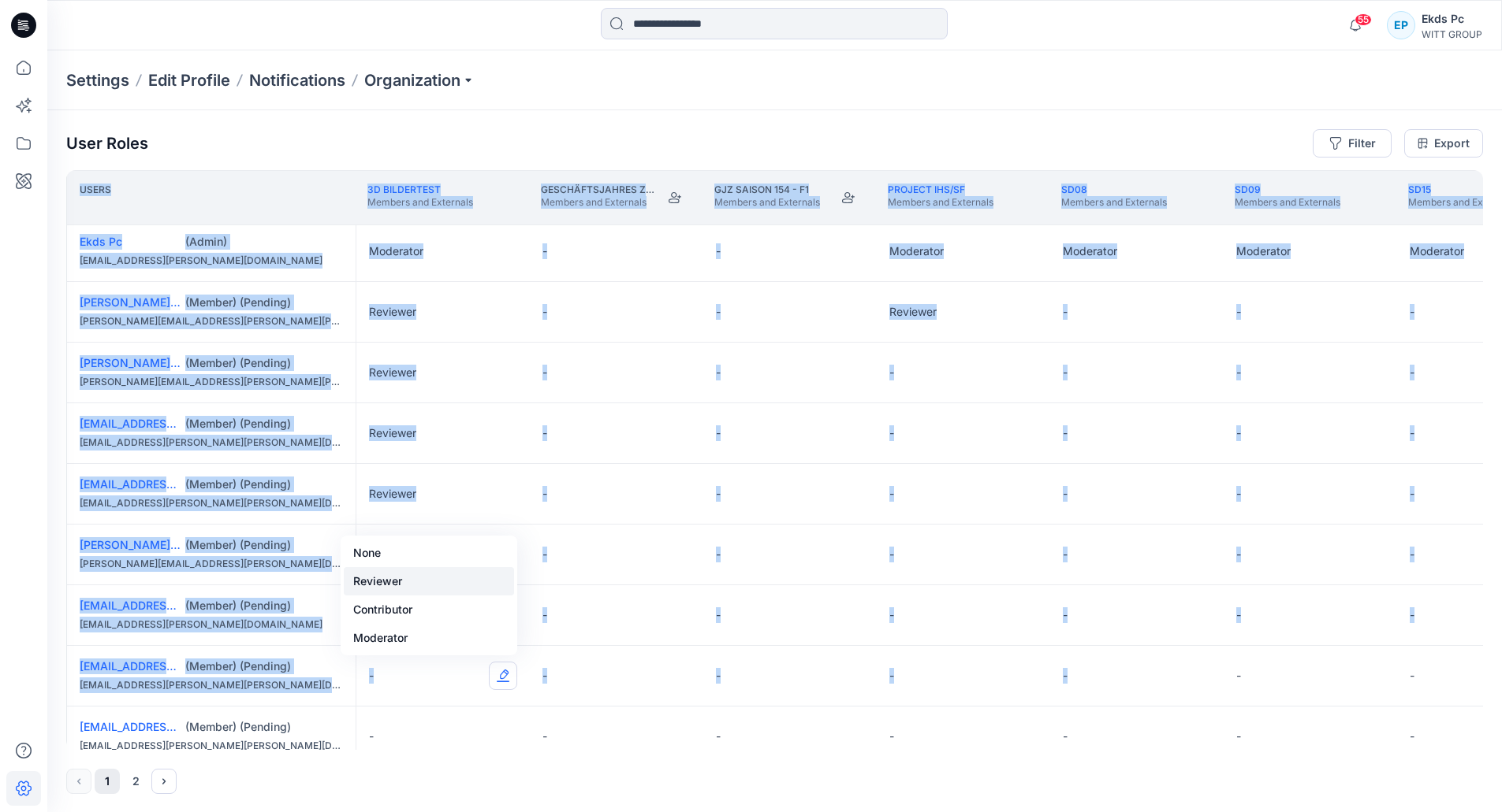
drag, startPoint x: 457, startPoint y: 581, endPoint x: 457, endPoint y: 592, distance: 11.0
click at [457, 582] on button "Reviewer" at bounding box center [428, 581] width 171 height 29
click at [513, 730] on button "Edit Role" at bounding box center [503, 737] width 29 height 29
click at [436, 647] on button "Reviewer" at bounding box center [428, 642] width 171 height 29
click at [1028, 732] on button "Edit Role" at bounding box center [1024, 737] width 29 height 29
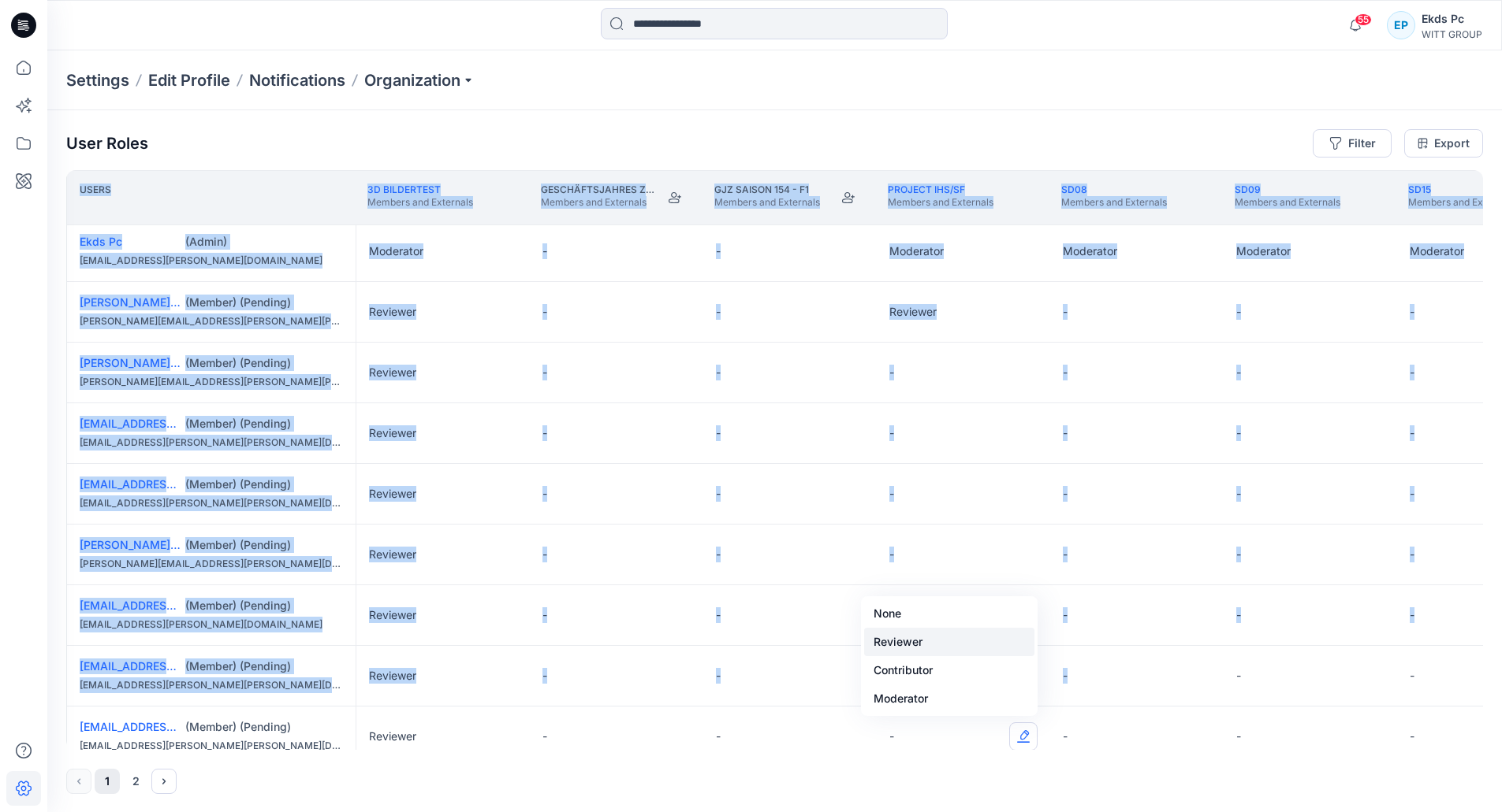
click at [932, 648] on button "Reviewer" at bounding box center [949, 642] width 171 height 29
click at [1019, 667] on button "Edit Role" at bounding box center [1024, 676] width 29 height 29
click at [963, 595] on button "Reviewer" at bounding box center [949, 581] width 171 height 29
click at [1024, 617] on button "Edit Role" at bounding box center [1024, 615] width 29 height 29
click at [1016, 622] on button "Edit Role" at bounding box center [1024, 615] width 29 height 29
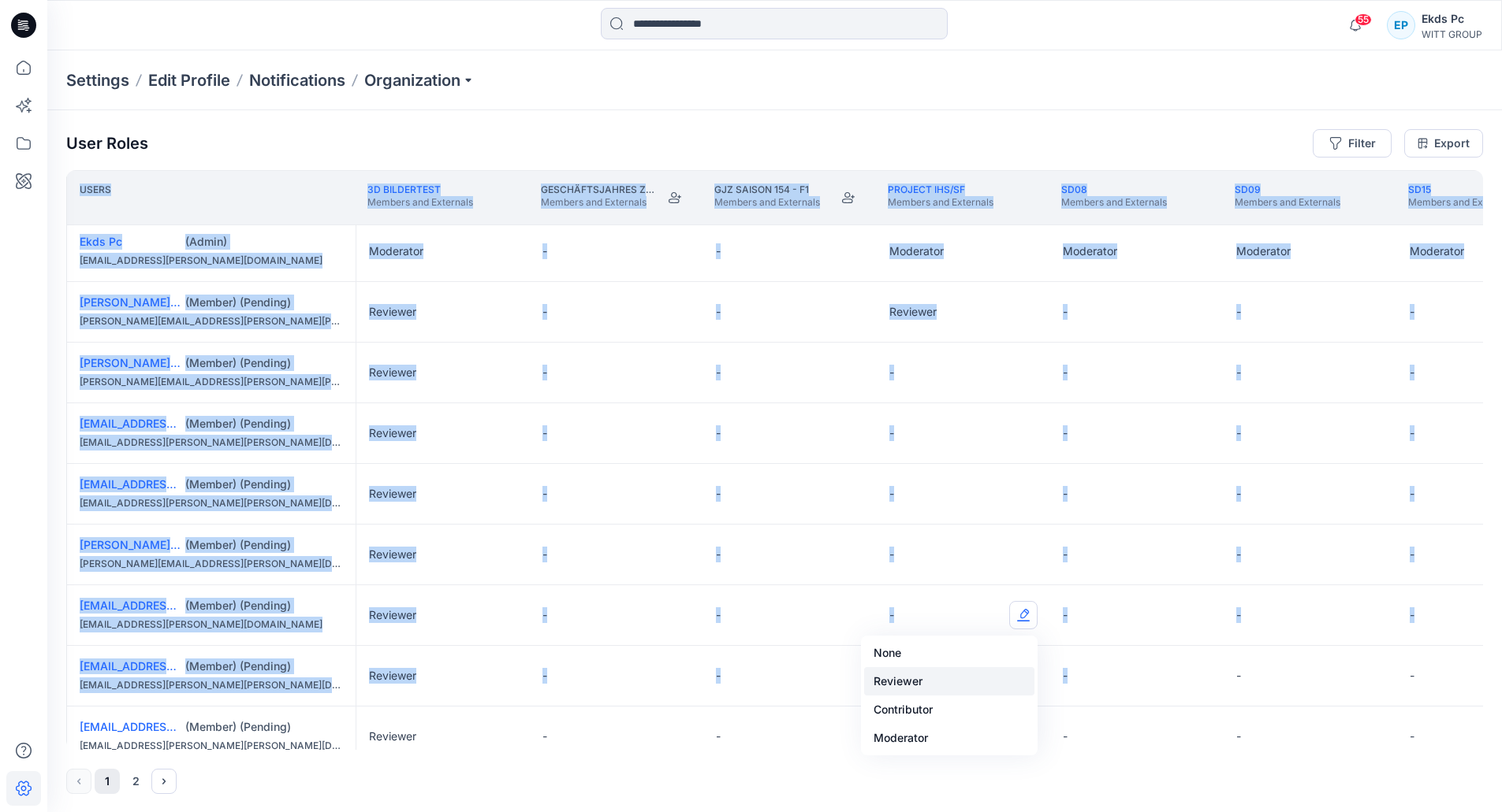
click at [930, 684] on button "Reviewer" at bounding box center [949, 682] width 171 height 29
click at [1014, 561] on button "Edit Role" at bounding box center [1024, 555] width 29 height 29
click at [970, 620] on button "Reviewer" at bounding box center [949, 621] width 171 height 29
click at [1018, 501] on button "Edit Role" at bounding box center [1024, 494] width 29 height 29
click at [981, 561] on button "Reviewer" at bounding box center [949, 561] width 171 height 29
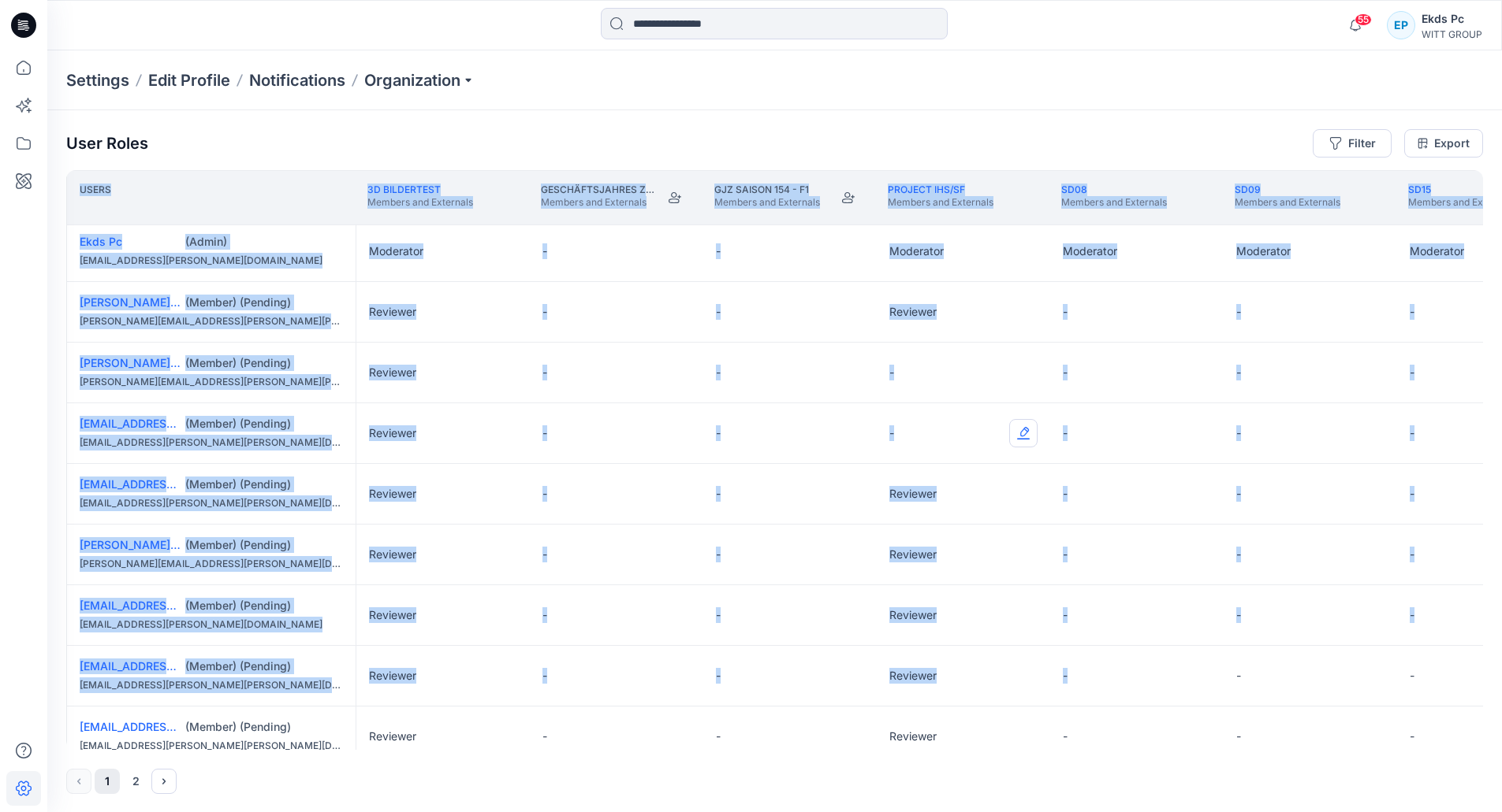
click at [1017, 439] on button "Edit Role" at bounding box center [1024, 434] width 29 height 29
click at [935, 488] on button "Reviewer" at bounding box center [949, 500] width 171 height 29
click at [1028, 368] on button "Edit Role" at bounding box center [1024, 373] width 29 height 29
click at [885, 442] on button "Reviewer" at bounding box center [949, 439] width 171 height 29
click at [1200, 309] on button "Edit Role" at bounding box center [1197, 312] width 29 height 29
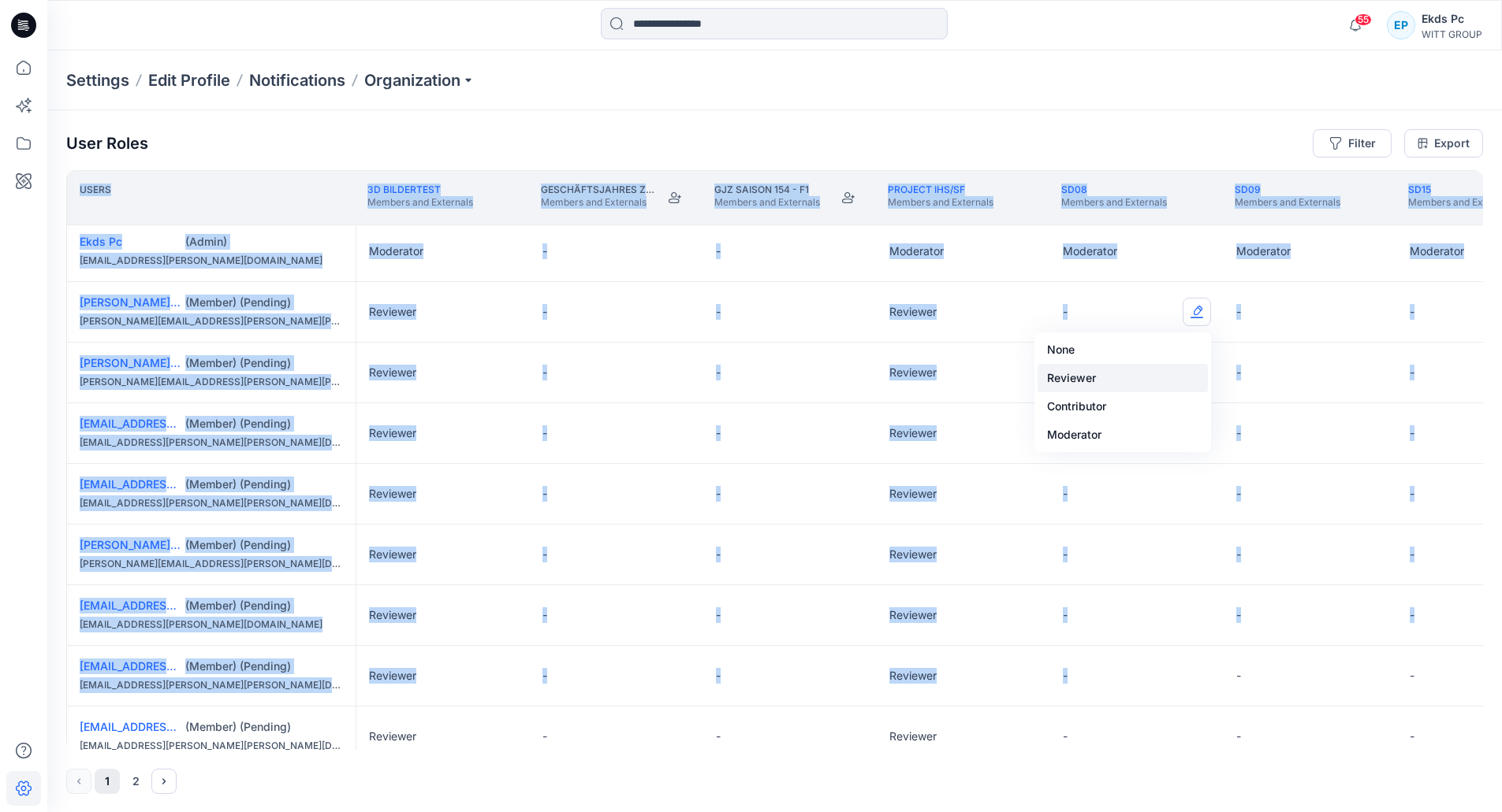
click at [1095, 366] on button "Reviewer" at bounding box center [1123, 378] width 171 height 29
click at [1194, 379] on button "Edit Role" at bounding box center [1197, 373] width 29 height 29
click at [1139, 446] on button "Reviewer" at bounding box center [1123, 439] width 171 height 29
click at [1208, 446] on button "Edit Role" at bounding box center [1197, 434] width 29 height 29
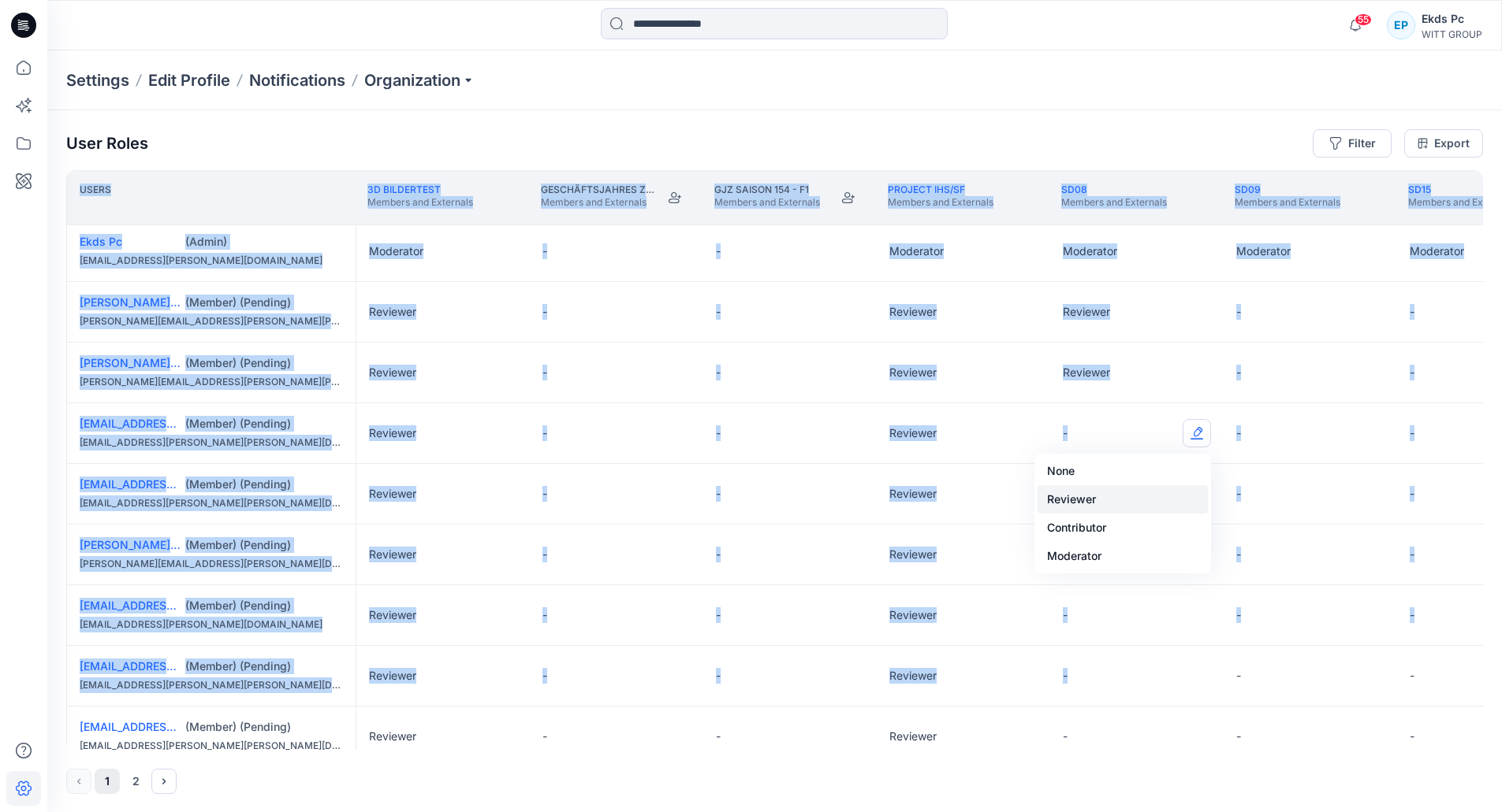
click at [1151, 500] on button "Reviewer" at bounding box center [1123, 500] width 171 height 29
click at [1190, 494] on button "Edit Role" at bounding box center [1197, 494] width 29 height 29
click at [1141, 552] on button "Reviewer" at bounding box center [1123, 561] width 171 height 29
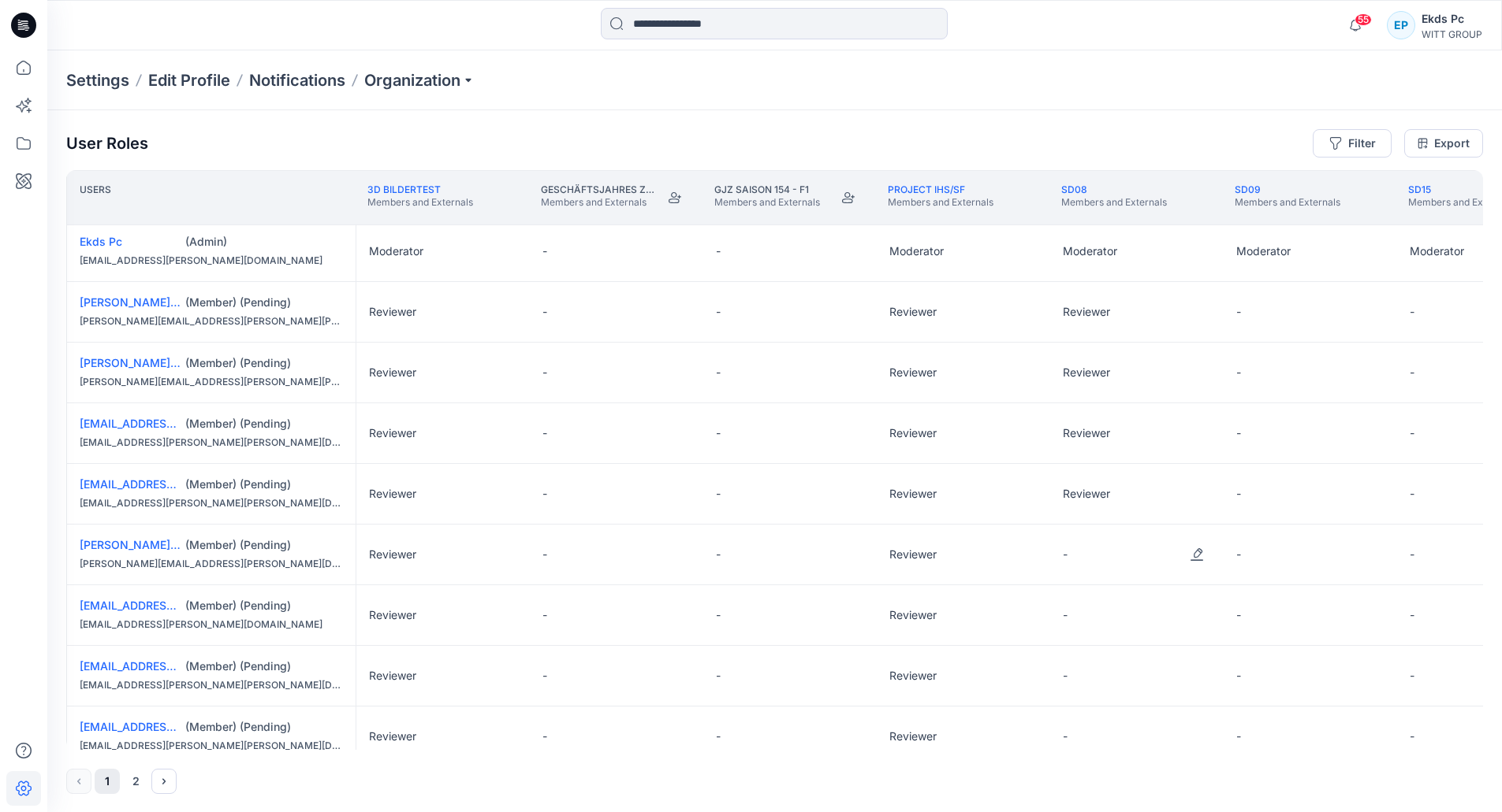
click at [1181, 559] on div "-" at bounding box center [1137, 555] width 174 height 60
click at [1190, 561] on button "Edit Role" at bounding box center [1197, 555] width 29 height 29
click at [1151, 619] on button "Reviewer" at bounding box center [1123, 621] width 171 height 29
click at [1184, 626] on button "Edit Role" at bounding box center [1197, 615] width 29 height 29
click at [1151, 677] on button "Reviewer" at bounding box center [1123, 682] width 171 height 29
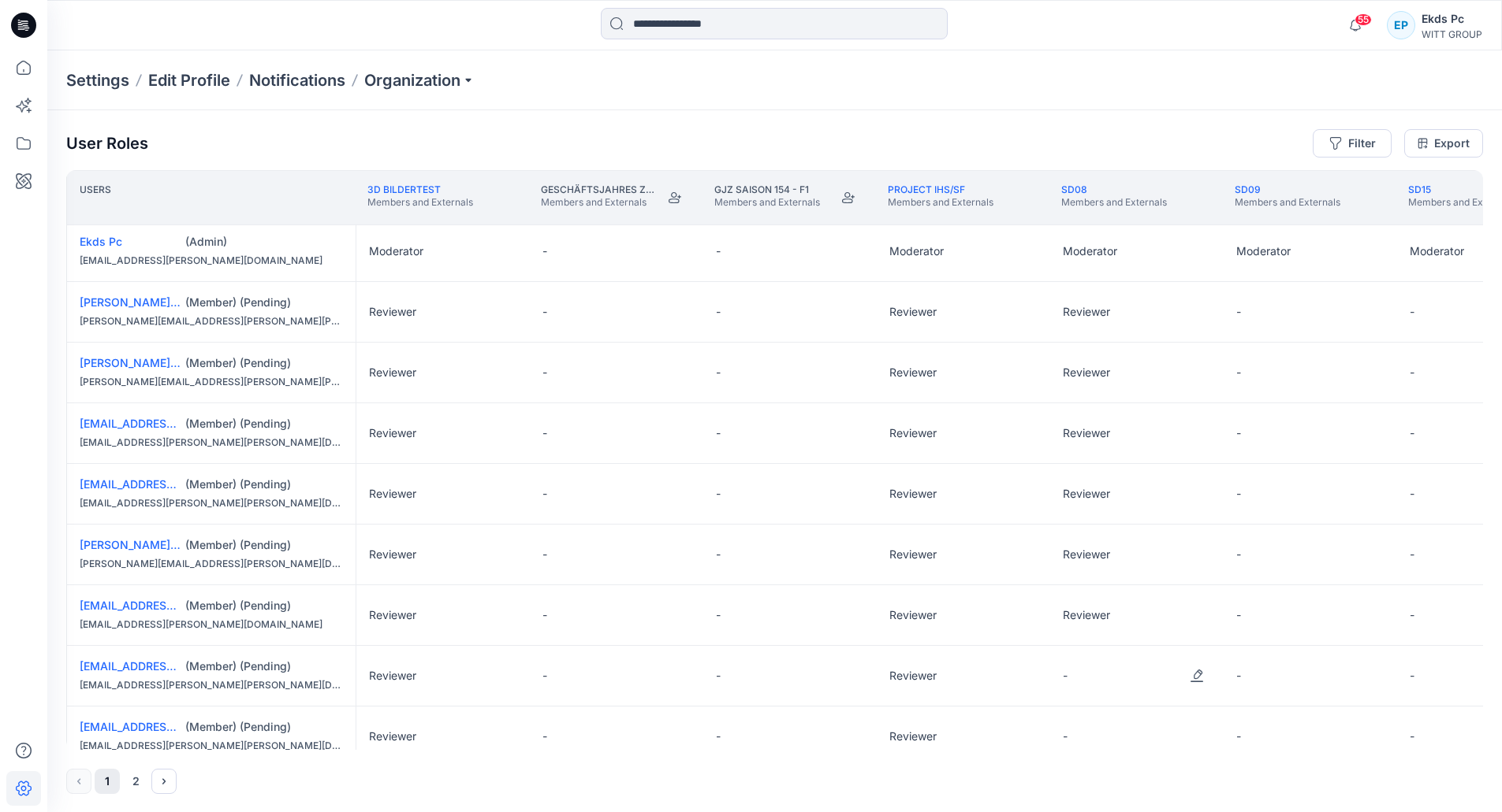
click at [1193, 691] on div "-" at bounding box center [1137, 676] width 174 height 60
click at [1193, 686] on button "Edit Role" at bounding box center [1197, 676] width 29 height 29
click at [1189, 676] on button "Edit Role" at bounding box center [1197, 676] width 29 height 29
click at [1114, 592] on button "Reviewer" at bounding box center [1123, 581] width 171 height 29
click at [1197, 727] on button "Edit Role" at bounding box center [1197, 737] width 29 height 29
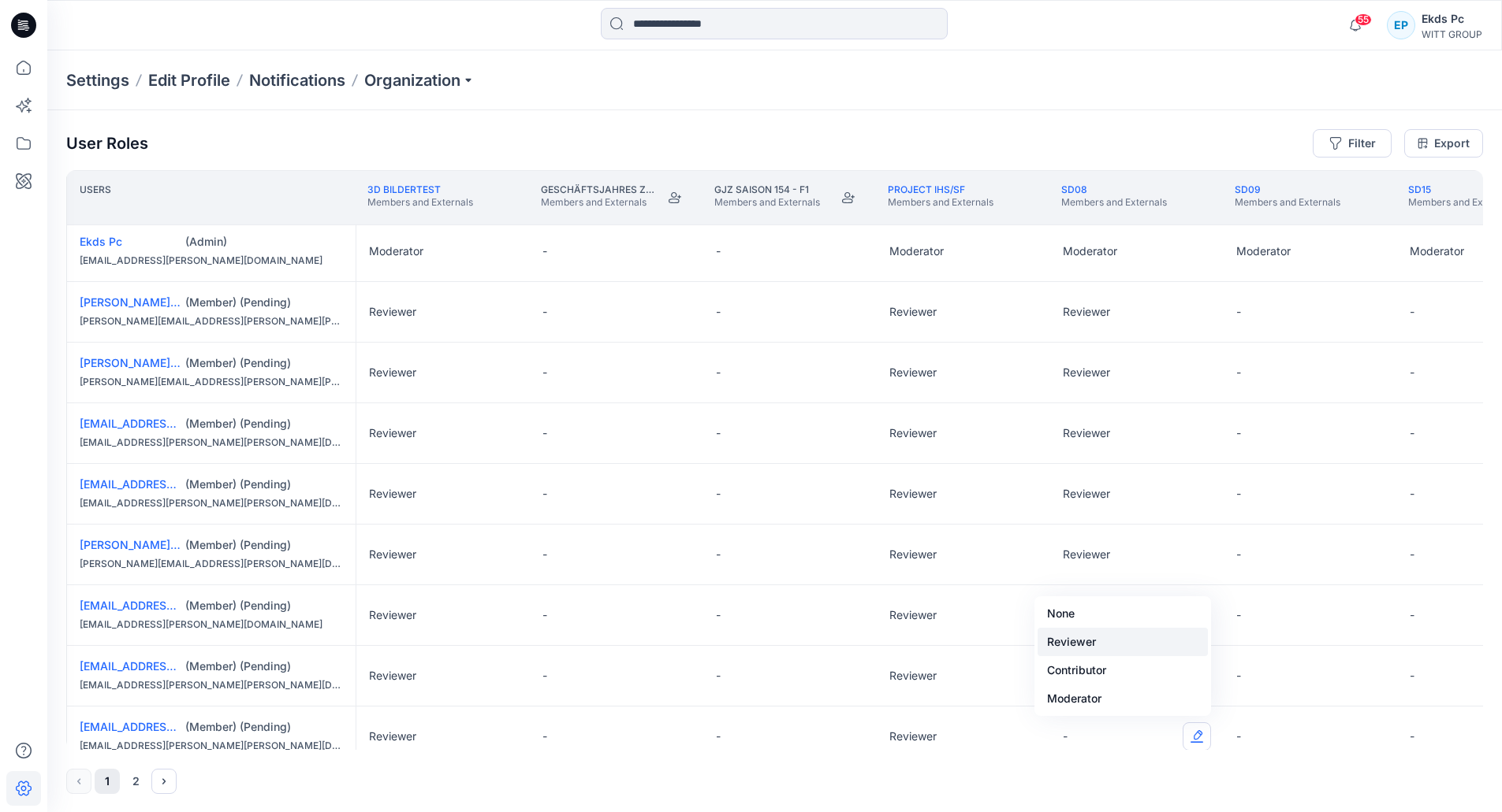
click at [1113, 646] on button "Reviewer" at bounding box center [1123, 642] width 171 height 29
click at [1374, 311] on button "Edit Role" at bounding box center [1370, 312] width 29 height 29
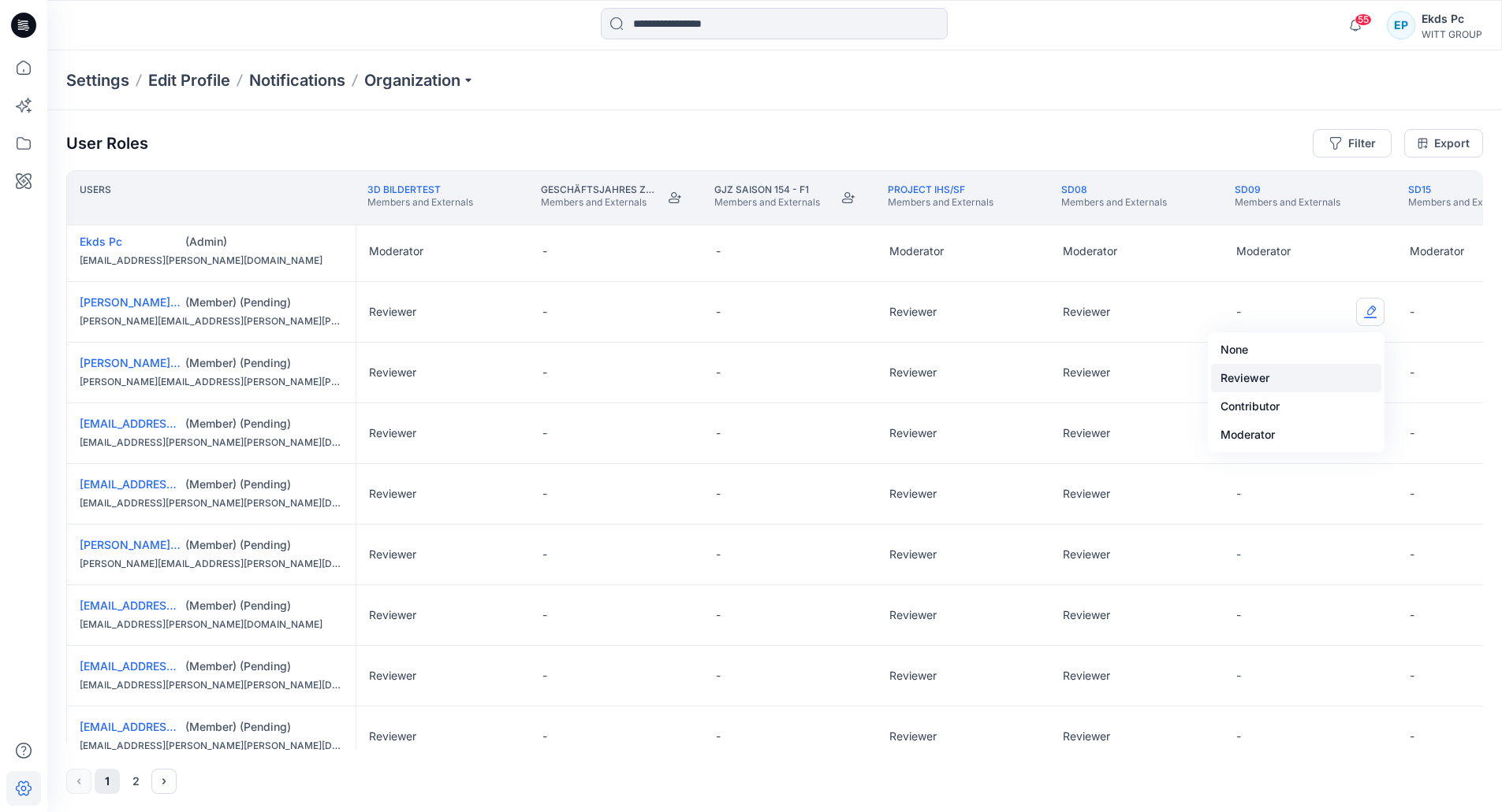
click at [1308, 373] on button "Reviewer" at bounding box center [1296, 378] width 171 height 29
click at [1359, 378] on button "Edit Role" at bounding box center [1370, 373] width 29 height 29
click at [1312, 433] on button "Reviewer" at bounding box center [1296, 439] width 171 height 29
click at [1383, 435] on button "Edit Role" at bounding box center [1370, 434] width 29 height 29
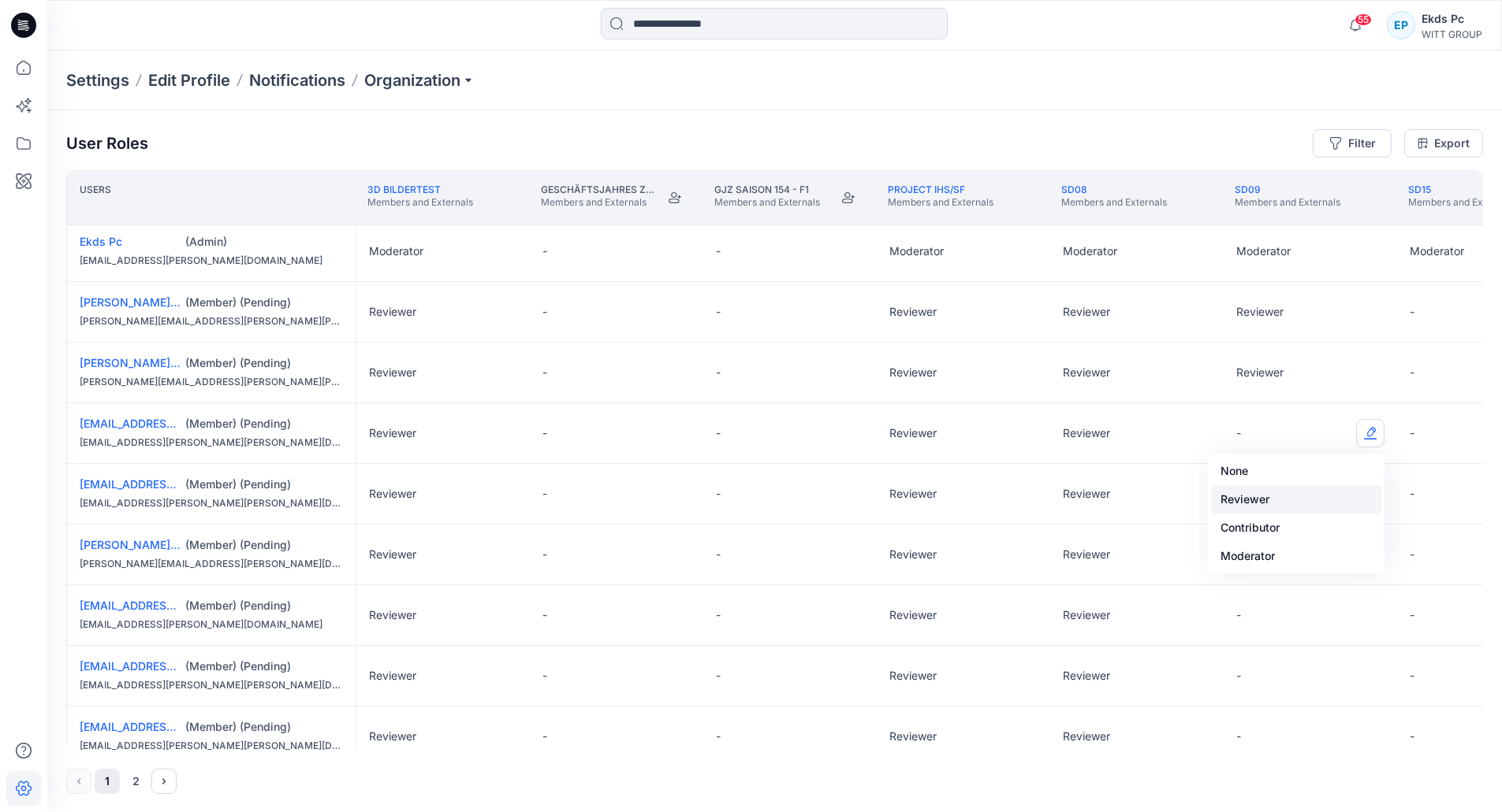
click at [1308, 488] on button "Reviewer" at bounding box center [1296, 500] width 171 height 29
click at [1362, 489] on button "Edit Role" at bounding box center [1370, 494] width 29 height 29
click at [1309, 554] on button "Reviewer" at bounding box center [1296, 561] width 171 height 29
click at [1381, 561] on button "Edit Role" at bounding box center [1370, 555] width 29 height 29
click at [1278, 608] on button "Reviewer" at bounding box center [1296, 621] width 171 height 29
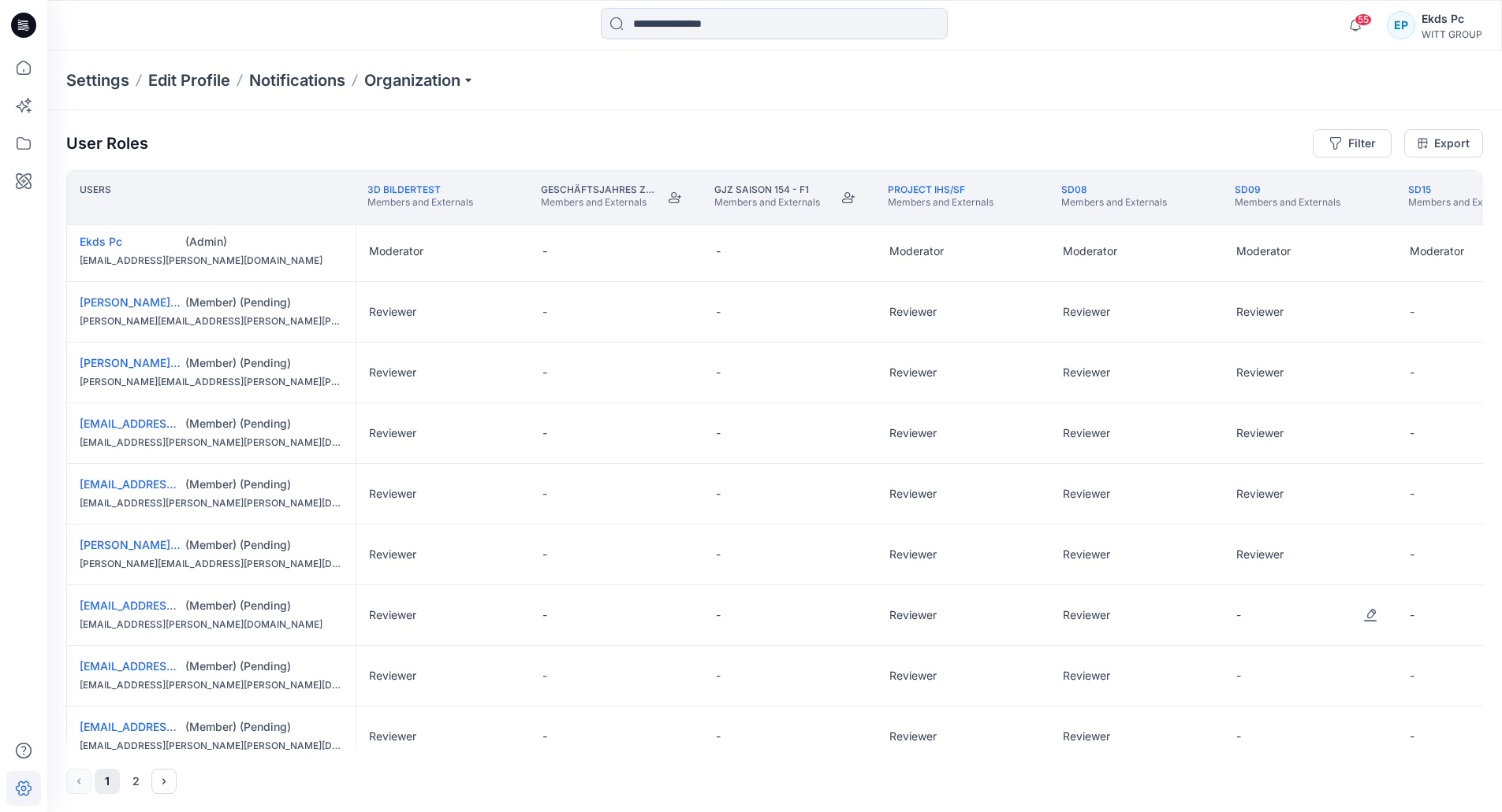
click at [1353, 610] on div "-" at bounding box center [1310, 615] width 174 height 60
click at [1363, 613] on button "Edit Role" at bounding box center [1370, 615] width 29 height 29
click at [1280, 670] on button "Reviewer" at bounding box center [1296, 682] width 171 height 29
click at [1369, 675] on button "Edit Role" at bounding box center [1370, 676] width 29 height 29
click at [1366, 681] on button "Edit Role" at bounding box center [1370, 676] width 29 height 29
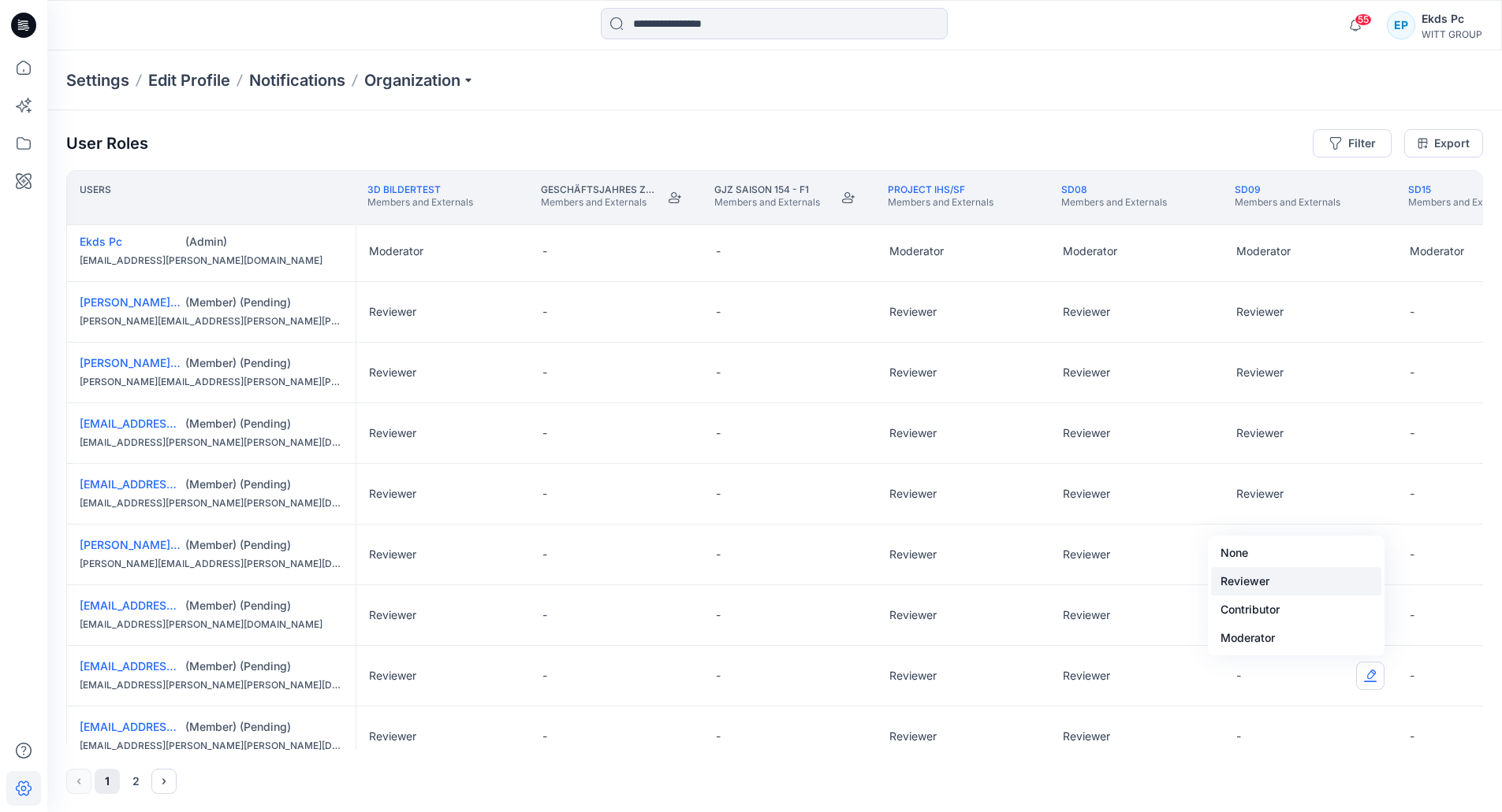
click at [1308, 592] on button "Reviewer" at bounding box center [1296, 581] width 171 height 29
click at [1370, 733] on button "Edit Role" at bounding box center [1370, 737] width 29 height 29
click at [1314, 642] on button "Reviewer" at bounding box center [1296, 642] width 171 height 29
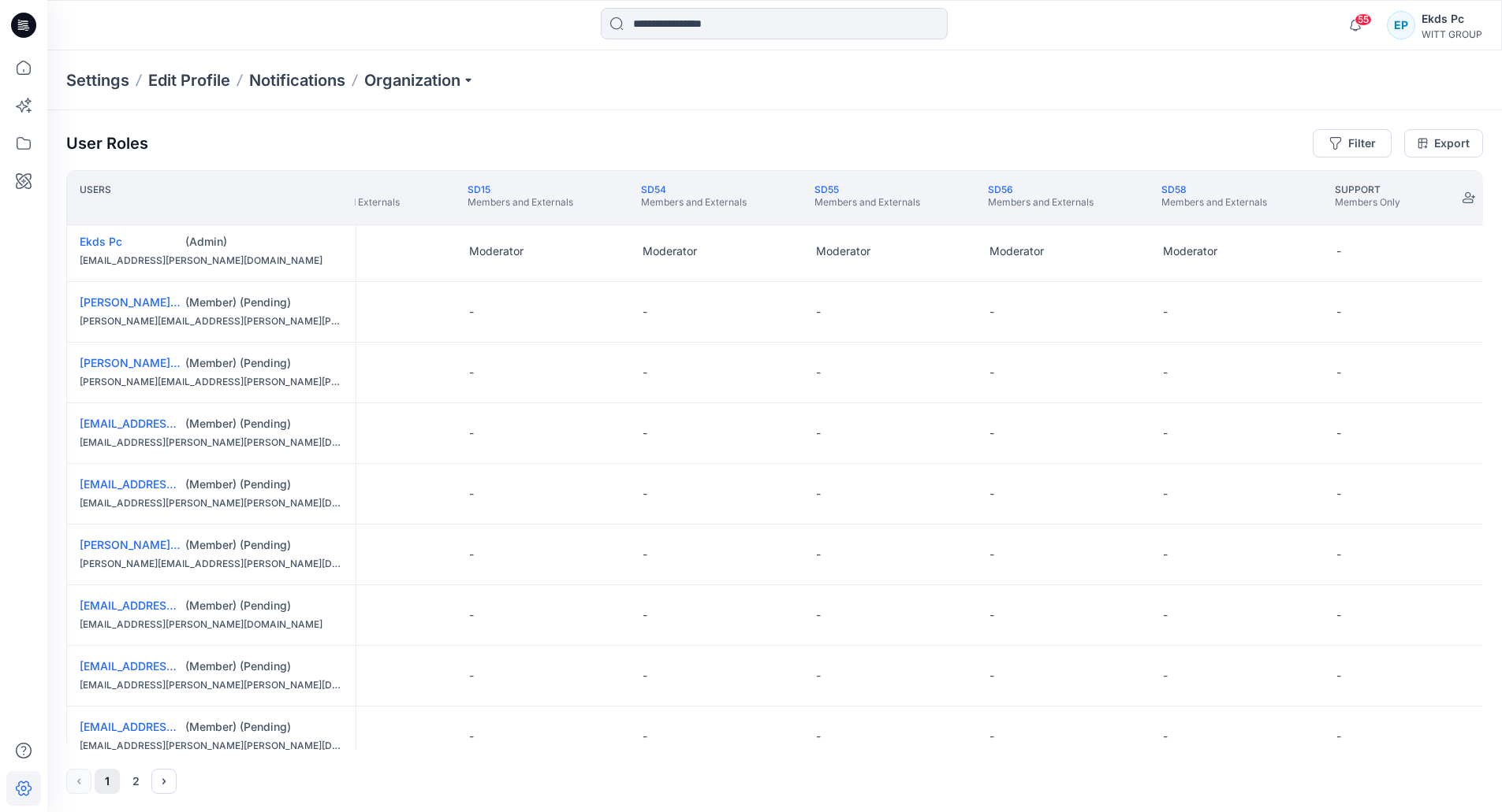
scroll to position [550, 1099]
click at [619, 308] on button "Edit Role" at bounding box center [618, 312] width 29 height 29
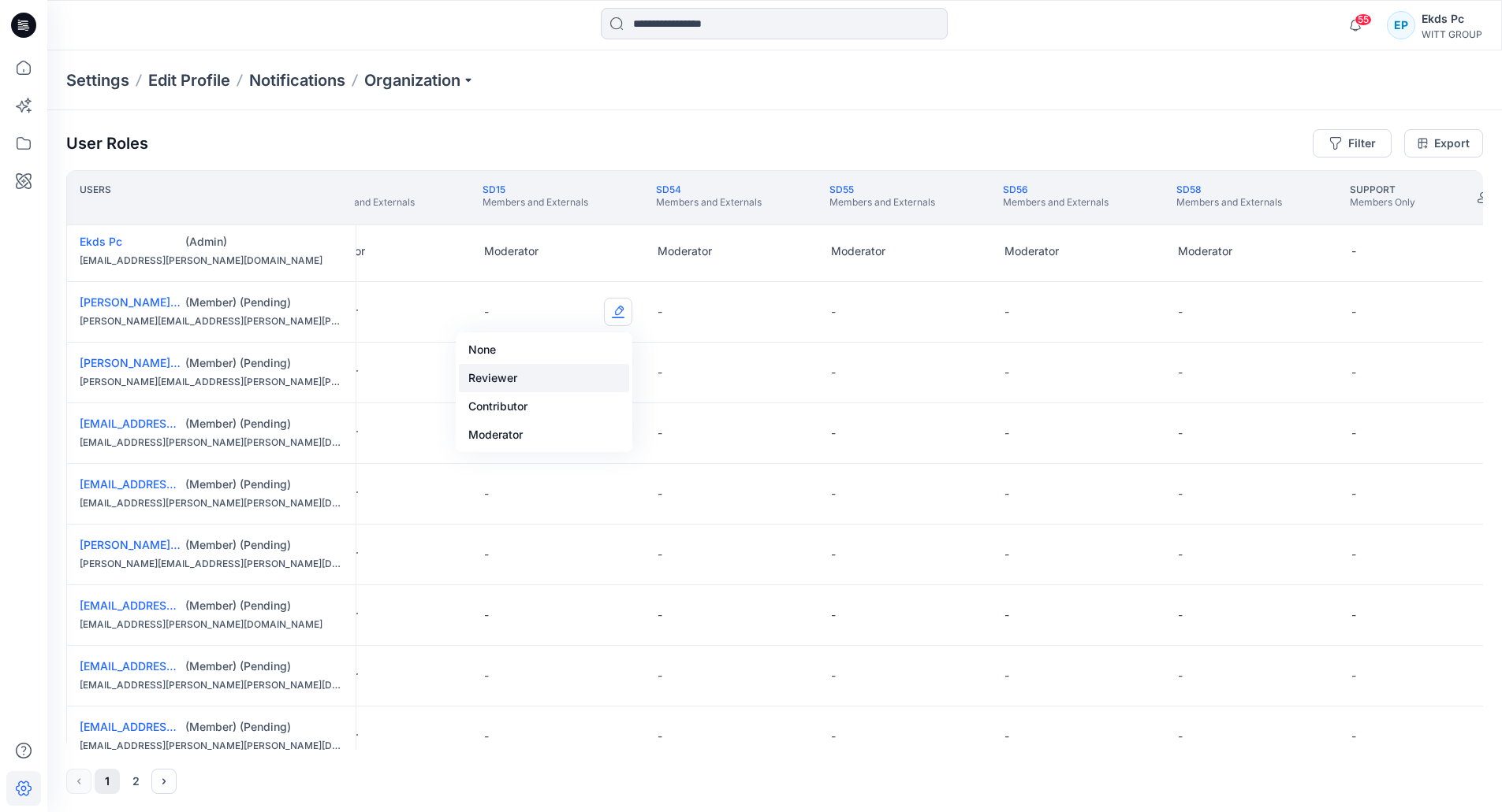
click at [572, 366] on button "Reviewer" at bounding box center [544, 378] width 171 height 29
click at [624, 384] on button "Edit Role" at bounding box center [618, 373] width 29 height 29
click at [603, 437] on div "-" at bounding box center [558, 434] width 174 height 60
click at [634, 432] on div "-" at bounding box center [558, 434] width 174 height 60
click at [610, 433] on button "Edit Role" at bounding box center [618, 434] width 29 height 29
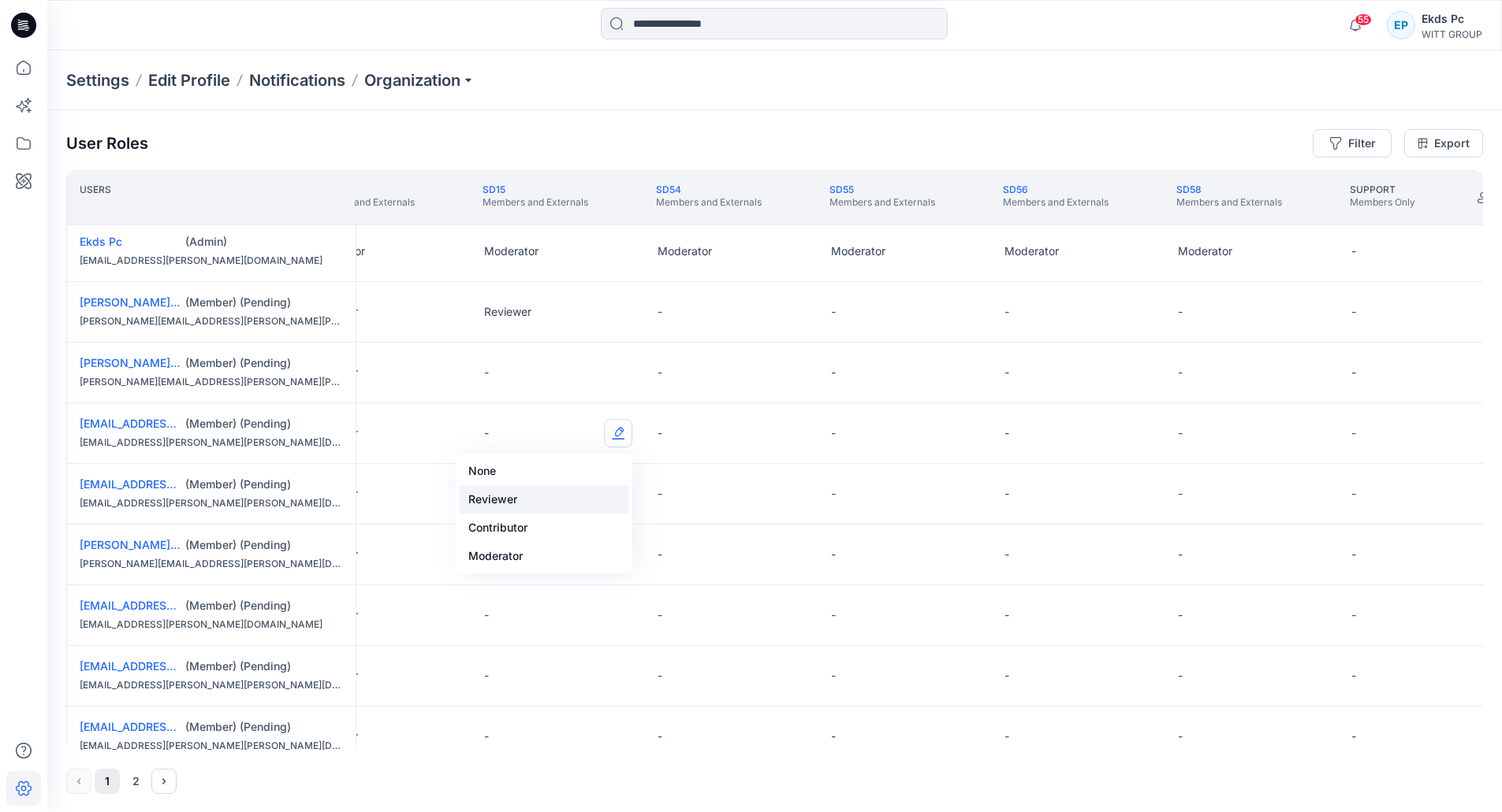
click at [577, 492] on button "Reviewer" at bounding box center [544, 500] width 171 height 29
click at [622, 374] on button "Edit Role" at bounding box center [618, 373] width 29 height 29
click at [571, 429] on button "Reviewer" at bounding box center [544, 439] width 171 height 29
click at [615, 497] on button "Edit Role" at bounding box center [618, 494] width 29 height 29
click at [574, 557] on button "Reviewer" at bounding box center [544, 561] width 171 height 29
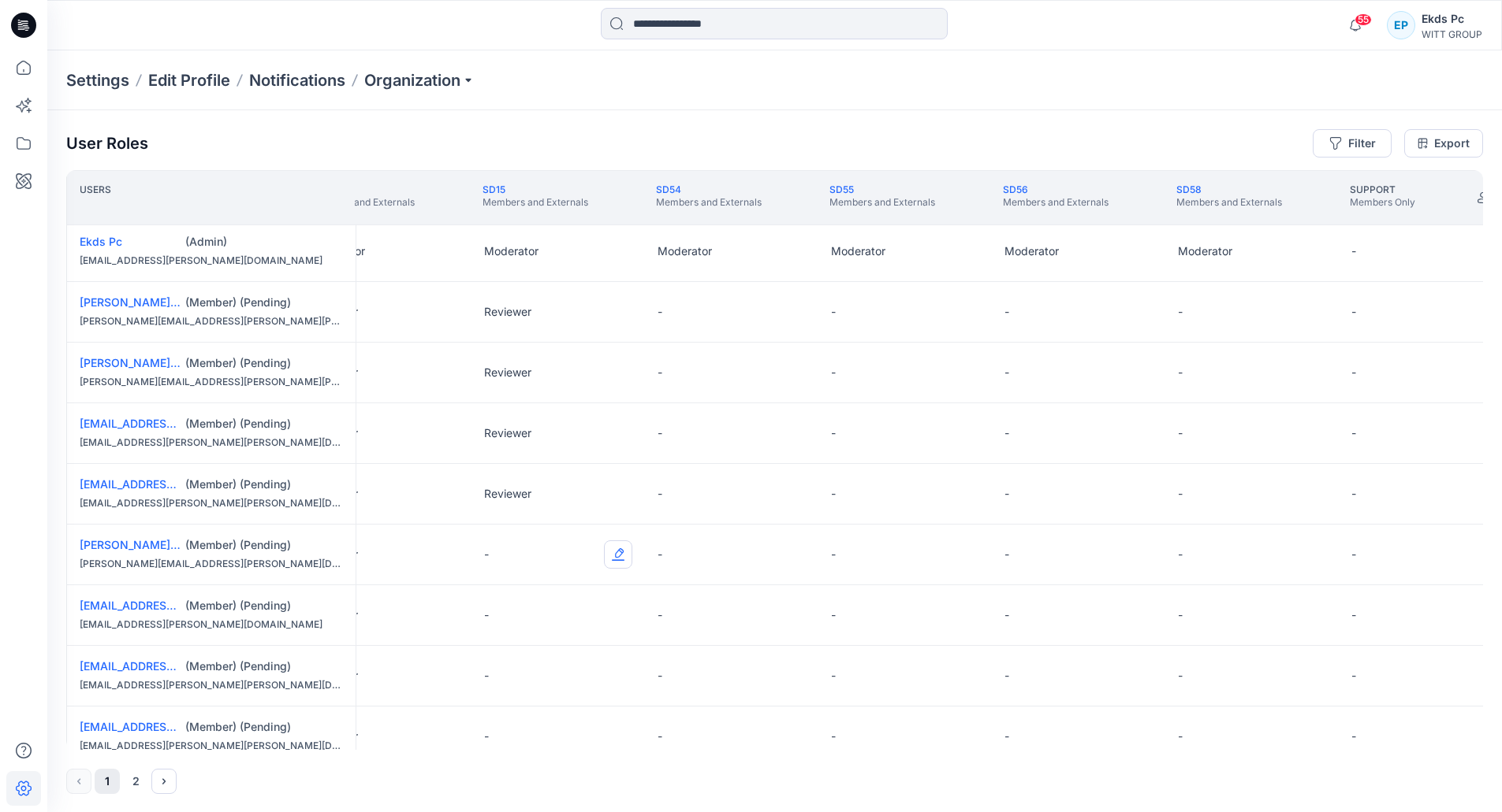
click at [611, 559] on button "Edit Role" at bounding box center [618, 555] width 29 height 29
click at [582, 615] on button "Reviewer" at bounding box center [544, 621] width 171 height 29
click at [615, 621] on button "Edit Role" at bounding box center [618, 615] width 29 height 29
click at [581, 672] on button "Reviewer" at bounding box center [544, 682] width 171 height 29
click at [608, 670] on button "Edit Role" at bounding box center [618, 676] width 29 height 29
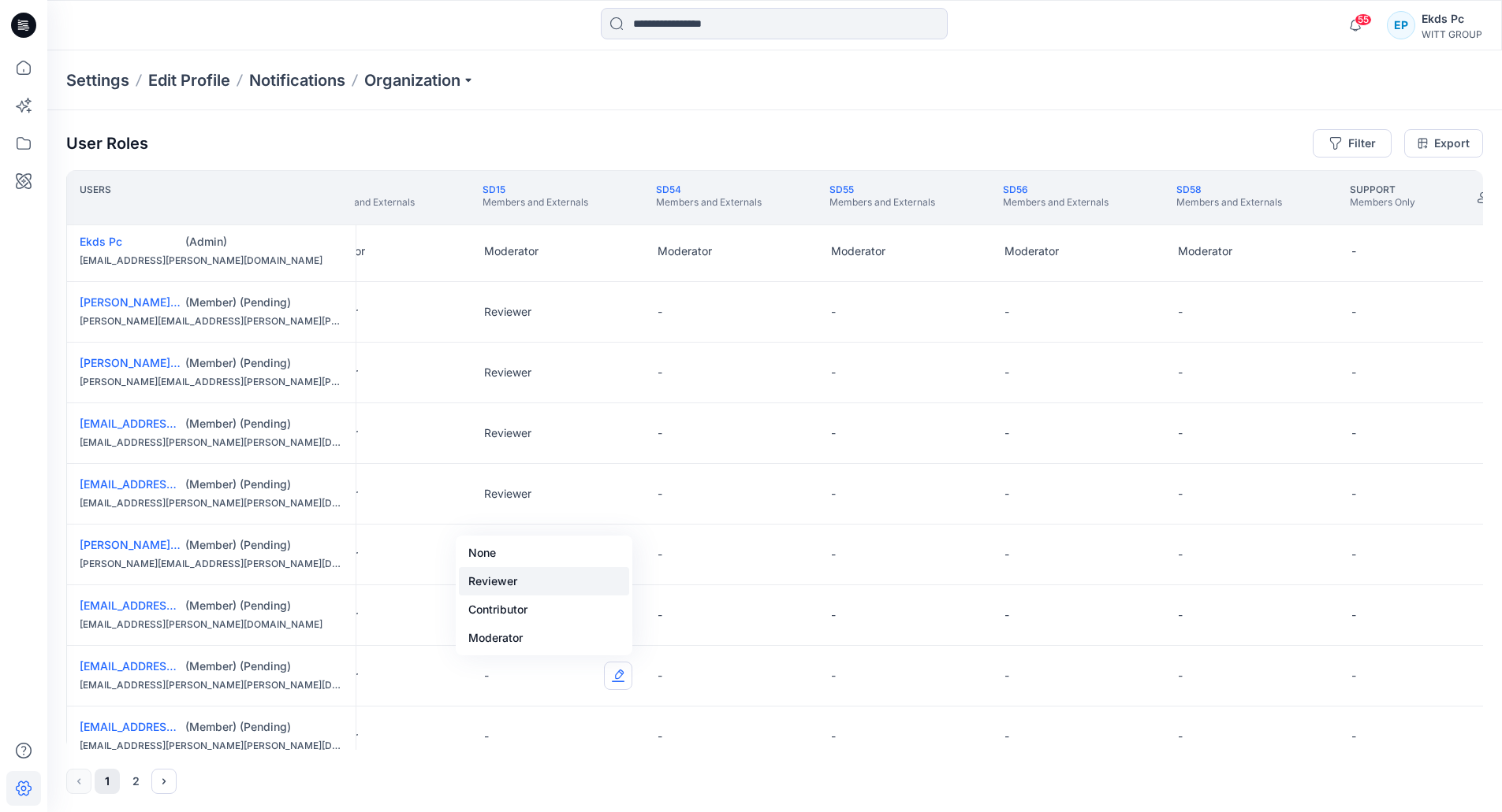
click at [521, 580] on button "Reviewer" at bounding box center [544, 581] width 171 height 29
click at [613, 745] on button "Edit Role" at bounding box center [618, 737] width 29 height 29
click at [520, 645] on button "Reviewer" at bounding box center [544, 642] width 171 height 29
click at [793, 317] on button "Edit Role" at bounding box center [792, 312] width 29 height 29
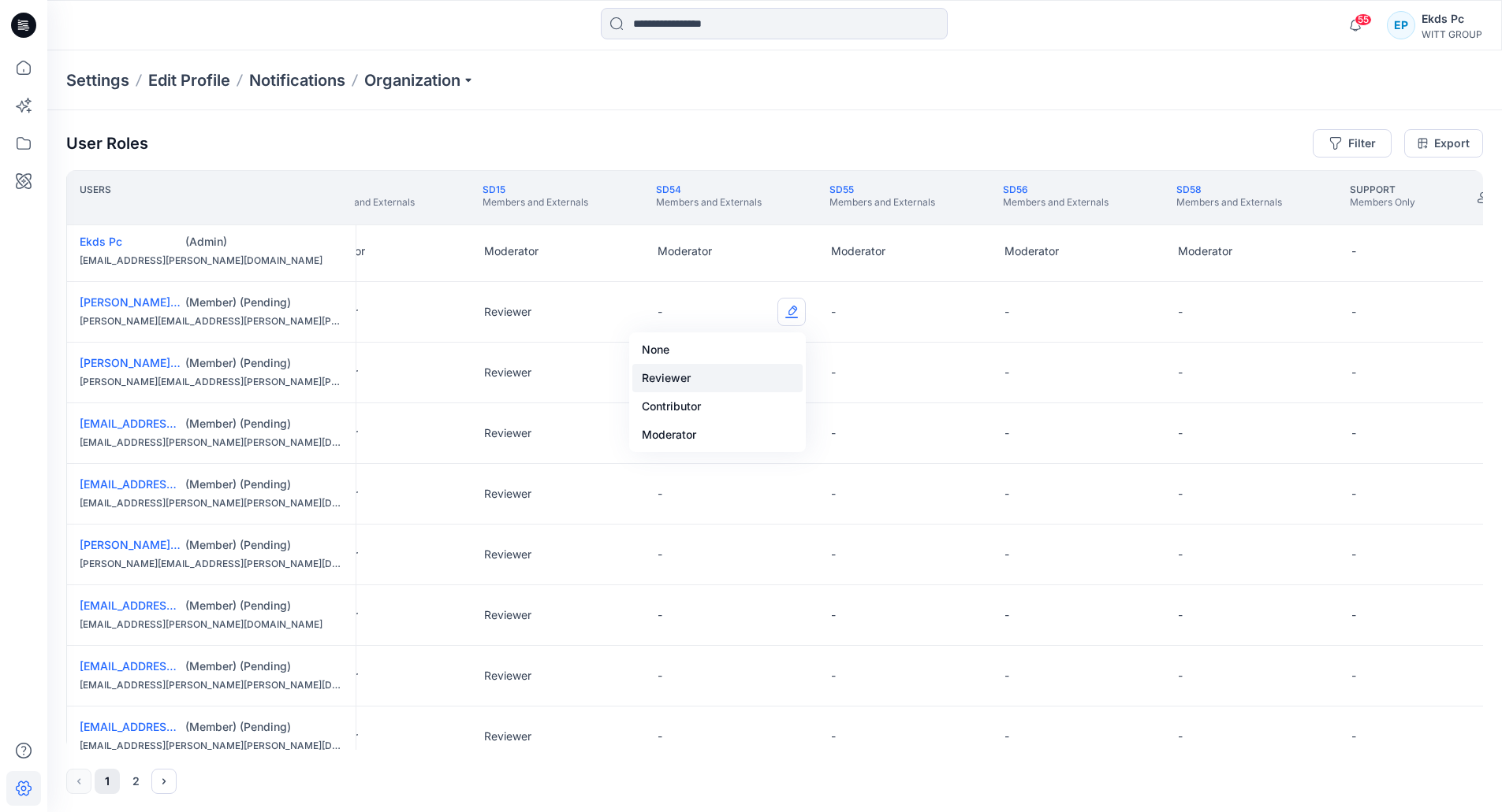
click at [710, 378] on button "Reviewer" at bounding box center [717, 378] width 171 height 29
drag, startPoint x: 805, startPoint y: 385, endPoint x: 796, endPoint y: 381, distance: 9.8
click at [799, 384] on div "-" at bounding box center [732, 373] width 174 height 60
click at [796, 381] on button "Edit Role" at bounding box center [792, 373] width 29 height 29
click at [721, 431] on button "Reviewer" at bounding box center [717, 439] width 171 height 29
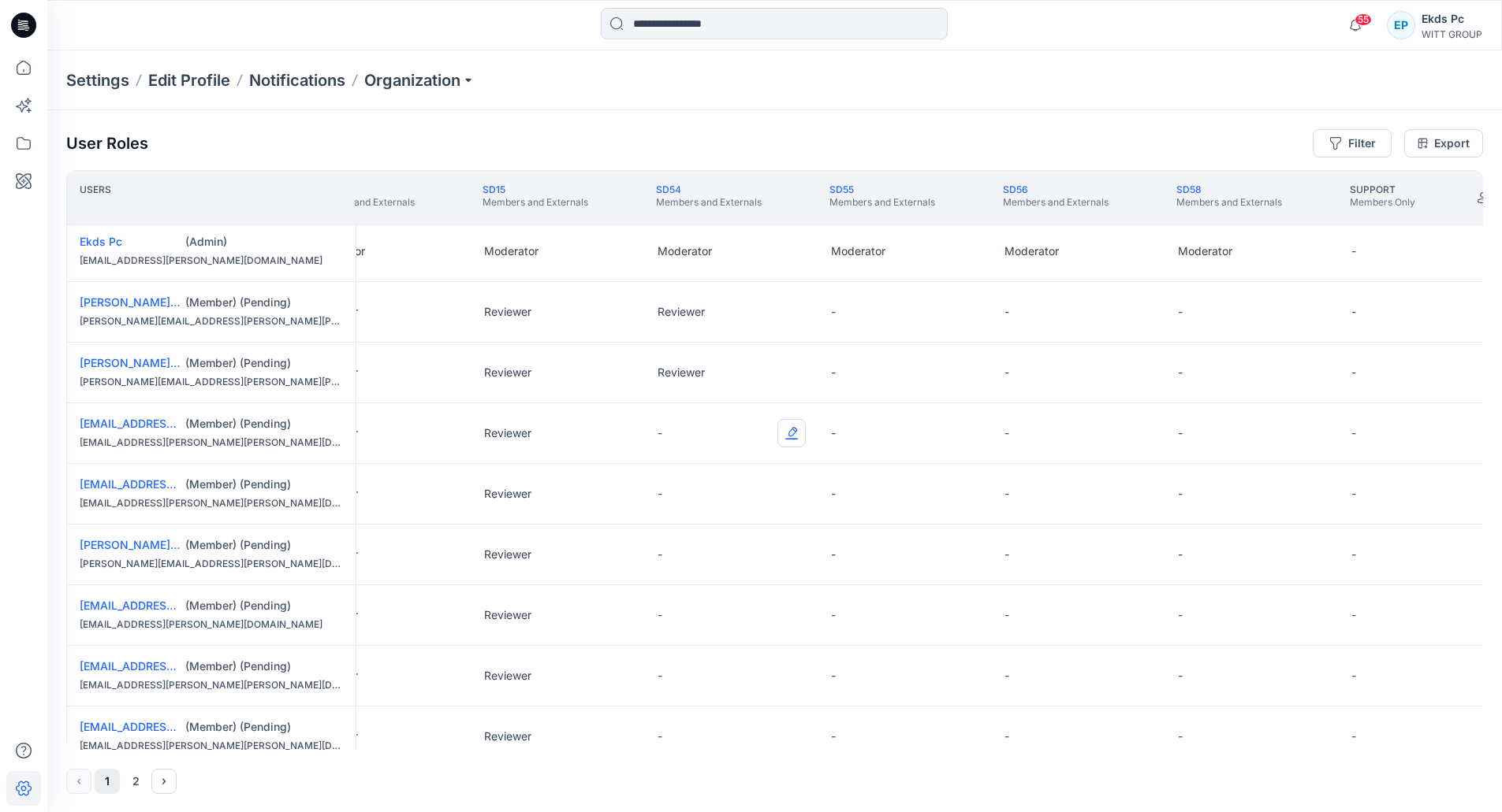
click at [786, 440] on button "Edit Role" at bounding box center [792, 434] width 29 height 29
click at [729, 505] on button "Reviewer" at bounding box center [717, 500] width 171 height 29
click at [787, 541] on div "-" at bounding box center [732, 555] width 174 height 60
click at [782, 490] on button "Edit Role" at bounding box center [792, 494] width 29 height 29
click at [701, 557] on button "Reviewer" at bounding box center [717, 561] width 171 height 29
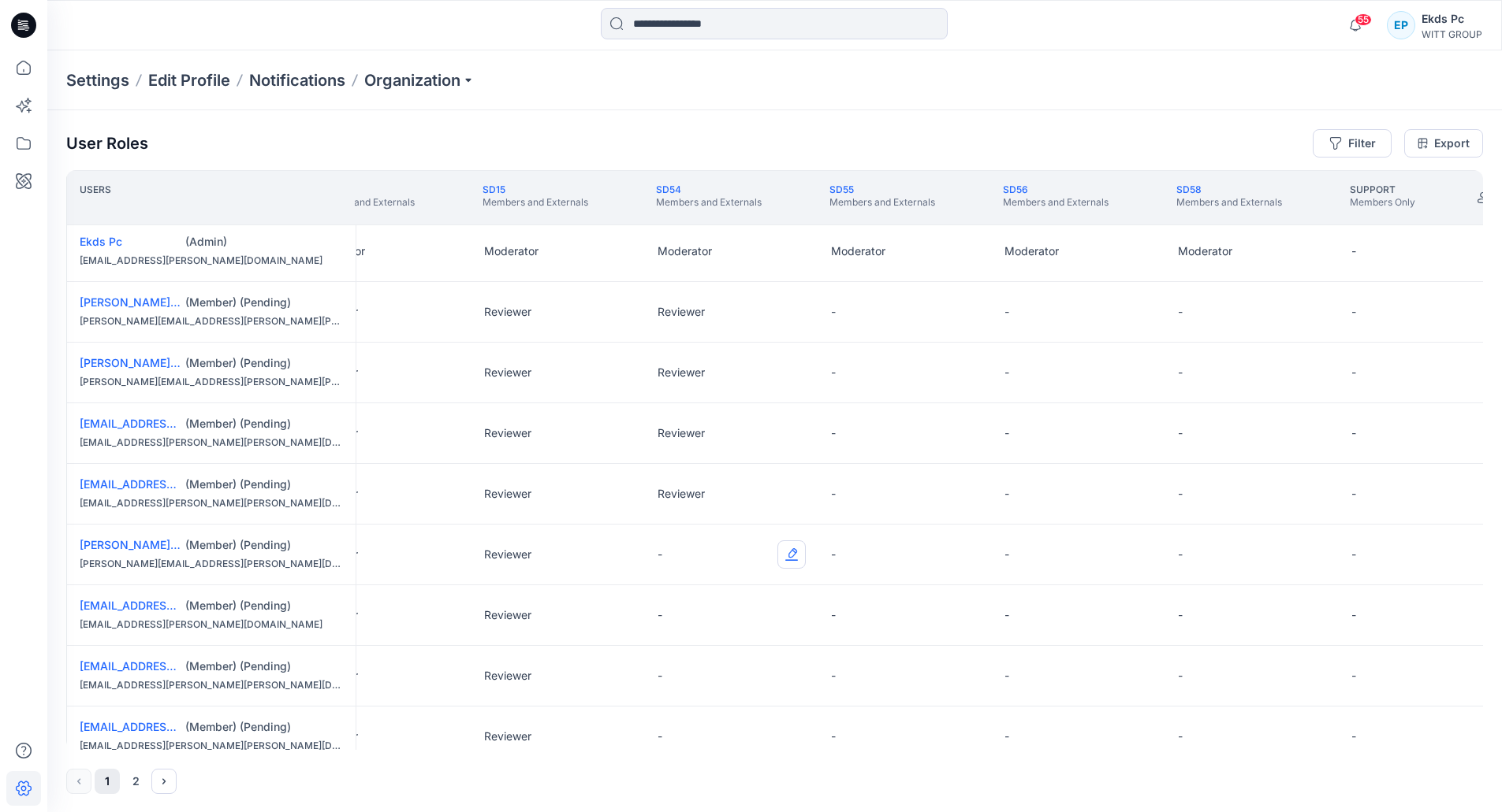
click at [789, 557] on button "Edit Role" at bounding box center [792, 555] width 29 height 29
click at [705, 611] on button "Reviewer" at bounding box center [717, 621] width 171 height 29
click at [795, 616] on button "Edit Role" at bounding box center [792, 615] width 29 height 29
click at [725, 676] on button "Reviewer" at bounding box center [717, 682] width 171 height 29
click at [779, 688] on button "Edit Role" at bounding box center [792, 676] width 29 height 29
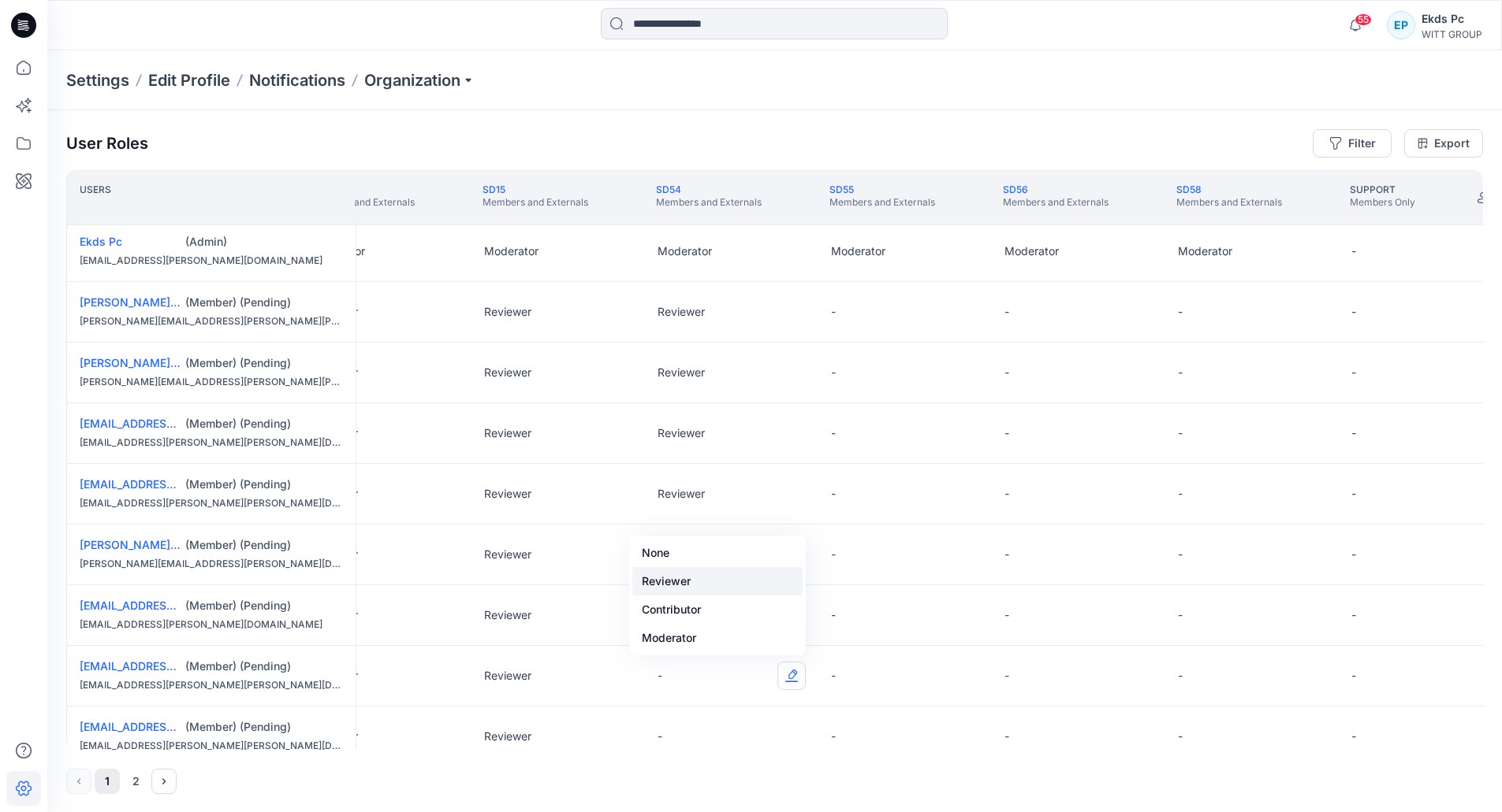
click at [732, 594] on button "Reviewer" at bounding box center [717, 581] width 171 height 29
click at [784, 726] on button "Edit Role" at bounding box center [792, 737] width 29 height 29
click at [783, 722] on button "Edit Role" at bounding box center [792, 737] width 29 height 29
click at [698, 634] on button "Reviewer" at bounding box center [717, 642] width 171 height 29
click at [975, 309] on button "Edit Role" at bounding box center [965, 312] width 29 height 29
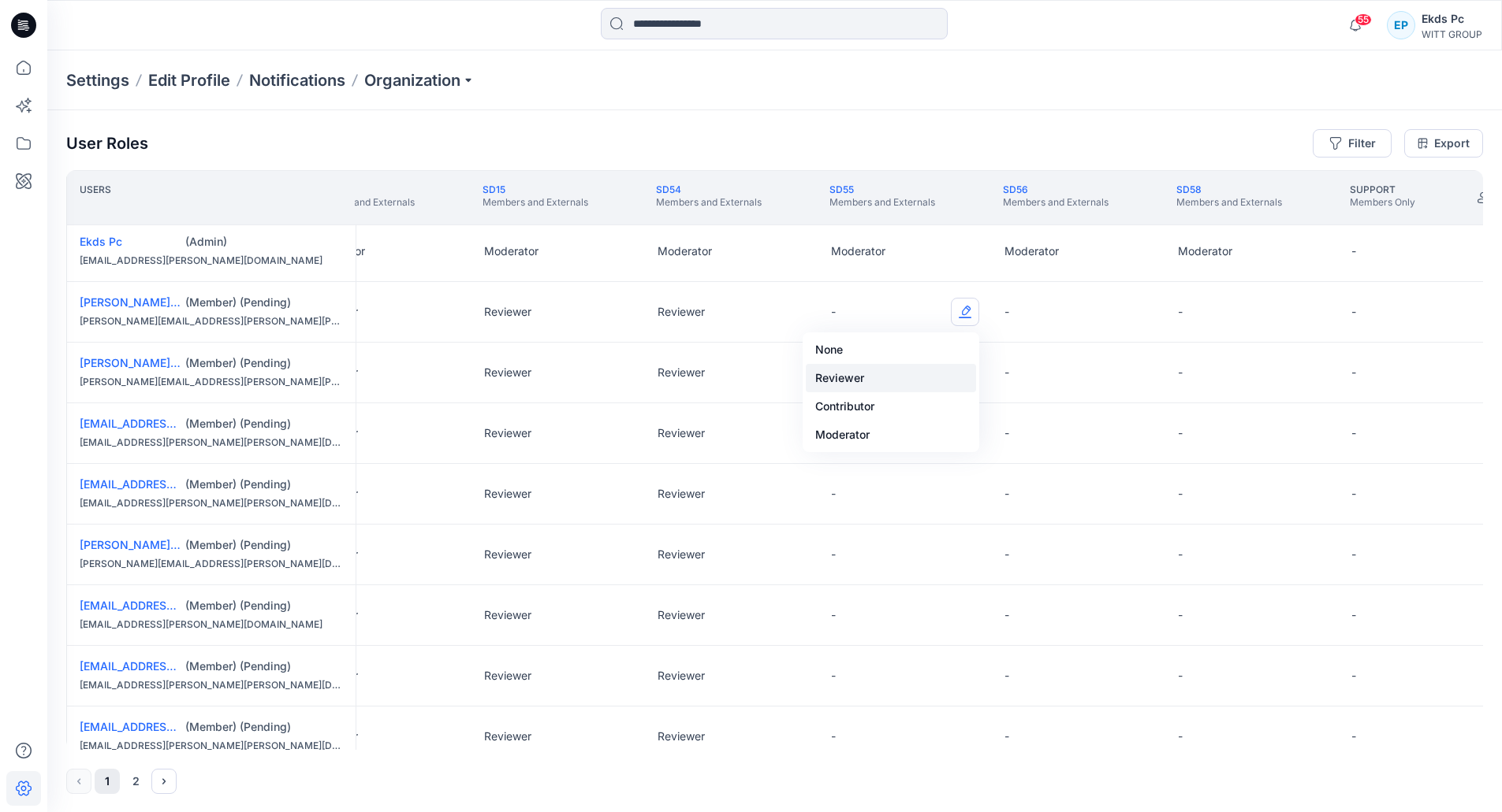
click at [847, 381] on button "Reviewer" at bounding box center [891, 378] width 171 height 29
click at [1154, 305] on div "-" at bounding box center [1078, 312] width 174 height 60
click at [1121, 304] on div "-" at bounding box center [1078, 312] width 174 height 60
click at [1131, 312] on button "Edit Role" at bounding box center [1139, 312] width 29 height 29
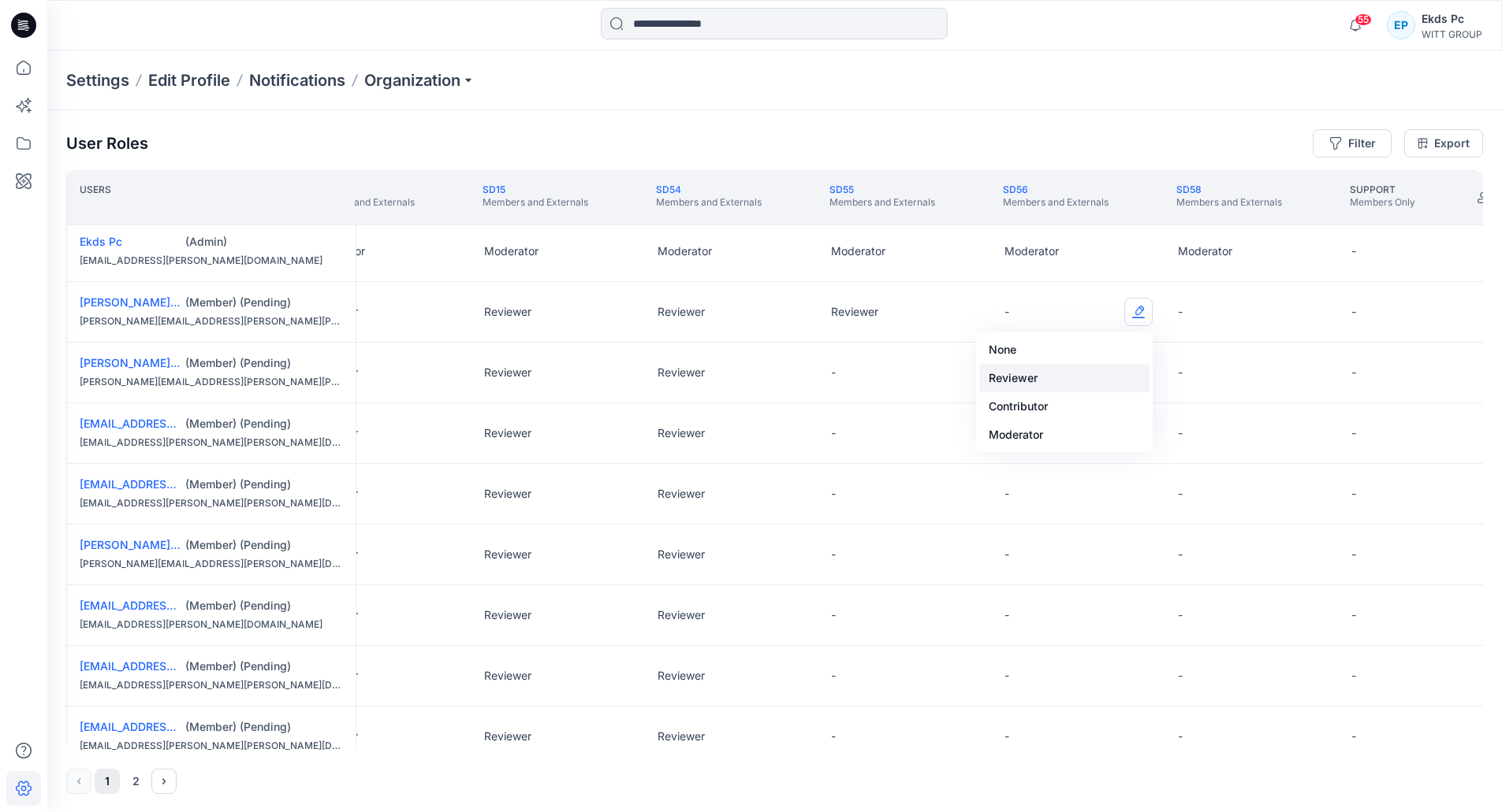
click at [1043, 374] on button "Reviewer" at bounding box center [1064, 378] width 171 height 29
click at [1310, 314] on button "Edit Role" at bounding box center [1312, 312] width 29 height 29
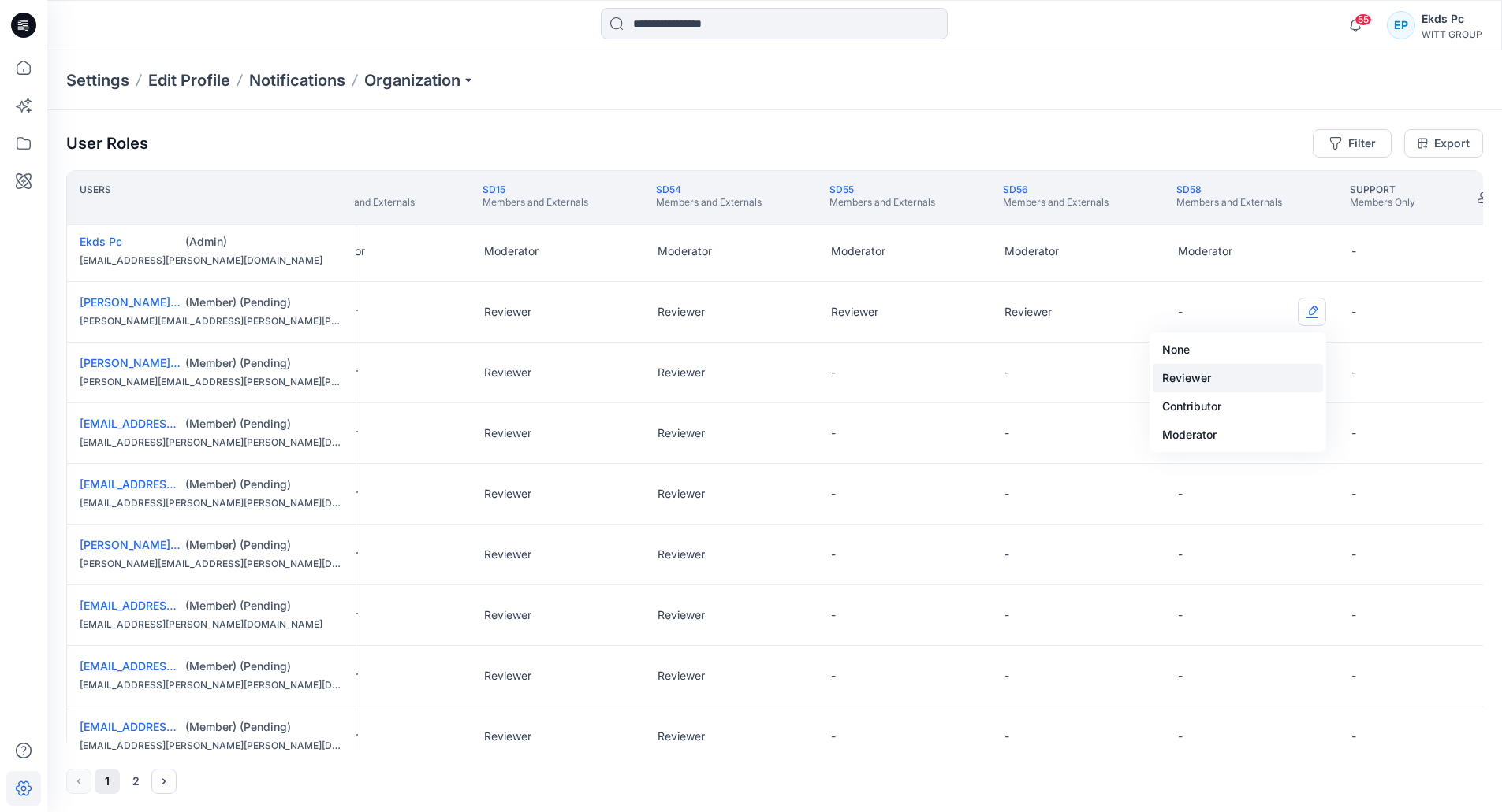
click at [1227, 376] on button "Reviewer" at bounding box center [1238, 378] width 171 height 29
click at [1316, 384] on button "Edit Role" at bounding box center [1312, 373] width 29 height 29
click at [1239, 436] on button "Reviewer" at bounding box center [1238, 439] width 171 height 29
click at [1311, 442] on button "Edit Role" at bounding box center [1312, 434] width 29 height 29
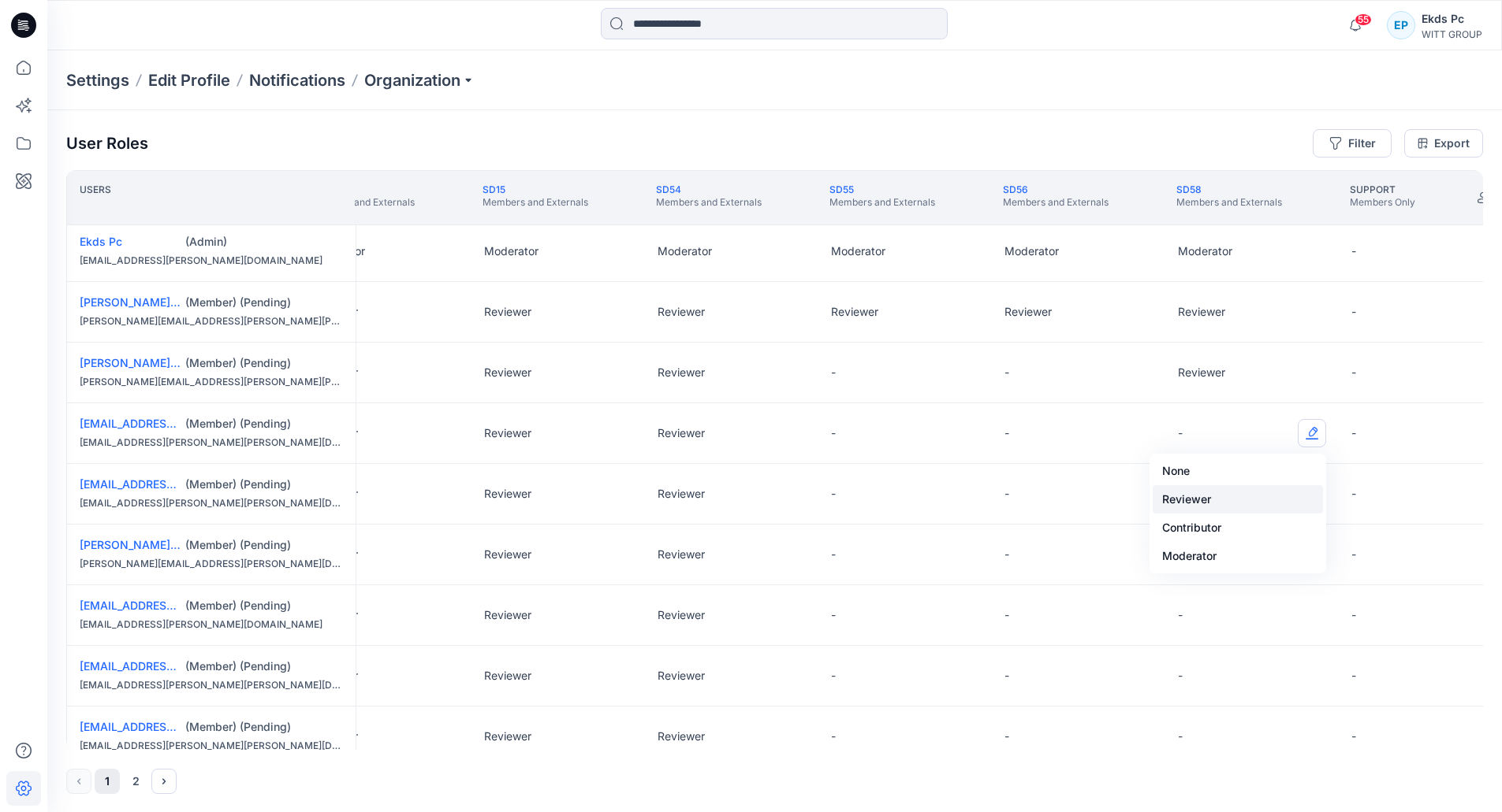
click at [1258, 494] on button "Reviewer" at bounding box center [1238, 500] width 171 height 29
drag, startPoint x: 1267, startPoint y: 499, endPoint x: 1293, endPoint y: 500, distance: 26.0
click at [1293, 500] on div "-" at bounding box center [1252, 494] width 174 height 60
click at [1297, 499] on div "-" at bounding box center [1252, 494] width 174 height 60
click at [1300, 499] on button "Edit Role" at bounding box center [1312, 494] width 29 height 29
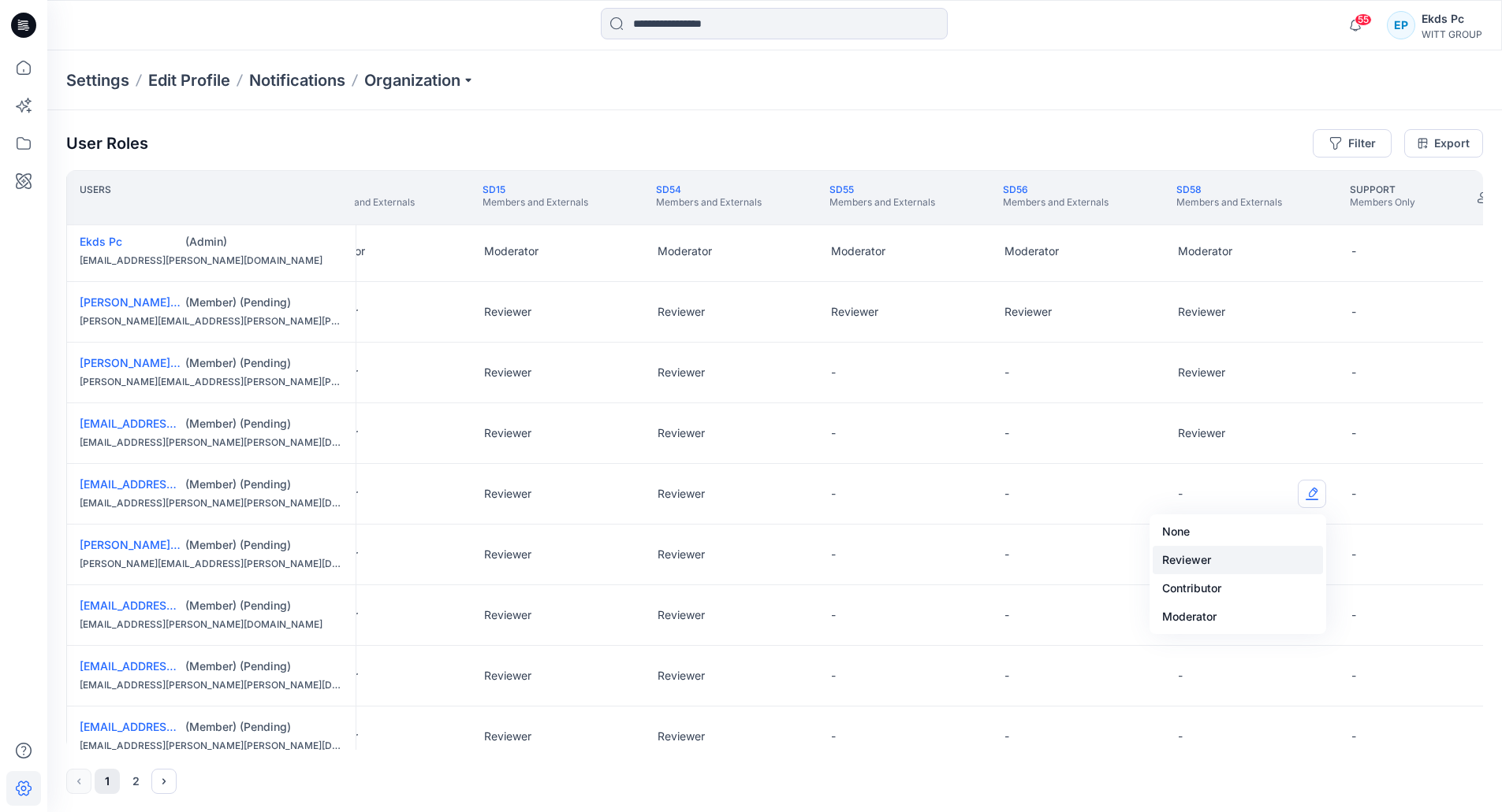
click at [1212, 553] on button "Reviewer" at bounding box center [1238, 561] width 171 height 29
click at [1316, 550] on button "Edit Role" at bounding box center [1312, 555] width 29 height 29
click at [1207, 615] on button "Reviewer" at bounding box center [1238, 621] width 171 height 29
click at [1296, 603] on div "-" at bounding box center [1252, 615] width 174 height 60
click at [1303, 607] on button "Edit Role" at bounding box center [1312, 615] width 29 height 29
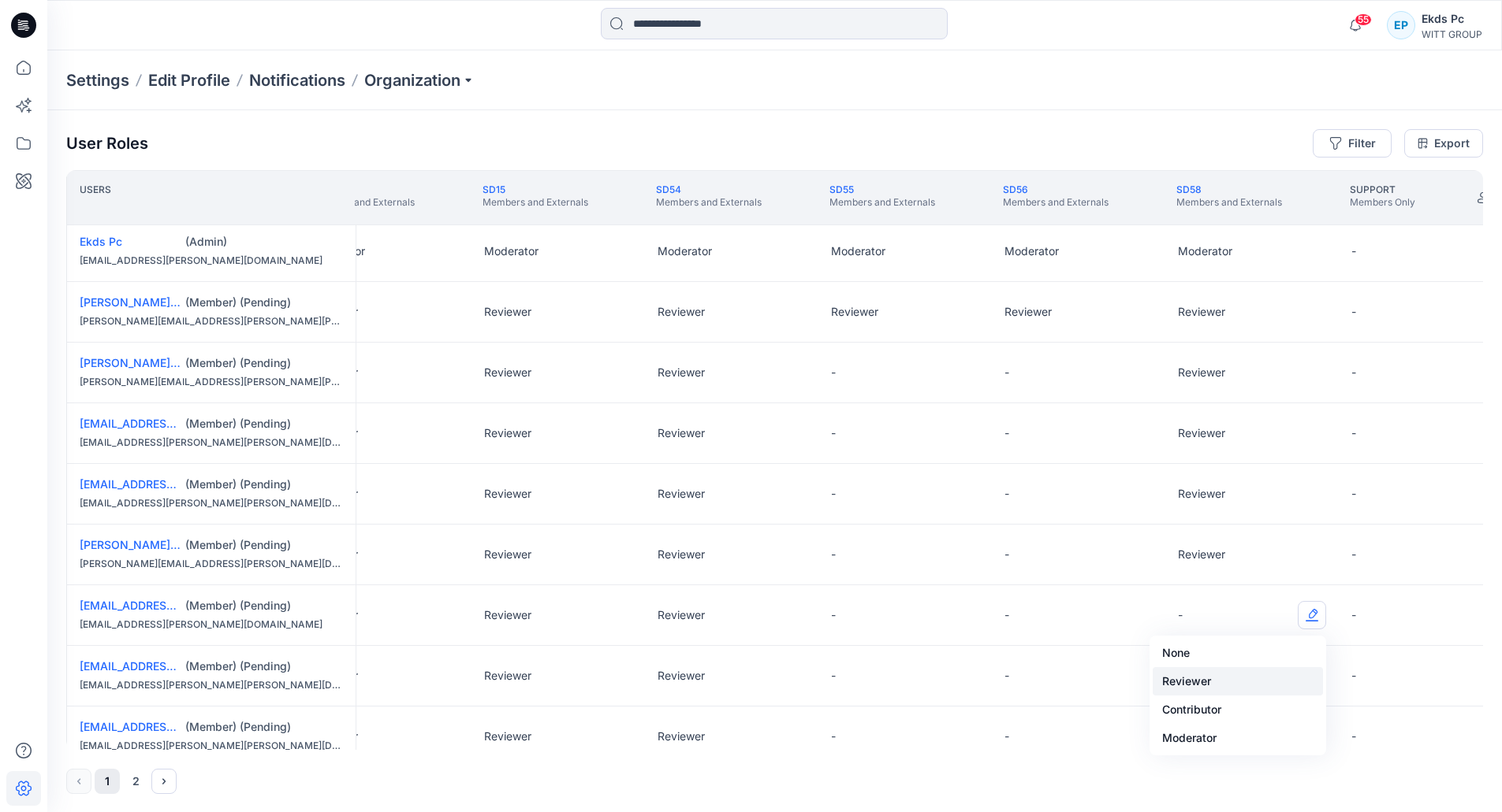
click at [1200, 679] on button "Reviewer" at bounding box center [1238, 682] width 171 height 29
drag, startPoint x: 1301, startPoint y: 674, endPoint x: 1287, endPoint y: 674, distance: 14.0
click at [1302, 674] on button "Edit Role" at bounding box center [1312, 676] width 29 height 29
click at [1199, 593] on button "Reviewer" at bounding box center [1238, 581] width 171 height 29
click at [1315, 730] on button "Edit Role" at bounding box center [1312, 737] width 29 height 29
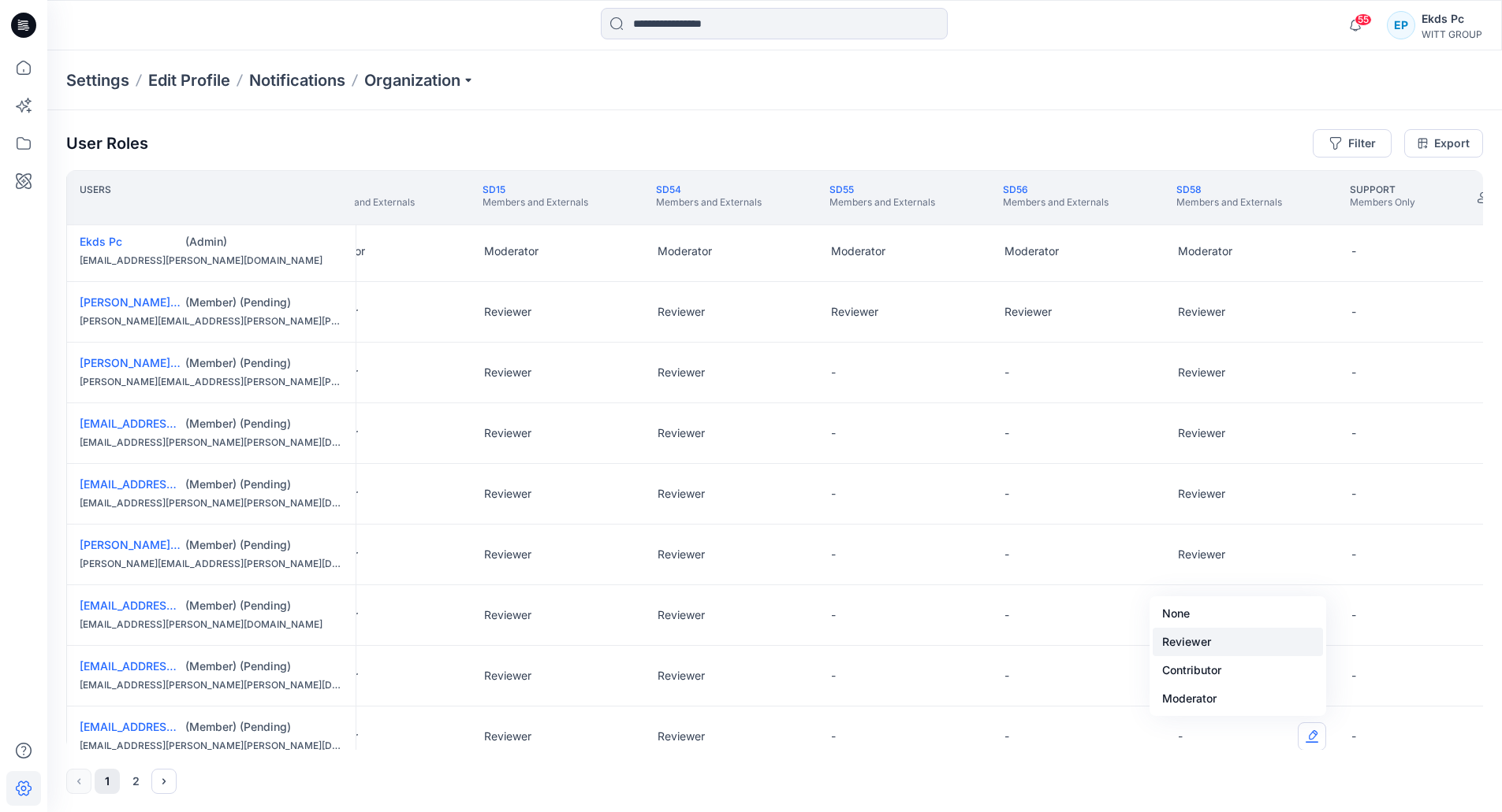
drag, startPoint x: 1247, startPoint y: 657, endPoint x: 1249, endPoint y: 639, distance: 18.1
click at [1247, 648] on div "None Reviewer Contributor Moderator" at bounding box center [1238, 656] width 177 height 120
click at [1253, 645] on button "Reviewer" at bounding box center [1238, 642] width 171 height 29
click at [1141, 380] on button "Edit Role" at bounding box center [1139, 373] width 29 height 29
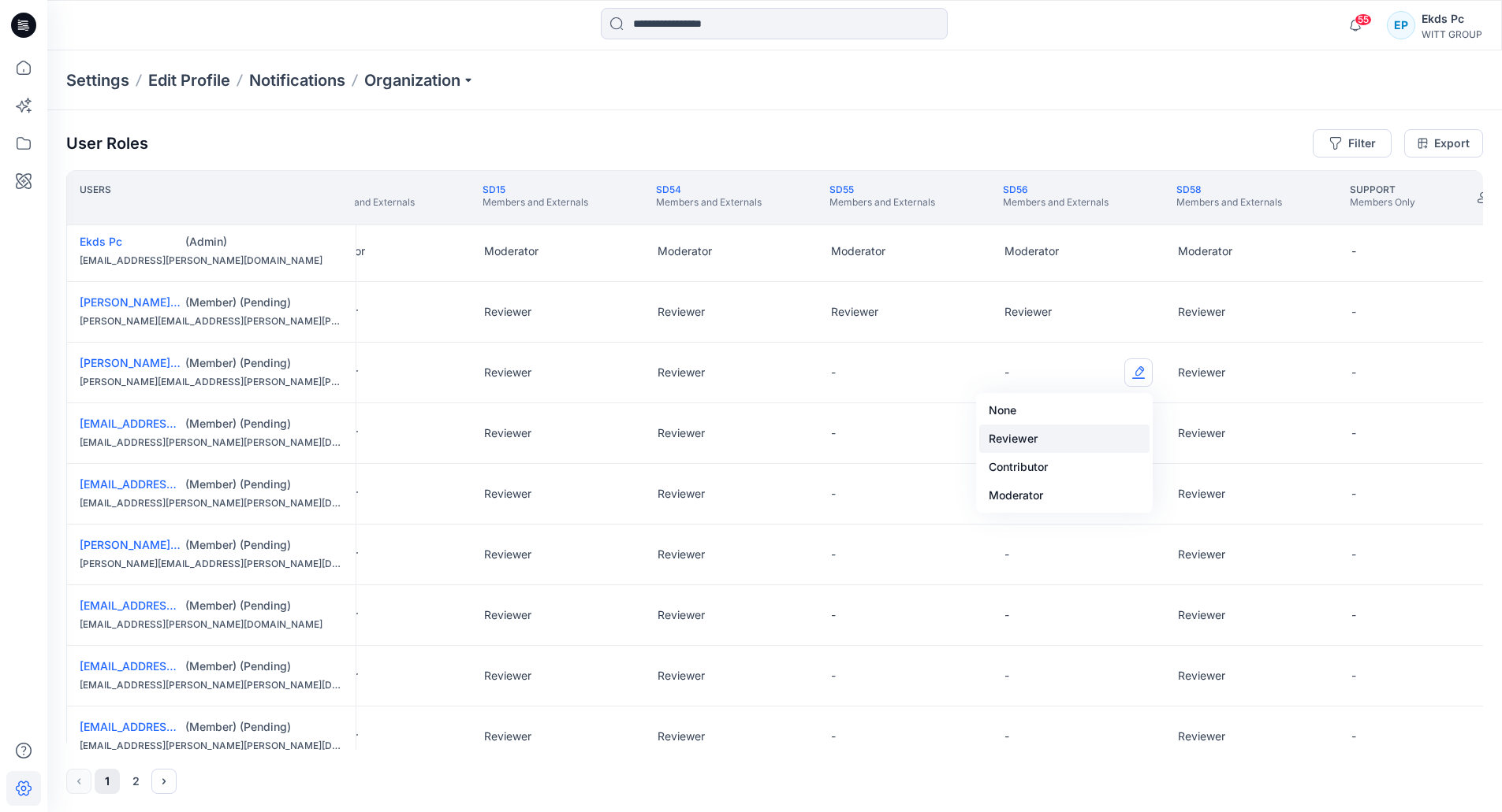
click at [1098, 446] on button "Reviewer" at bounding box center [1064, 439] width 171 height 29
click at [1127, 429] on button "Edit Role" at bounding box center [1139, 434] width 29 height 29
click at [1073, 488] on button "Reviewer" at bounding box center [1064, 500] width 171 height 29
click at [1125, 491] on button "Edit Role" at bounding box center [1139, 494] width 29 height 29
click at [1133, 496] on button "Edit Role" at bounding box center [1139, 494] width 29 height 29
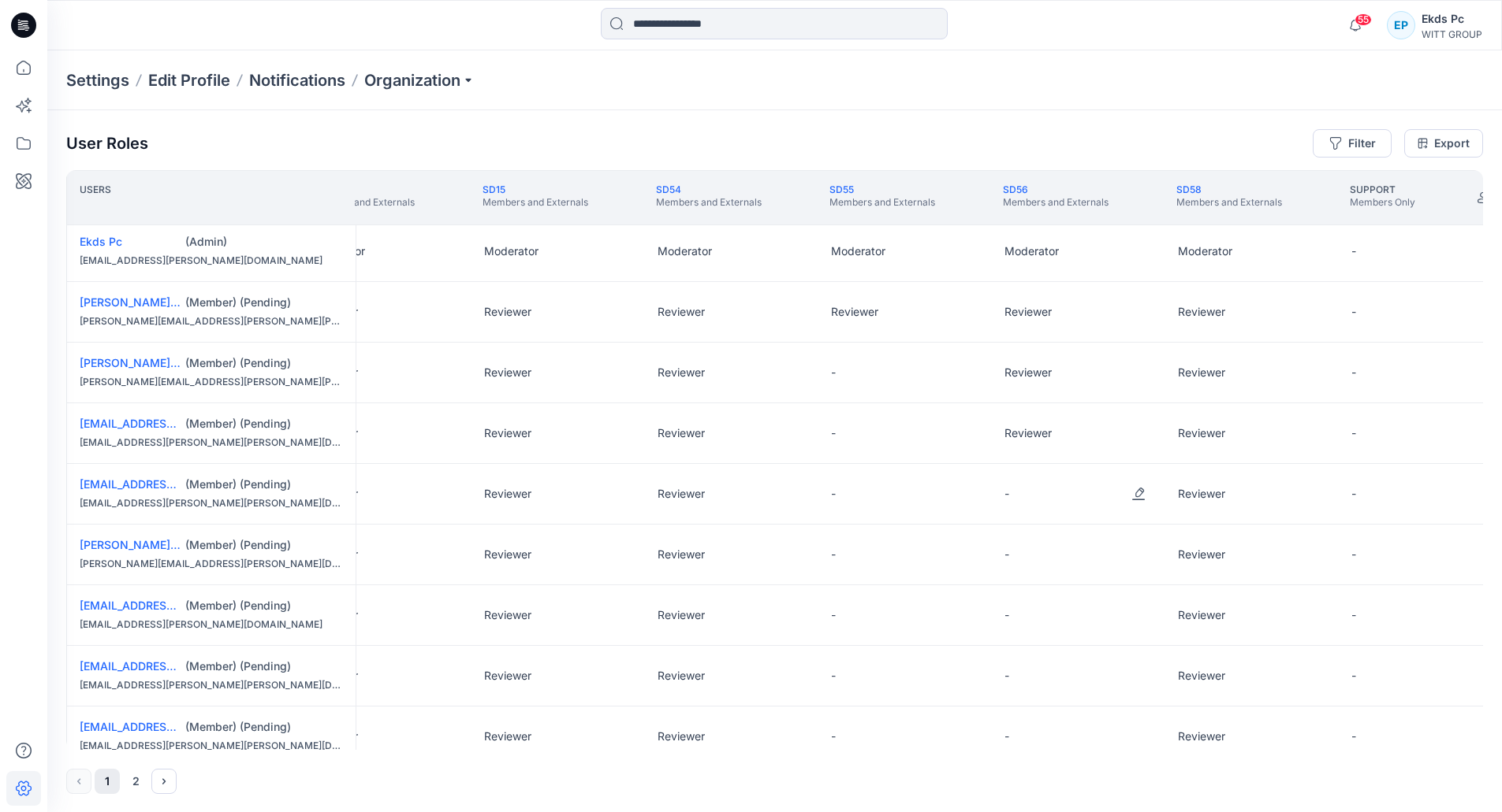
click at [1114, 515] on div "-" at bounding box center [1078, 494] width 174 height 60
click at [1131, 497] on button "Edit Role" at bounding box center [1139, 494] width 29 height 29
click at [1089, 561] on button "Reviewer" at bounding box center [1064, 561] width 171 height 29
click at [1127, 559] on button "Edit Role" at bounding box center [1139, 555] width 29 height 29
click at [1057, 617] on button "Reviewer" at bounding box center [1064, 621] width 171 height 29
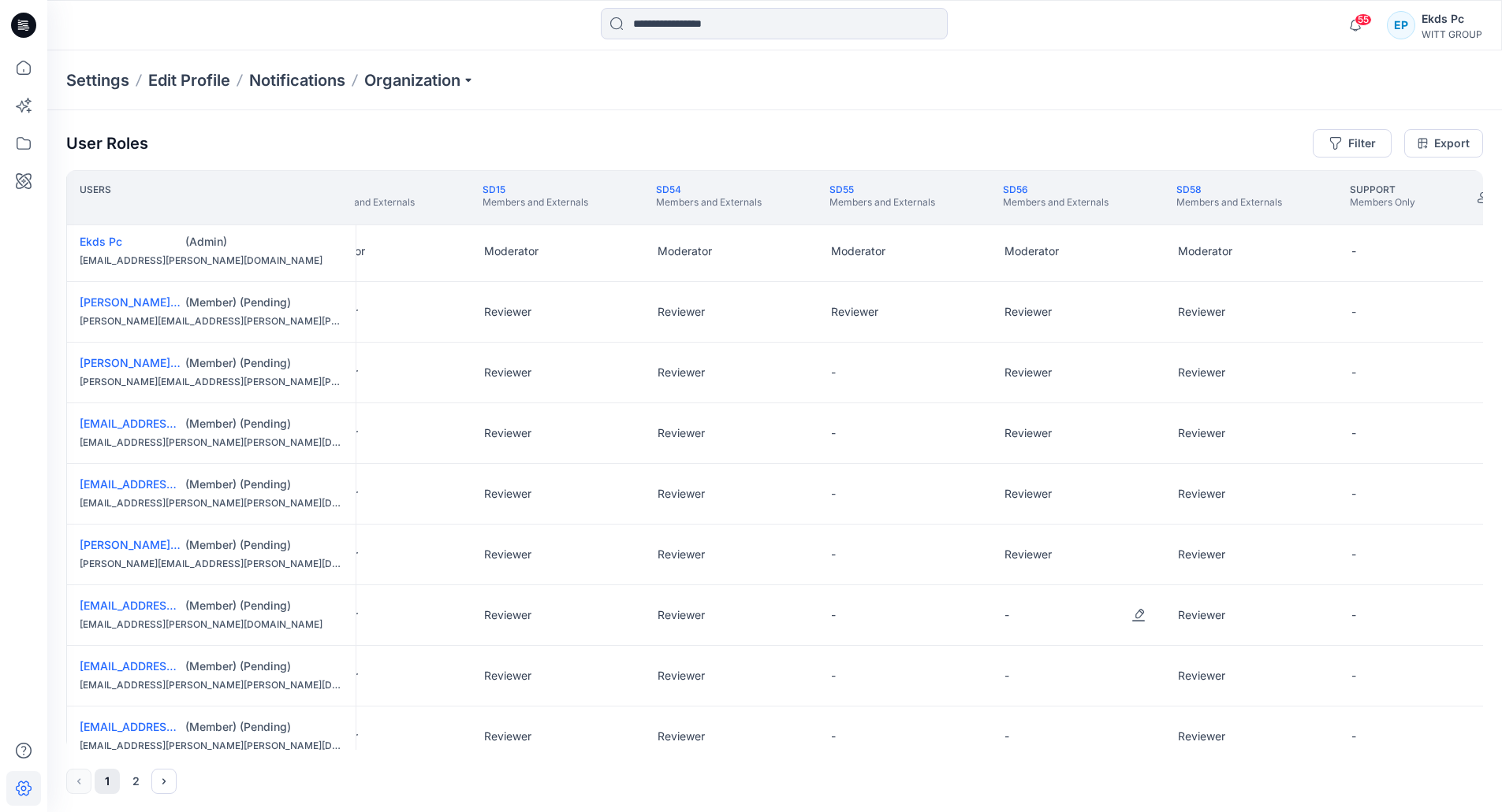
click at [1161, 611] on div "-" at bounding box center [1078, 615] width 174 height 60
click at [1139, 619] on button "Edit Role" at bounding box center [1139, 615] width 29 height 29
click at [1059, 675] on button "Reviewer" at bounding box center [1064, 682] width 171 height 29
click at [1131, 670] on button "Edit Role" at bounding box center [1139, 676] width 29 height 29
click at [1058, 591] on button "Reviewer" at bounding box center [1064, 581] width 171 height 29
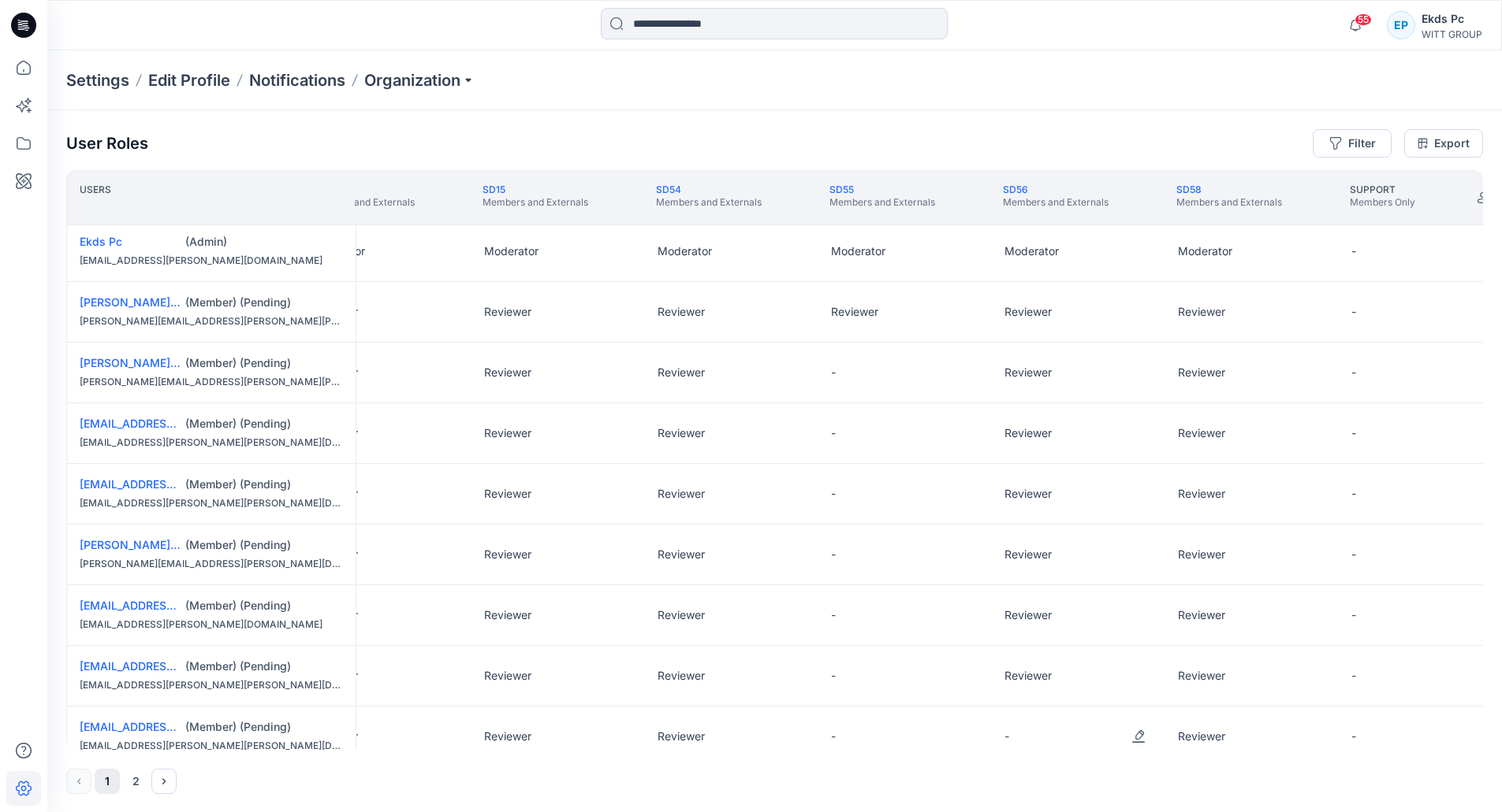
click at [1123, 733] on div "-" at bounding box center [1078, 737] width 174 height 60
click at [1127, 731] on button "Edit Role" at bounding box center [1139, 737] width 29 height 29
click at [1101, 642] on button "Reviewer" at bounding box center [1064, 642] width 171 height 29
click at [972, 382] on button "Edit Role" at bounding box center [965, 373] width 29 height 29
click at [926, 431] on button "Reviewer" at bounding box center [891, 439] width 171 height 29
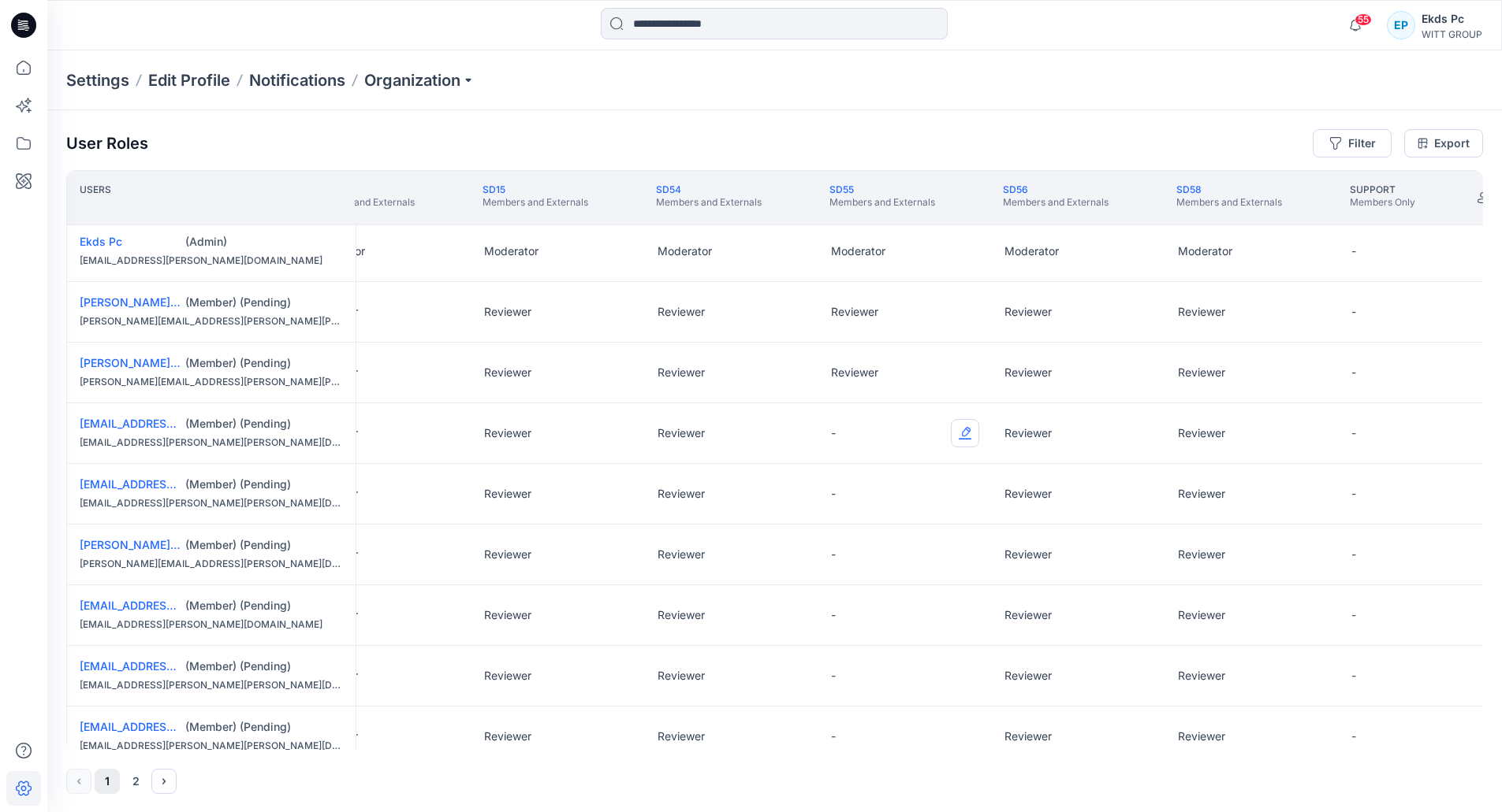
click at [970, 445] on button "Edit Role" at bounding box center [965, 434] width 29 height 29
click at [943, 496] on button "Reviewer" at bounding box center [891, 500] width 171 height 29
click at [970, 490] on button "Edit Role" at bounding box center [965, 494] width 29 height 29
click at [918, 570] on button "Reviewer" at bounding box center [891, 561] width 171 height 29
click at [961, 543] on button "Edit Role" at bounding box center [965, 555] width 29 height 29
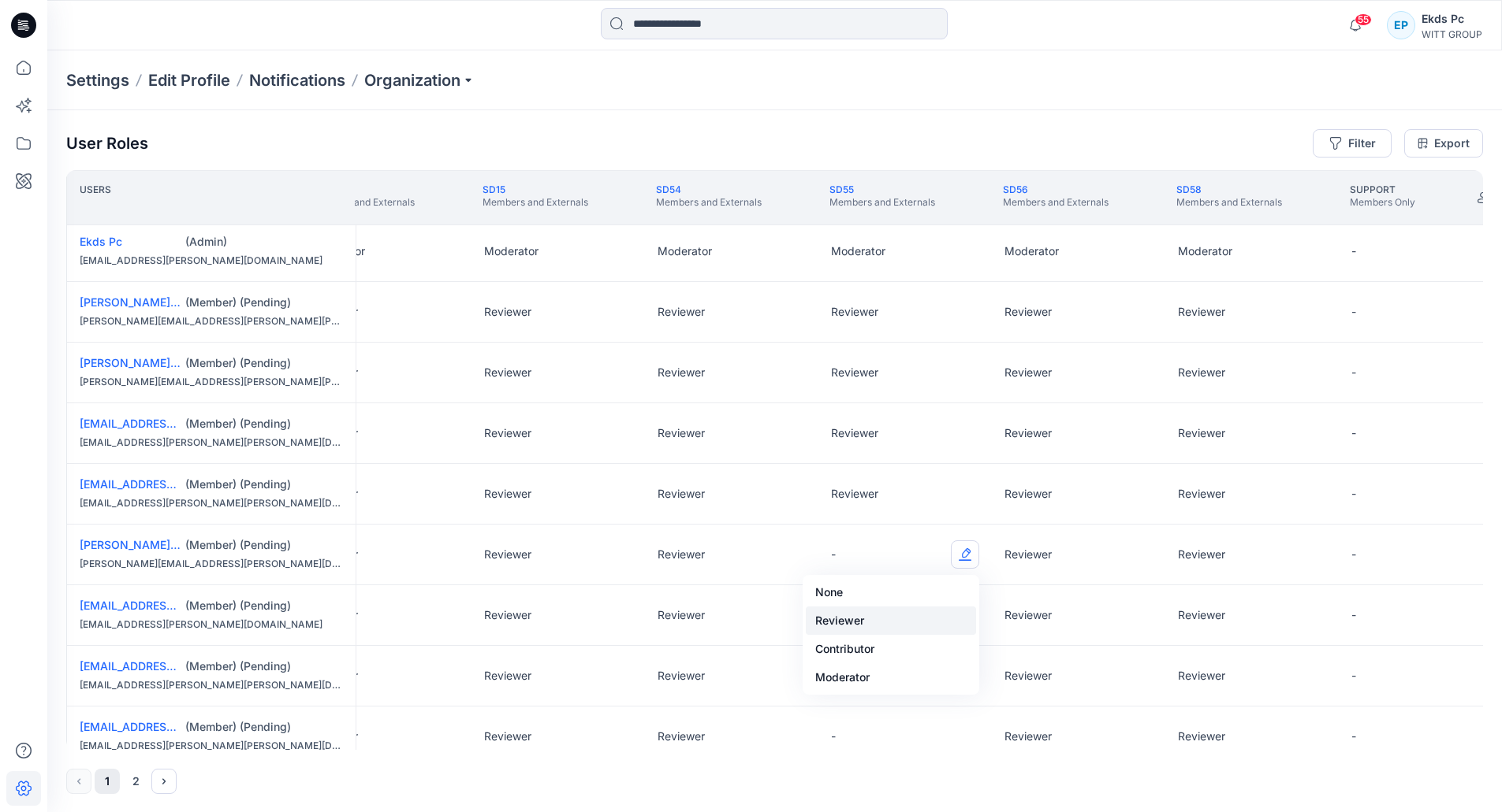
click at [901, 626] on button "Reviewer" at bounding box center [891, 621] width 171 height 29
click at [950, 620] on div "-" at bounding box center [905, 615] width 174 height 60
click at [959, 622] on button "Edit Role" at bounding box center [965, 615] width 29 height 29
click at [918, 676] on button "Reviewer" at bounding box center [891, 682] width 171 height 29
click at [955, 668] on button "Edit Role" at bounding box center [965, 676] width 29 height 29
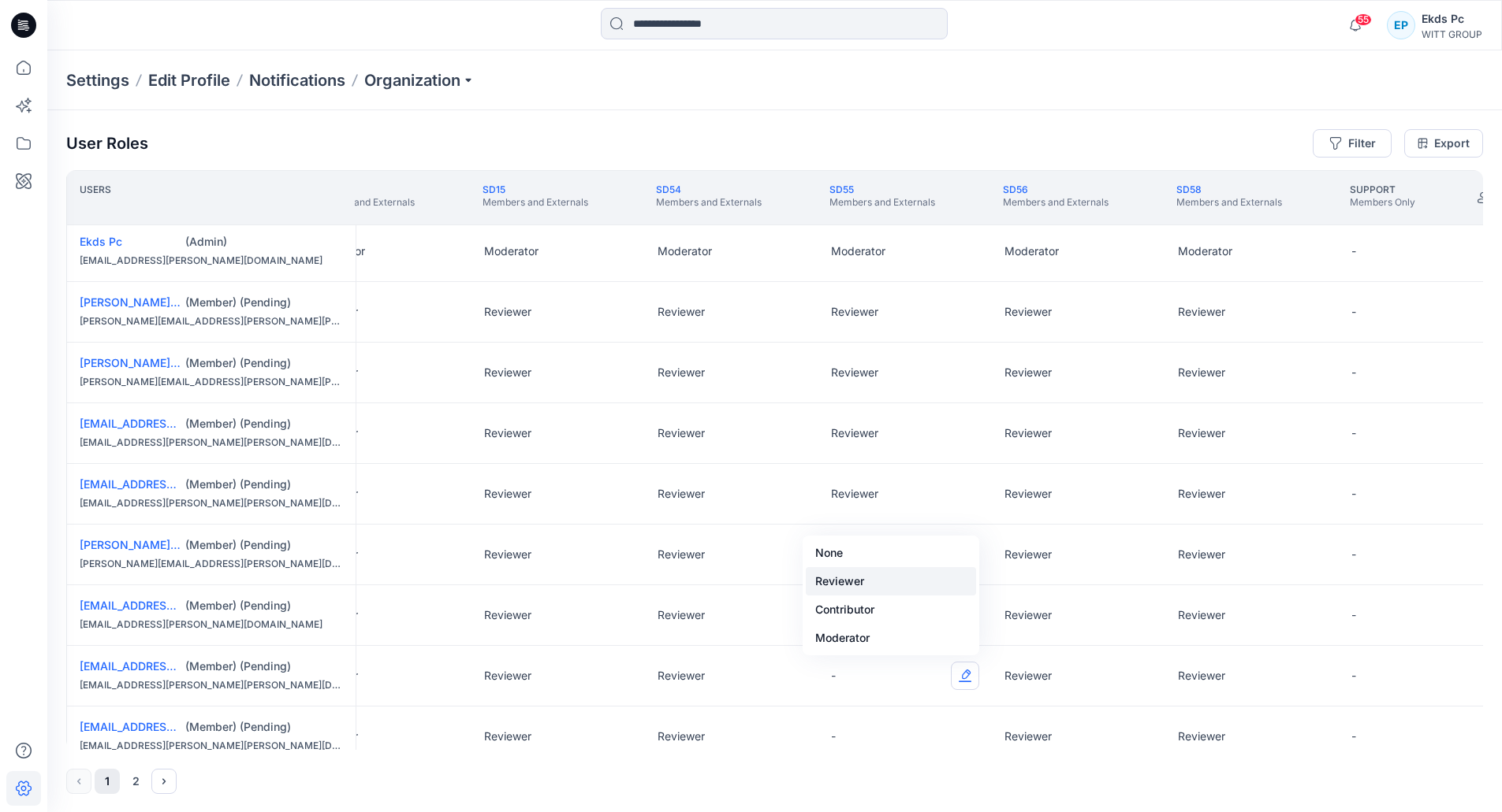
click at [900, 593] on div "None Reviewer Contributor Moderator" at bounding box center [891, 596] width 177 height 120
click at [904, 590] on button "Reviewer" at bounding box center [891, 581] width 171 height 29
click at [962, 726] on button "Edit Role" at bounding box center [965, 737] width 29 height 29
click at [932, 627] on button "None" at bounding box center [891, 614] width 171 height 29
click at [932, 627] on div "Reviewer" at bounding box center [905, 615] width 174 height 60
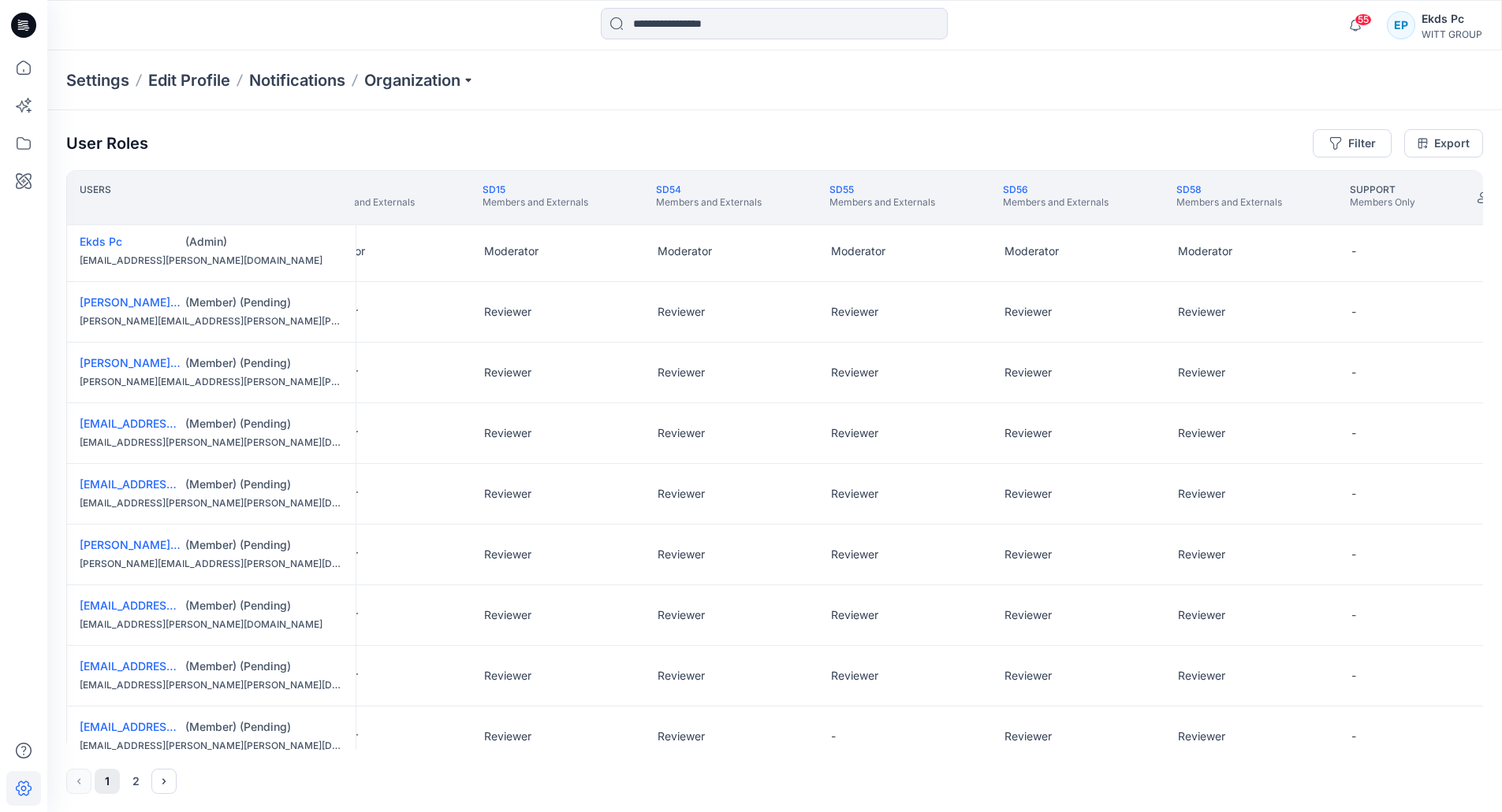
click at [965, 747] on div "User Roles Filter Export Users SD08 Members and Externals SD09 Members and Exte…" at bounding box center [774, 462] width 1454 height 703
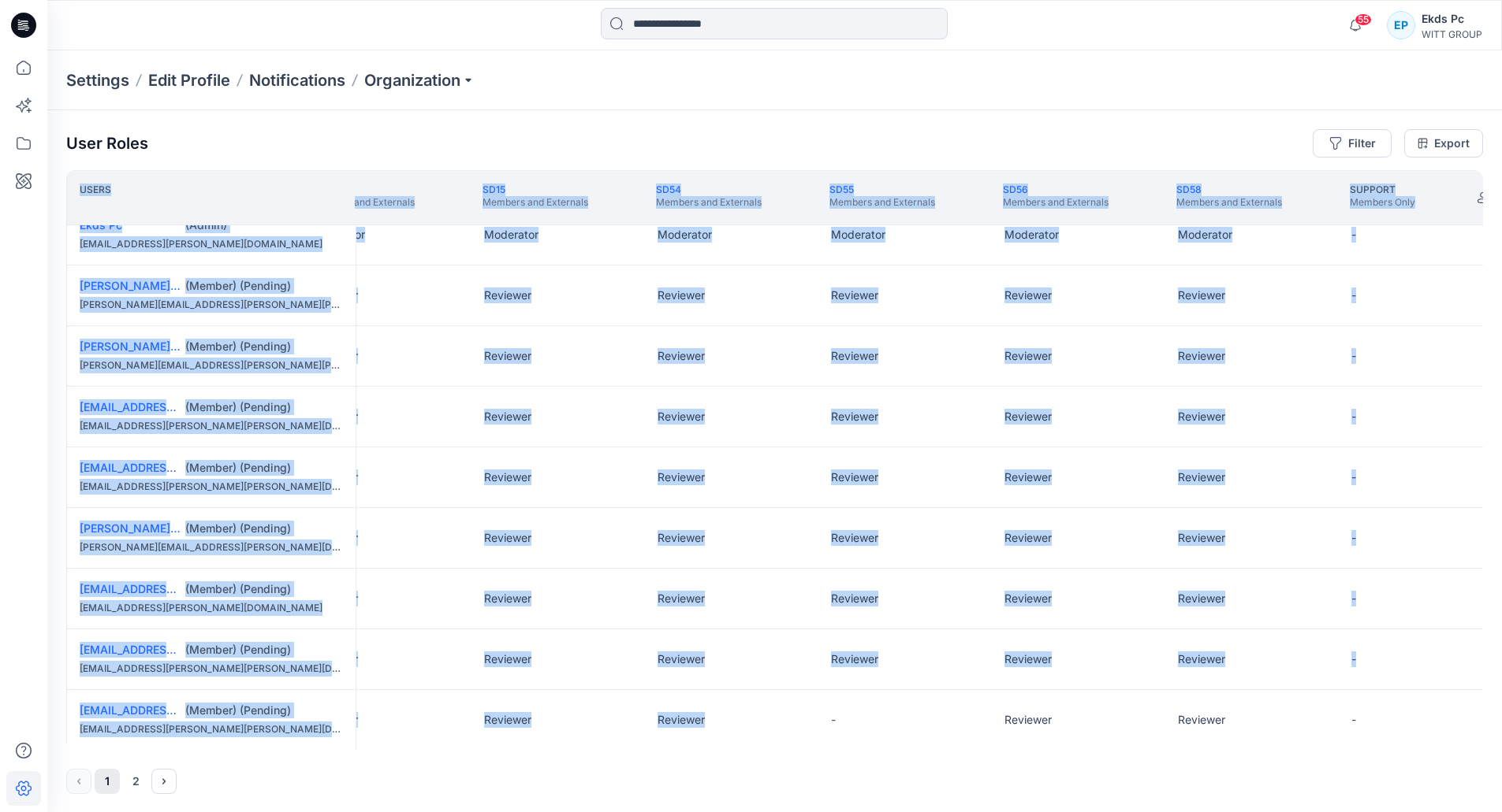
click at [966, 722] on div "-" at bounding box center [905, 720] width 174 height 60
click at [958, 739] on div "-" at bounding box center [905, 720] width 174 height 60
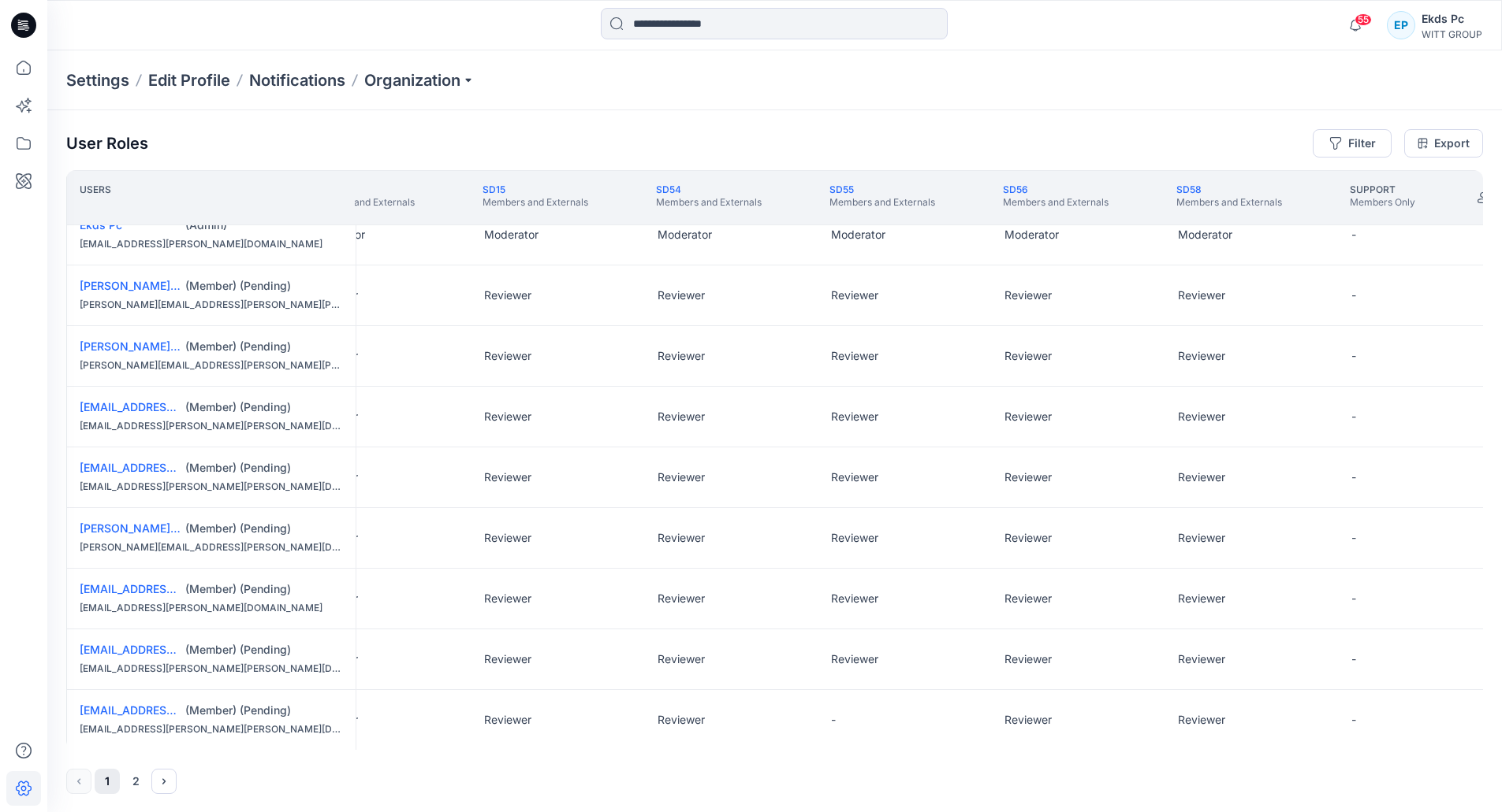
click at [961, 724] on div "-" at bounding box center [905, 720] width 174 height 60
click at [940, 717] on div "-" at bounding box center [905, 720] width 174 height 60
click at [975, 718] on div "-" at bounding box center [905, 720] width 174 height 60
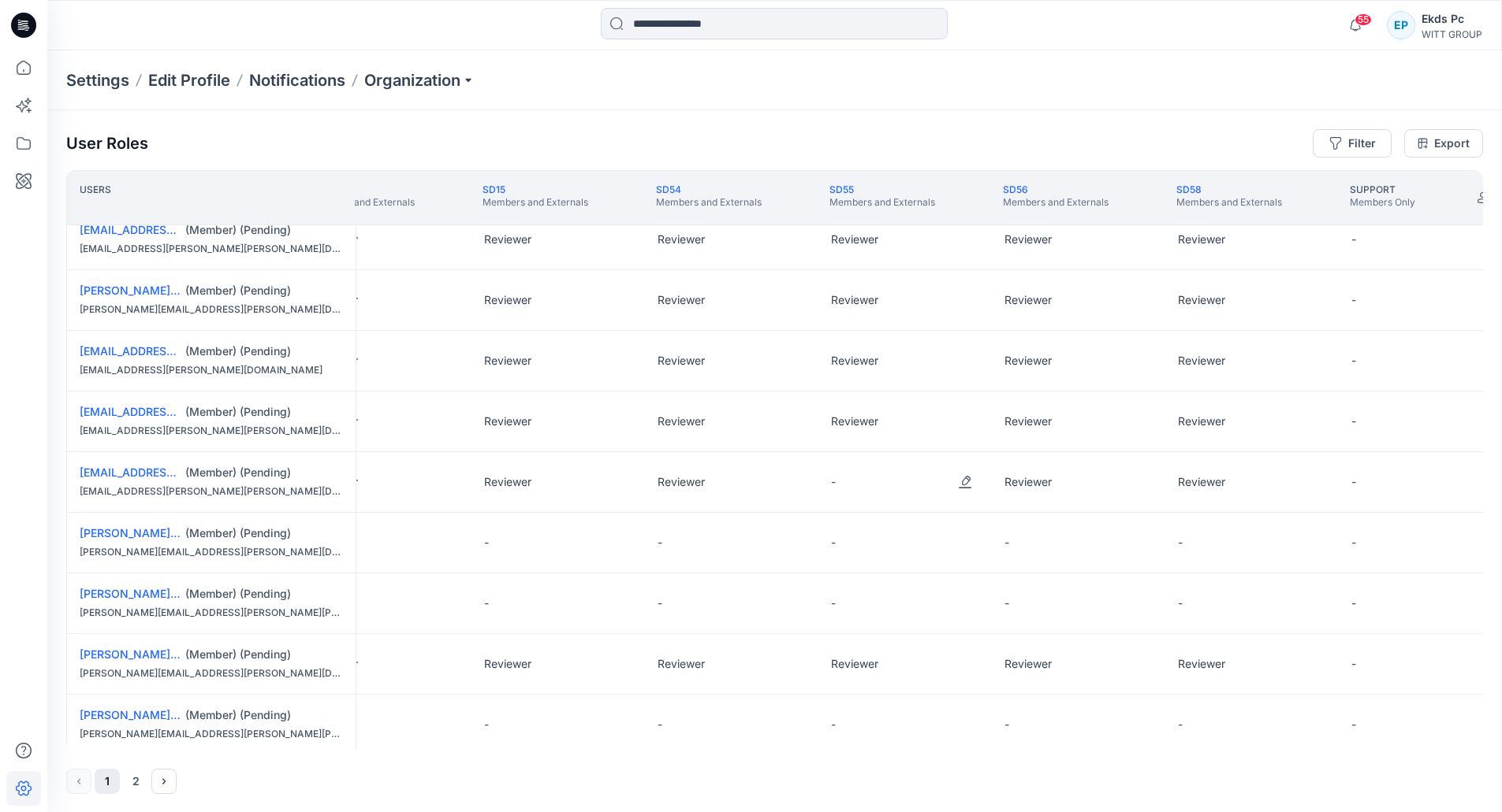
scroll to position [803, 1099]
click at [968, 490] on button "Edit Role" at bounding box center [965, 484] width 29 height 29
click at [895, 554] on button "Reviewer" at bounding box center [891, 550] width 171 height 29
click at [605, 550] on button "Edit Role" at bounding box center [618, 545] width 29 height 29
click at [537, 613] on button "Reviewer" at bounding box center [544, 611] width 171 height 29
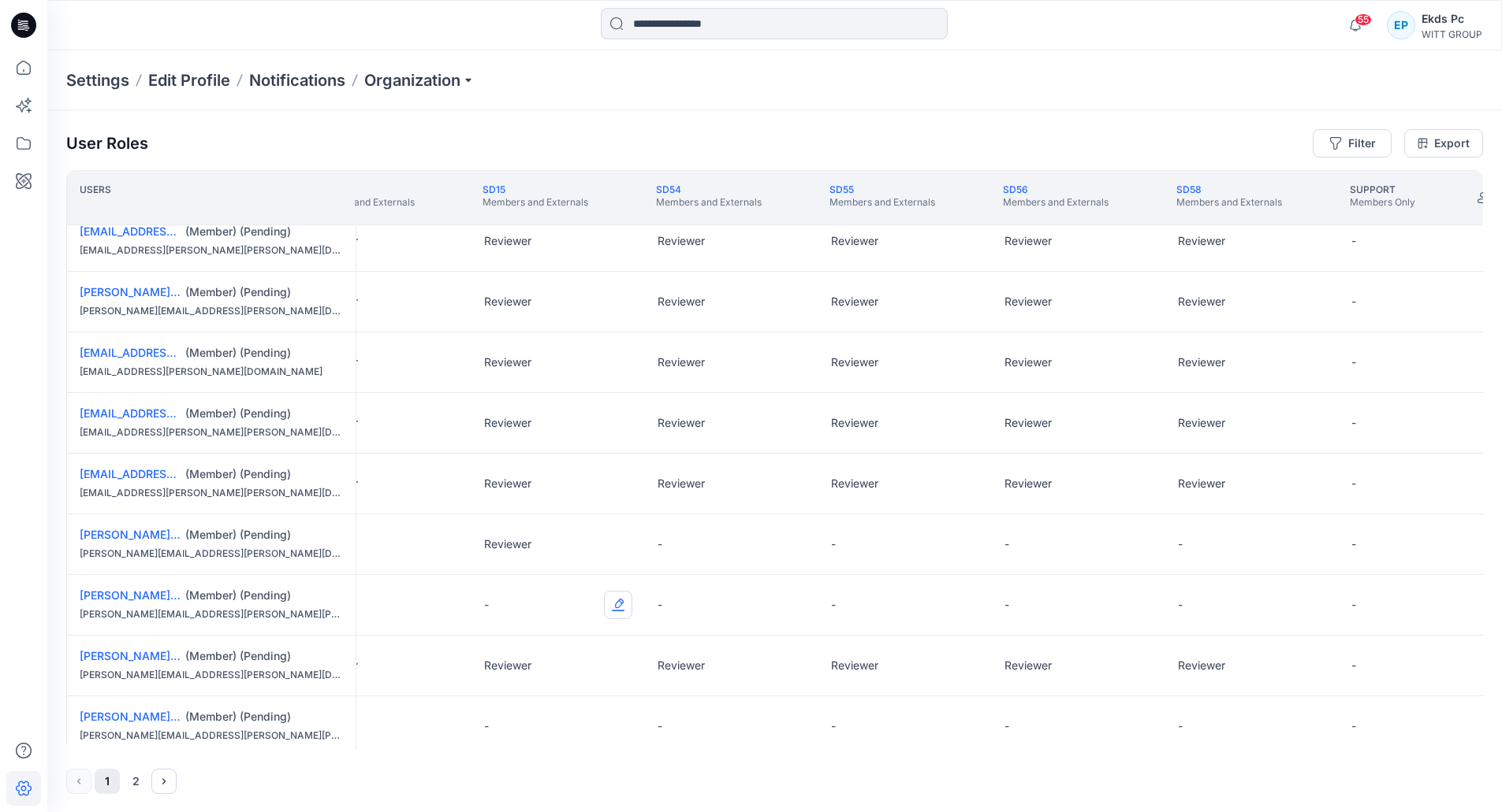
drag, startPoint x: 572, startPoint y: 617, endPoint x: 611, endPoint y: 611, distance: 39.5
click at [610, 611] on button "Edit Role" at bounding box center [618, 605] width 29 height 29
click at [563, 665] on button "Reviewer" at bounding box center [544, 672] width 171 height 29
click at [791, 546] on button "Edit Role" at bounding box center [792, 545] width 29 height 29
click at [739, 614] on button "Reviewer" at bounding box center [717, 611] width 171 height 29
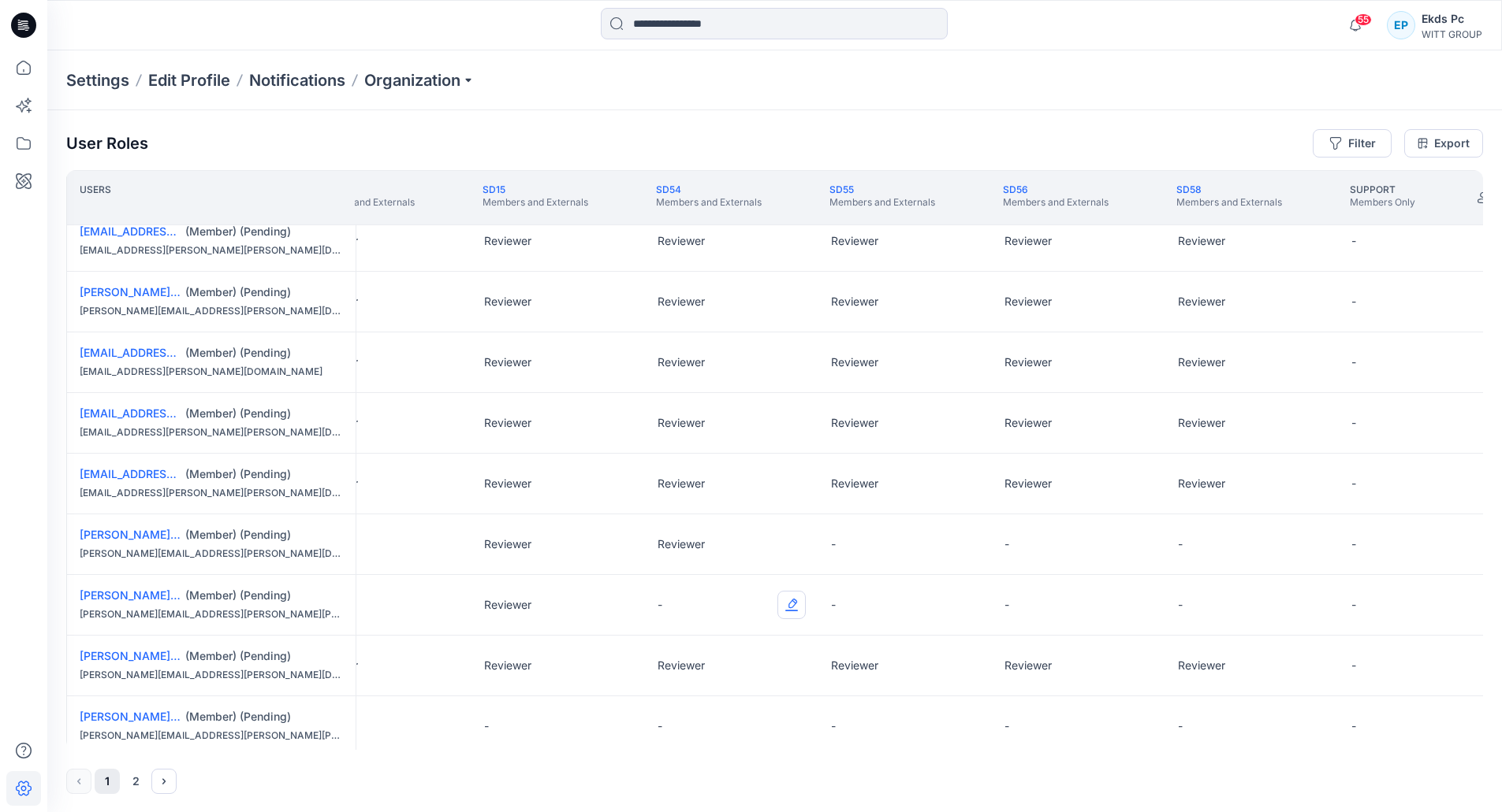
click at [794, 613] on button "Edit Role" at bounding box center [792, 605] width 29 height 29
click at [735, 662] on button "Reviewer" at bounding box center [717, 672] width 171 height 29
click at [954, 543] on button "Edit Role" at bounding box center [965, 545] width 29 height 29
drag, startPoint x: 877, startPoint y: 590, endPoint x: 874, endPoint y: 604, distance: 14.3
click at [874, 604] on div "None Reviewer Contributor Moderator" at bounding box center [891, 624] width 177 height 120
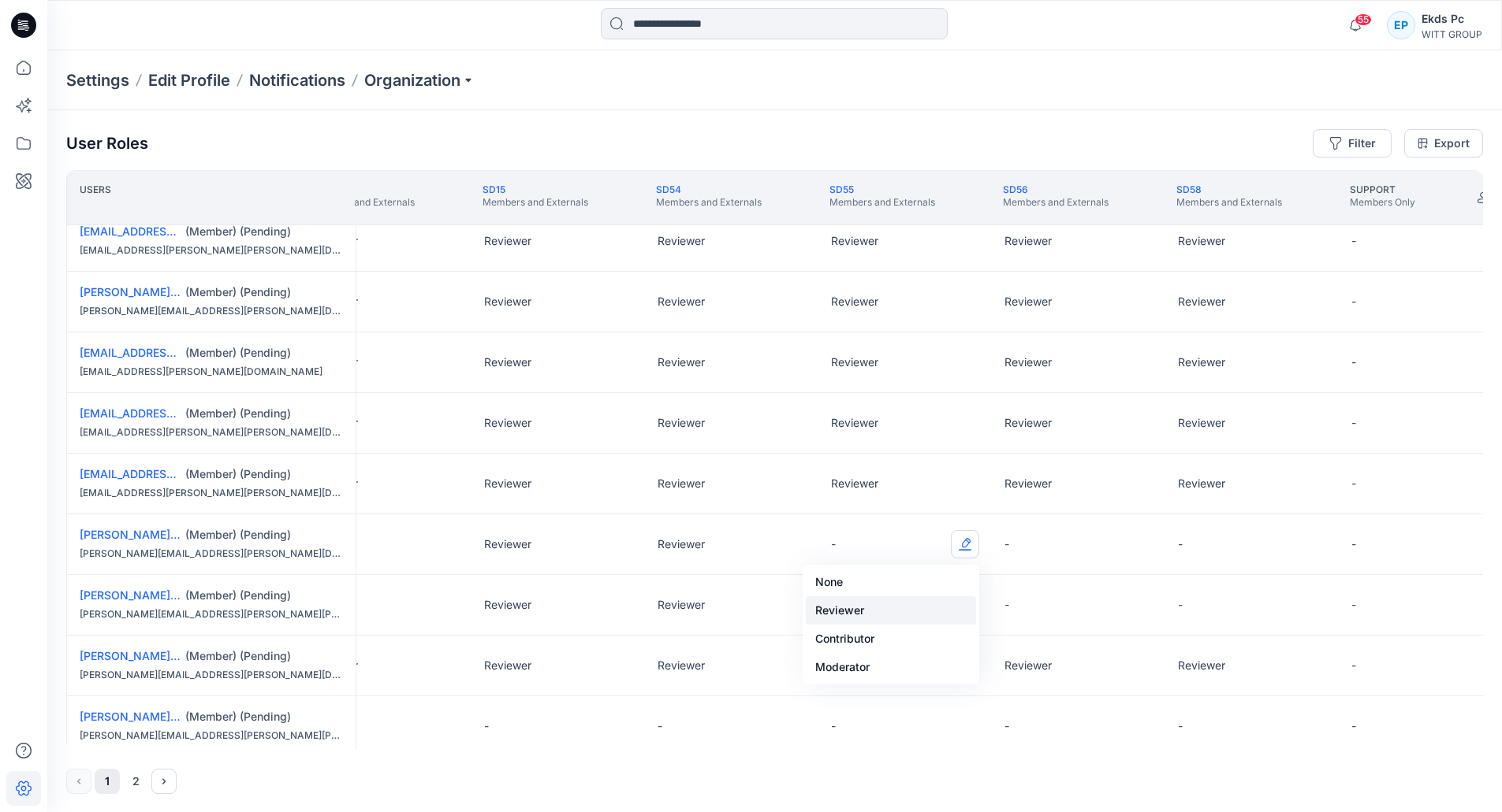
click at [873, 605] on button "Reviewer" at bounding box center [891, 611] width 171 height 29
click at [960, 612] on button "Edit Role" at bounding box center [965, 605] width 29 height 29
click at [881, 668] on button "Reviewer" at bounding box center [891, 672] width 171 height 29
click at [1123, 546] on div "-" at bounding box center [1078, 545] width 174 height 60
click at [1129, 548] on button "Edit Role" at bounding box center [1139, 545] width 29 height 29
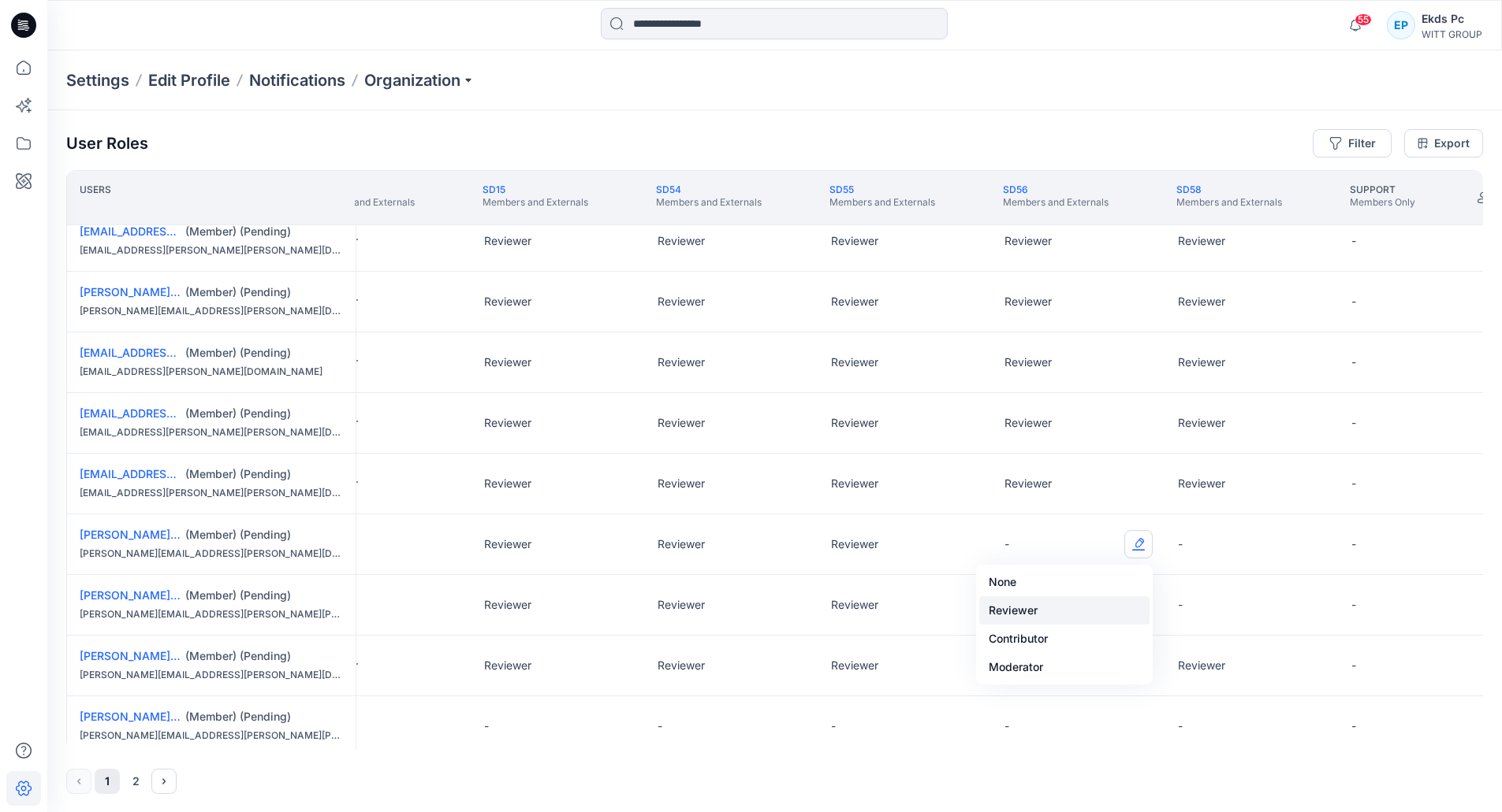
click at [1001, 608] on button "Reviewer" at bounding box center [1064, 611] width 171 height 29
drag, startPoint x: 1166, startPoint y: 610, endPoint x: 1154, endPoint y: 612, distance: 12.2
click at [1154, 612] on tr "nicole.karcher@witt-gruppe.eu (Member) (Pending) nicole.karcher@witt-gruppe.eu …" at bounding box center [240, 605] width 2545 height 61
click at [1141, 612] on button "Edit Role" at bounding box center [1139, 605] width 29 height 29
click at [1034, 673] on button "Reviewer" at bounding box center [1064, 672] width 171 height 29
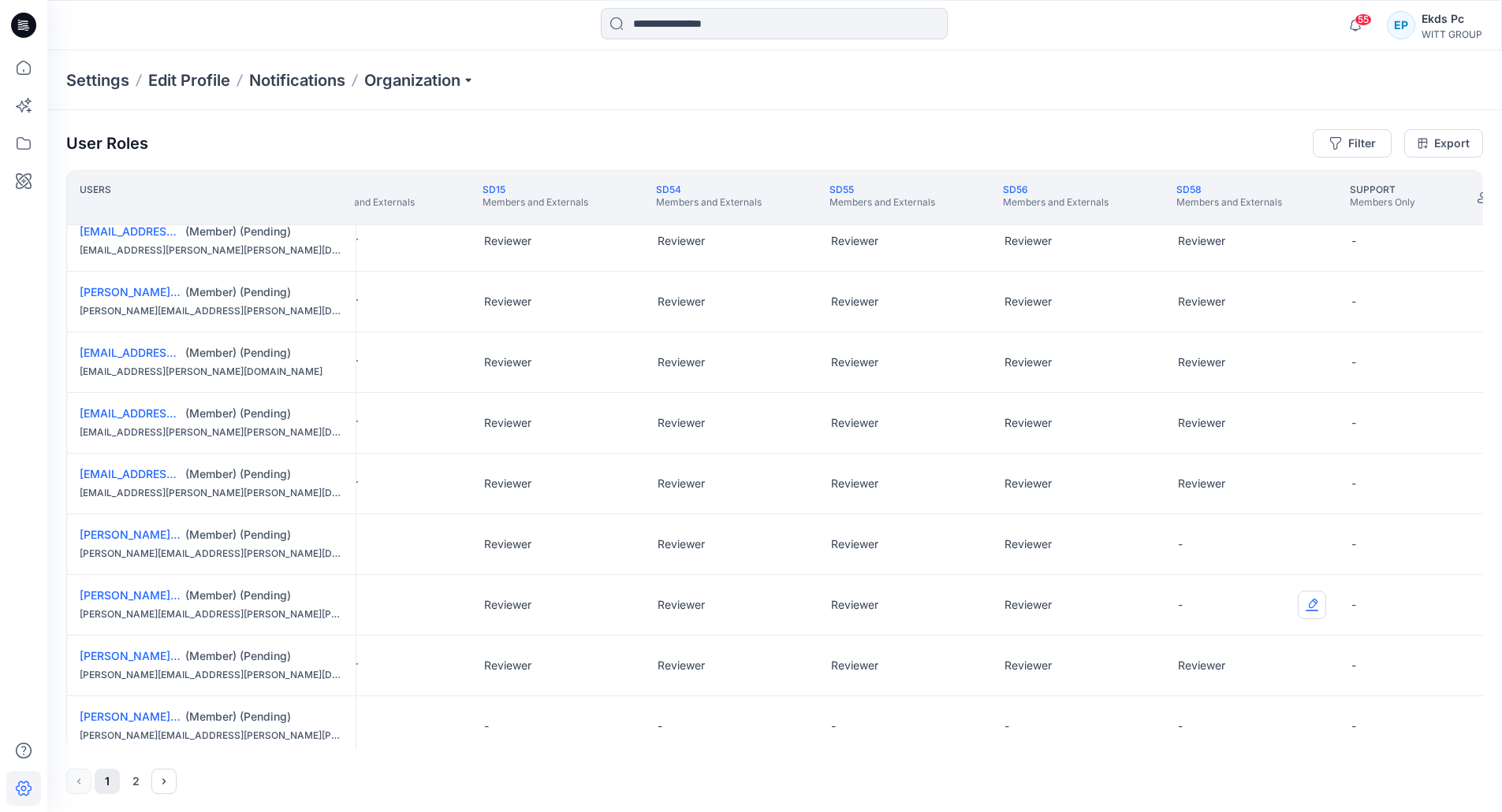
click at [1301, 605] on button "Edit Role" at bounding box center [1312, 605] width 29 height 29
click at [1219, 663] on button "Reviewer" at bounding box center [1238, 672] width 171 height 29
click at [1293, 552] on div "-" at bounding box center [1252, 545] width 174 height 60
click at [1298, 552] on button "Edit Role" at bounding box center [1312, 545] width 29 height 29
click at [1252, 610] on button "Reviewer" at bounding box center [1238, 611] width 171 height 29
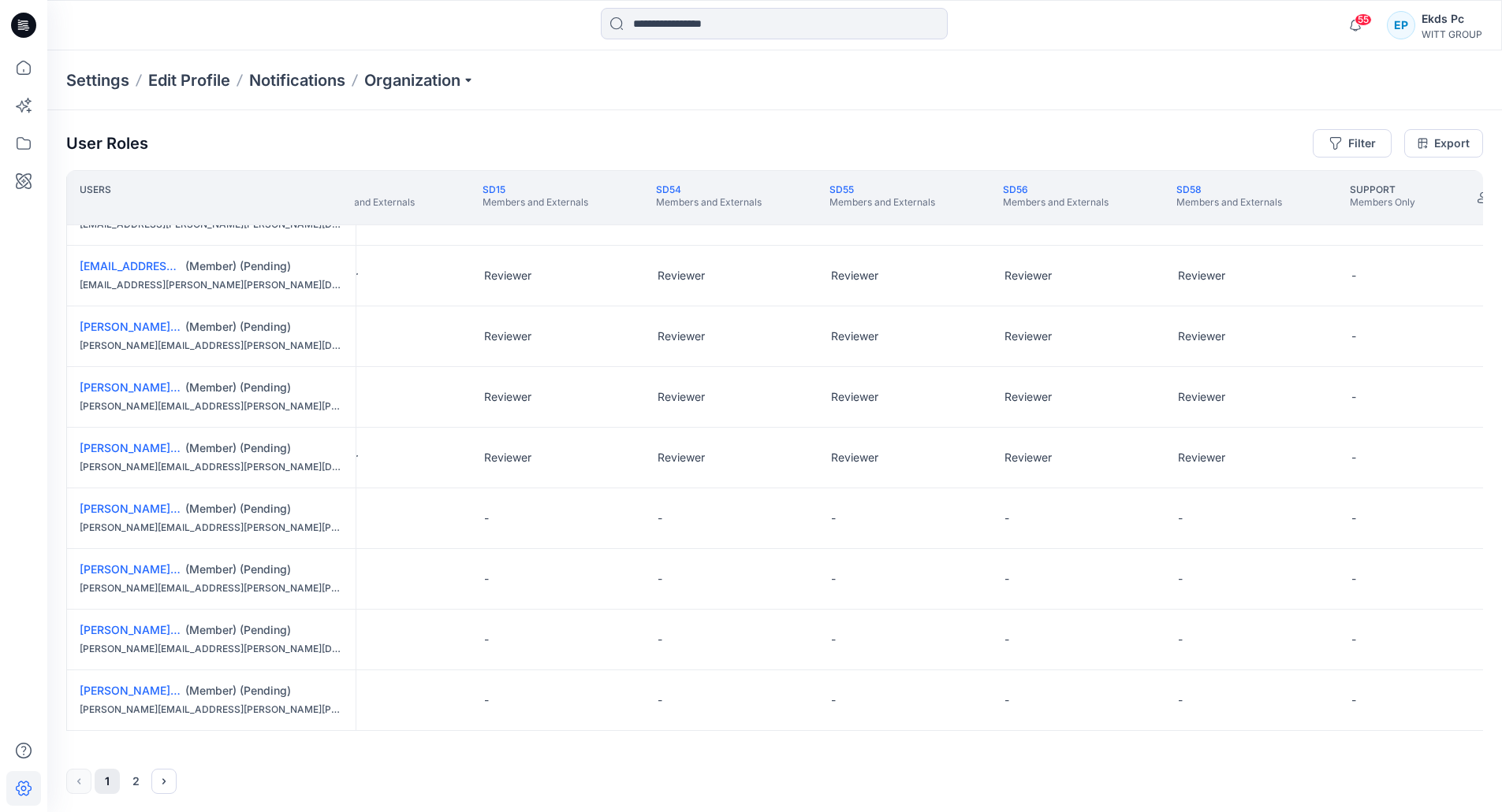
scroll to position [1, 0]
click at [1305, 523] on button "Edit Role" at bounding box center [1312, 518] width 29 height 29
click at [1220, 581] on button "Reviewer" at bounding box center [1238, 580] width 171 height 29
click at [1310, 581] on button "Edit Role" at bounding box center [1312, 578] width 29 height 29
click at [1233, 653] on button "Reviewer" at bounding box center [1238, 642] width 171 height 29
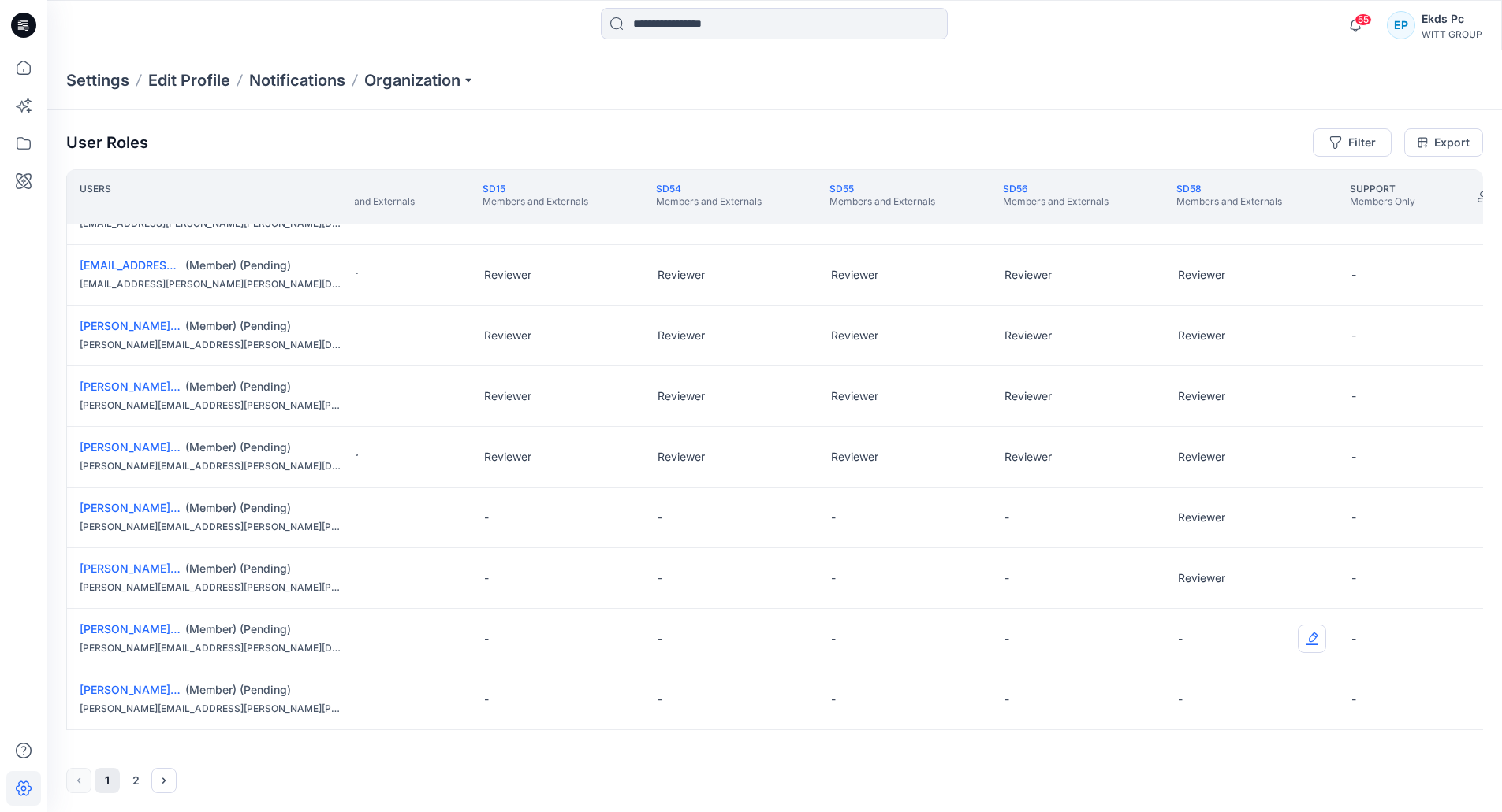
click at [1313, 645] on button "Edit Role" at bounding box center [1312, 639] width 29 height 29
click at [1238, 692] on button "Reviewer" at bounding box center [1238, 702] width 171 height 29
drag, startPoint x: 1270, startPoint y: 687, endPoint x: 1323, endPoint y: 695, distance: 53.6
click at [1323, 695] on button "Edit Role" at bounding box center [1312, 699] width 29 height 29
click at [1253, 610] on button "Reviewer" at bounding box center [1238, 602] width 171 height 29
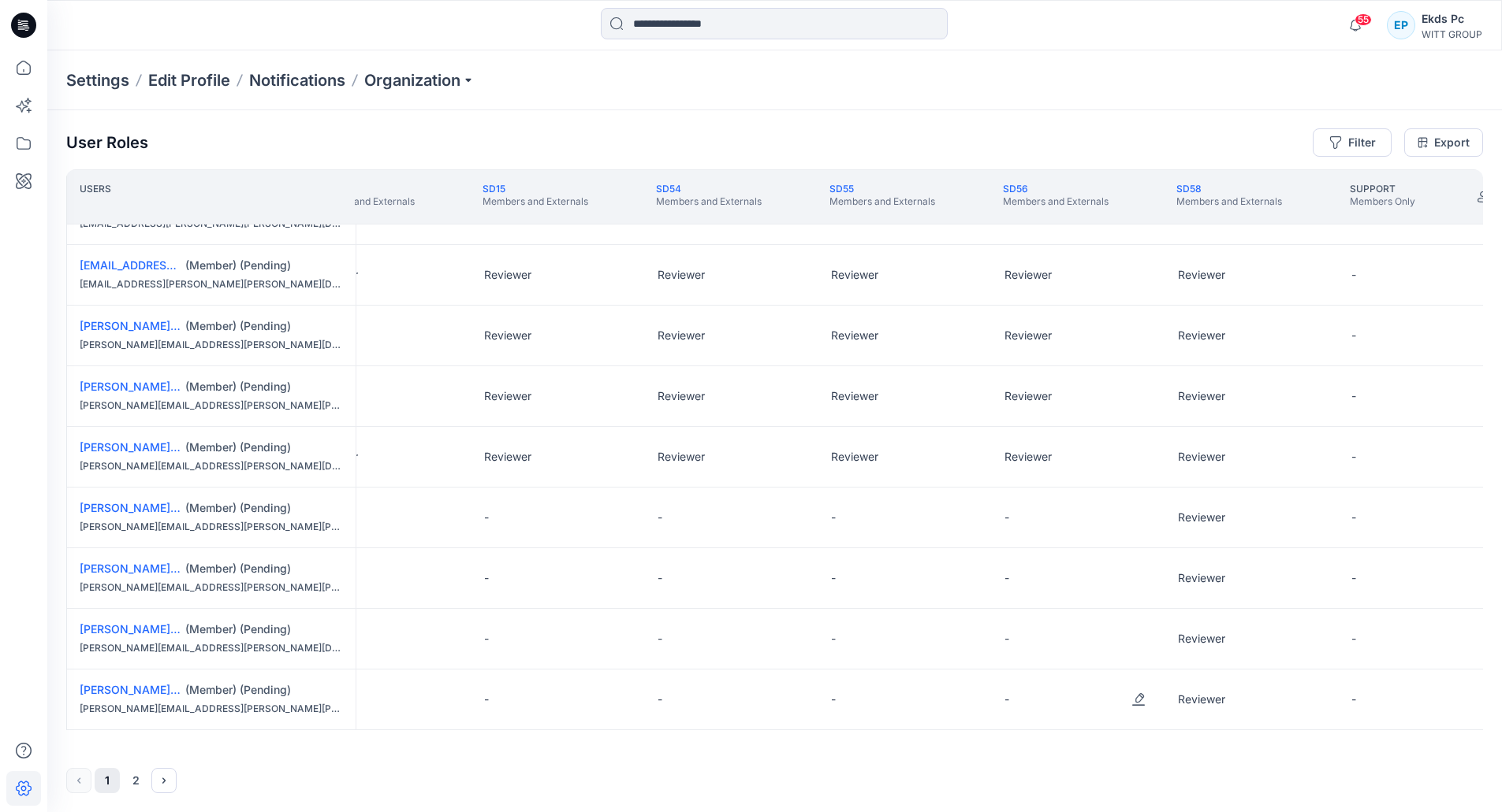
click at [1147, 698] on button "Edit Role" at bounding box center [1139, 699] width 29 height 29
click at [1113, 611] on button "Reviewer" at bounding box center [1064, 602] width 171 height 29
click at [1143, 578] on button "Edit Role" at bounding box center [1139, 578] width 29 height 29
click at [1076, 629] on button "Reviewer" at bounding box center [1064, 642] width 171 height 29
click at [1128, 630] on button "Edit Role" at bounding box center [1139, 639] width 29 height 29
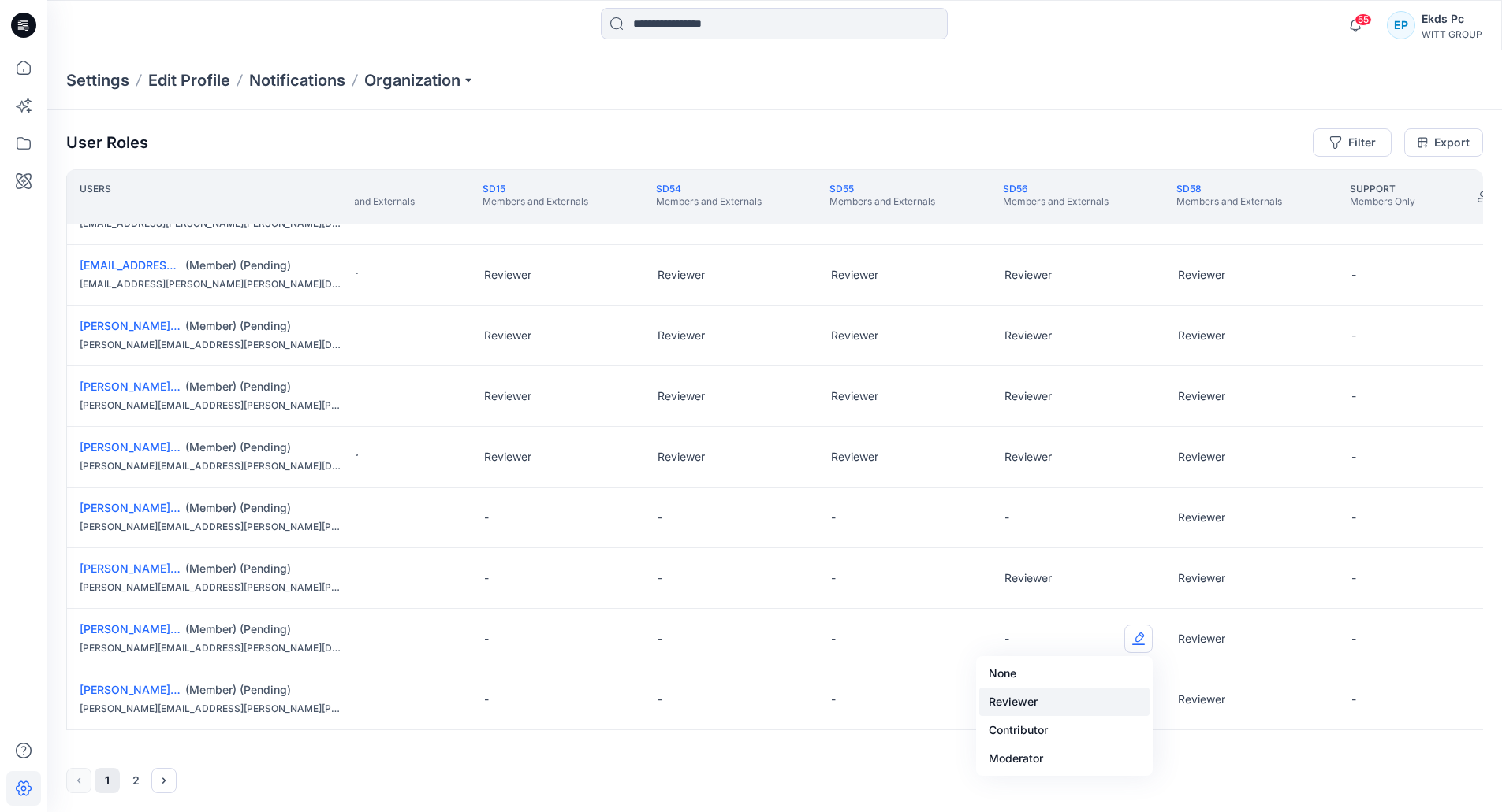
click at [1054, 698] on button "Reviewer" at bounding box center [1064, 702] width 171 height 29
drag, startPoint x: 1139, startPoint y: 521, endPoint x: 1125, endPoint y: 534, distance: 19.1
click at [1139, 522] on button "Edit Role" at bounding box center [1139, 518] width 29 height 29
click at [1066, 593] on button "Reviewer" at bounding box center [1064, 580] width 171 height 29
click at [964, 510] on button "Edit Role" at bounding box center [965, 518] width 29 height 29
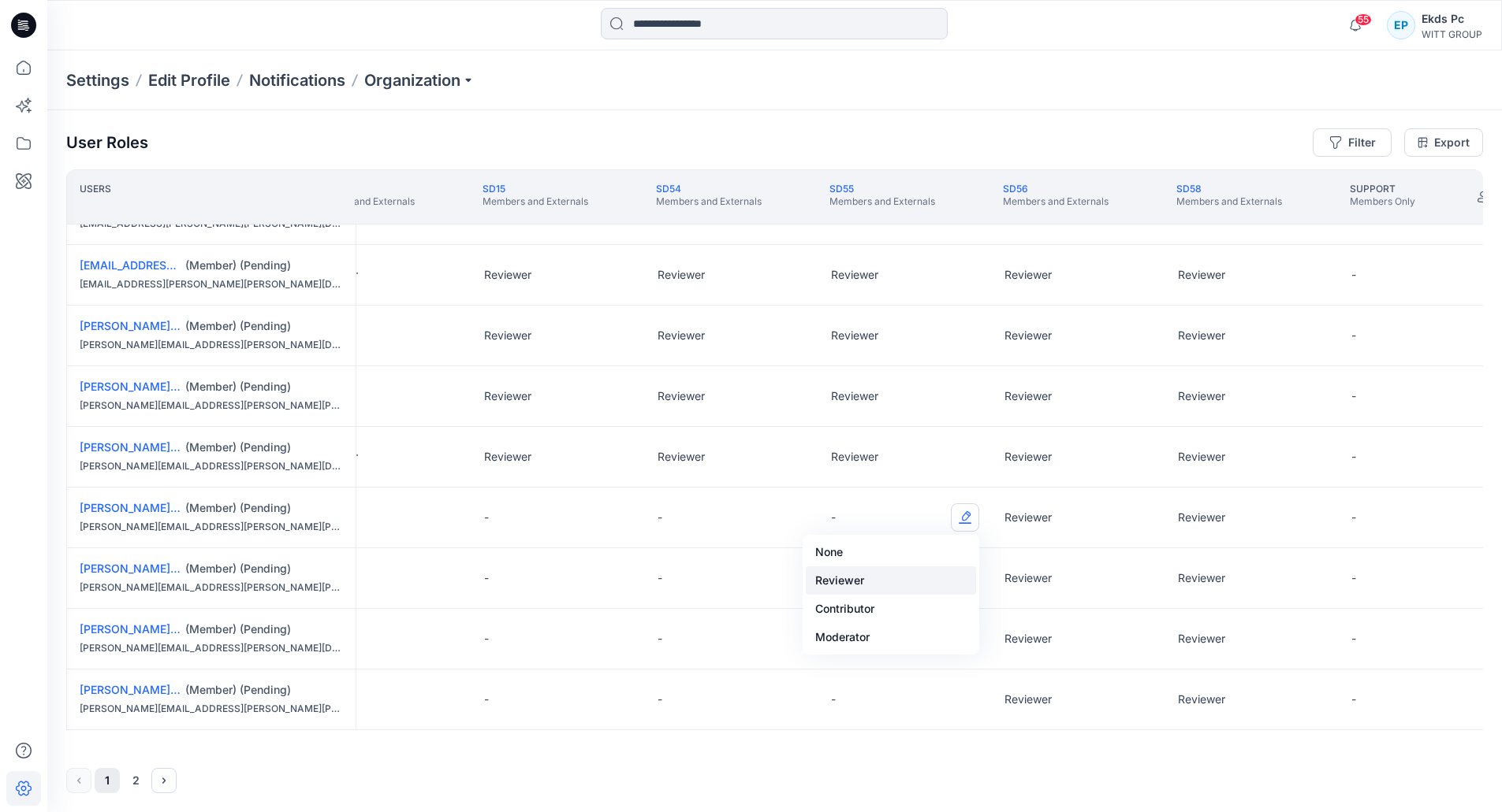
click at [865, 580] on button "Reviewer" at bounding box center [891, 580] width 171 height 29
click at [966, 626] on button "Edit Role" at bounding box center [965, 639] width 29 height 29
click at [960, 633] on button "Edit Role" at bounding box center [965, 639] width 29 height 29
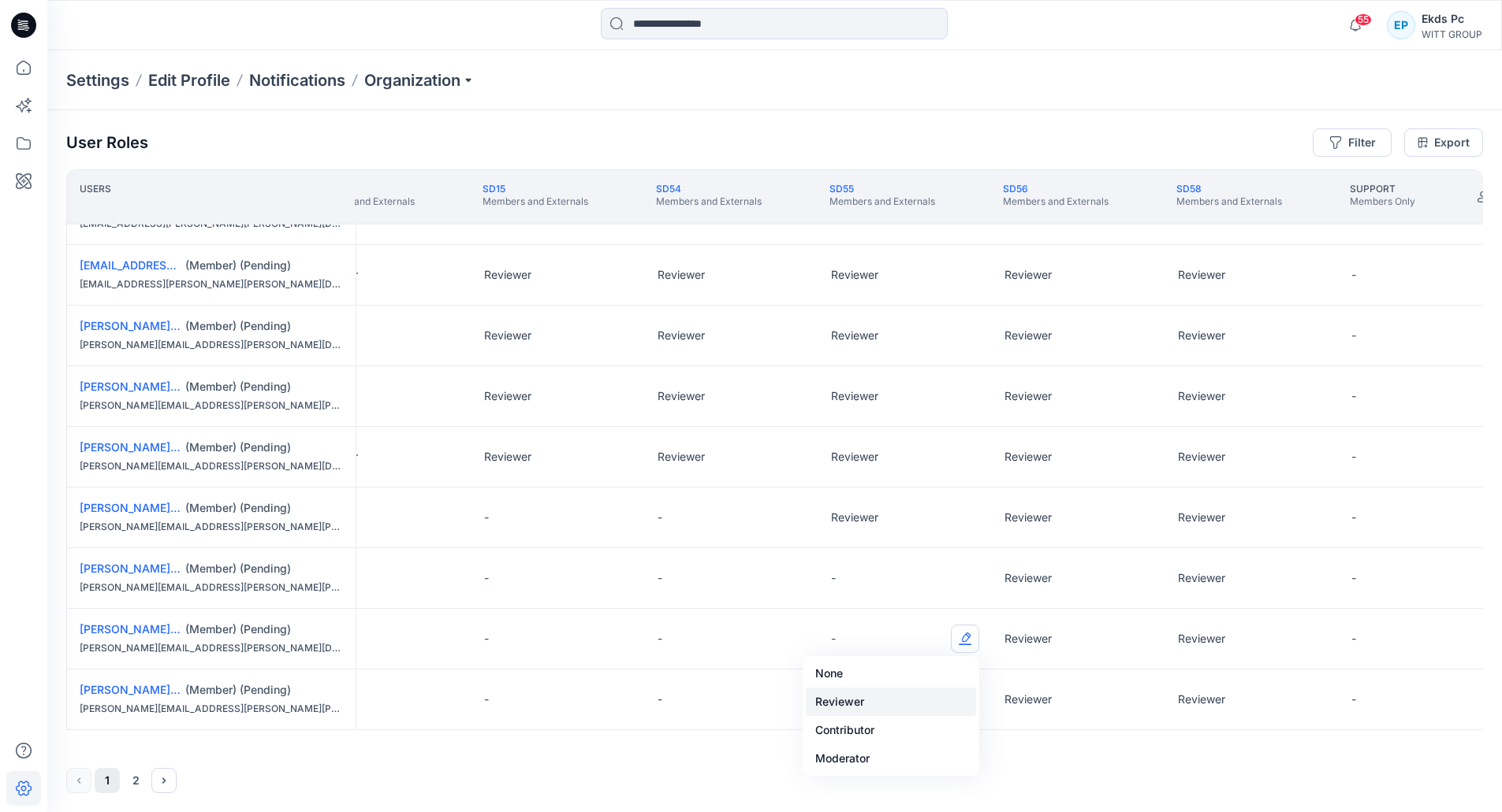
click at [864, 700] on button "Reviewer" at bounding box center [891, 702] width 171 height 29
click at [970, 582] on button "Edit Role" at bounding box center [965, 578] width 29 height 29
click at [938, 635] on button "Reviewer" at bounding box center [891, 642] width 171 height 29
click at [966, 697] on button "Edit Role" at bounding box center [965, 699] width 29 height 29
click at [901, 613] on div "None Reviewer Contributor Moderator" at bounding box center [891, 616] width 177 height 120
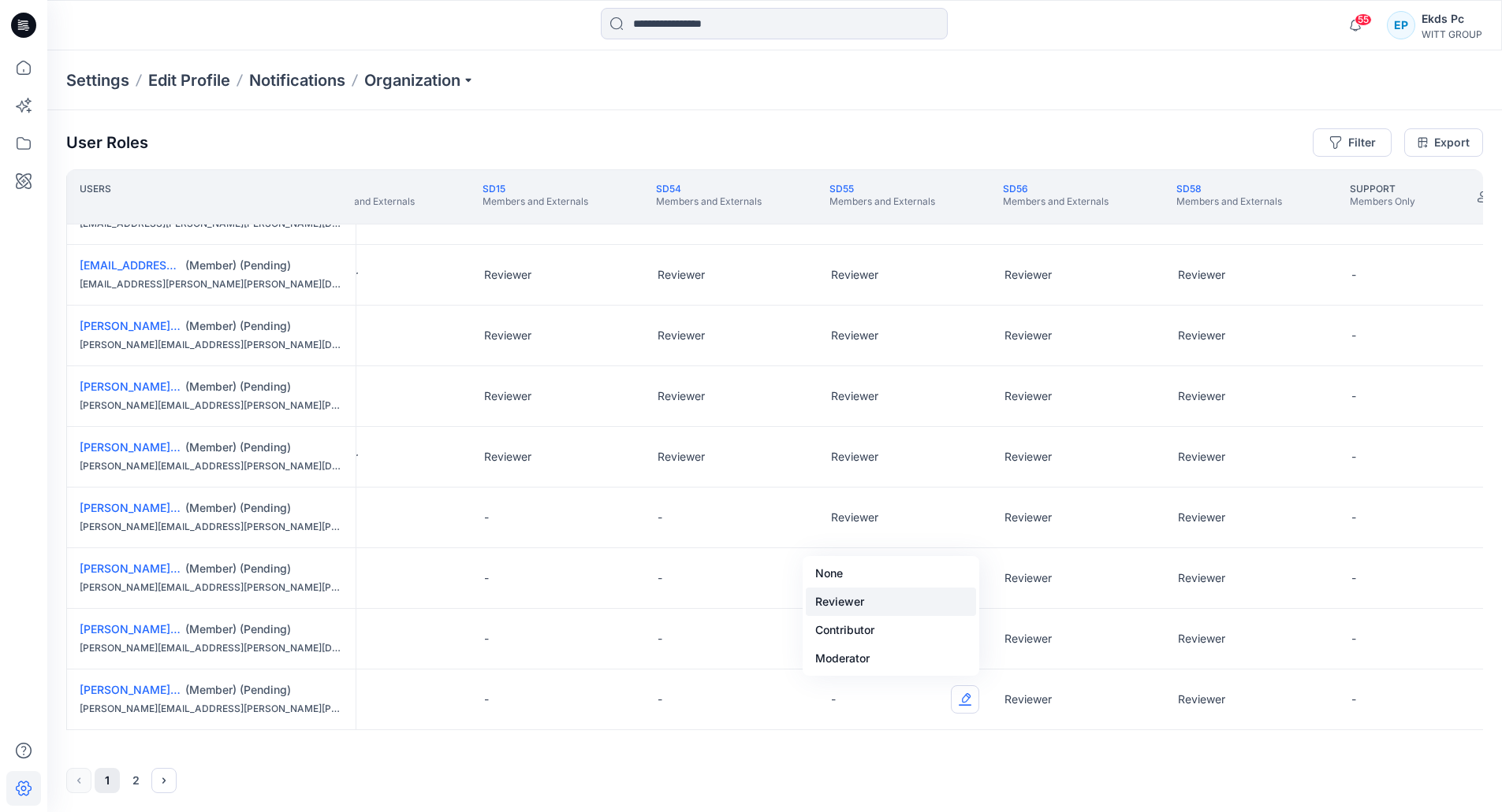
click at [901, 603] on button "Reviewer" at bounding box center [891, 602] width 171 height 29
click at [791, 513] on button "Edit Role" at bounding box center [792, 518] width 29 height 29
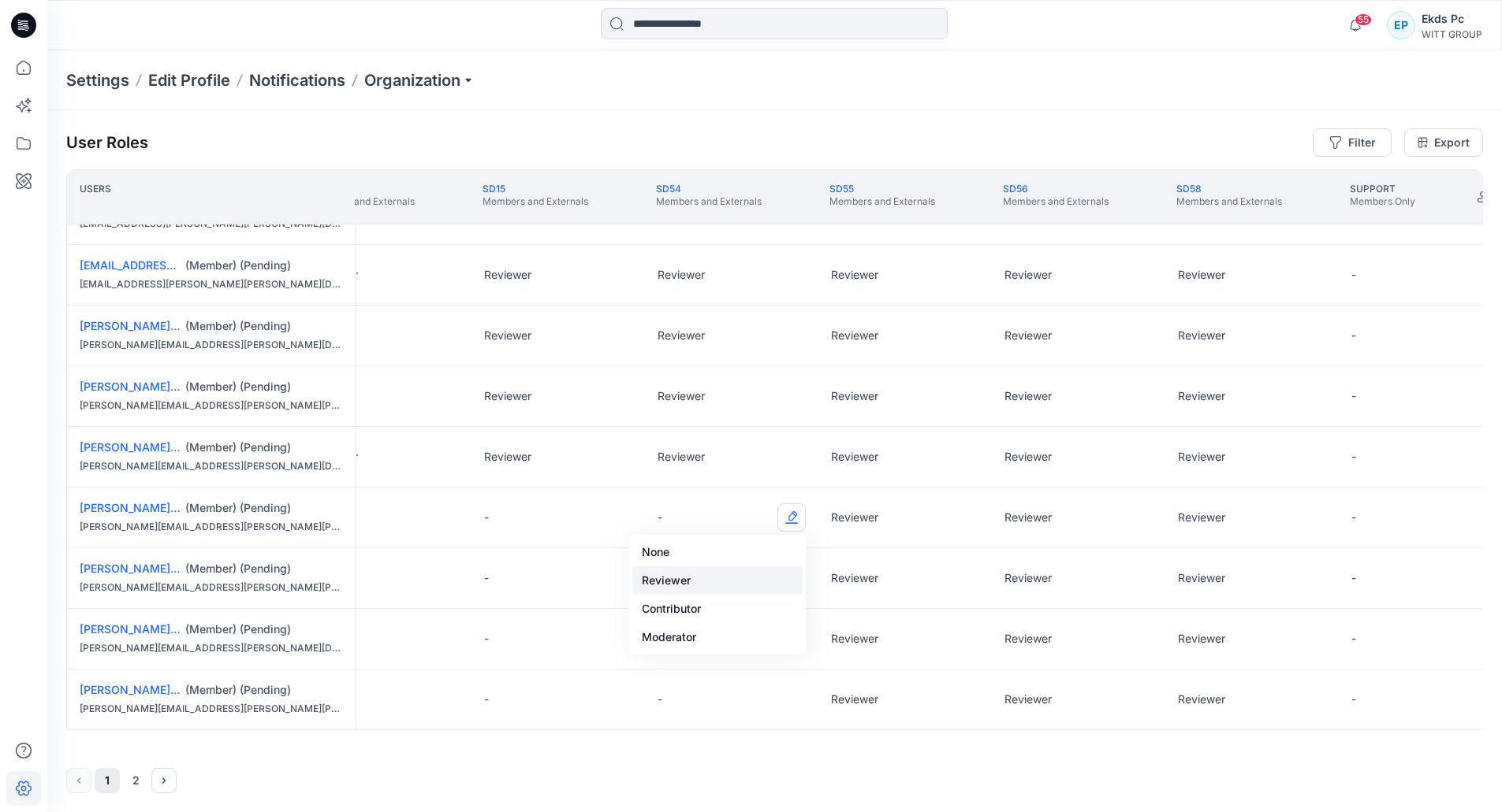
click at [732, 585] on button "Reviewer" at bounding box center [717, 580] width 171 height 29
click at [793, 584] on button "Edit Role" at bounding box center [792, 578] width 29 height 29
click at [743, 636] on button "Reviewer" at bounding box center [717, 642] width 171 height 29
click at [781, 634] on button "Edit Role" at bounding box center [792, 639] width 29 height 29
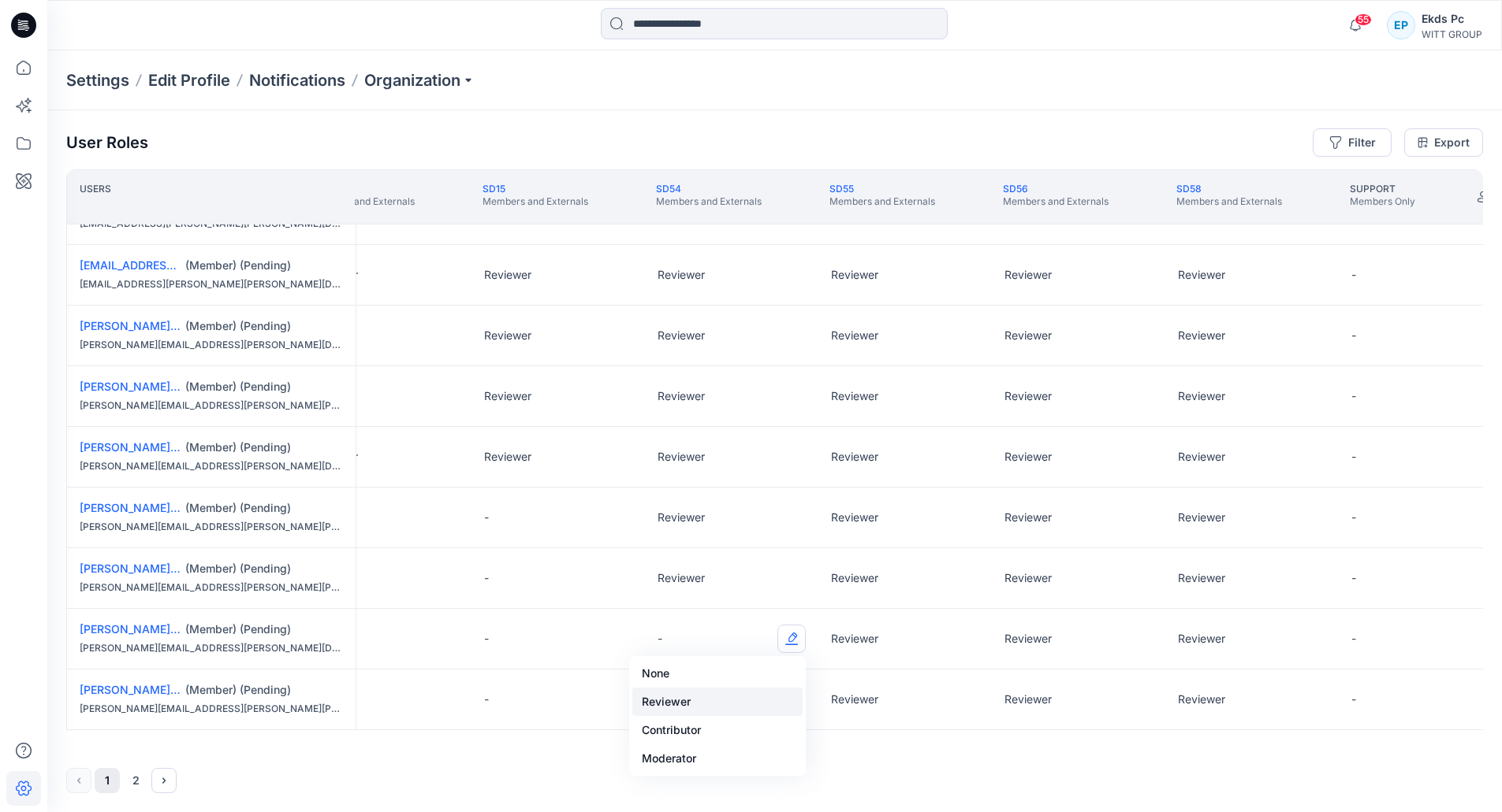
click at [714, 692] on button "Reviewer" at bounding box center [717, 702] width 171 height 29
click at [782, 698] on button "Edit Role" at bounding box center [792, 699] width 29 height 29
click at [690, 614] on button "Reviewer" at bounding box center [717, 602] width 171 height 29
click at [618, 525] on button "Edit Role" at bounding box center [618, 518] width 29 height 29
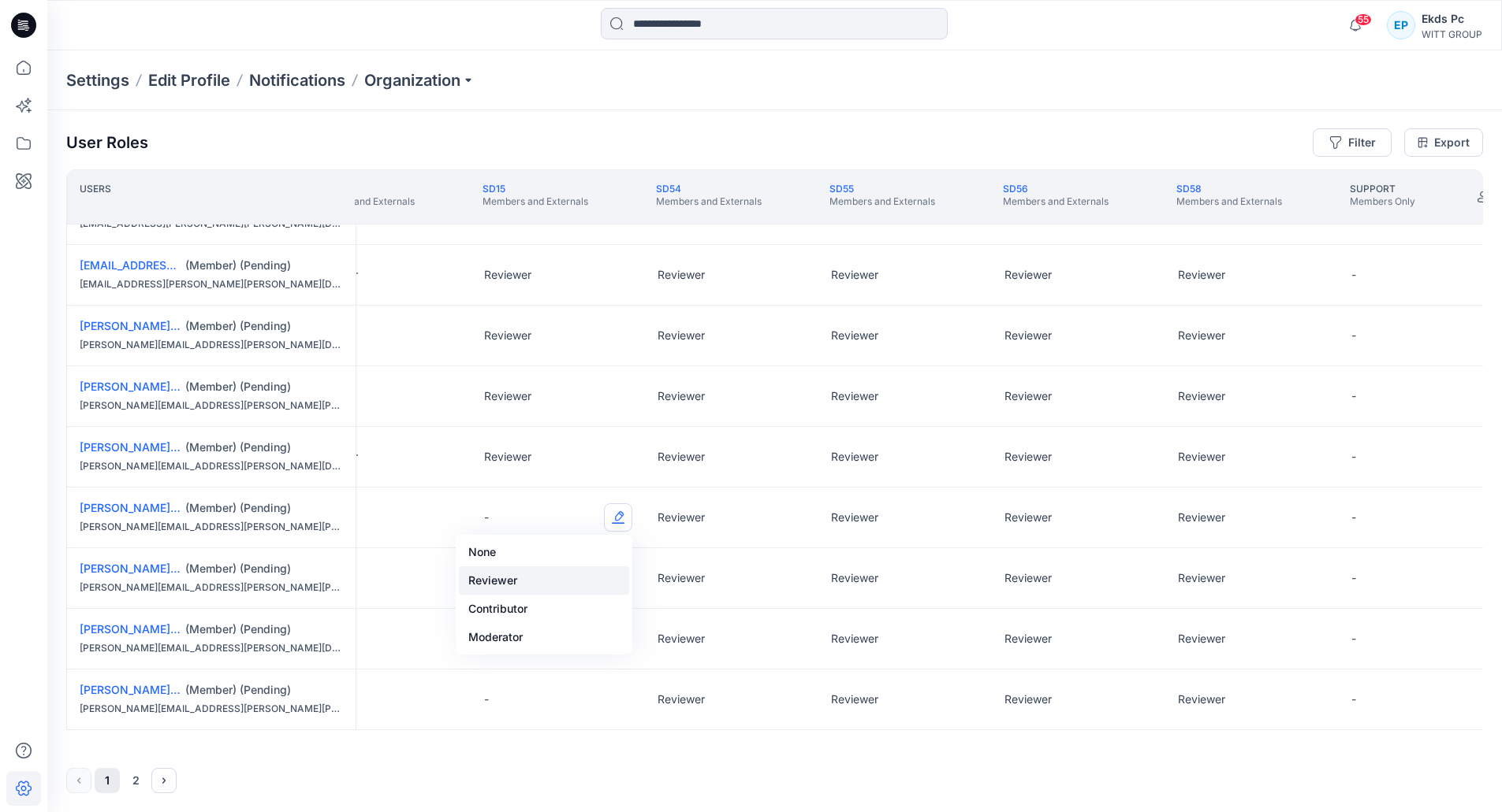
click at [605, 584] on button "Reviewer" at bounding box center [544, 580] width 171 height 29
click at [624, 593] on div "-" at bounding box center [558, 579] width 174 height 60
click at [623, 572] on button "Edit Role" at bounding box center [618, 578] width 29 height 29
click at [591, 630] on button "Reviewer" at bounding box center [544, 642] width 171 height 29
click at [615, 625] on button "Edit Role" at bounding box center [618, 639] width 29 height 29
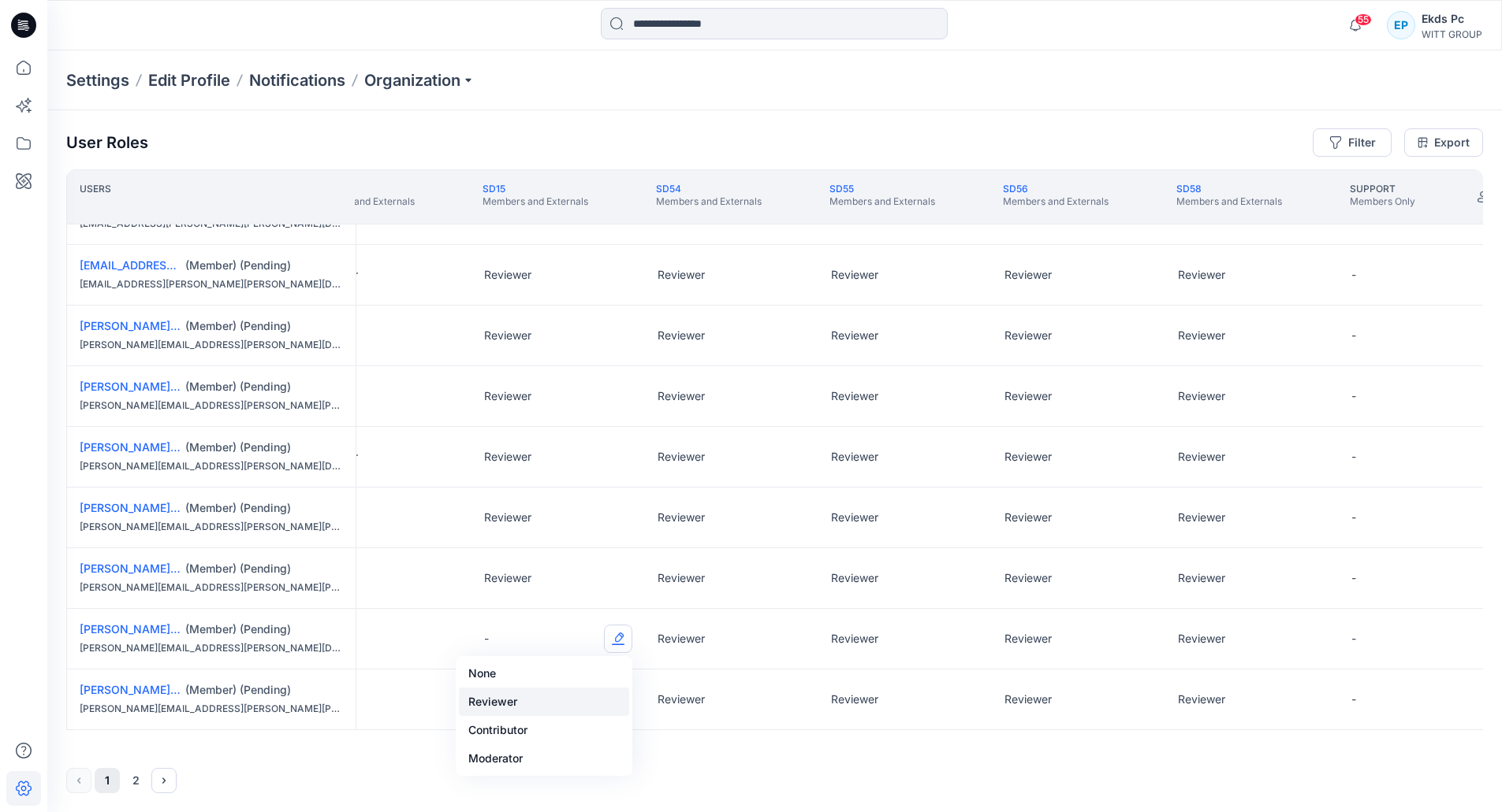
click at [567, 693] on button "Reviewer" at bounding box center [544, 702] width 171 height 29
click at [626, 695] on button "Edit Role" at bounding box center [618, 699] width 29 height 29
click at [561, 606] on button "Reviewer" at bounding box center [544, 602] width 171 height 29
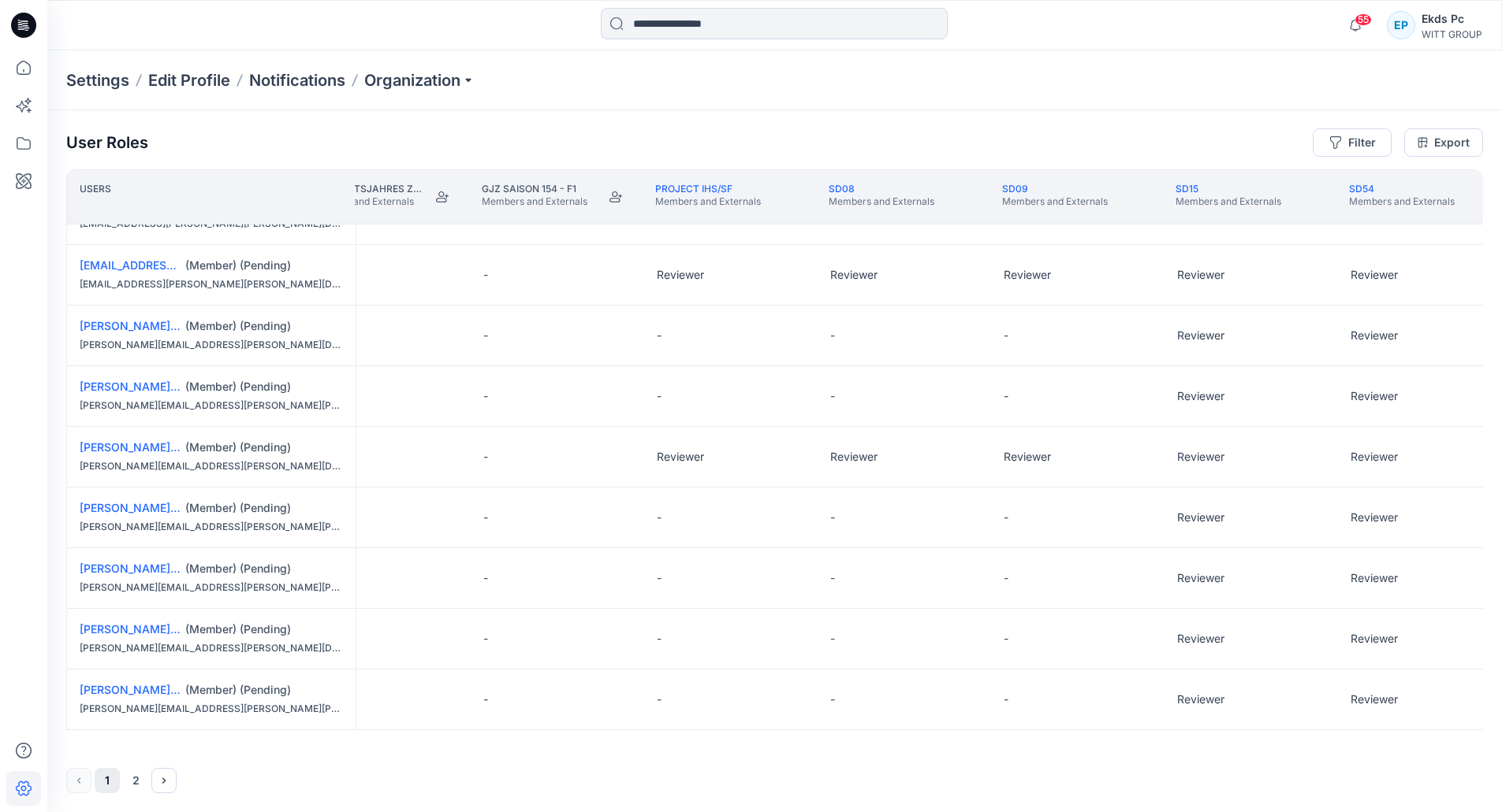
scroll to position [1014, 396]
click at [1141, 527] on button "Edit Role" at bounding box center [1148, 518] width 29 height 29
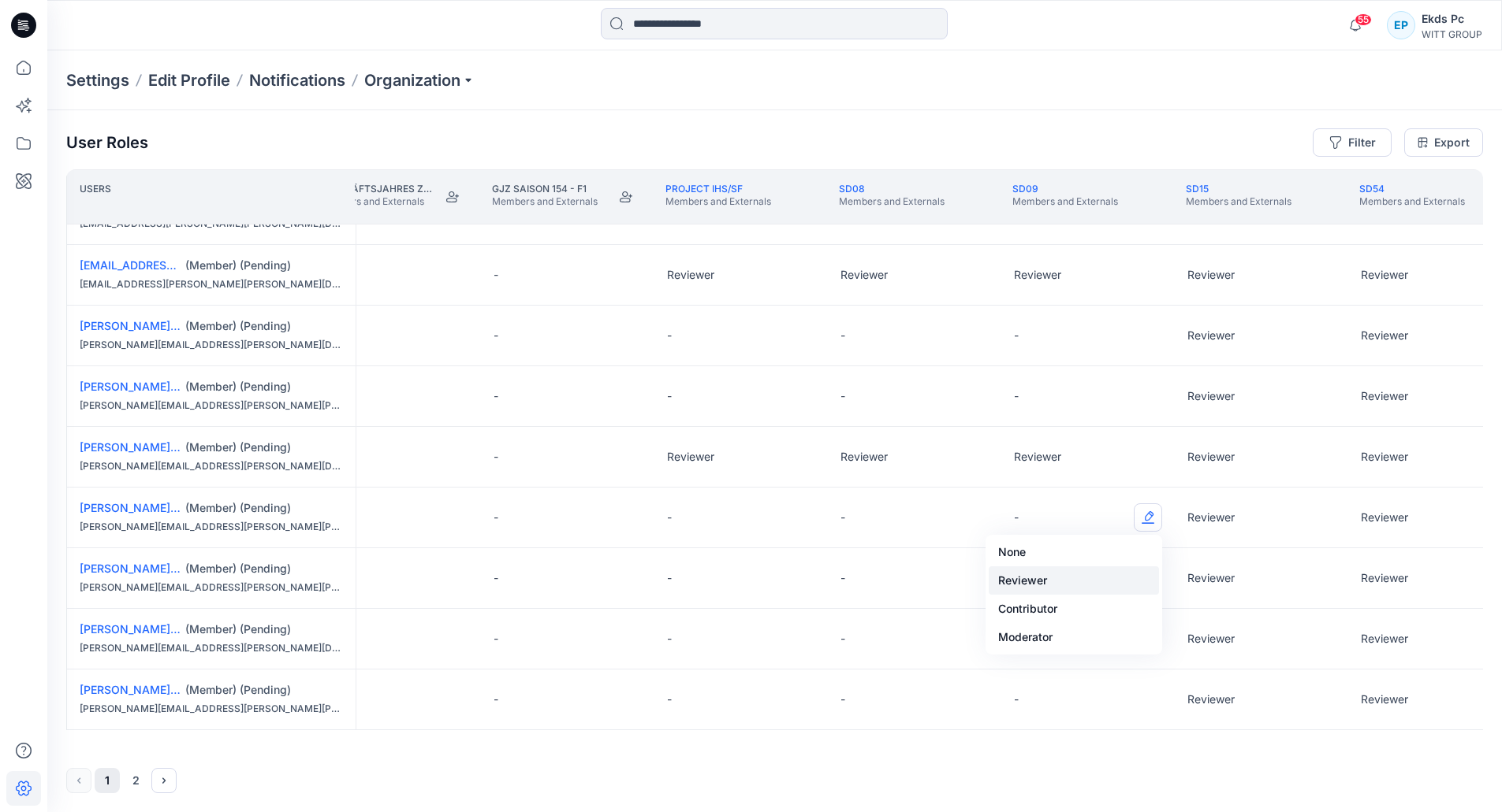
click at [1045, 574] on button "Reviewer" at bounding box center [1074, 580] width 171 height 29
click at [1150, 584] on button "Edit Role" at bounding box center [1148, 578] width 29 height 29
click at [1045, 635] on button "Reviewer" at bounding box center [1074, 642] width 171 height 29
click at [1145, 642] on button "Edit Role" at bounding box center [1148, 639] width 29 height 29
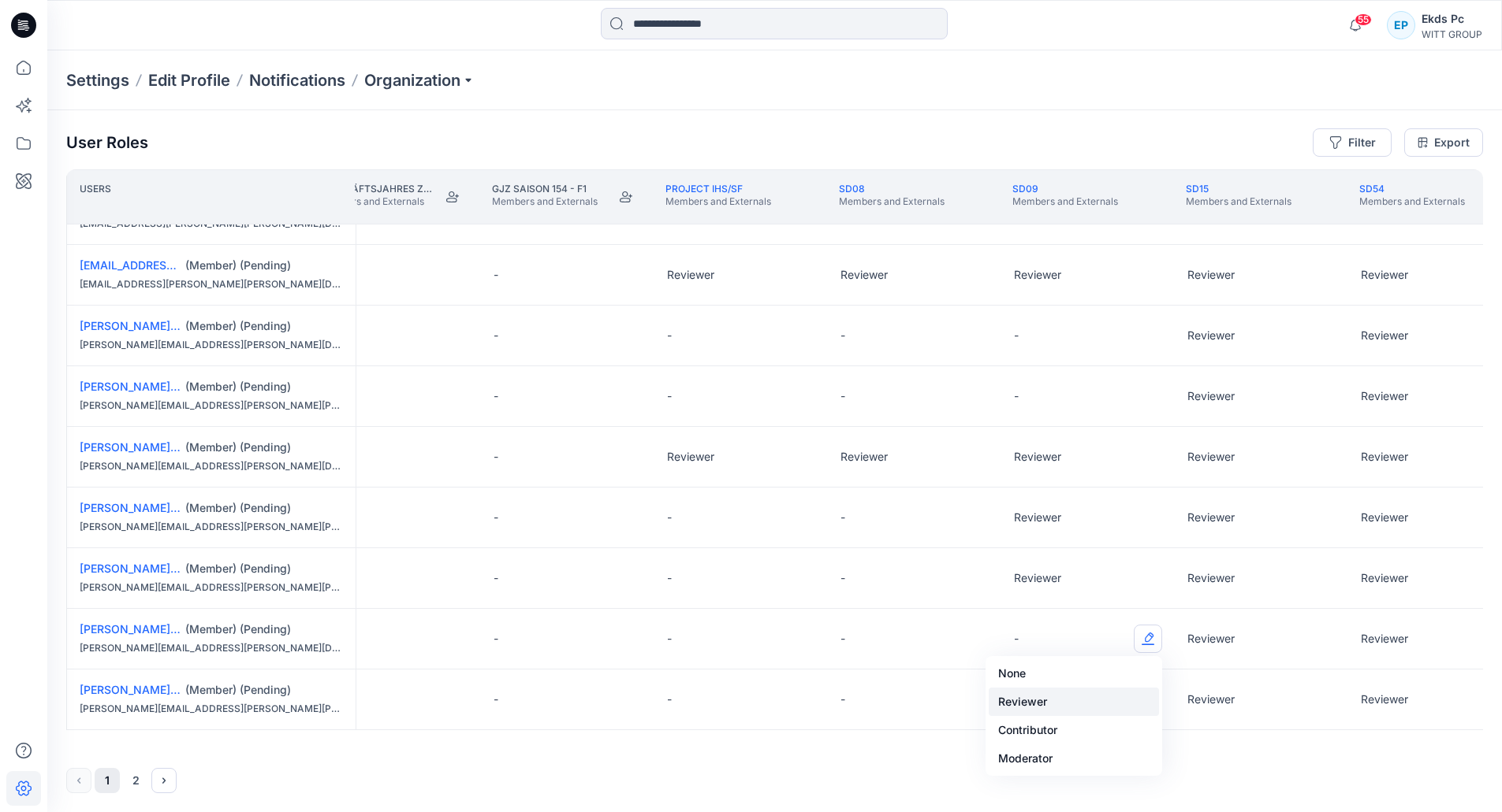
click at [1052, 700] on button "Reviewer" at bounding box center [1074, 702] width 171 height 29
drag, startPoint x: 1131, startPoint y: 699, endPoint x: 1139, endPoint y: 695, distance: 8.9
click at [1139, 695] on button "Edit Role" at bounding box center [1148, 699] width 29 height 29
click at [1070, 614] on button "Reviewer" at bounding box center [1074, 602] width 171 height 29
click at [967, 520] on button "Edit Role" at bounding box center [974, 518] width 29 height 29
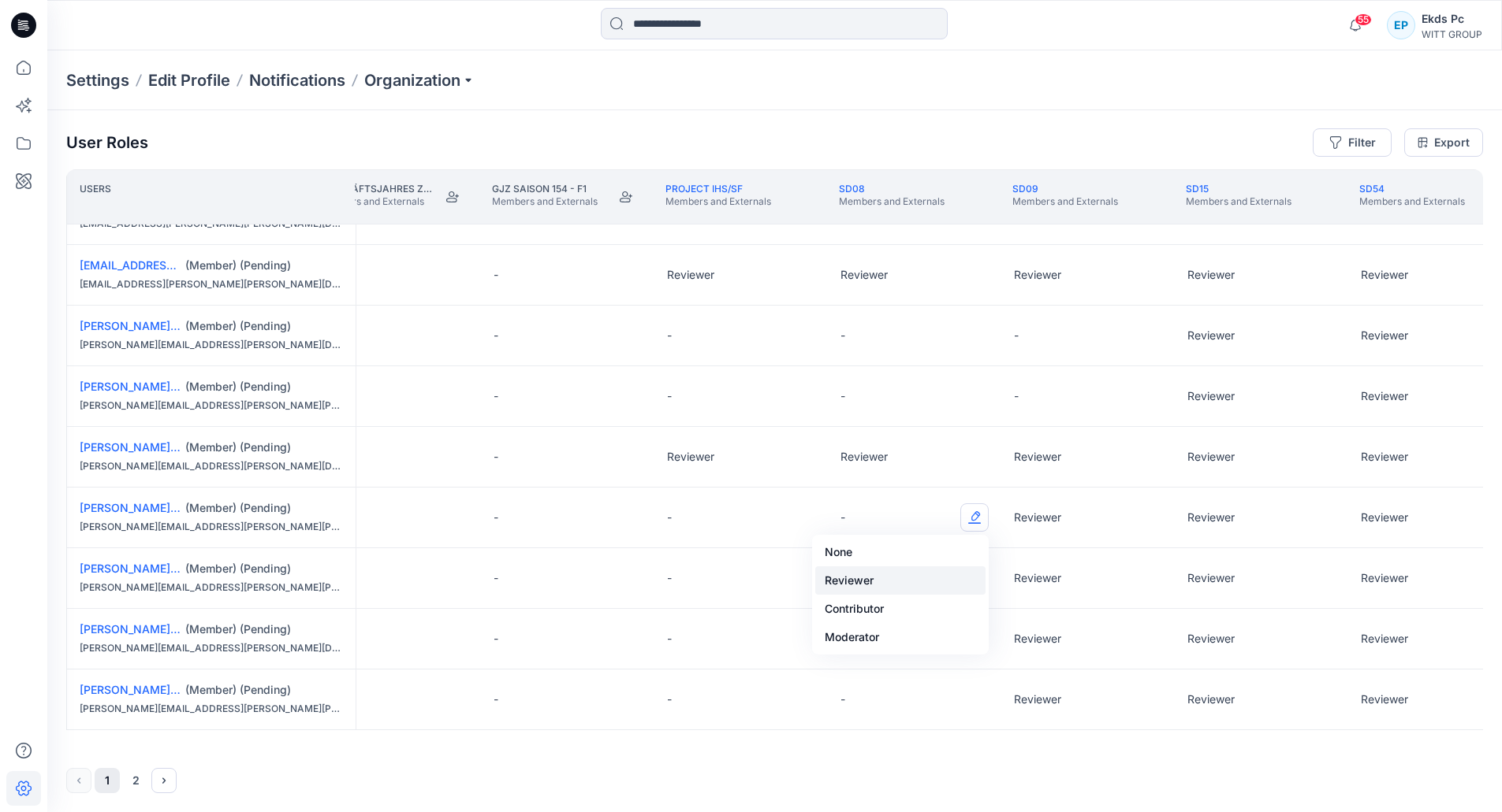
click at [903, 577] on button "Reviewer" at bounding box center [900, 580] width 171 height 29
click at [974, 603] on div "-" at bounding box center [914, 579] width 174 height 60
click at [979, 587] on button "Edit Role" at bounding box center [974, 578] width 29 height 29
click at [919, 638] on button "Reviewer" at bounding box center [900, 642] width 171 height 29
click at [970, 632] on button "Edit Role" at bounding box center [974, 639] width 29 height 29
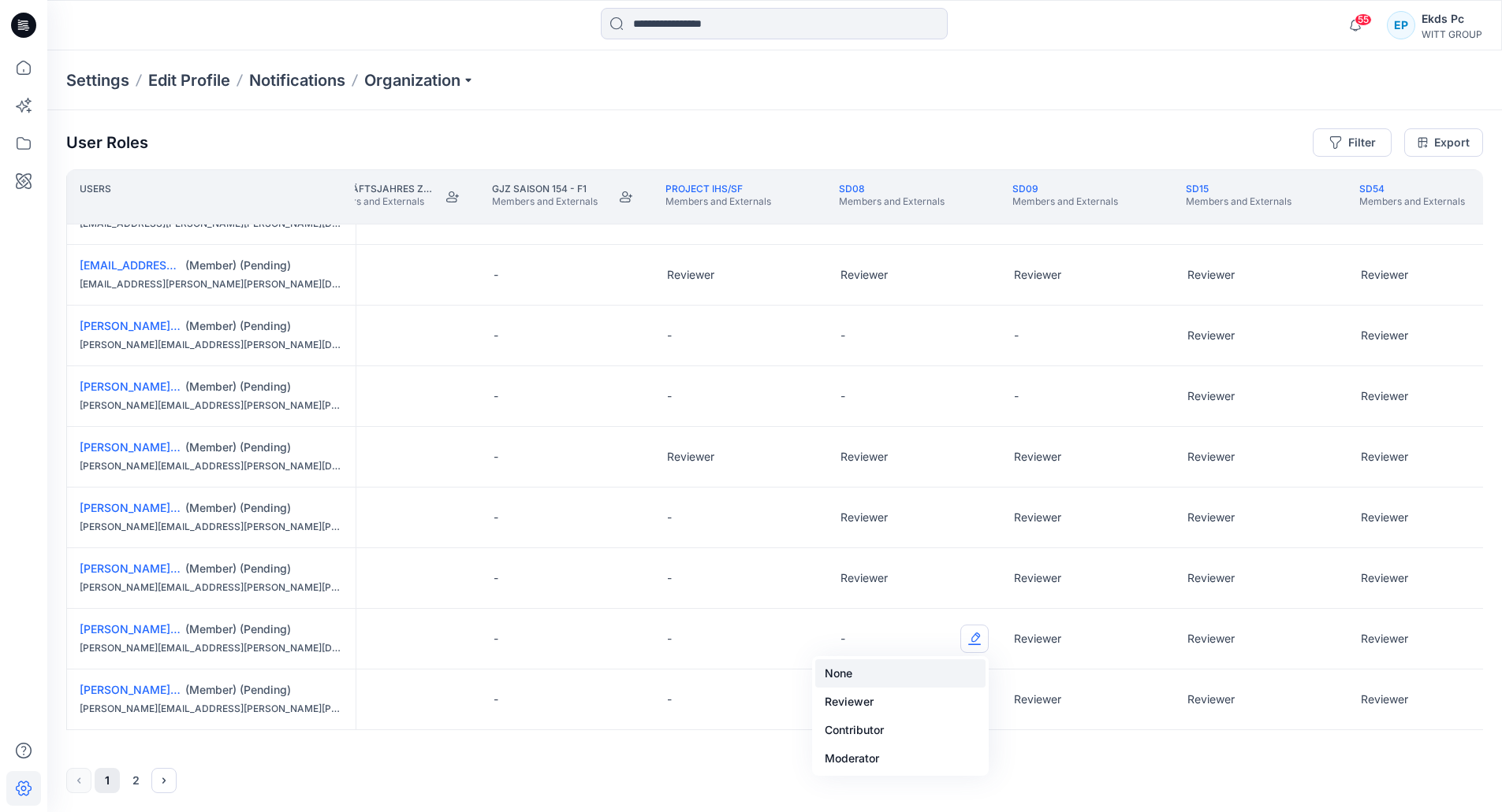
click at [899, 687] on button "None" at bounding box center [900, 674] width 171 height 29
click at [901, 699] on div "-" at bounding box center [914, 700] width 174 height 60
click at [982, 711] on div "-" at bounding box center [914, 700] width 174 height 60
click at [975, 701] on button "Edit Role" at bounding box center [974, 699] width 29 height 29
click at [878, 605] on button "Reviewer" at bounding box center [900, 602] width 171 height 29
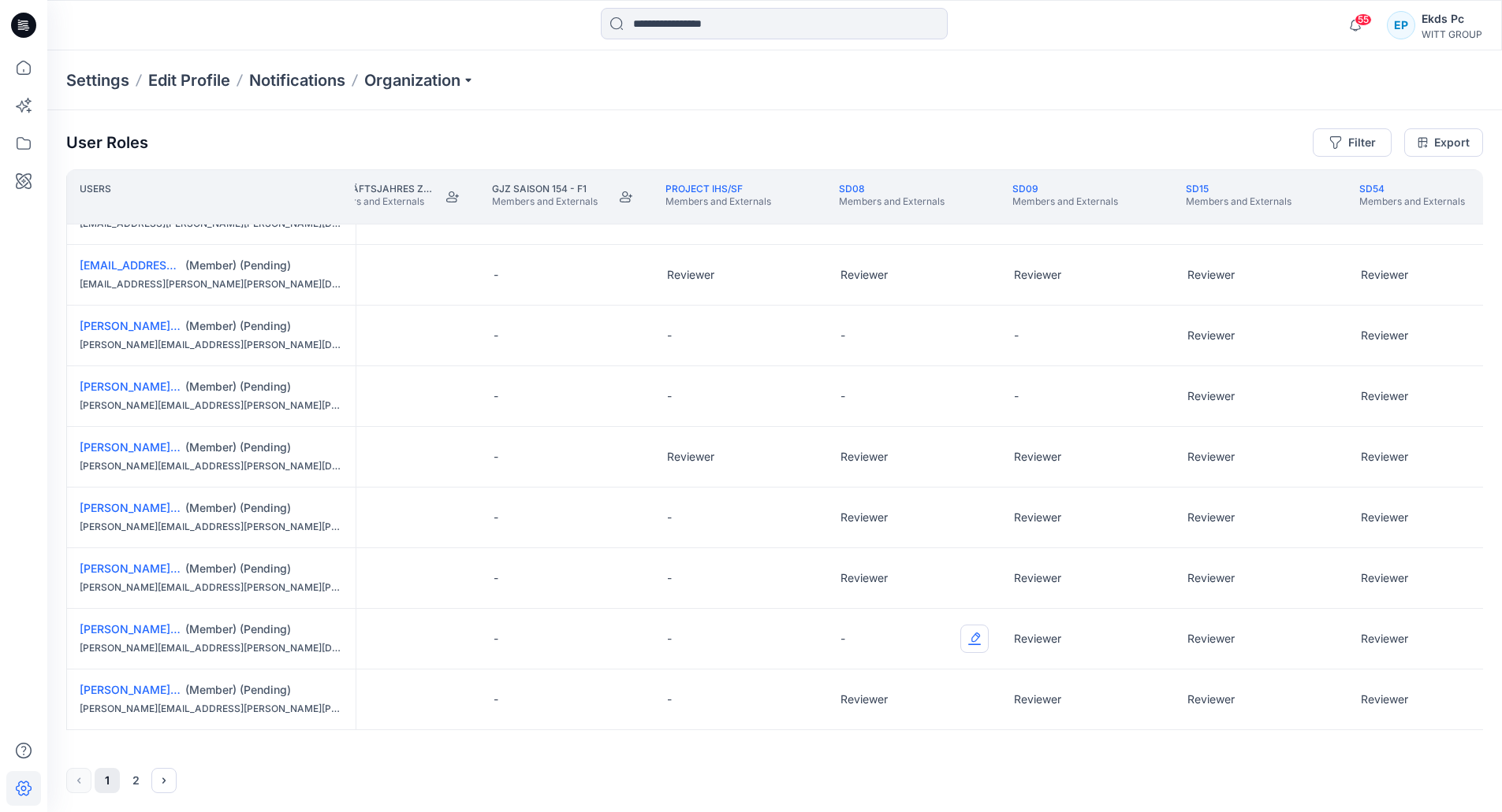
click at [964, 628] on button "Edit Role" at bounding box center [974, 639] width 29 height 29
click at [882, 709] on button "Reviewer" at bounding box center [900, 702] width 171 height 29
click at [783, 496] on div "-" at bounding box center [741, 518] width 174 height 60
click at [814, 523] on button "Edit Role" at bounding box center [801, 518] width 29 height 29
click at [642, 566] on button "Reviewer" at bounding box center [727, 580] width 171 height 29
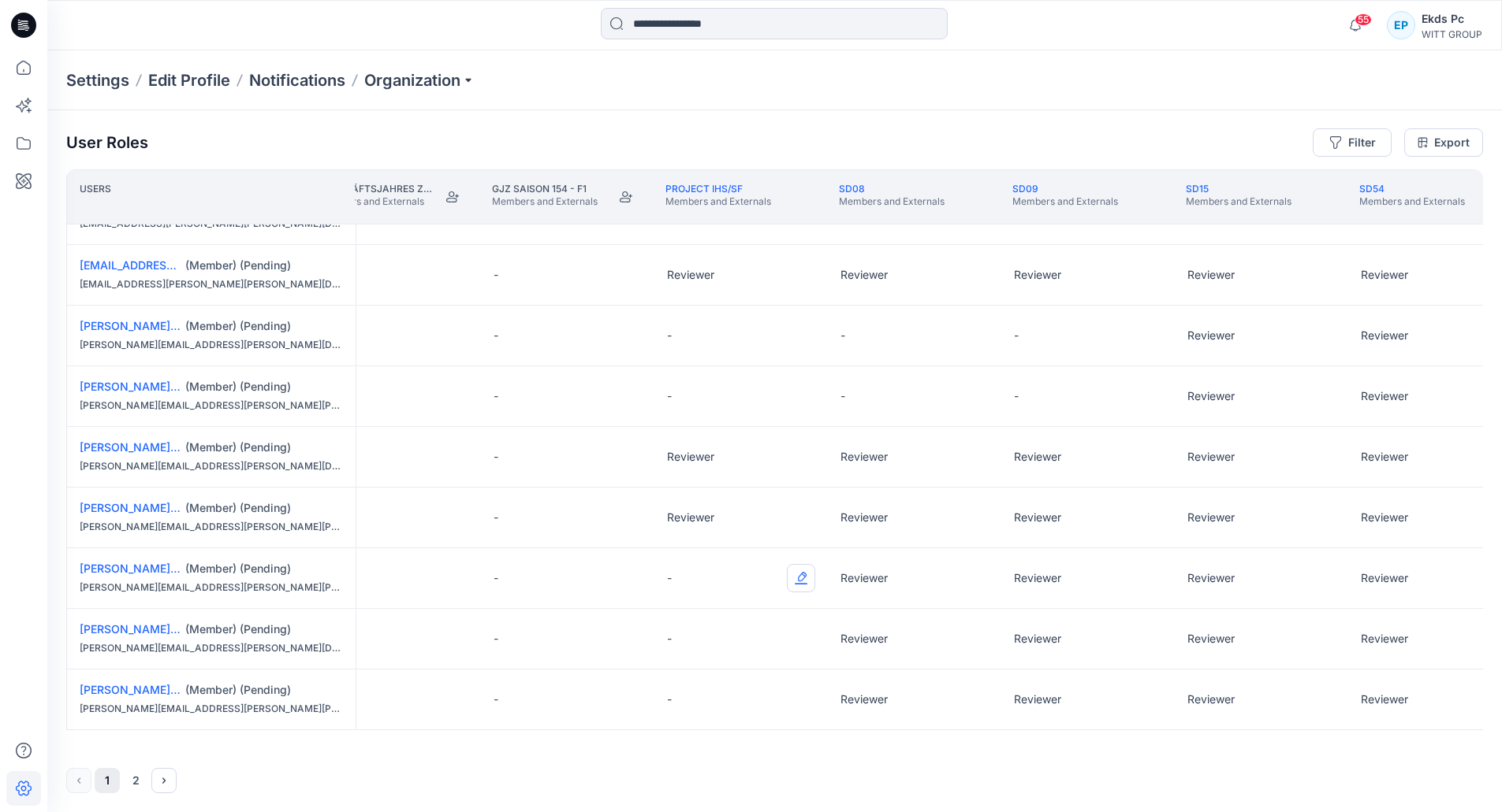
click at [802, 584] on button "Edit Role" at bounding box center [801, 578] width 29 height 29
click at [711, 655] on button "Reviewer" at bounding box center [727, 642] width 171 height 29
click at [783, 638] on div "-" at bounding box center [741, 639] width 174 height 60
click at [806, 645] on button "Edit Role" at bounding box center [801, 639] width 29 height 29
click at [701, 703] on button "Reviewer" at bounding box center [727, 702] width 171 height 29
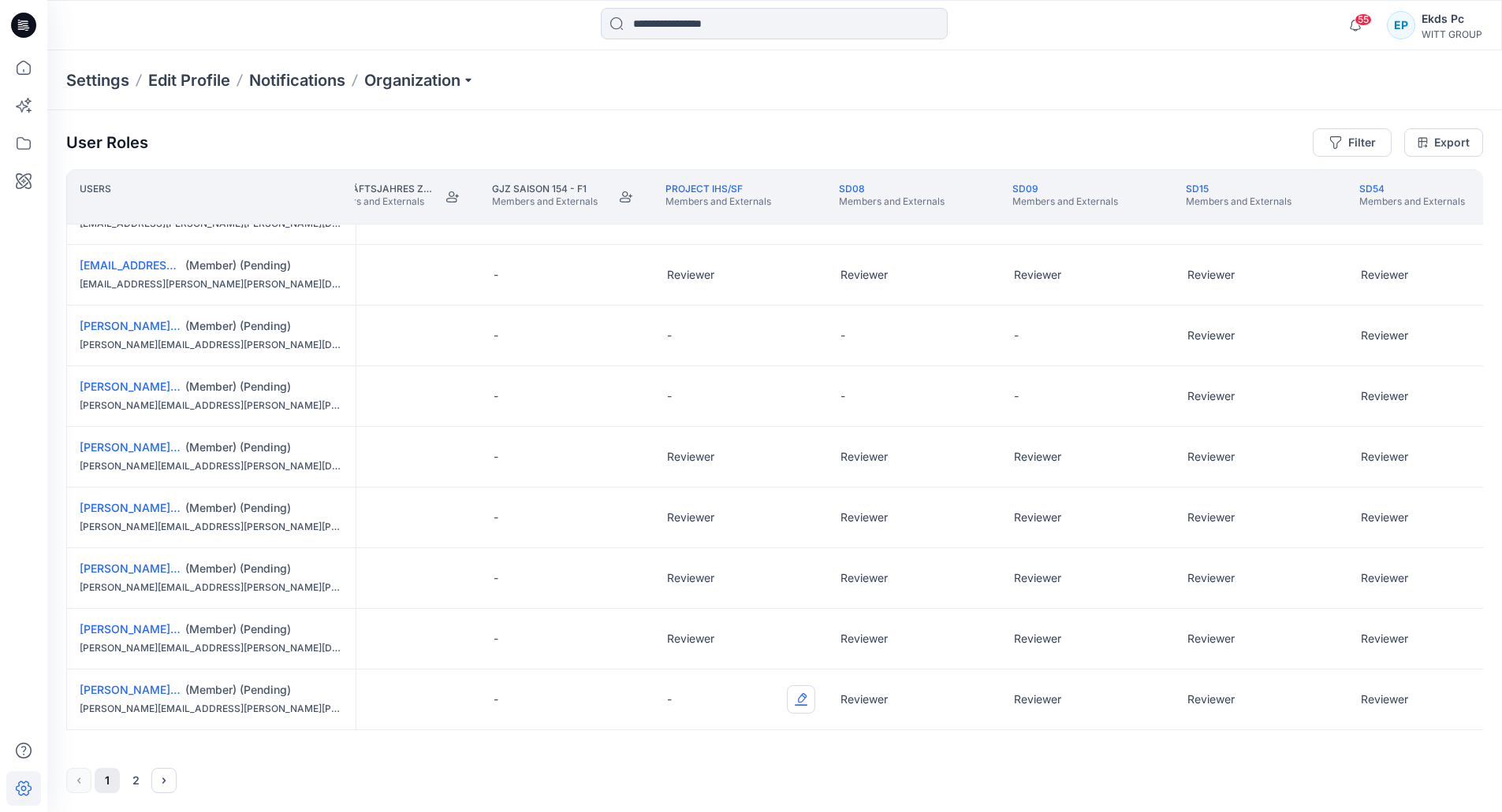
click at [796, 706] on button "Edit Role" at bounding box center [801, 699] width 29 height 29
click at [745, 605] on button "Reviewer" at bounding box center [727, 602] width 171 height 29
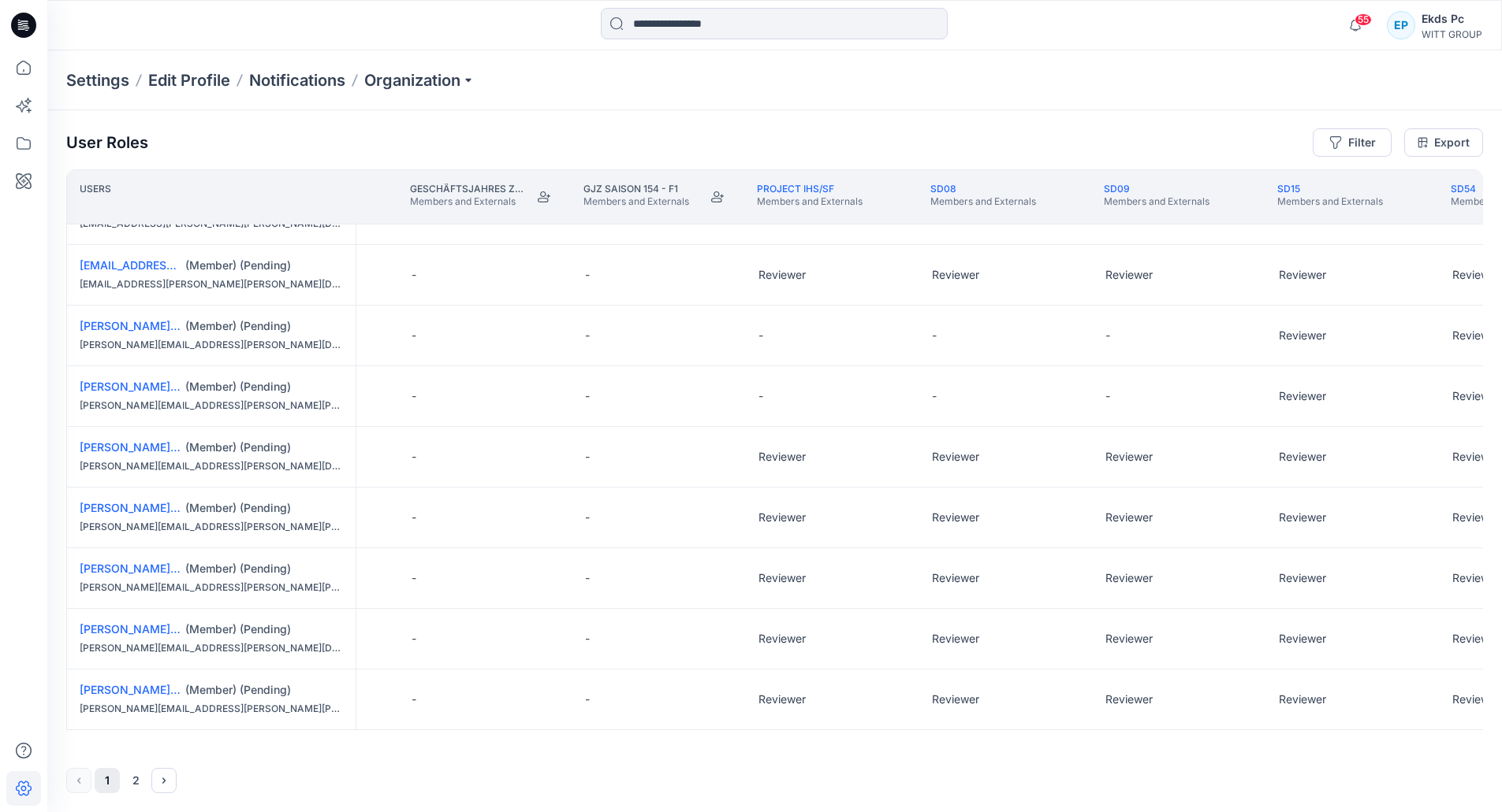
scroll to position [1014, 0]
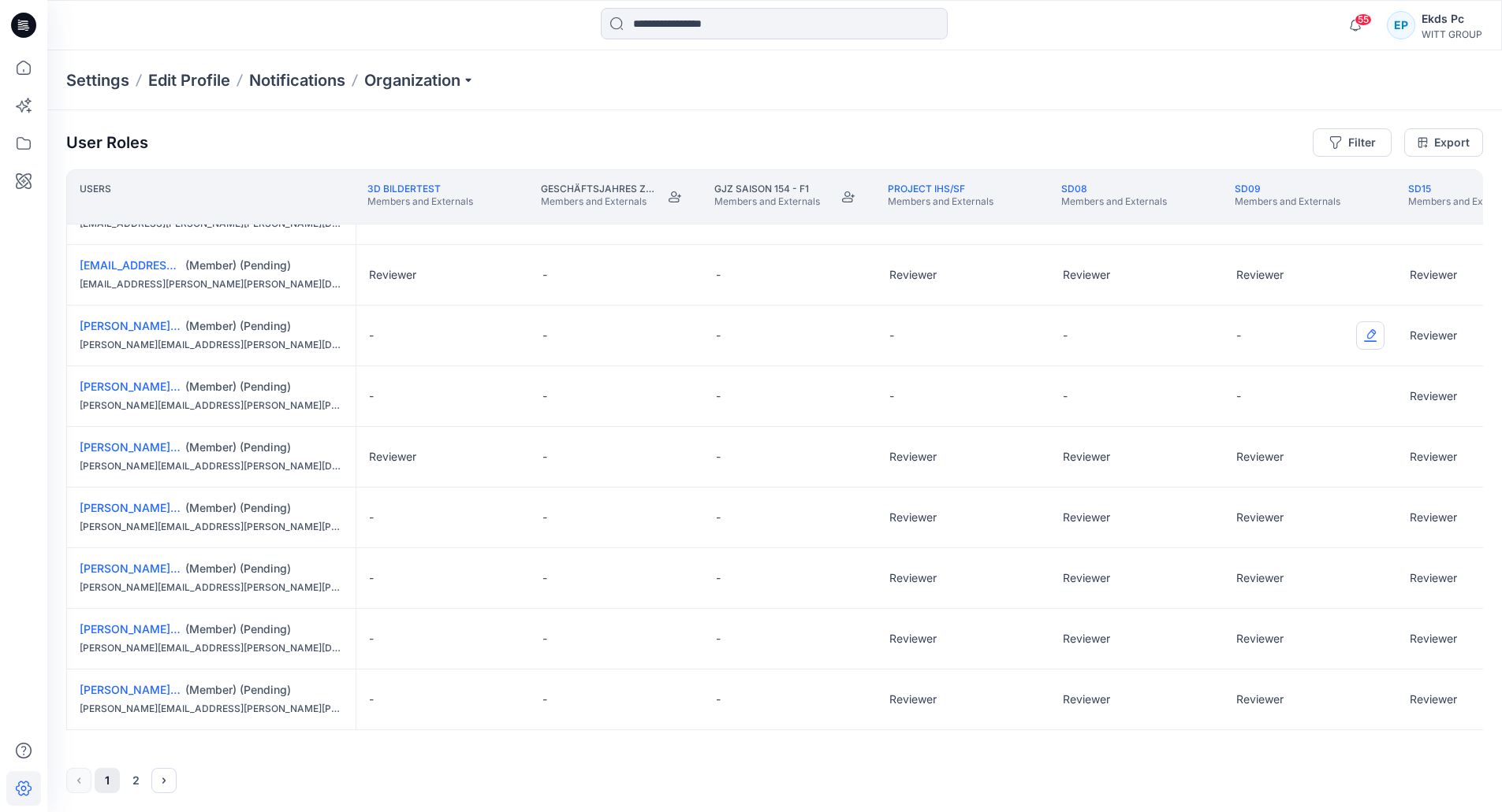
drag, startPoint x: 1346, startPoint y: 331, endPoint x: 1359, endPoint y: 331, distance: 13.0
click at [1358, 331] on div "-" at bounding box center [1310, 336] width 174 height 60
click at [1359, 332] on button "Edit Role" at bounding box center [1370, 335] width 29 height 29
click at [1304, 399] on button "Reviewer" at bounding box center [1296, 399] width 171 height 29
click at [1380, 387] on button "Edit Role" at bounding box center [1370, 396] width 29 height 29
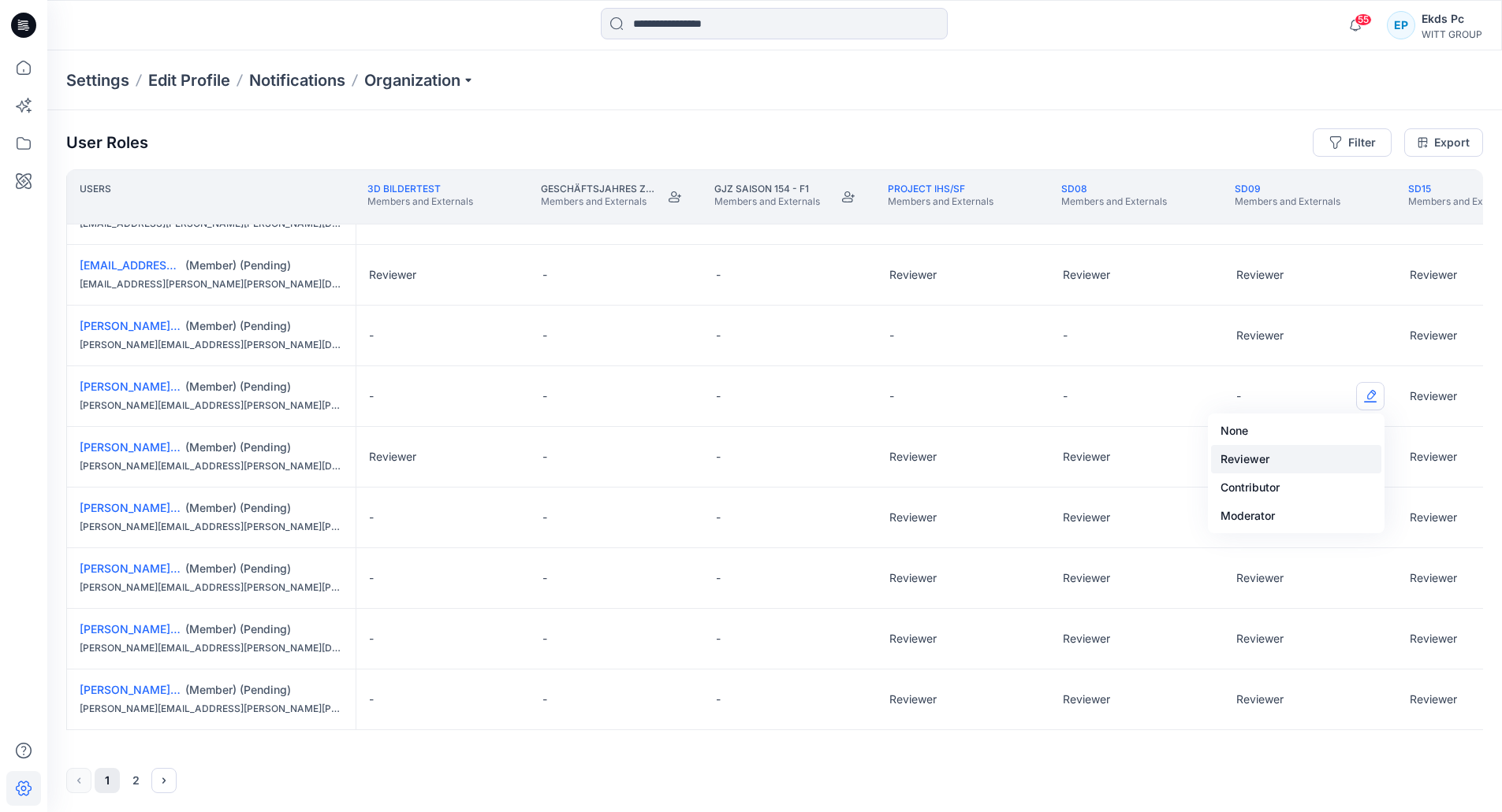
click at [1251, 454] on button "Reviewer" at bounding box center [1296, 459] width 171 height 29
click at [1189, 327] on button "Edit Role" at bounding box center [1197, 335] width 29 height 29
click at [1177, 409] on button "Reviewer" at bounding box center [1123, 399] width 171 height 29
click at [1192, 400] on button "Edit Role" at bounding box center [1197, 396] width 29 height 29
click at [1120, 465] on button "Reviewer" at bounding box center [1123, 459] width 171 height 29
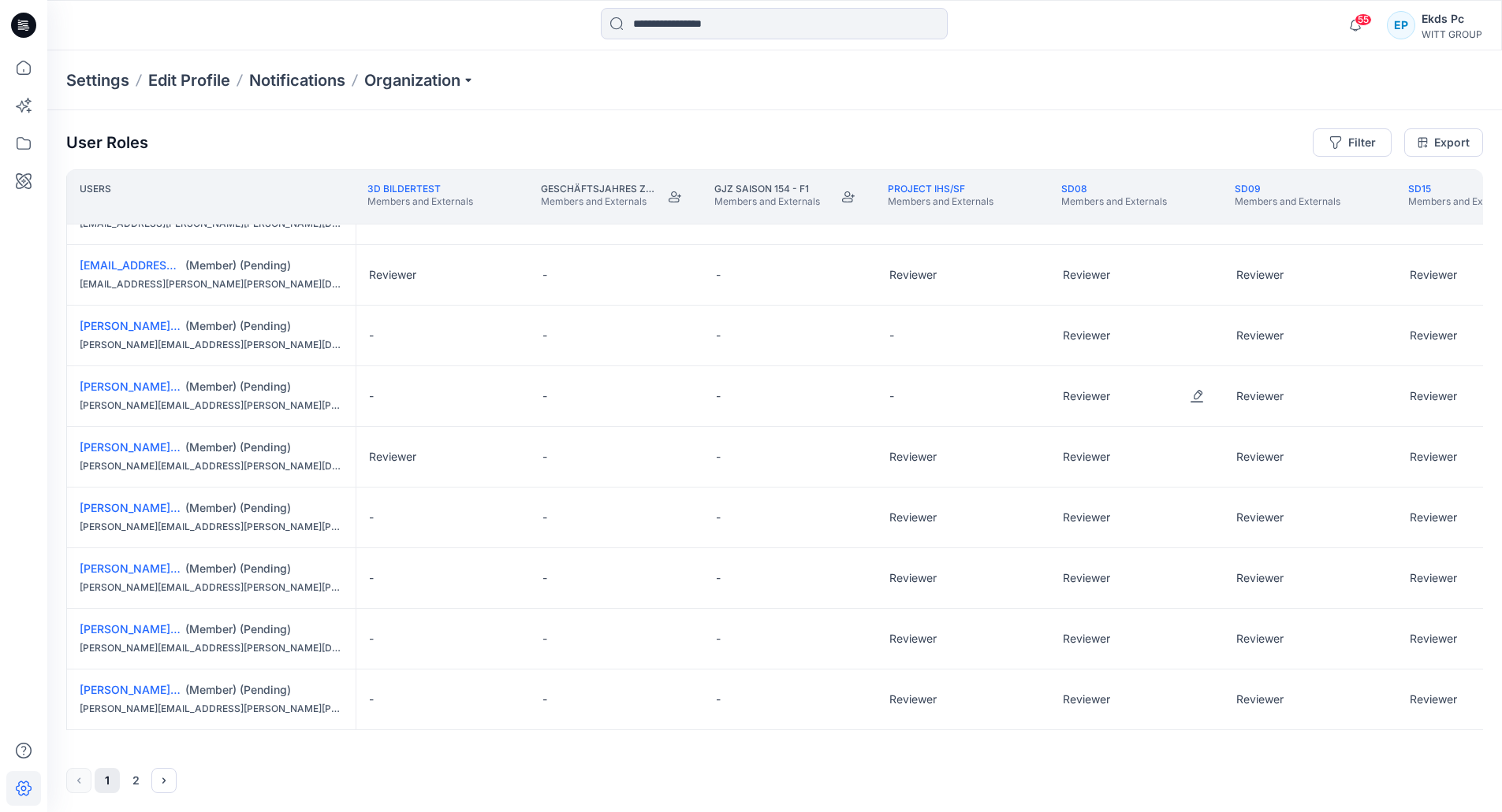
click at [1056, 394] on div "Reviewer" at bounding box center [1137, 396] width 174 height 60
click at [1038, 396] on div "-" at bounding box center [963, 396] width 174 height 60
click at [1003, 390] on div "-" at bounding box center [963, 396] width 174 height 60
click at [1009, 393] on button "Edit Role" at bounding box center [1024, 396] width 29 height 29
click at [972, 465] on button "Reviewer" at bounding box center [949, 459] width 171 height 29
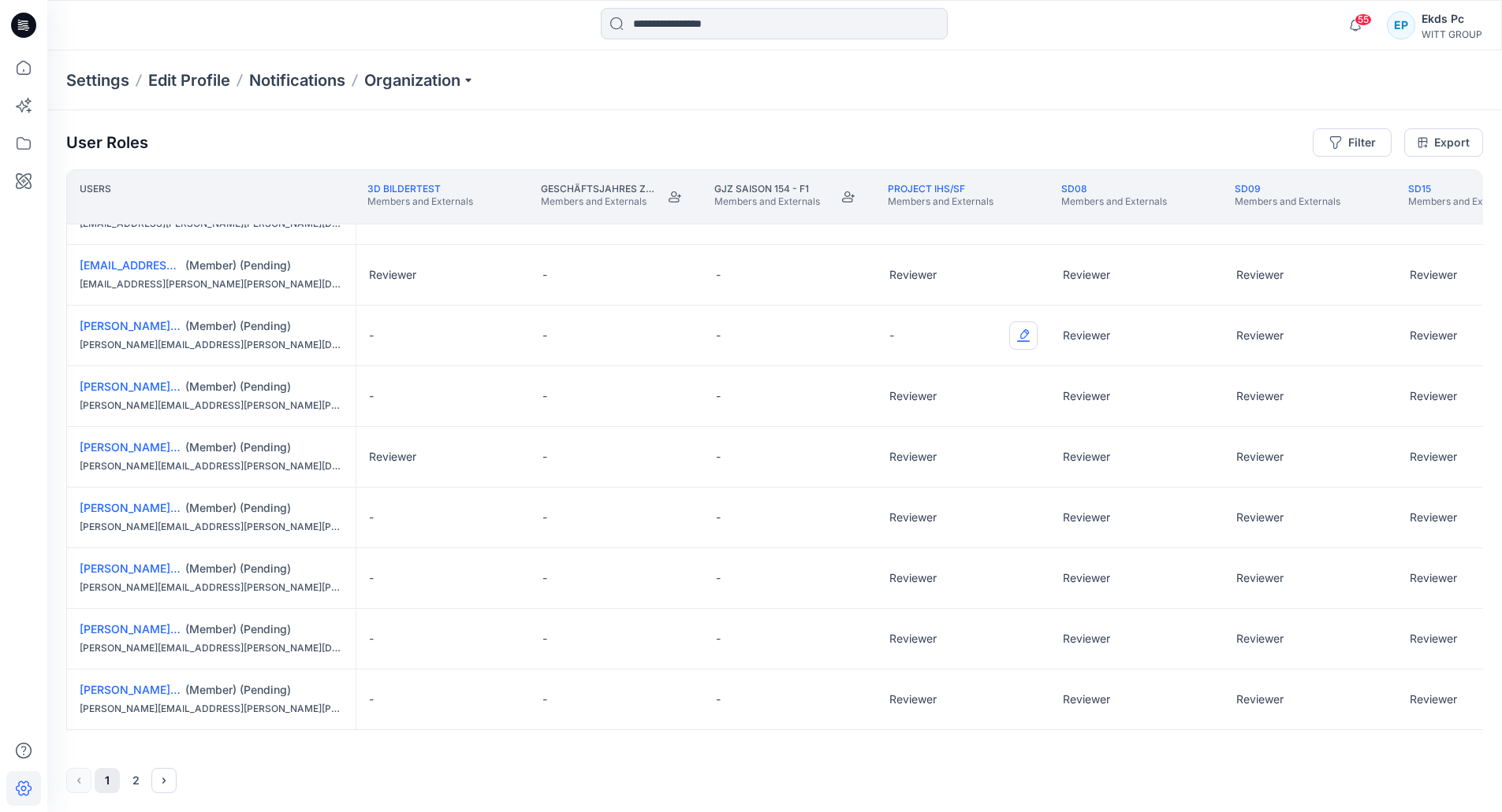
click at [1031, 341] on button "Edit Role" at bounding box center [1024, 335] width 29 height 29
click at [985, 401] on button "Reviewer" at bounding box center [949, 399] width 171 height 29
click at [524, 332] on div "-" at bounding box center [443, 336] width 174 height 60
click at [491, 333] on button "Edit Role" at bounding box center [503, 335] width 29 height 29
click at [451, 400] on button "Reviewer" at bounding box center [428, 399] width 171 height 29
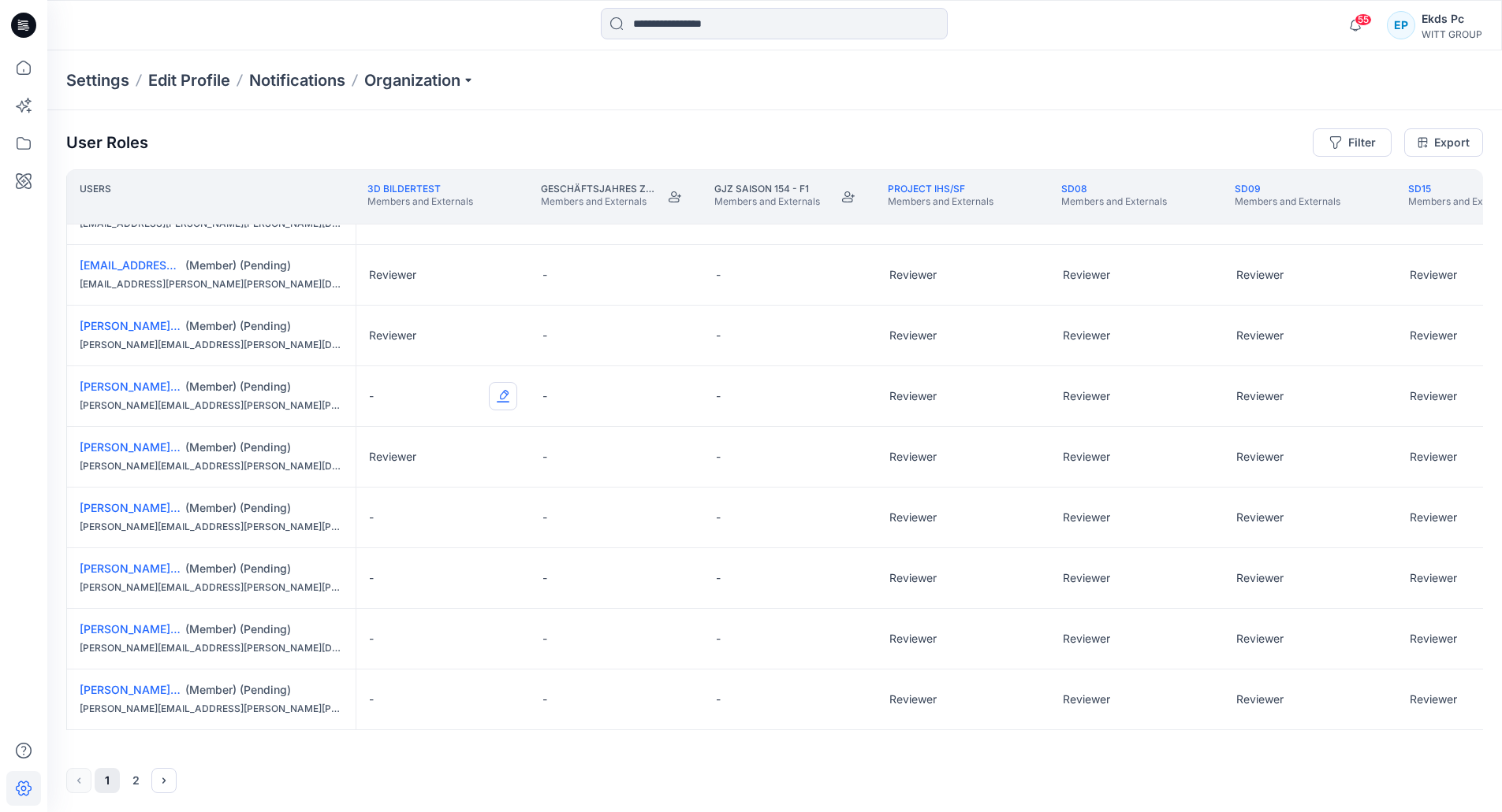
click at [495, 397] on button "Edit Role" at bounding box center [503, 396] width 29 height 29
click at [445, 454] on button "Reviewer" at bounding box center [428, 459] width 171 height 29
click at [500, 525] on button "Edit Role" at bounding box center [503, 518] width 29 height 29
click at [482, 576] on button "Reviewer" at bounding box center [428, 580] width 171 height 29
click at [499, 583] on button "Edit Role" at bounding box center [503, 578] width 29 height 29
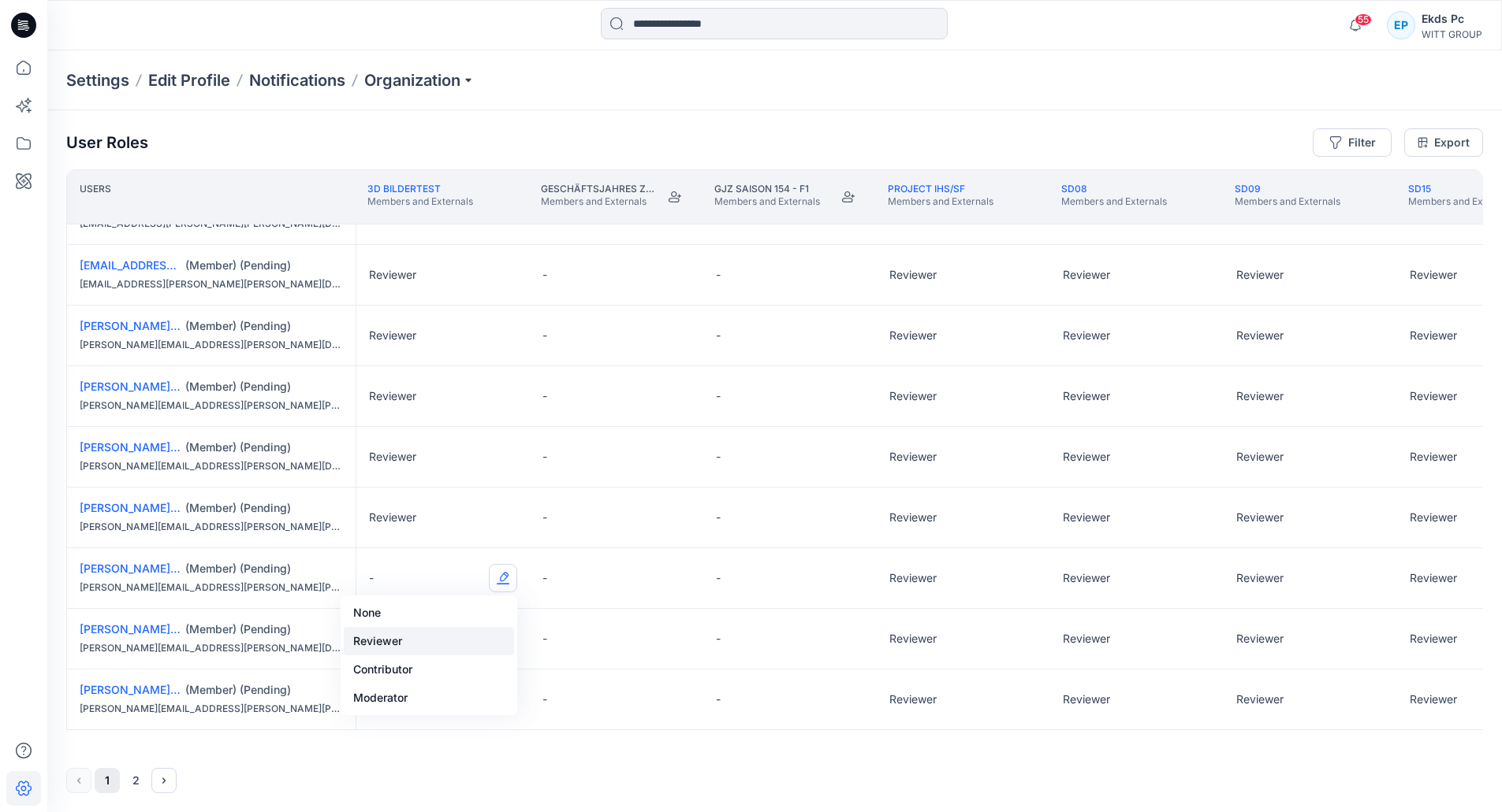
click at [450, 637] on button "Reviewer" at bounding box center [428, 642] width 171 height 29
click at [498, 641] on button "Edit Role" at bounding box center [503, 639] width 29 height 29
click at [420, 693] on button "Reviewer" at bounding box center [428, 702] width 171 height 29
click at [490, 703] on button "Edit Role" at bounding box center [503, 699] width 29 height 29
click at [439, 600] on button "Reviewer" at bounding box center [428, 602] width 171 height 29
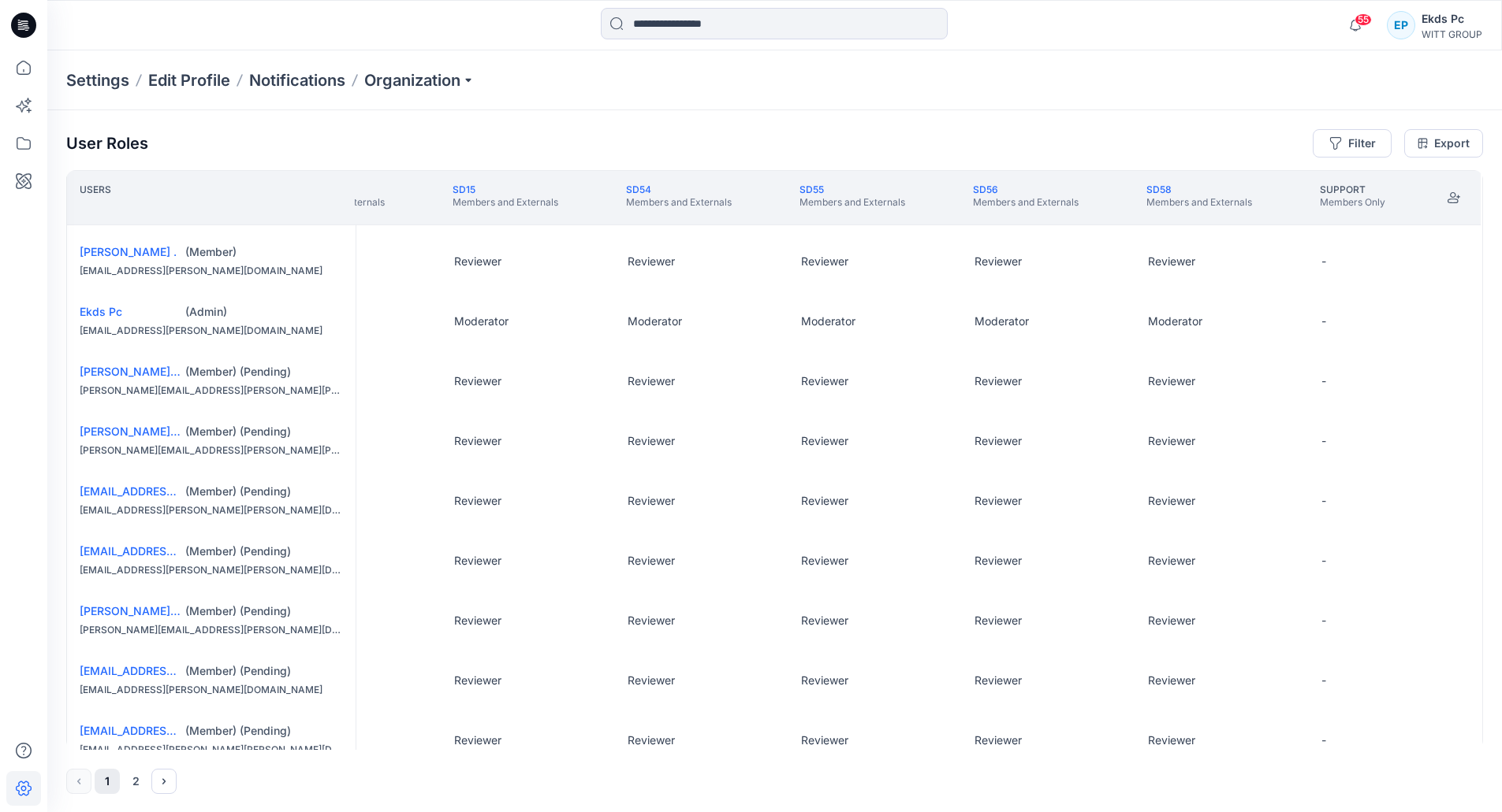
click at [159, 797] on div "User Roles Filter Export Users SD08 Members and Externals SD09 Members and Exte…" at bounding box center [774, 462] width 1454 height 703
click at [161, 794] on button "Next" at bounding box center [164, 782] width 25 height 25
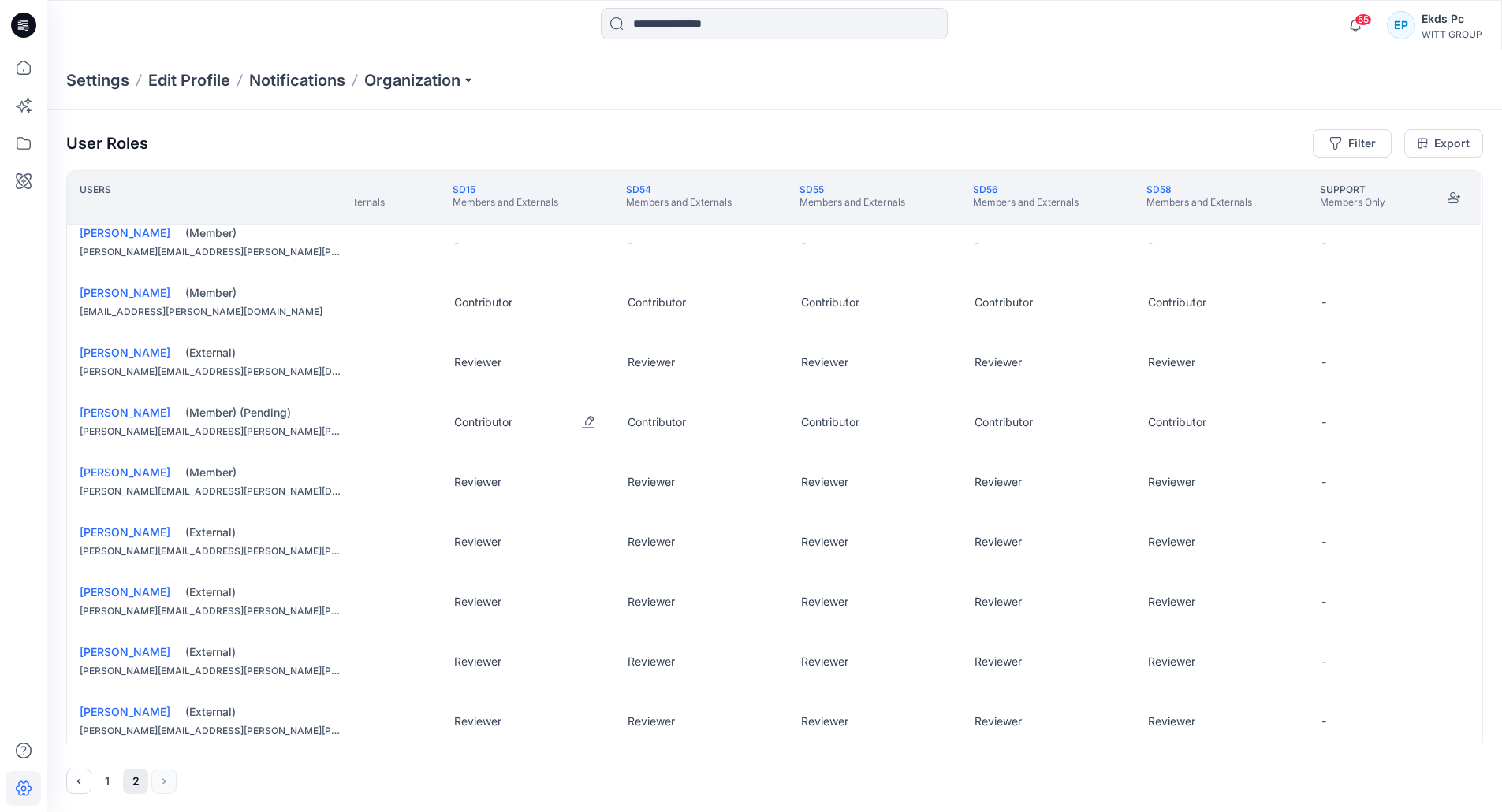
scroll to position [0, 1132]
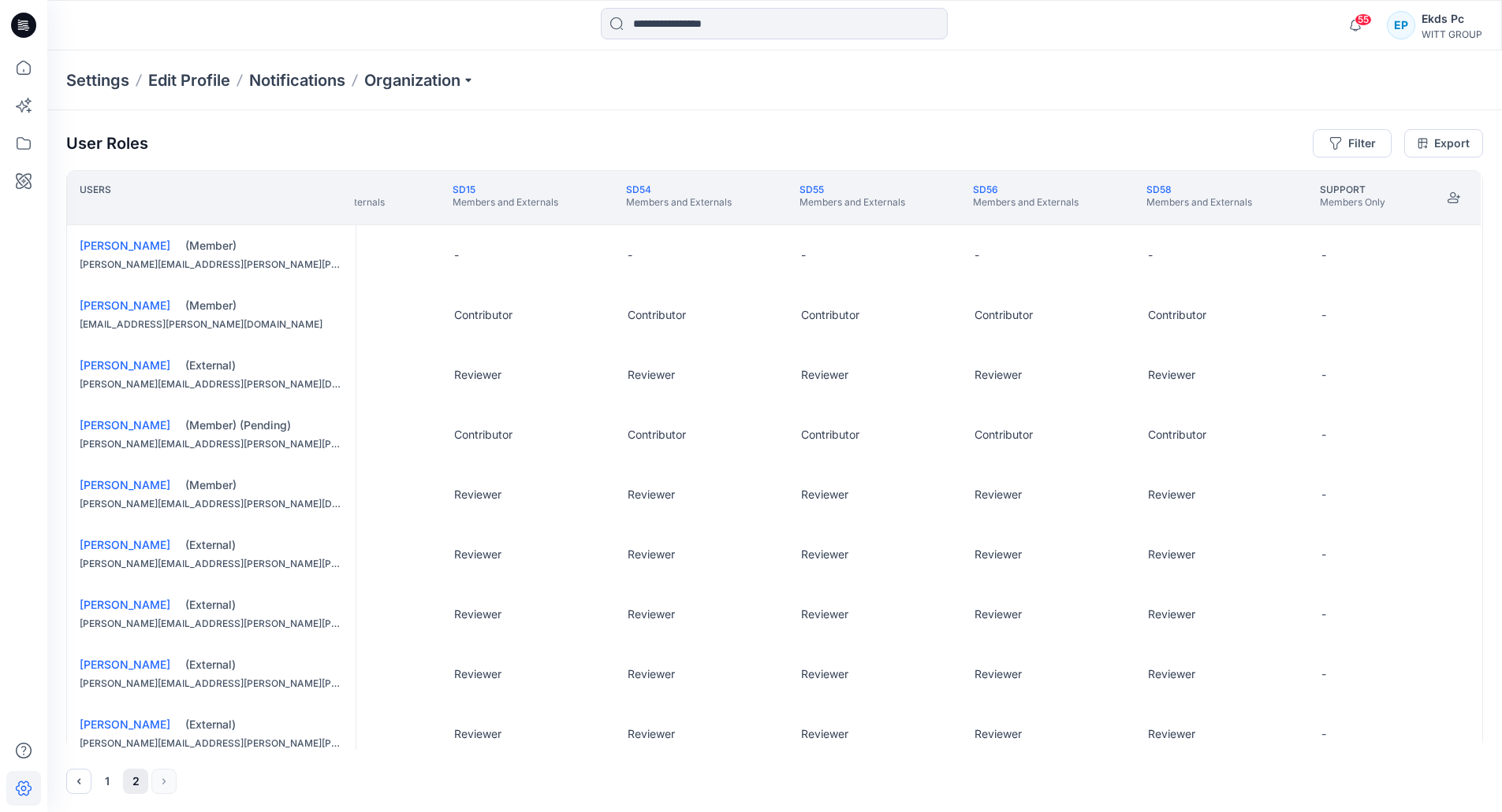
drag, startPoint x: 782, startPoint y: 750, endPoint x: 743, endPoint y: 758, distance: 39.8
click at [608, 758] on div "User Roles Filter Export Users SD08 Members and Externals SD09 Members and Exte…" at bounding box center [774, 462] width 1454 height 703
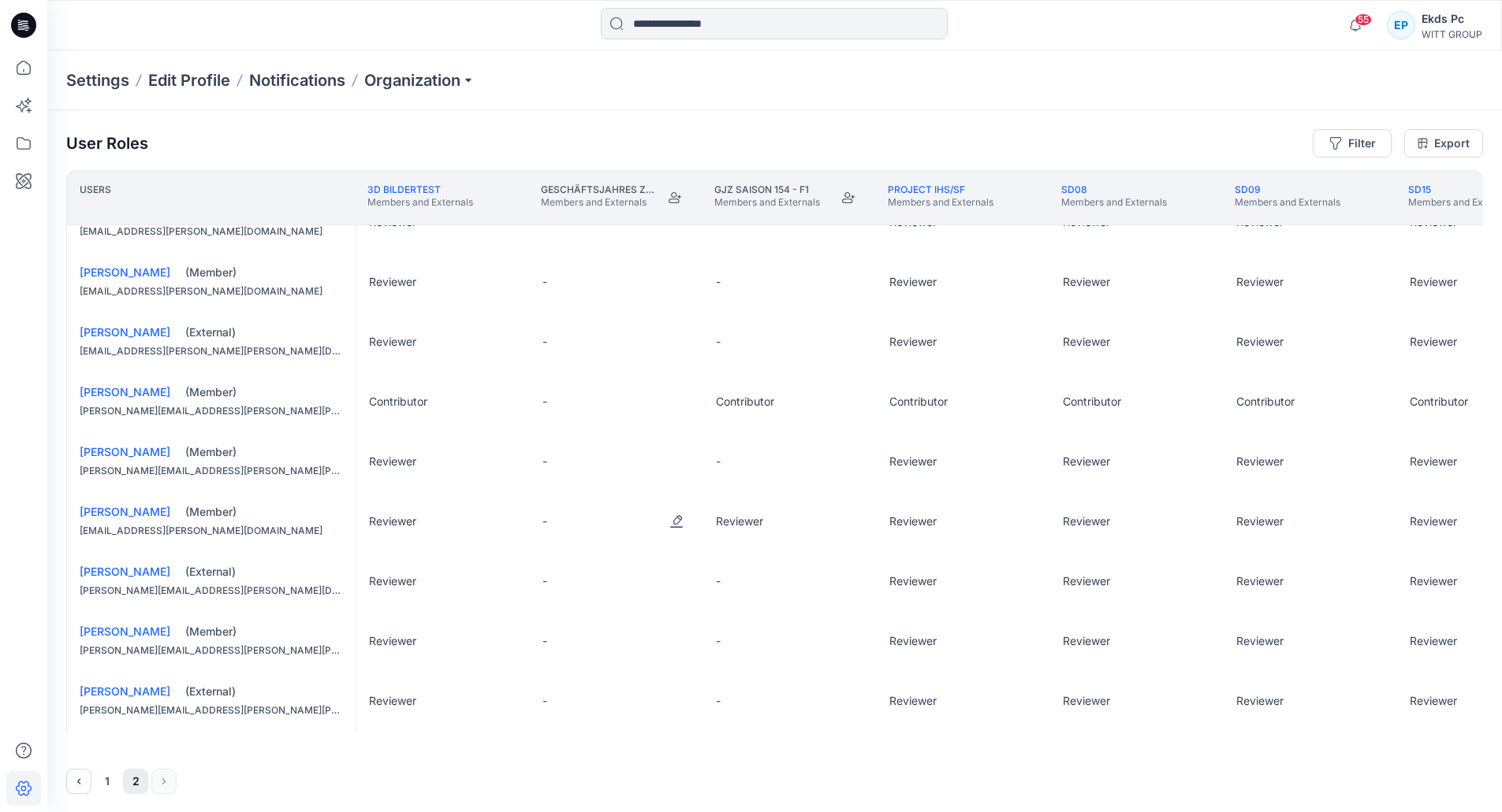
scroll to position [650, 0]
